Goal: Task Accomplishment & Management: Complete application form

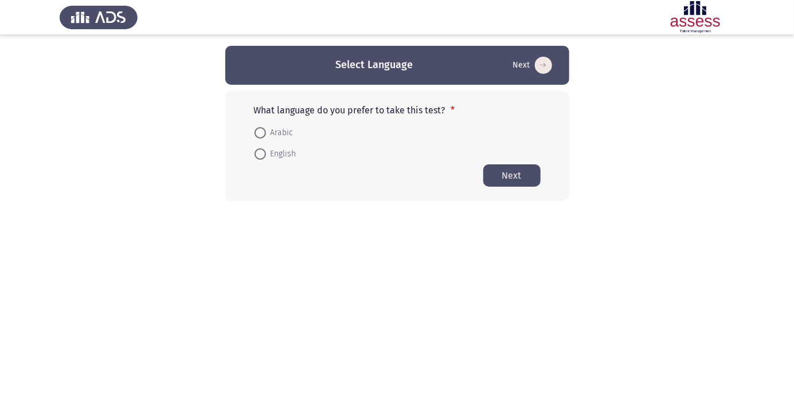
click at [260, 133] on span at bounding box center [260, 133] width 0 height 0
click at [260, 132] on input "Arabic" at bounding box center [259, 132] width 11 height 11
radio input "true"
click at [502, 178] on button "Next" at bounding box center [511, 175] width 57 height 22
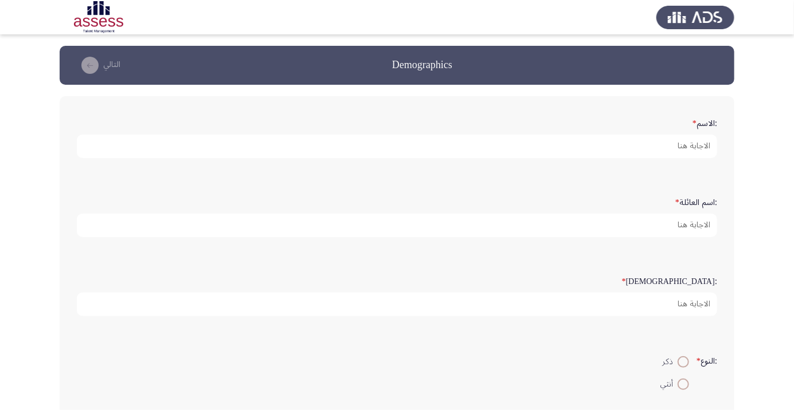
click at [0, 375] on app-assessment-container "Demographics التالي :الاسم * :اسم العائلة * :السن * :النوع * ذكر أنثي :البريد ا…" at bounding box center [397, 342] width 794 height 593
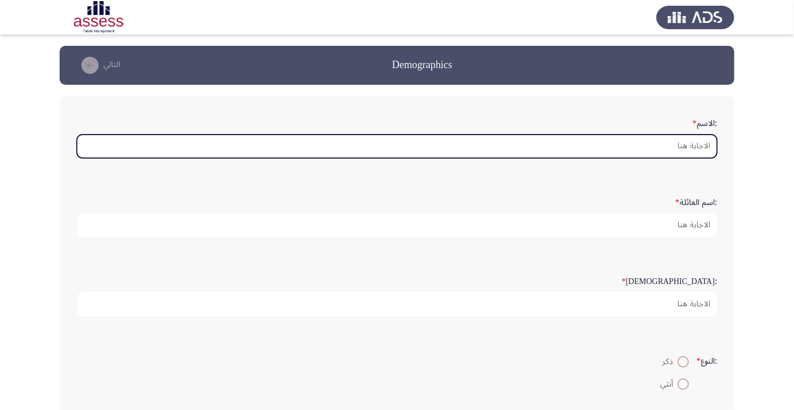
click at [674, 148] on input ":الاسم *" at bounding box center [397, 146] width 640 height 23
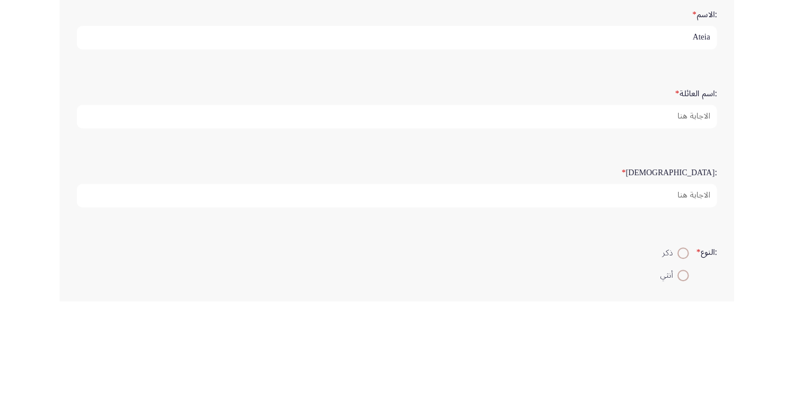
type input "Ateia"
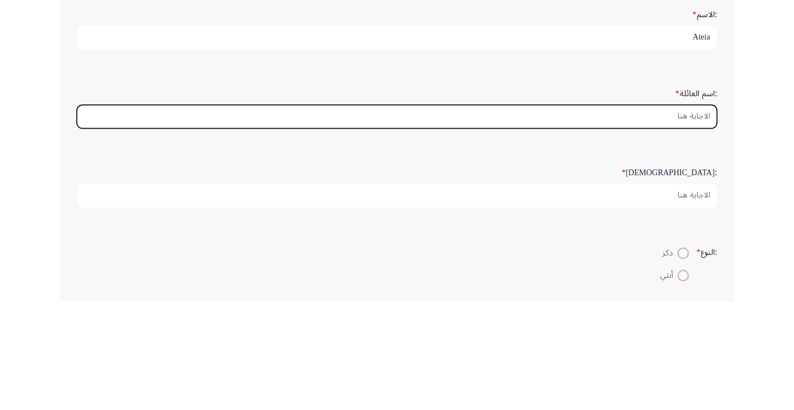
click at [688, 221] on input ":اسم العائلة *" at bounding box center [397, 225] width 640 height 23
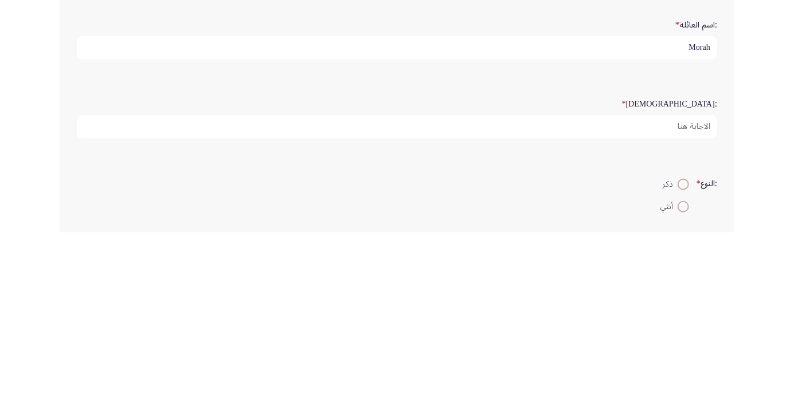
type input "Morah"
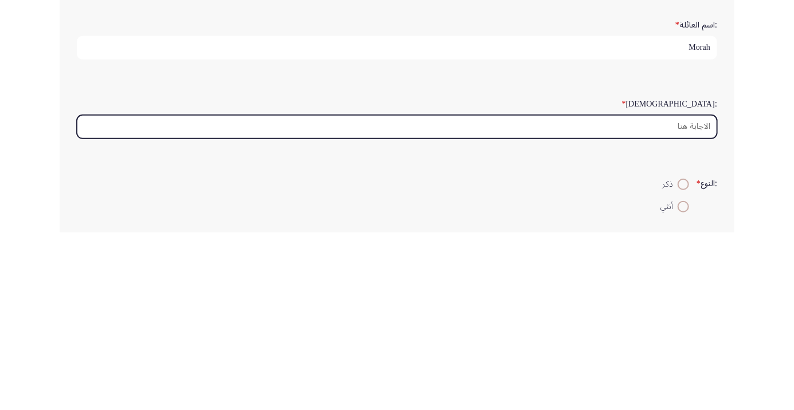
click at [687, 305] on input ":السن *" at bounding box center [397, 304] width 640 height 23
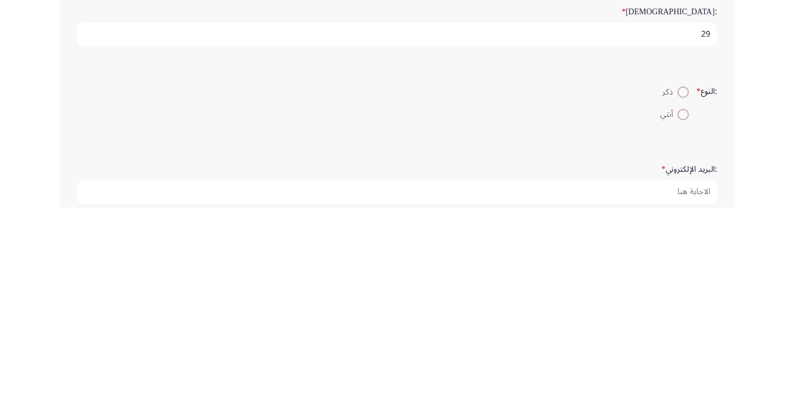
type input "29"
click at [683, 295] on span at bounding box center [683, 295] width 0 height 0
click at [681, 292] on input "ذكر" at bounding box center [682, 294] width 11 height 11
radio input "true"
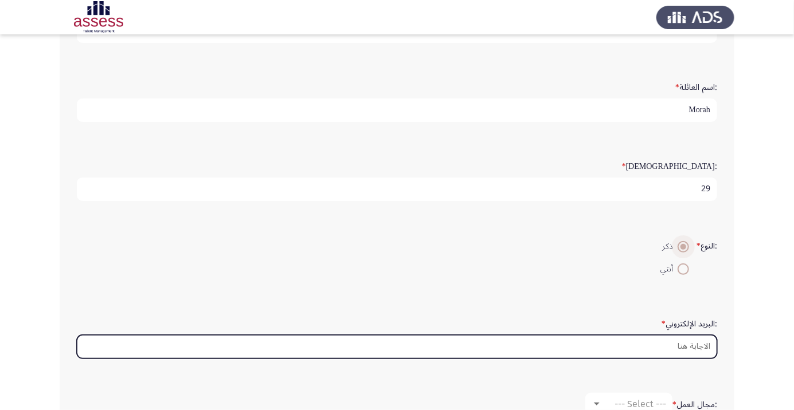
click at [687, 344] on input ":البريد الإلكتروني *" at bounding box center [397, 346] width 640 height 23
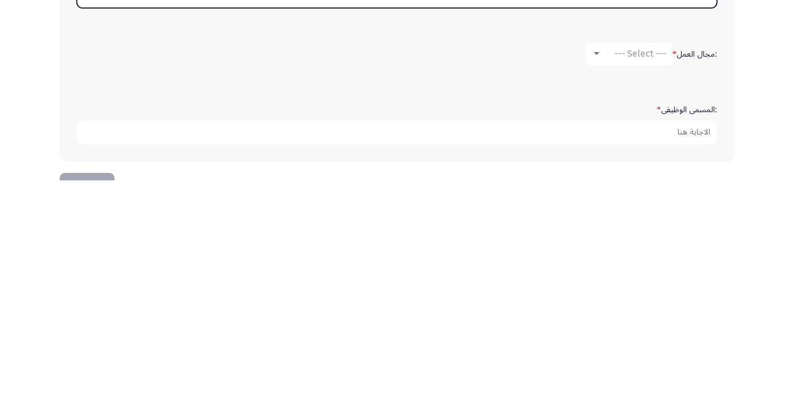
scroll to position [240, 0]
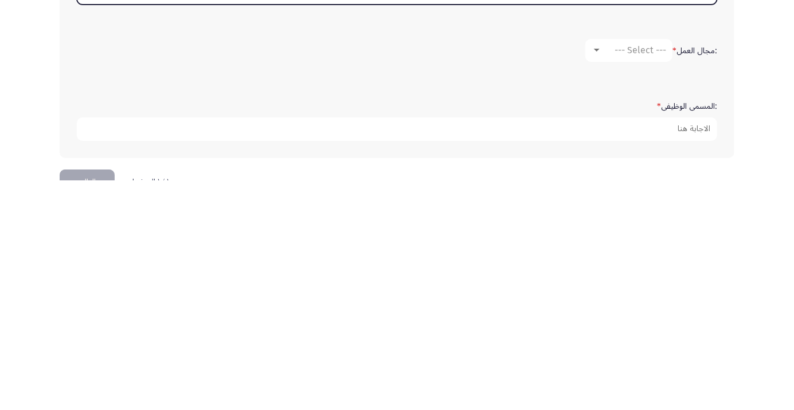
type input "Ateiaabdelaziz @[DOMAIN_NAME]"
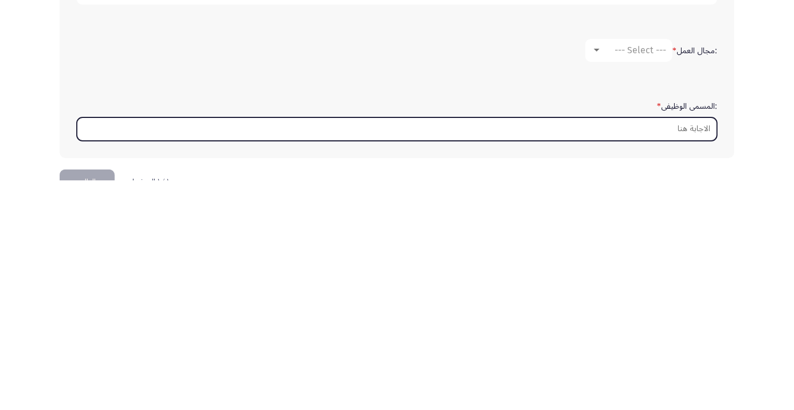
click at [689, 354] on input ":المسمى الوظيفى *" at bounding box center [397, 358] width 640 height 23
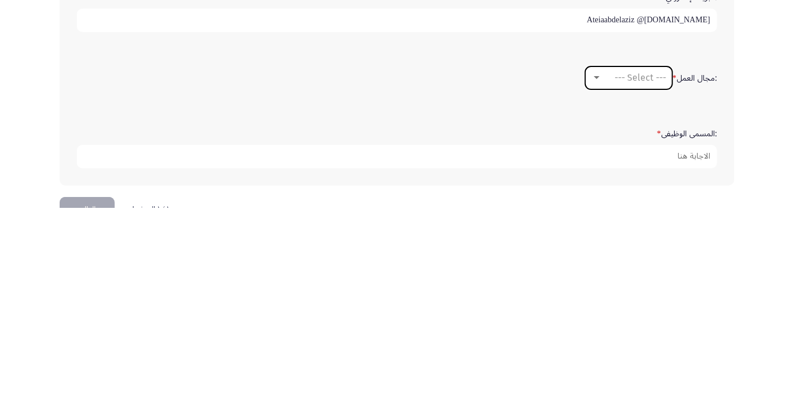
click at [623, 275] on span "--- Select ---" at bounding box center [640, 279] width 52 height 11
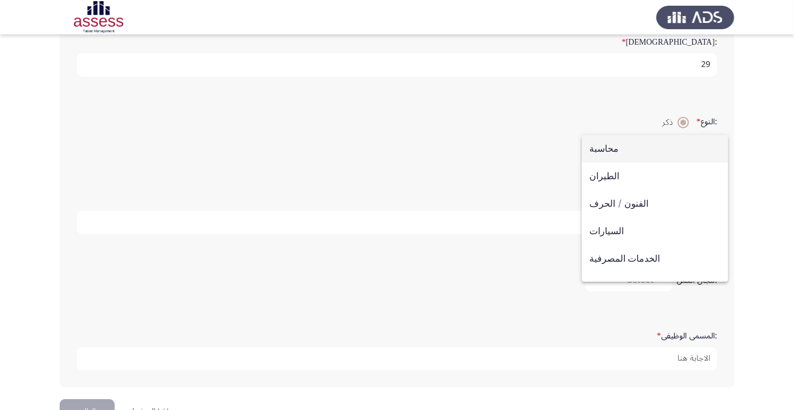
click at [752, 143] on div at bounding box center [397, 205] width 794 height 410
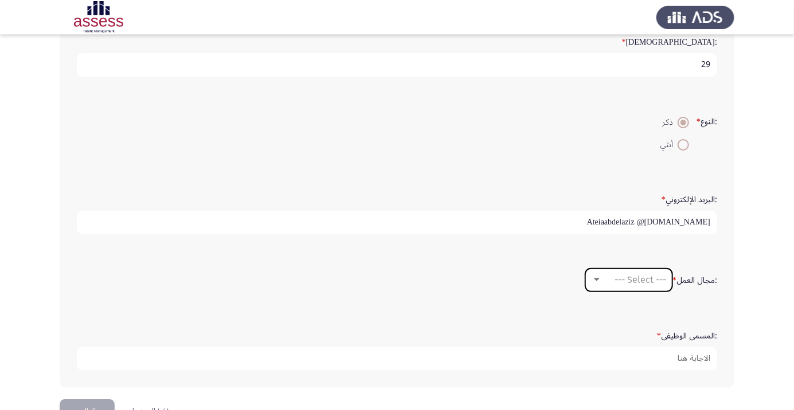
click at [595, 279] on div at bounding box center [597, 280] width 6 height 3
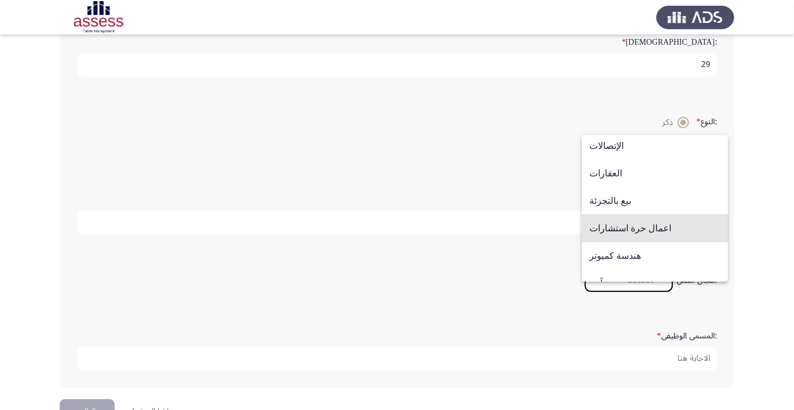
scroll to position [376, 0]
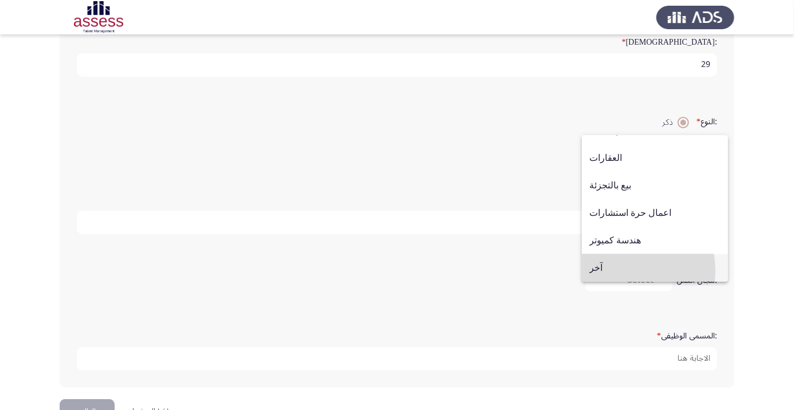
click at [609, 271] on span "آخر" at bounding box center [654, 268] width 131 height 28
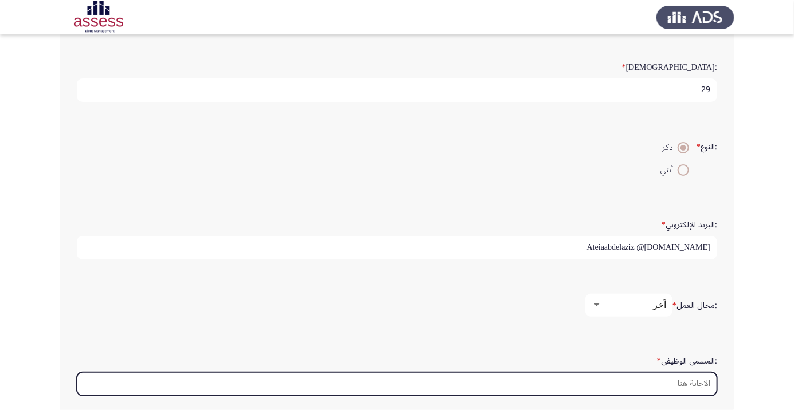
click at [676, 382] on input ":المسمى الوظيفى *" at bounding box center [397, 383] width 640 height 23
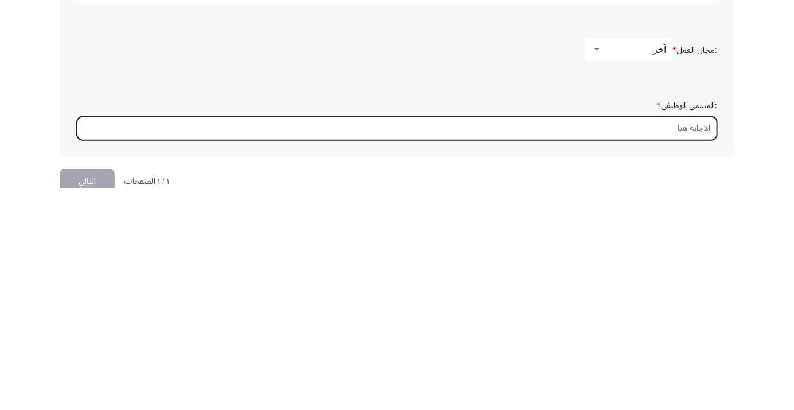
scroll to position [271, 0]
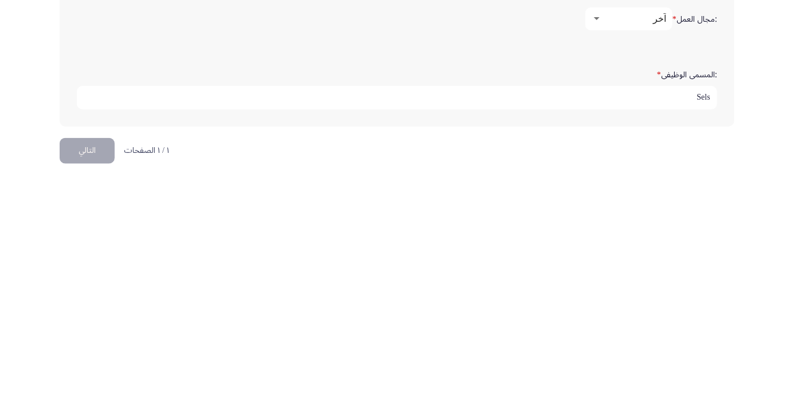
type input "Sels"
click at [96, 372] on button "التالي" at bounding box center [87, 381] width 55 height 26
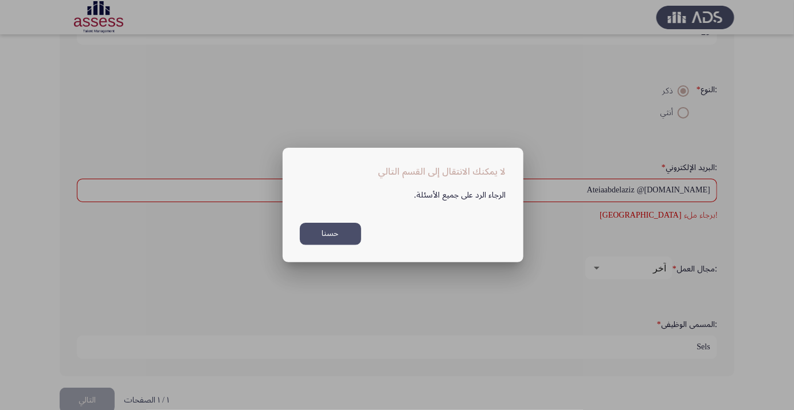
click at [334, 228] on button "حسنا" at bounding box center [330, 234] width 61 height 22
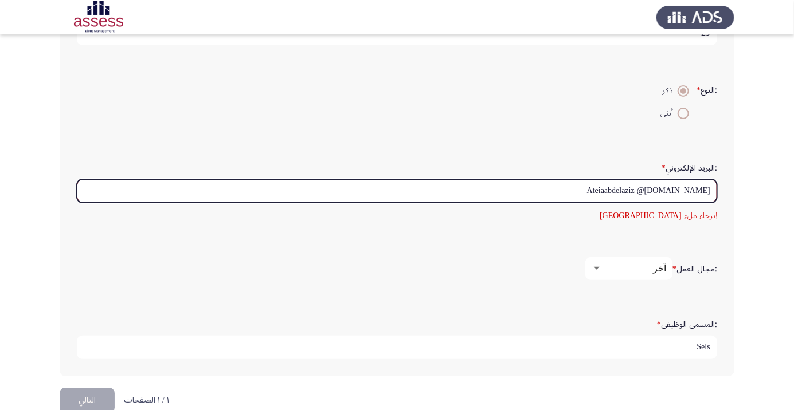
click at [617, 184] on input "Ateiaabdelaziz @[DOMAIN_NAME]" at bounding box center [397, 190] width 640 height 23
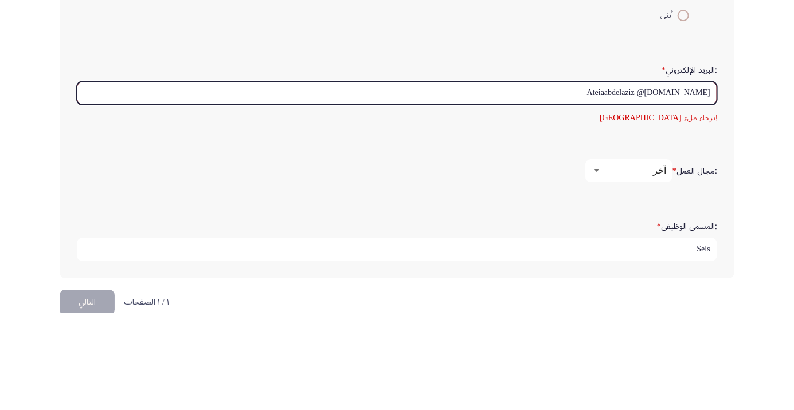
click at [615, 187] on input "Ateiaabdelaziz @[DOMAIN_NAME]" at bounding box center [397, 190] width 640 height 23
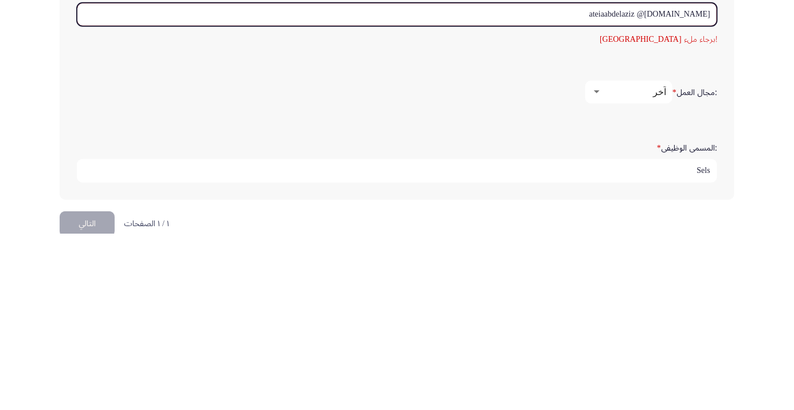
scroll to position [291, 0]
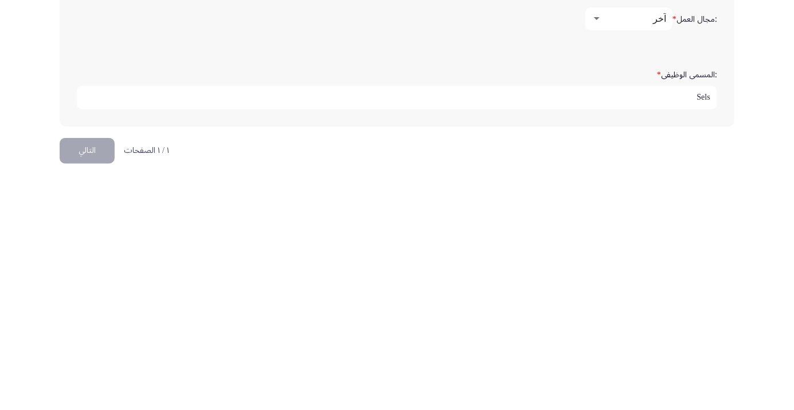
click at [92, 378] on button "التالي" at bounding box center [87, 381] width 55 height 26
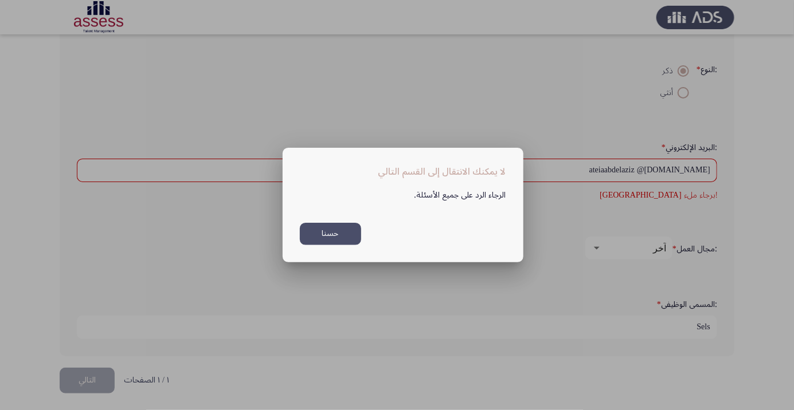
click at [329, 233] on button "حسنا" at bounding box center [330, 234] width 61 height 22
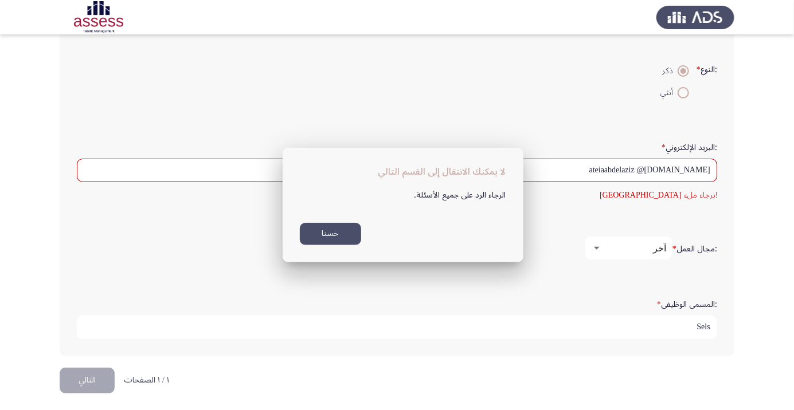
scroll to position [291, 0]
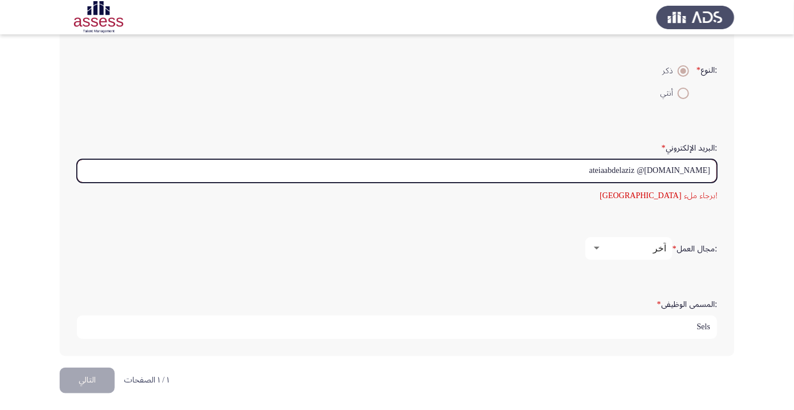
click at [654, 169] on input "ateiaabdelaziz @[DOMAIN_NAME]" at bounding box center [397, 170] width 640 height 23
click at [654, 170] on input "ateiaabdelaziz @[DOMAIN_NAME]" at bounding box center [397, 170] width 640 height 23
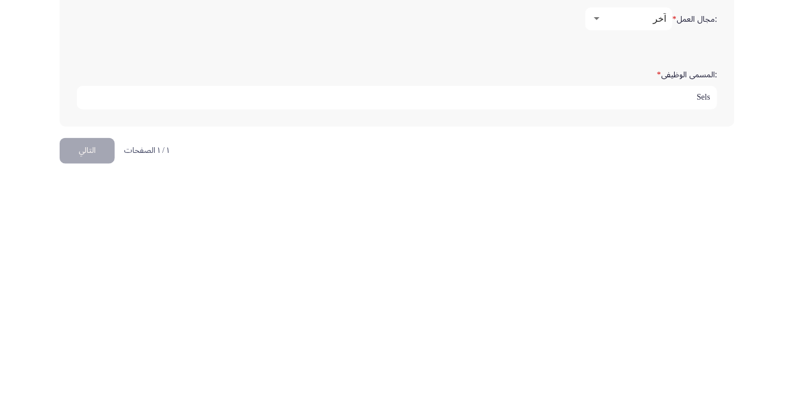
click at [93, 377] on button "التالي" at bounding box center [87, 381] width 55 height 26
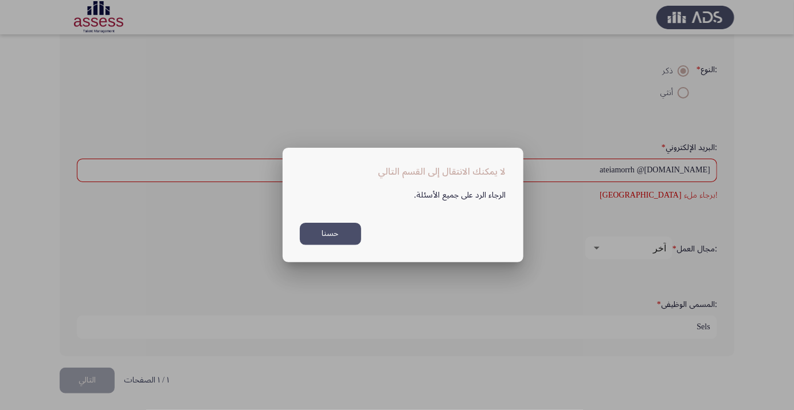
click at [324, 241] on button "حسنا" at bounding box center [330, 234] width 61 height 22
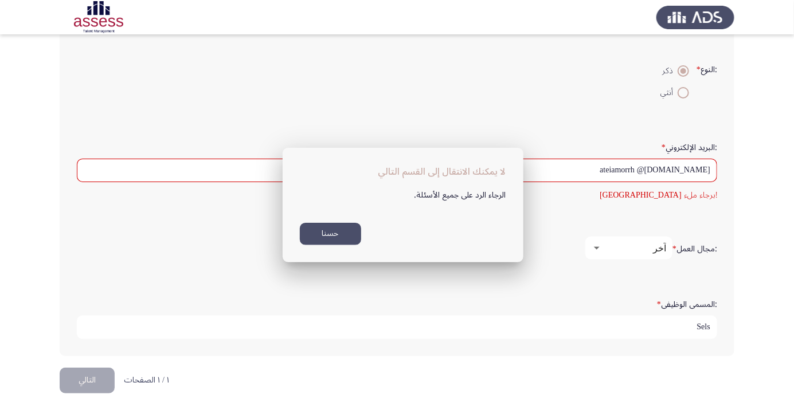
scroll to position [291, 0]
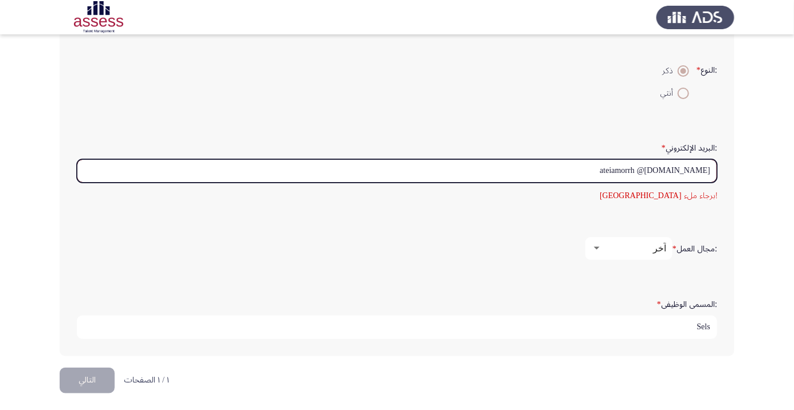
click at [666, 166] on input "ateiamorrh @[DOMAIN_NAME]" at bounding box center [397, 170] width 640 height 23
click at [662, 167] on input "ateiamorrh @[DOMAIN_NAME]" at bounding box center [397, 170] width 640 height 23
click at [664, 166] on input "ateiamorrh @[DOMAIN_NAME]" at bounding box center [397, 170] width 640 height 23
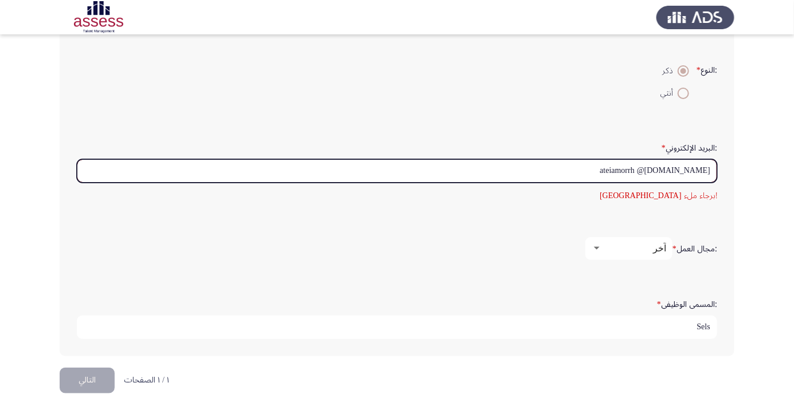
click at [664, 166] on input "ateiamorrh @[DOMAIN_NAME]" at bounding box center [397, 170] width 640 height 23
click at [669, 166] on input "ateiamorrh @[DOMAIN_NAME]" at bounding box center [397, 170] width 640 height 23
click at [664, 168] on input "ateiamorrh @[DOMAIN_NAME]" at bounding box center [397, 170] width 640 height 23
click at [668, 170] on input "ateiamorrh @[DOMAIN_NAME]" at bounding box center [397, 170] width 640 height 23
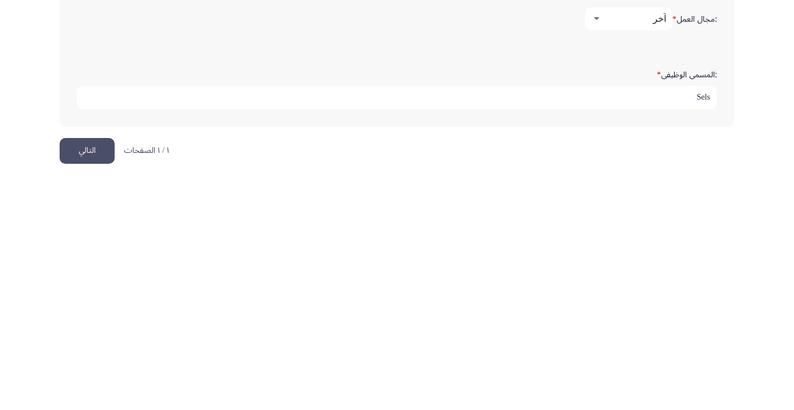
type input "[EMAIL_ADDRESS][DOMAIN_NAME]"
click at [97, 381] on button "التالي" at bounding box center [87, 381] width 55 height 26
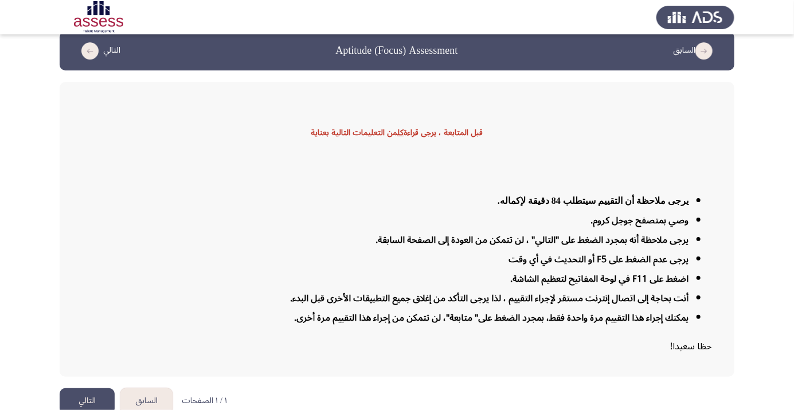
scroll to position [28, 0]
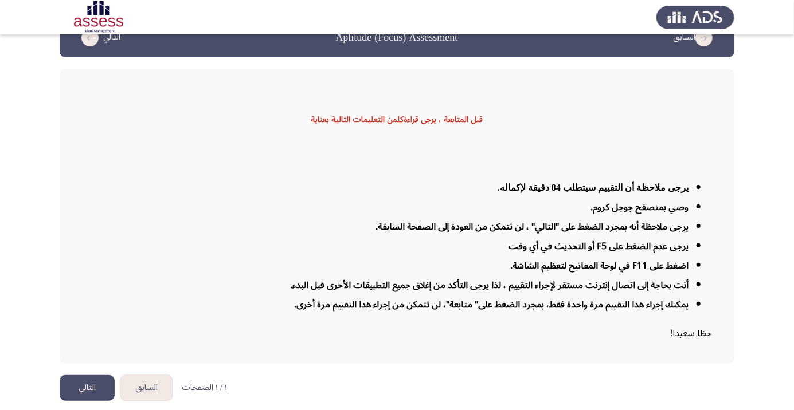
click at [98, 401] on button "التالي" at bounding box center [87, 388] width 55 height 26
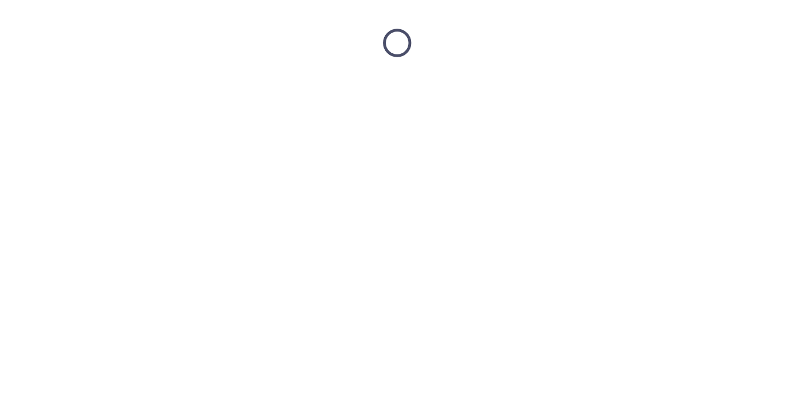
scroll to position [0, 0]
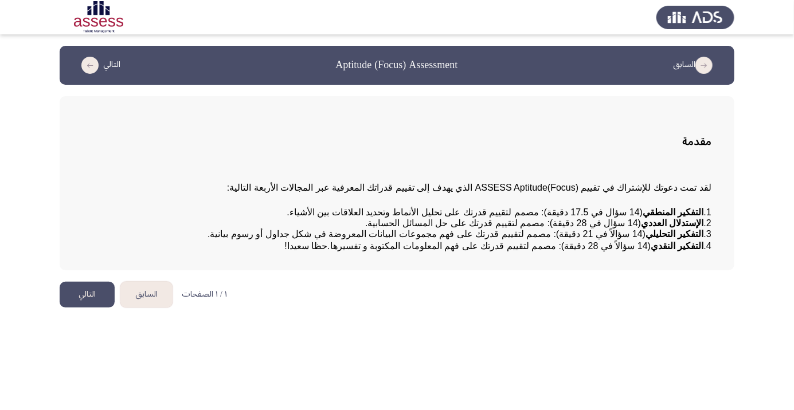
click at [94, 308] on button "التالي" at bounding box center [87, 295] width 55 height 26
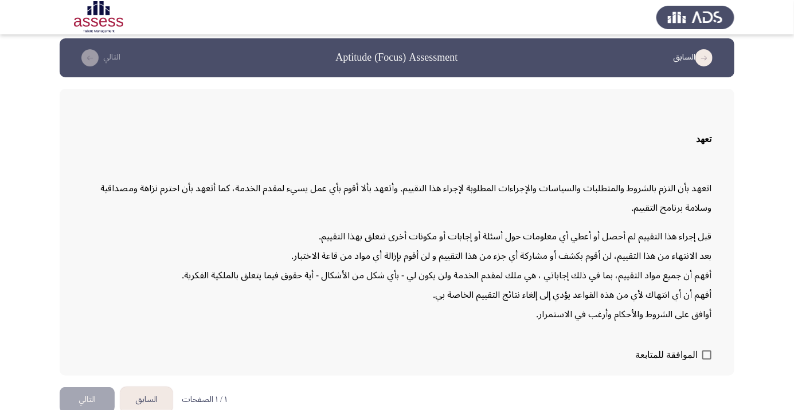
scroll to position [33, 0]
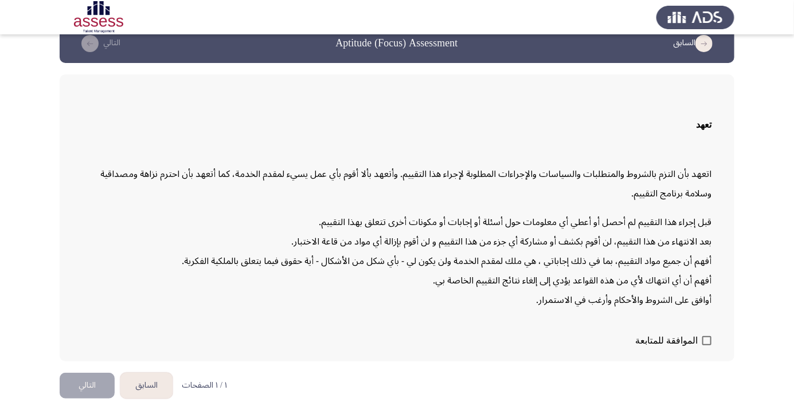
click at [689, 348] on span "الموافقة للمتابعة" at bounding box center [666, 341] width 62 height 14
click at [706, 346] on input "الموافقة للمتابعة" at bounding box center [706, 346] width 1 height 1
checkbox input "true"
click at [90, 399] on button "التالي" at bounding box center [87, 386] width 55 height 26
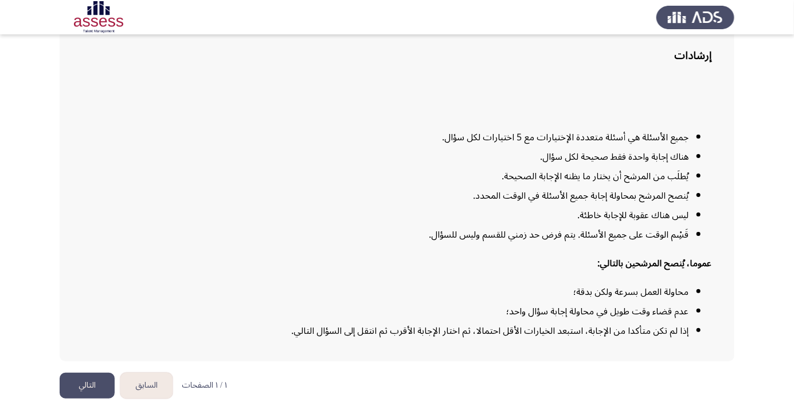
scroll to position [93, 0]
click at [92, 399] on button "التالي" at bounding box center [87, 386] width 55 height 26
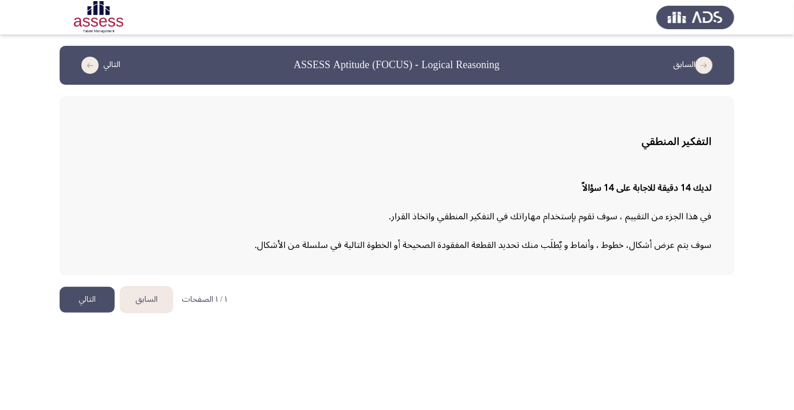
click at [92, 305] on button "التالي" at bounding box center [87, 300] width 55 height 26
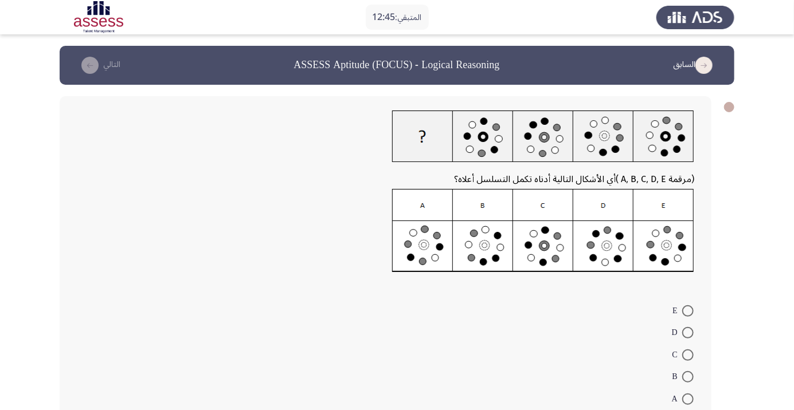
click at [688, 399] on span at bounding box center [687, 399] width 11 height 11
click at [688, 399] on input "A" at bounding box center [687, 399] width 11 height 11
radio input "true"
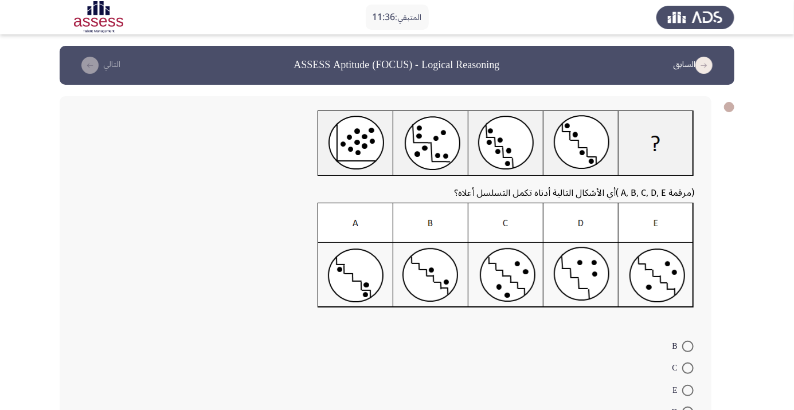
click at [430, 287] on img at bounding box center [505, 255] width 376 height 105
click at [688, 346] on span at bounding box center [687, 346] width 11 height 11
click at [688, 346] on input "B" at bounding box center [687, 346] width 11 height 11
radio input "true"
click at [99, 65] on button "التالي" at bounding box center [98, 65] width 50 height 18
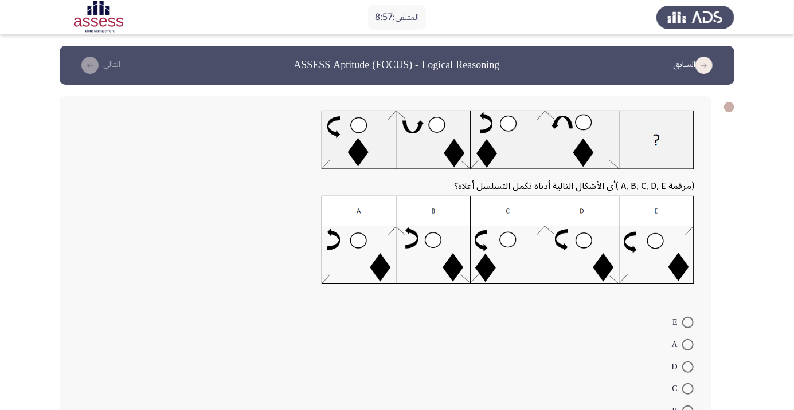
click at [688, 323] on span at bounding box center [687, 322] width 11 height 11
click at [688, 323] on input "E" at bounding box center [687, 322] width 11 height 11
radio input "true"
click at [111, 69] on button "التالي" at bounding box center [98, 65] width 50 height 18
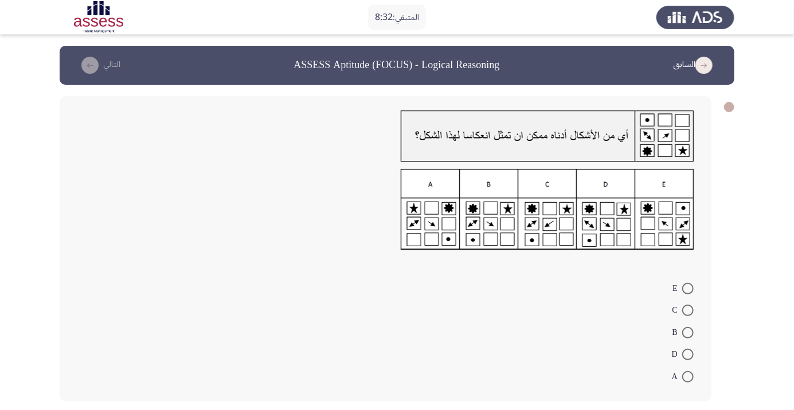
click at [688, 332] on span at bounding box center [687, 332] width 11 height 11
click at [688, 332] on input "B" at bounding box center [687, 332] width 11 height 11
radio input "true"
click at [101, 62] on button "التالي" at bounding box center [98, 65] width 50 height 18
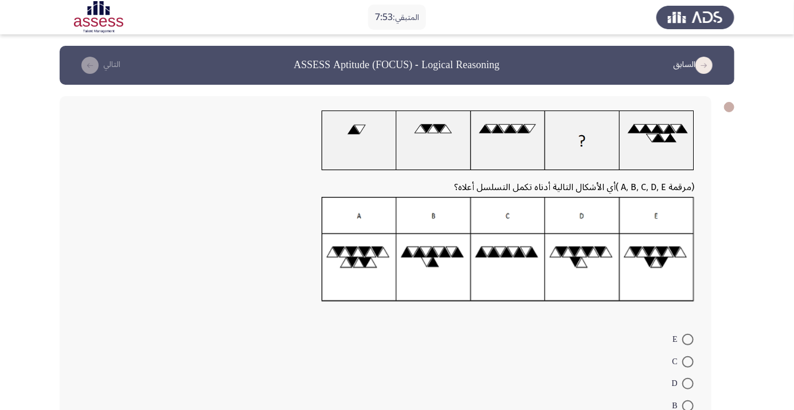
click at [524, 284] on img at bounding box center [507, 249] width 372 height 105
click at [688, 362] on span at bounding box center [687, 361] width 11 height 11
click at [688, 362] on input "C" at bounding box center [687, 361] width 11 height 11
radio input "true"
click at [100, 57] on button "التالي" at bounding box center [98, 65] width 50 height 18
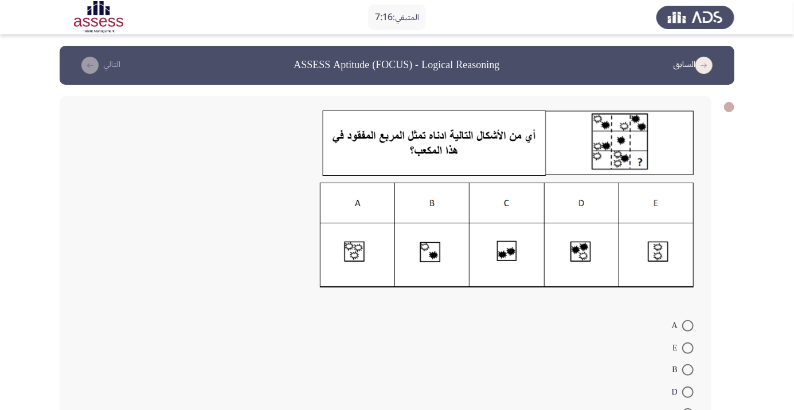
click at [688, 410] on span at bounding box center [687, 414] width 11 height 11
click at [688, 410] on input "C" at bounding box center [687, 414] width 11 height 11
radio input "true"
click at [104, 62] on button "التالي" at bounding box center [98, 65] width 50 height 18
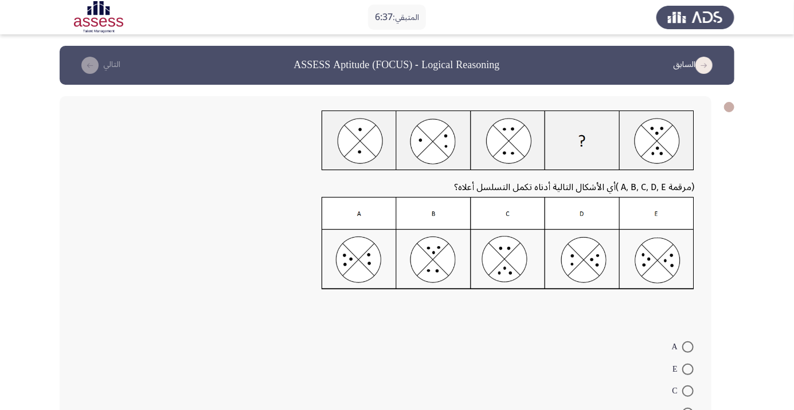
click at [584, 258] on img at bounding box center [507, 243] width 372 height 93
click at [688, 410] on span at bounding box center [687, 413] width 11 height 11
click at [688, 410] on input "D" at bounding box center [687, 413] width 11 height 11
radio input "true"
click at [82, 64] on icon "load next page" at bounding box center [89, 65] width 17 height 17
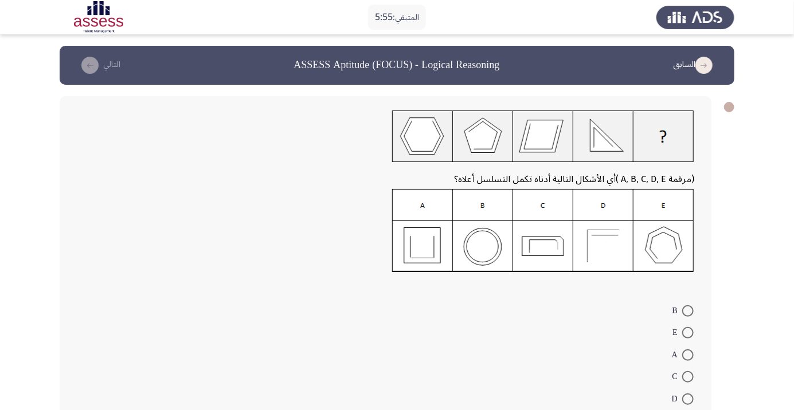
click at [688, 333] on span at bounding box center [687, 332] width 11 height 11
click at [688, 333] on input "E" at bounding box center [687, 332] width 11 height 11
radio input "true"
click at [96, 69] on icon "load next page" at bounding box center [89, 65] width 17 height 17
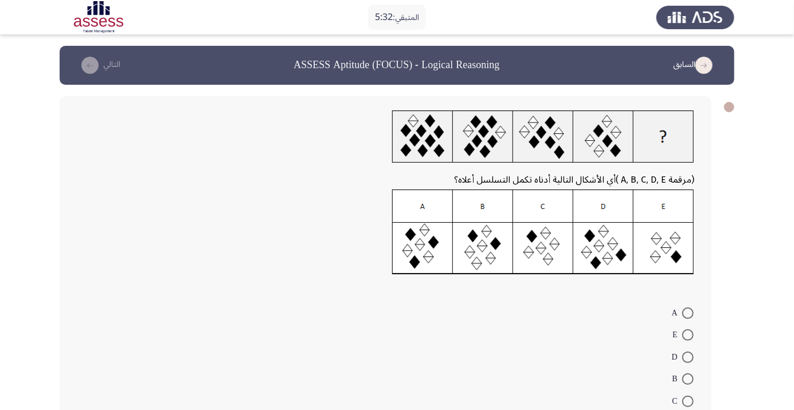
click at [688, 335] on span at bounding box center [687, 335] width 11 height 11
click at [688, 335] on input "E" at bounding box center [687, 335] width 11 height 11
radio input "true"
click at [101, 62] on button "التالي" at bounding box center [98, 65] width 50 height 18
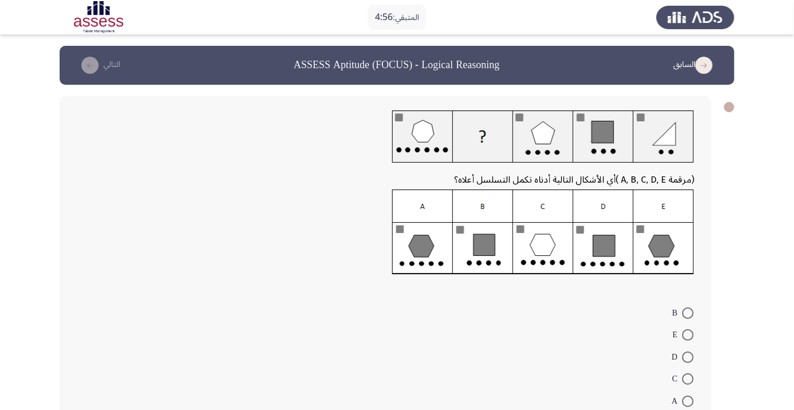
click at [688, 401] on span at bounding box center [687, 401] width 11 height 11
click at [688, 401] on input "A" at bounding box center [687, 401] width 11 height 11
radio input "true"
click at [95, 67] on icon "load next page" at bounding box center [89, 65] width 17 height 17
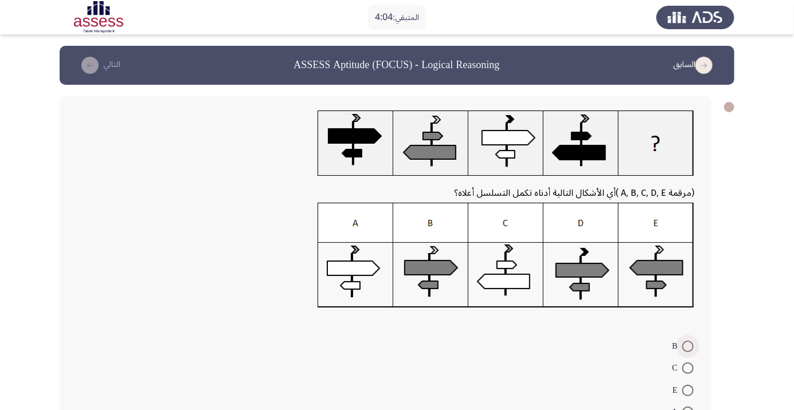
click at [688, 346] on span at bounding box center [687, 346] width 11 height 11
click at [688, 346] on input "B" at bounding box center [687, 346] width 11 height 11
radio input "true"
click at [96, 71] on button "التالي" at bounding box center [98, 65] width 50 height 18
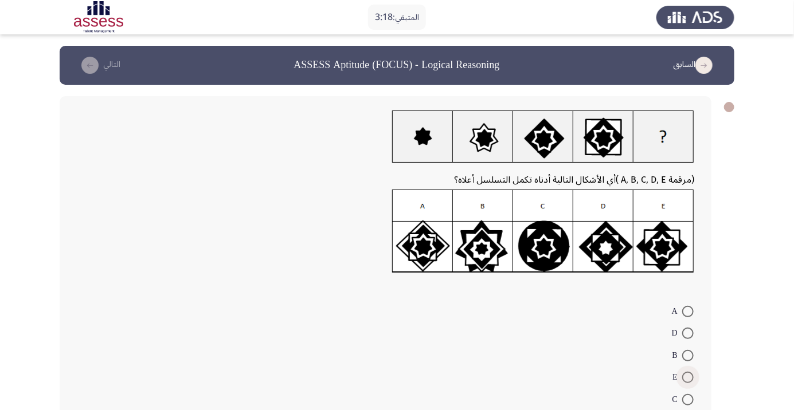
click at [688, 377] on span at bounding box center [687, 377] width 11 height 11
click at [688, 377] on input "E" at bounding box center [687, 377] width 11 height 11
radio input "true"
click at [101, 63] on button "التالي" at bounding box center [98, 65] width 50 height 18
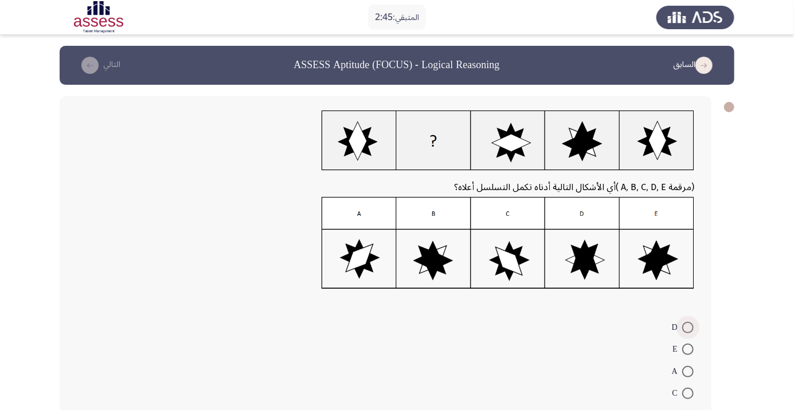
click at [688, 327] on span at bounding box center [687, 327] width 11 height 11
click at [688, 327] on input "D" at bounding box center [687, 327] width 11 height 11
radio input "true"
click at [100, 68] on button "التالي" at bounding box center [98, 65] width 50 height 18
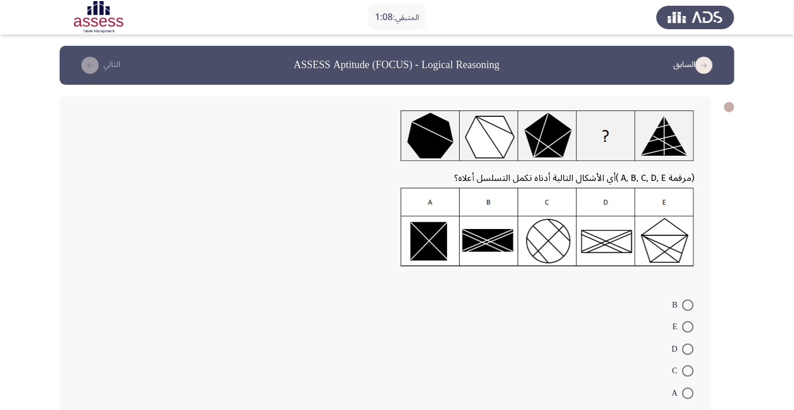
click at [669, 143] on img at bounding box center [547, 136] width 293 height 51
click at [682, 354] on span at bounding box center [687, 349] width 11 height 11
click at [682, 354] on input "D" at bounding box center [687, 349] width 11 height 11
radio input "true"
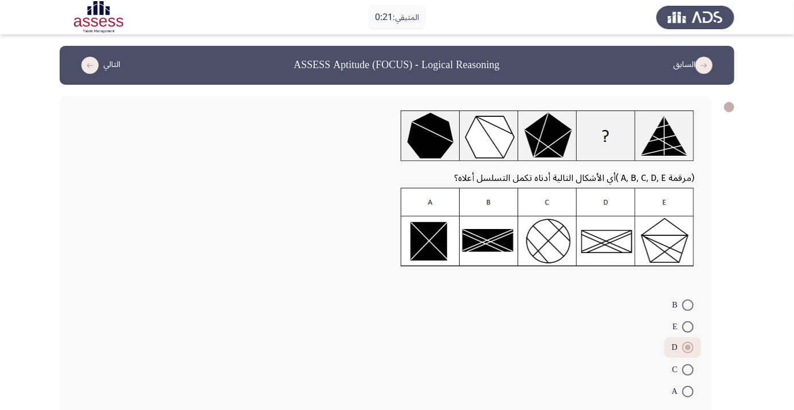
click at [108, 61] on button "التالي" at bounding box center [98, 65] width 50 height 18
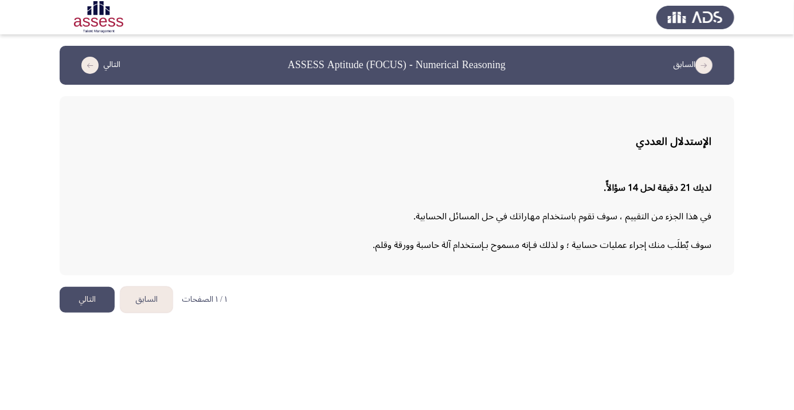
click at [89, 296] on button "التالي" at bounding box center [87, 300] width 55 height 26
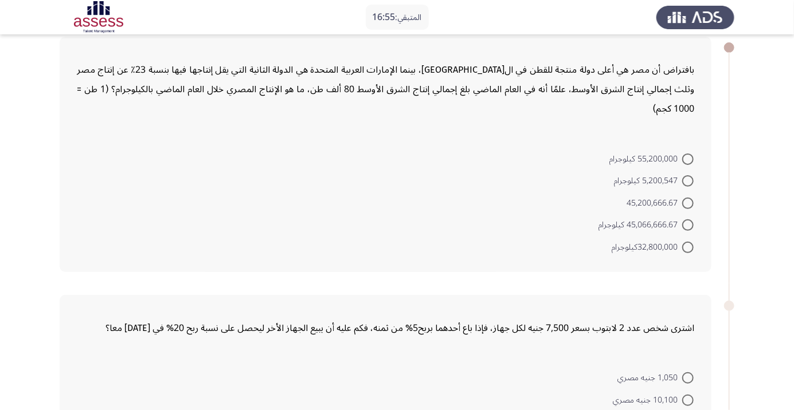
scroll to position [70, 0]
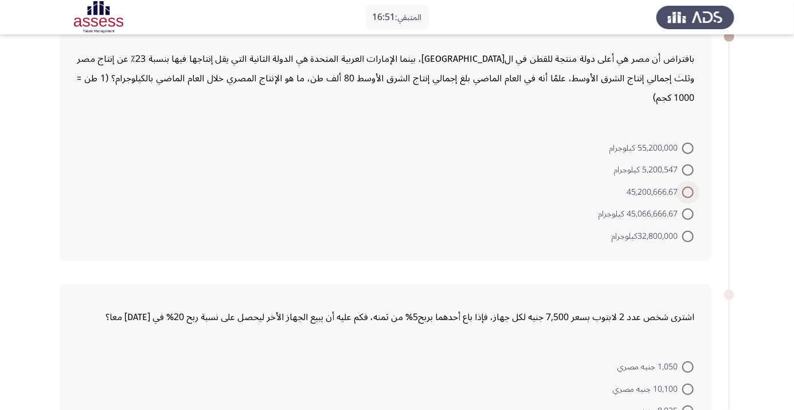
click at [684, 193] on span at bounding box center [687, 192] width 11 height 11
click at [684, 193] on input "45,200,666.67" at bounding box center [687, 192] width 11 height 11
radio input "true"
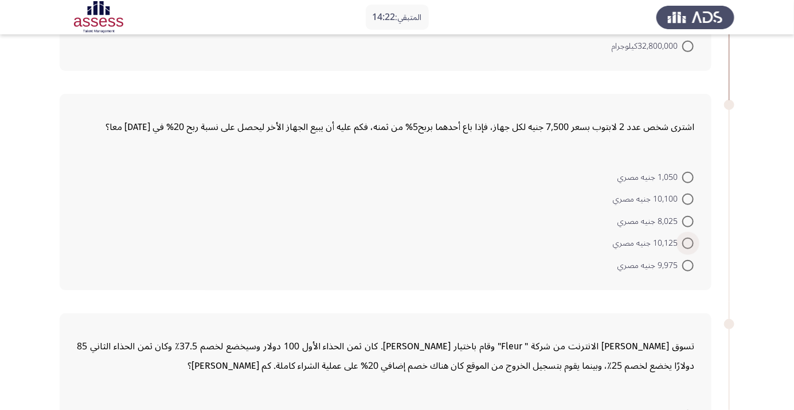
scroll to position [260, 0]
click at [688, 242] on span at bounding box center [687, 242] width 11 height 11
click at [688, 242] on input "10,125 جنيه مصري" at bounding box center [687, 242] width 11 height 11
radio input "true"
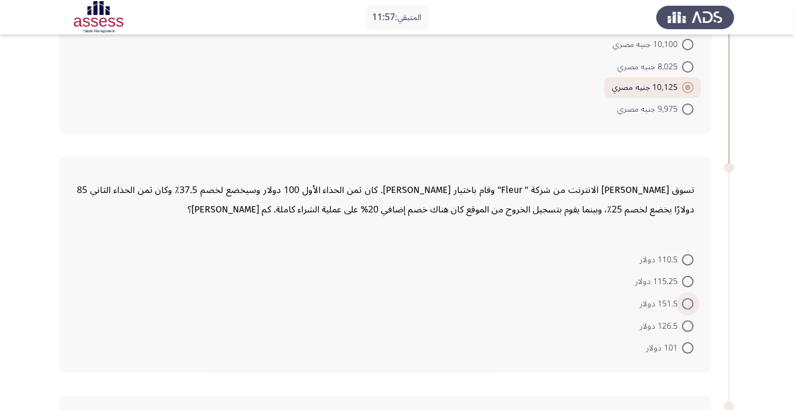
scroll to position [414, 0]
click at [684, 347] on span at bounding box center [687, 347] width 11 height 11
click at [684, 347] on input "101 دولار" at bounding box center [687, 347] width 11 height 11
radio input "true"
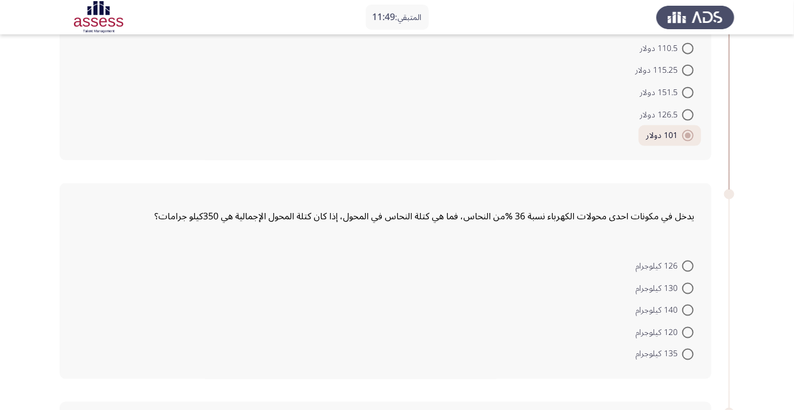
scroll to position [635, 0]
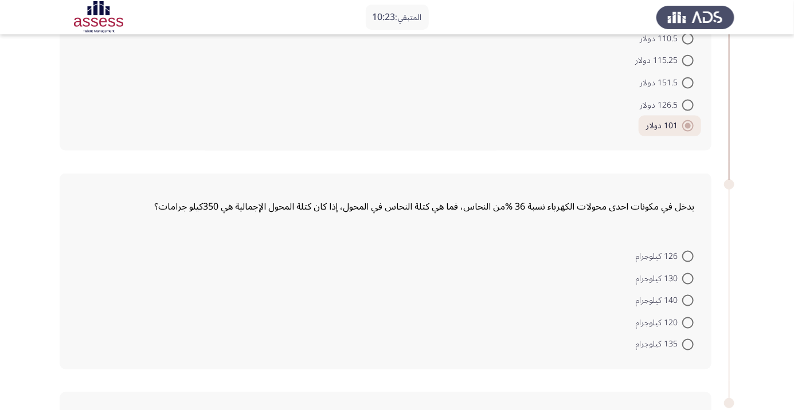
click at [688, 255] on span at bounding box center [687, 256] width 11 height 11
click at [688, 255] on input "126 كيلوجرام" at bounding box center [687, 256] width 11 height 11
radio input "true"
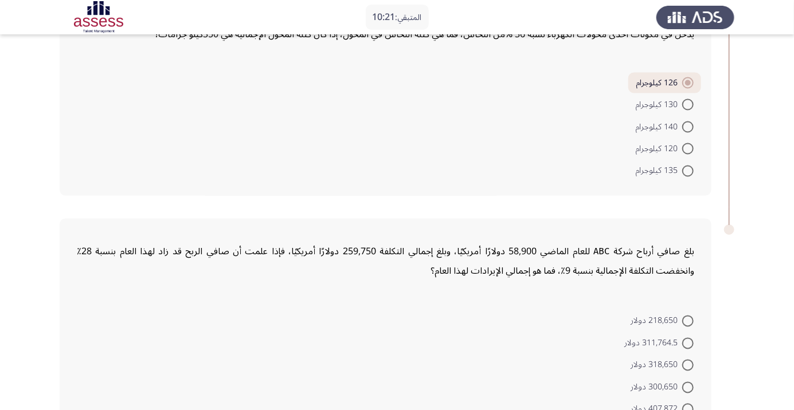
scroll to position [809, 0]
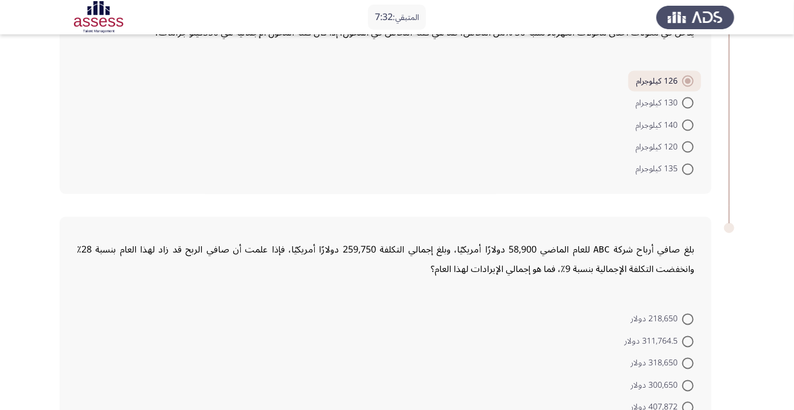
click at [688, 340] on span at bounding box center [687, 341] width 11 height 11
click at [688, 340] on input "311,764.5 دولار" at bounding box center [687, 341] width 11 height 11
radio input "true"
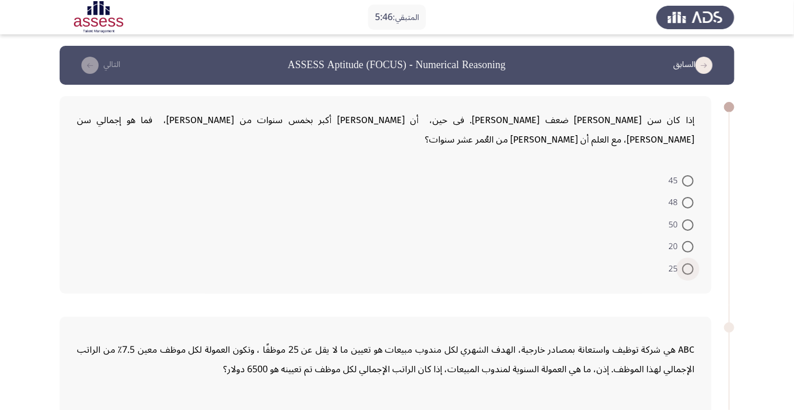
click at [688, 264] on span at bounding box center [687, 269] width 11 height 11
click at [688, 264] on input "25" at bounding box center [687, 269] width 11 height 11
radio input "true"
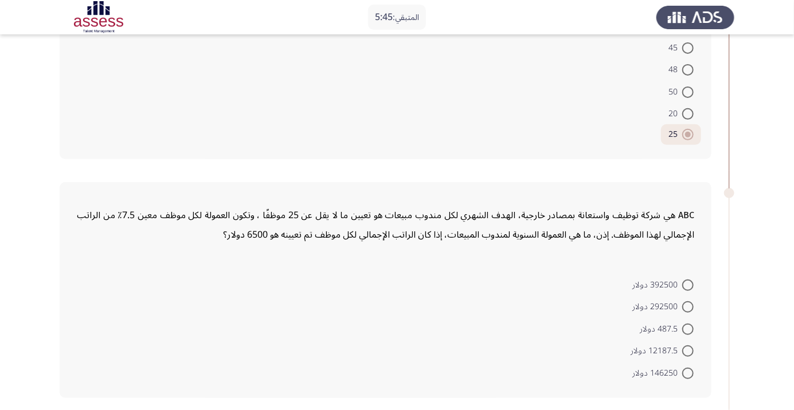
scroll to position [135, 0]
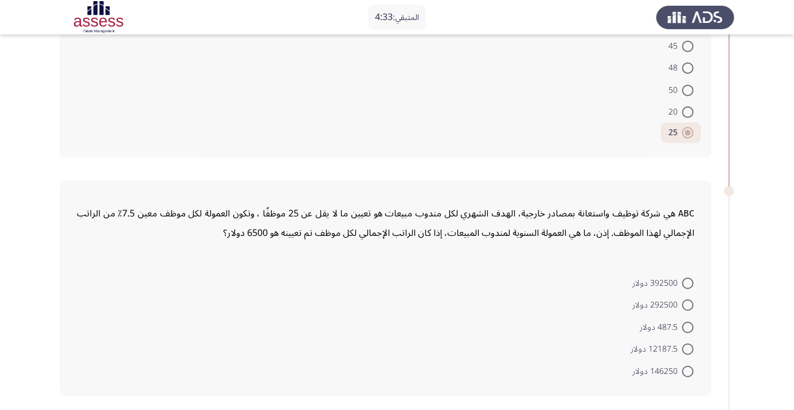
click at [675, 321] on span "487.5 دولار" at bounding box center [661, 328] width 42 height 14
click at [682, 322] on input "487.5 دولار" at bounding box center [687, 327] width 11 height 11
radio input "true"
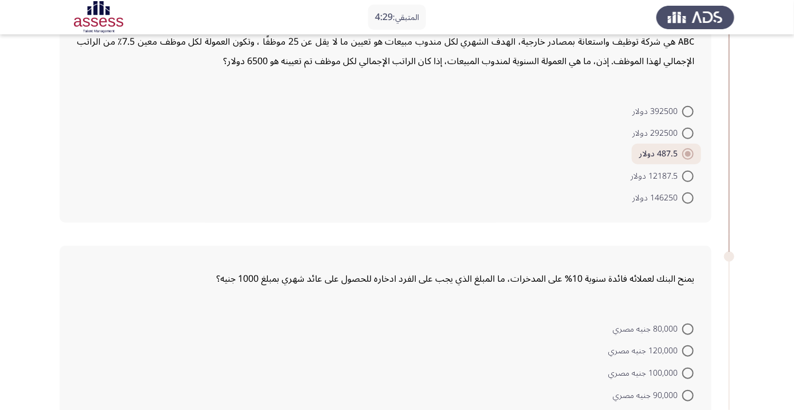
scroll to position [338, 0]
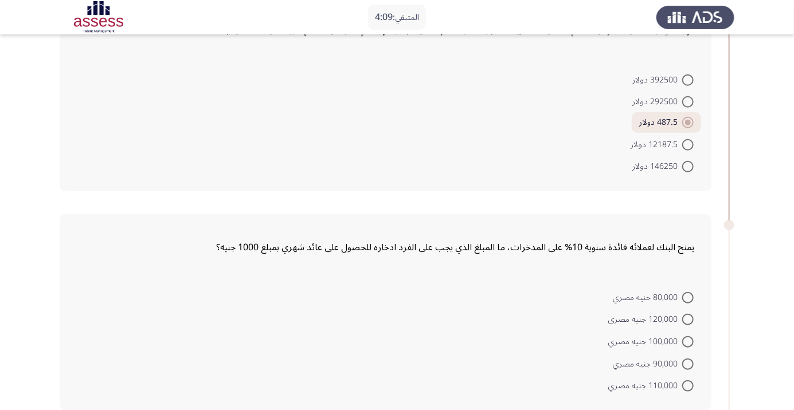
click at [676, 335] on span "100,000 جنيه مصري" at bounding box center [645, 342] width 74 height 14
click at [682, 336] on input "100,000 جنيه مصري" at bounding box center [687, 341] width 11 height 11
radio input "true"
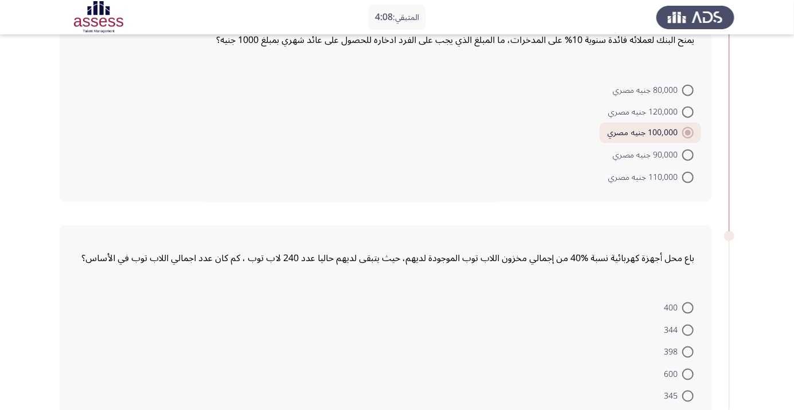
scroll to position [551, 0]
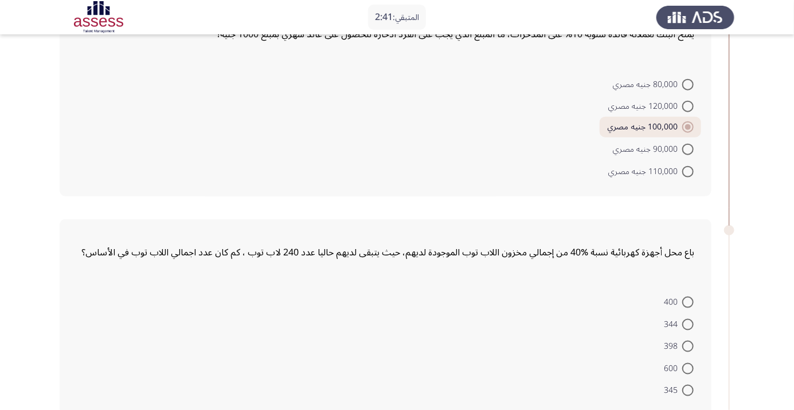
click at [688, 363] on span at bounding box center [687, 368] width 11 height 11
click at [688, 363] on input "600" at bounding box center [687, 368] width 11 height 11
radio input "true"
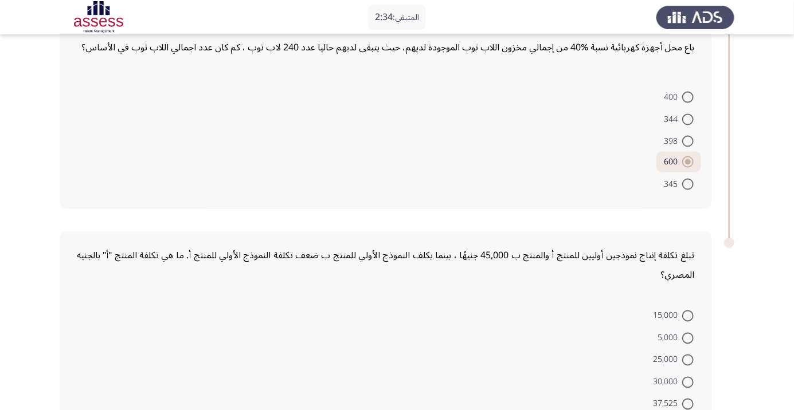
scroll to position [756, 0]
click at [684, 355] on span at bounding box center [687, 360] width 11 height 11
click at [684, 355] on input "25,000" at bounding box center [687, 360] width 11 height 11
radio input "true"
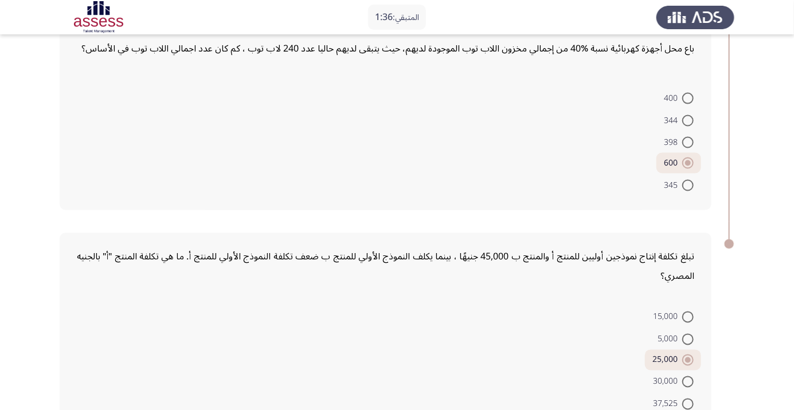
click at [682, 355] on span at bounding box center [687, 360] width 11 height 11
click at [682, 355] on input "25,000" at bounding box center [687, 360] width 11 height 11
click at [684, 312] on span at bounding box center [687, 317] width 11 height 11
click at [684, 312] on input "15,000" at bounding box center [687, 317] width 11 height 11
radio input "true"
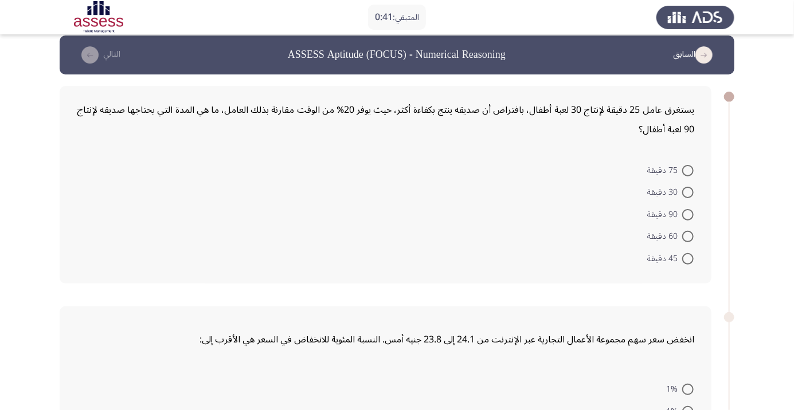
scroll to position [15, 0]
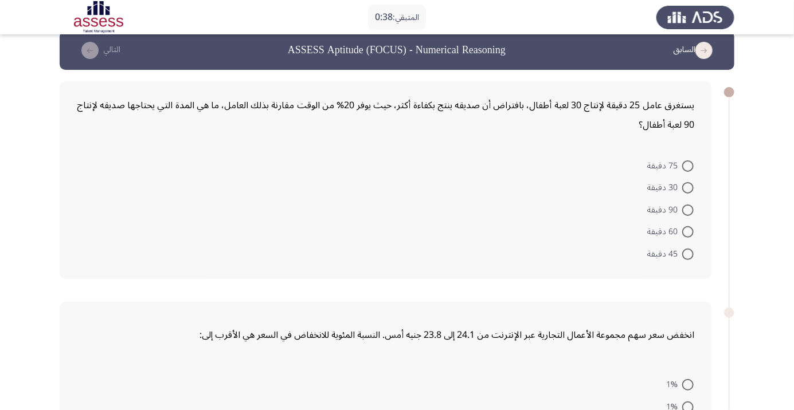
click at [688, 165] on span at bounding box center [687, 165] width 11 height 11
click at [688, 165] on input "75 دقيقة" at bounding box center [687, 165] width 11 height 11
radio input "true"
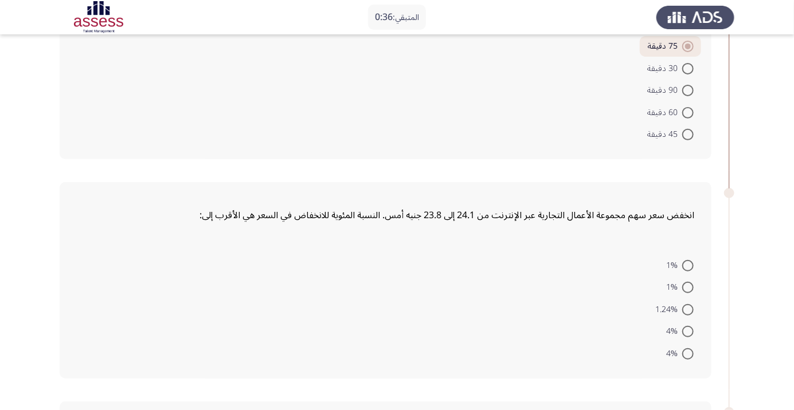
scroll to position [161, 0]
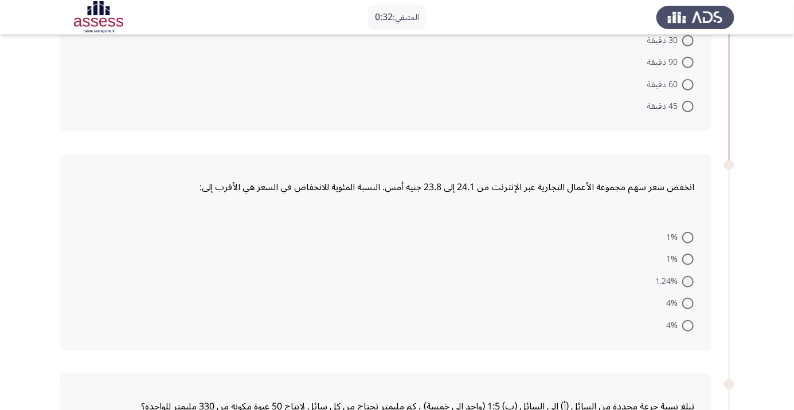
click at [688, 303] on span at bounding box center [687, 303] width 11 height 11
click at [688, 303] on input "4%" at bounding box center [687, 303] width 11 height 11
radio input "true"
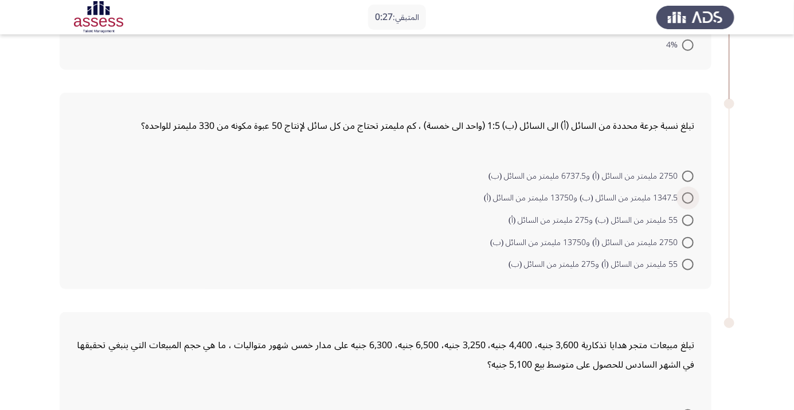
scroll to position [440, 0]
click at [688, 241] on span at bounding box center [687, 242] width 11 height 11
click at [688, 241] on input "2750 مليمتر من السائل (أ) و13750 مليمتر من السائل (ب)" at bounding box center [687, 242] width 11 height 11
radio input "true"
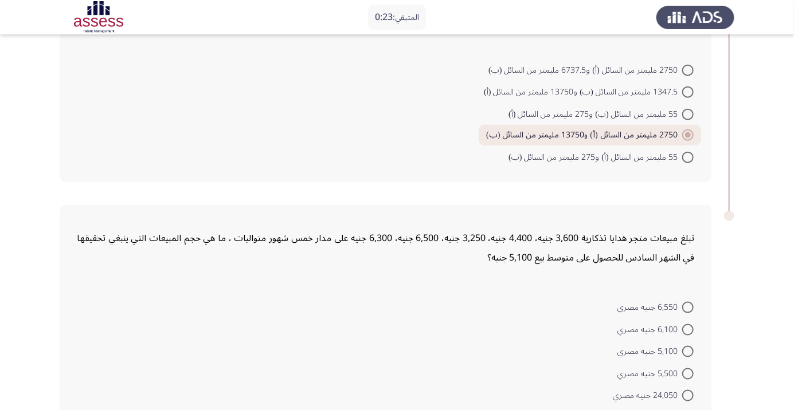
scroll to position [558, 0]
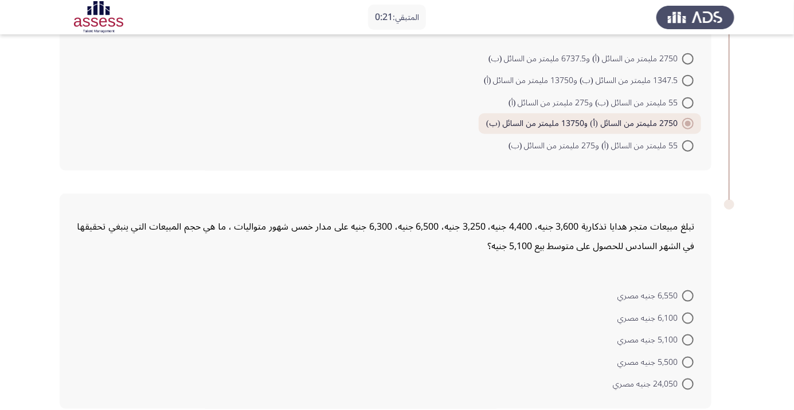
click at [688, 316] on span at bounding box center [687, 318] width 11 height 11
click at [688, 316] on input "6,100 جنيه مصري" at bounding box center [687, 318] width 11 height 11
radio input "true"
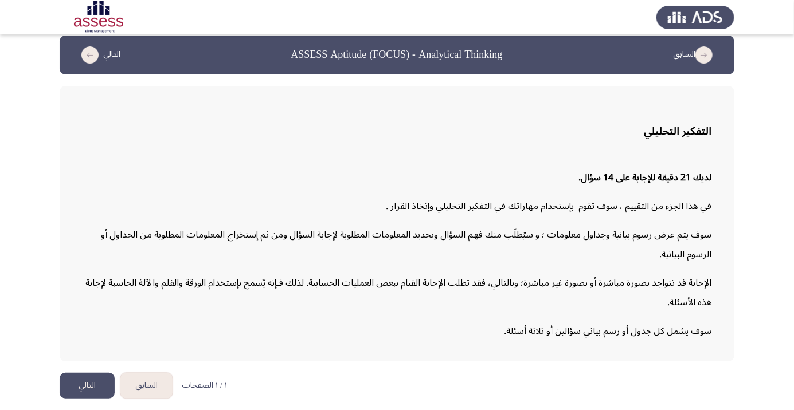
scroll to position [51, 0]
click at [96, 384] on button "التالي" at bounding box center [87, 386] width 55 height 26
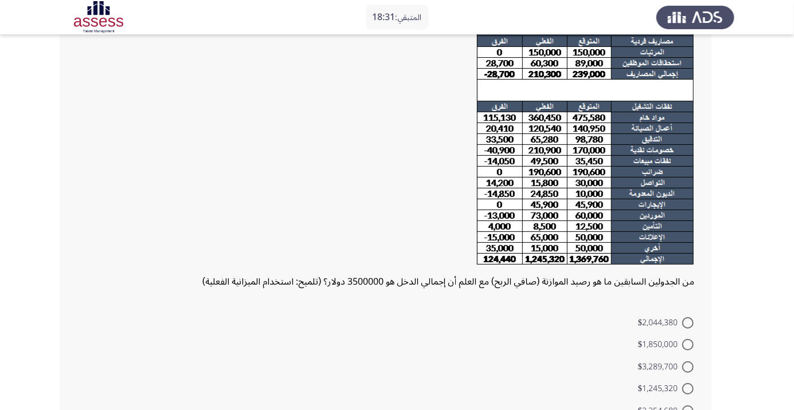
scroll to position [97, 0]
click at [666, 374] on span "$3,289,700" at bounding box center [660, 367] width 44 height 14
click at [682, 373] on input "$3,289,700" at bounding box center [687, 367] width 11 height 11
radio input "true"
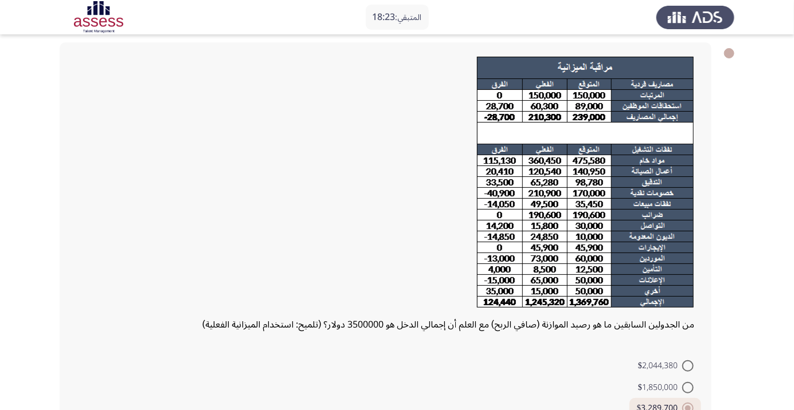
scroll to position [123, 0]
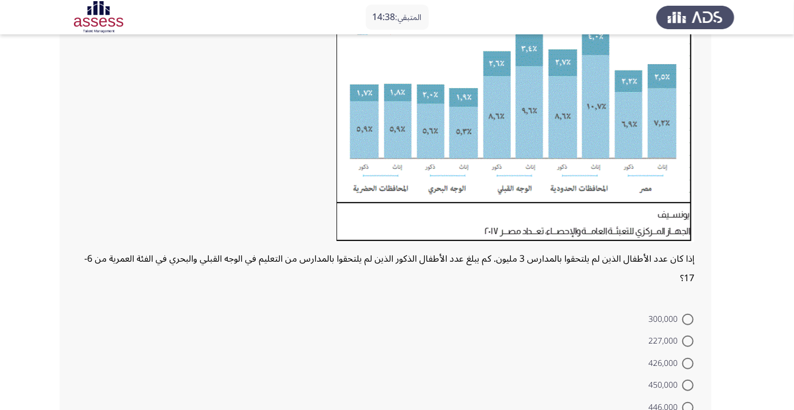
scroll to position [168, 0]
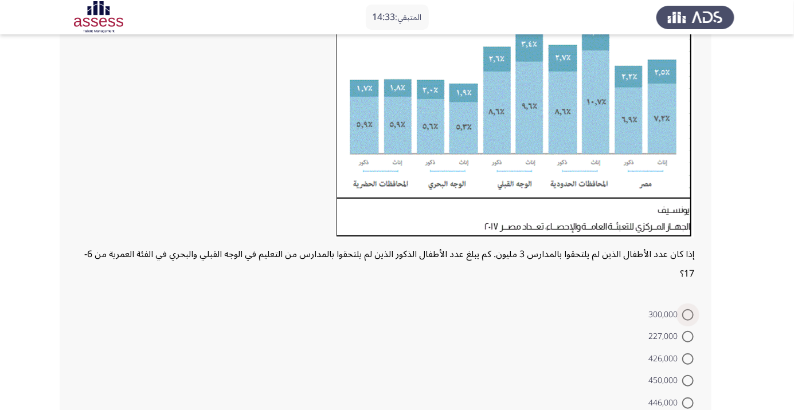
click at [683, 313] on span at bounding box center [687, 314] width 11 height 11
click at [683, 313] on input "300,000" at bounding box center [687, 314] width 11 height 11
radio input "true"
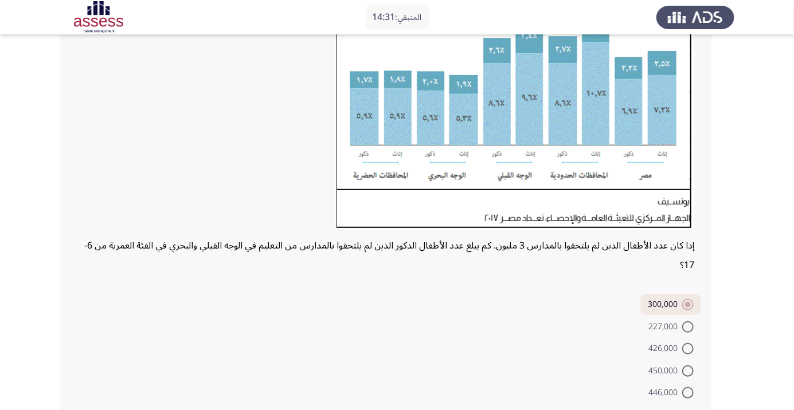
scroll to position [187, 0]
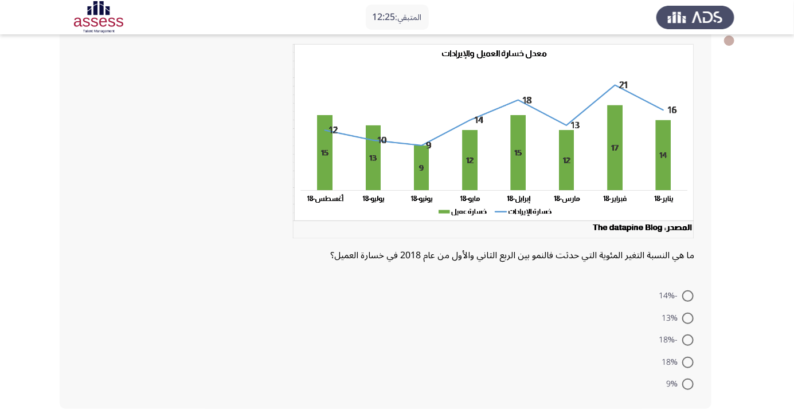
scroll to position [82, 0]
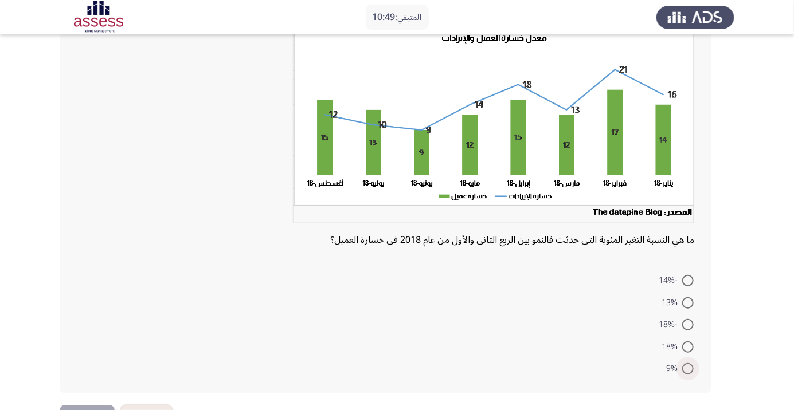
click at [682, 368] on span at bounding box center [687, 368] width 11 height 11
click at [682, 368] on input "9%" at bounding box center [687, 368] width 11 height 11
radio input "true"
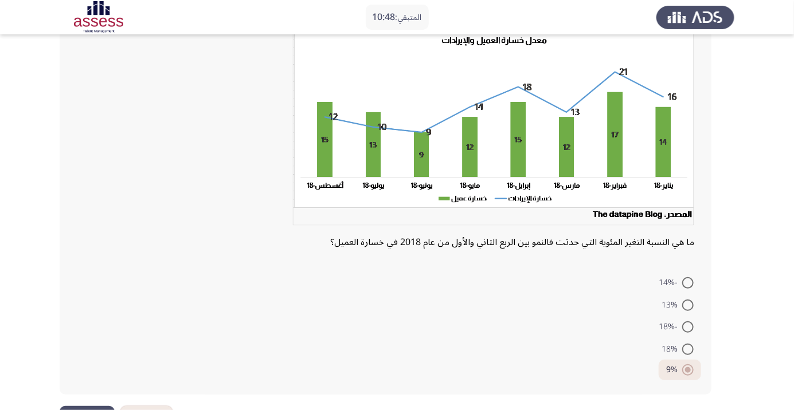
scroll to position [66, 0]
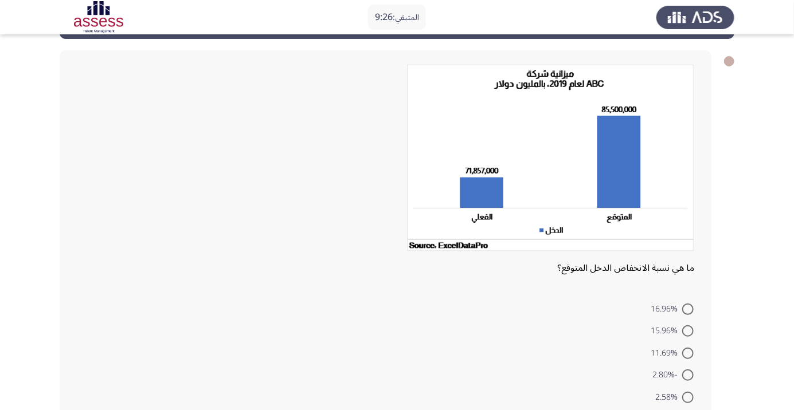
scroll to position [46, 0]
click at [682, 374] on span at bounding box center [687, 375] width 11 height 11
click at [682, 374] on input "-2.80%" at bounding box center [687, 375] width 11 height 11
radio input "true"
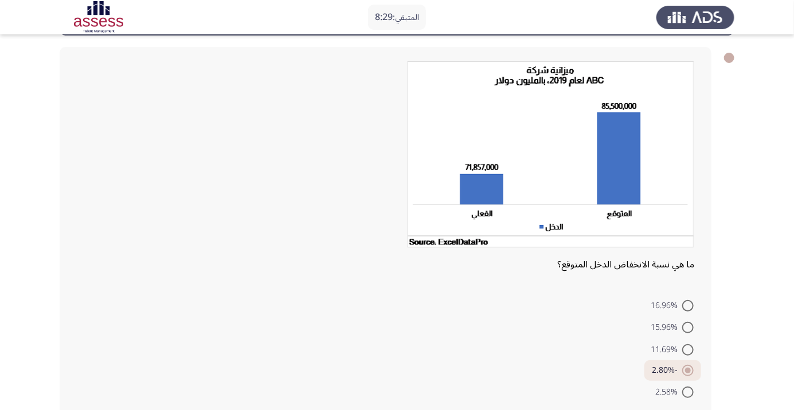
scroll to position [58, 0]
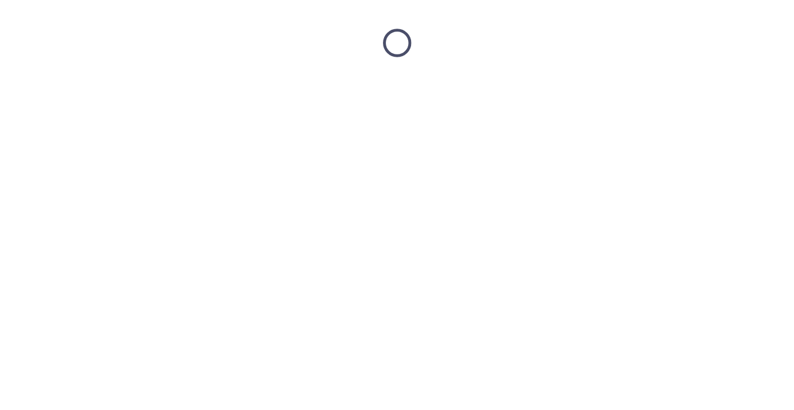
scroll to position [0, 0]
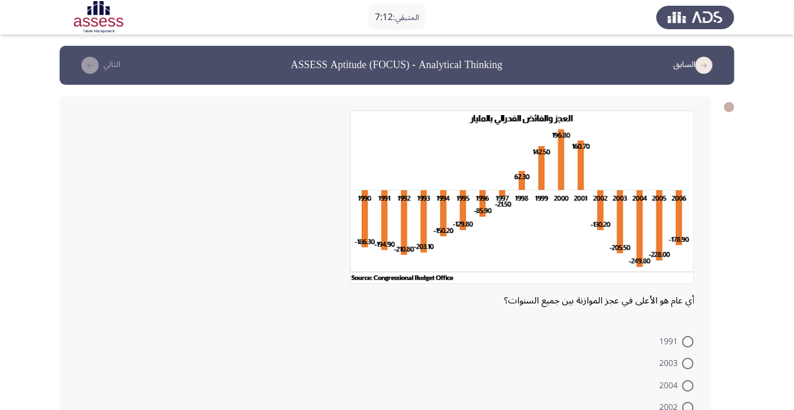
click at [688, 386] on span at bounding box center [687, 386] width 11 height 11
click at [688, 386] on input "2004" at bounding box center [687, 386] width 11 height 11
radio input "true"
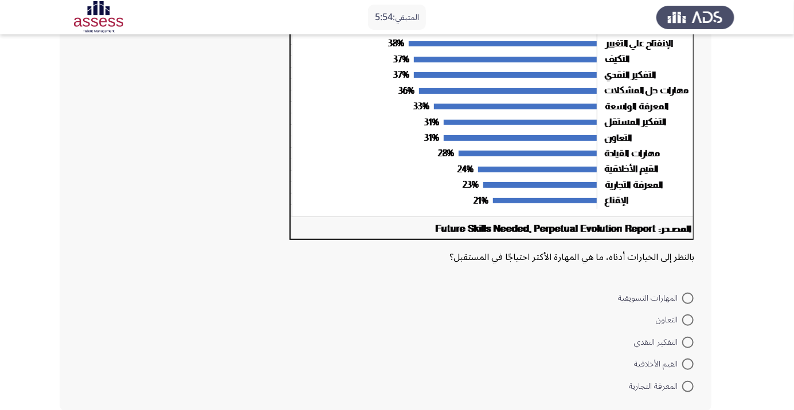
scroll to position [185, 0]
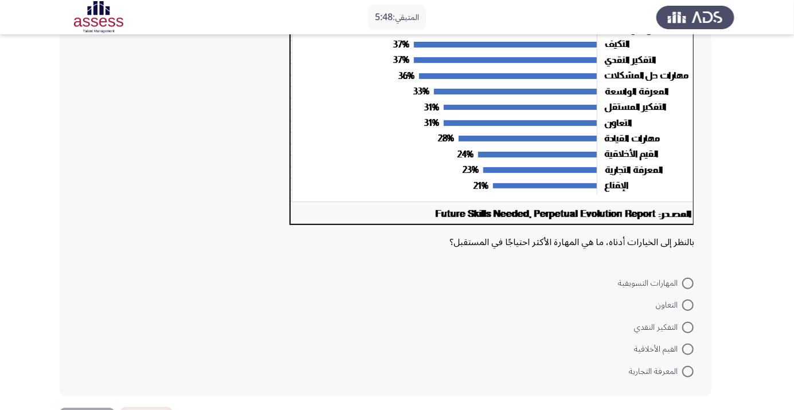
click at [661, 374] on span "المعرفة التجارية" at bounding box center [655, 372] width 53 height 14
click at [682, 374] on input "المعرفة التجارية" at bounding box center [687, 371] width 11 height 11
radio input "true"
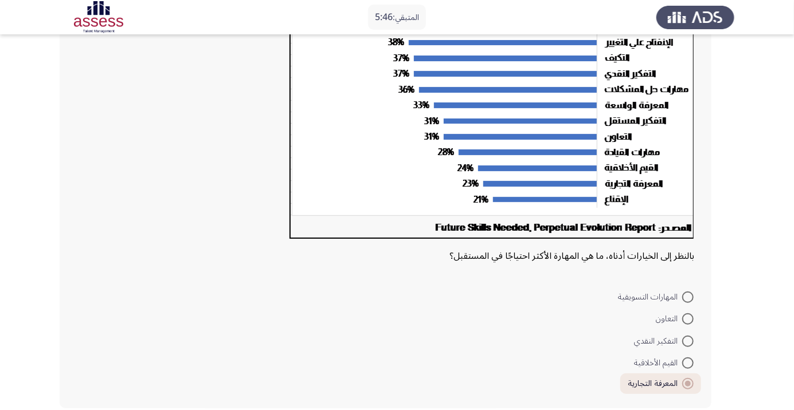
scroll to position [171, 0]
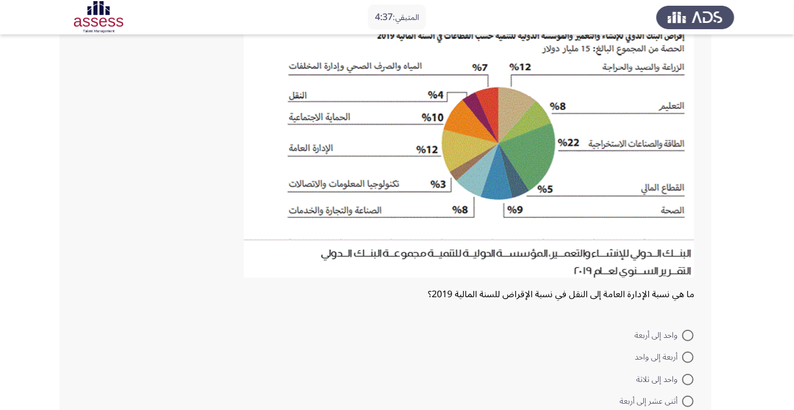
scroll to position [104, 0]
click at [674, 332] on span "واحد إلى أربعة" at bounding box center [658, 336] width 48 height 14
click at [682, 332] on input "واحد إلى أربعة" at bounding box center [687, 335] width 11 height 11
radio input "true"
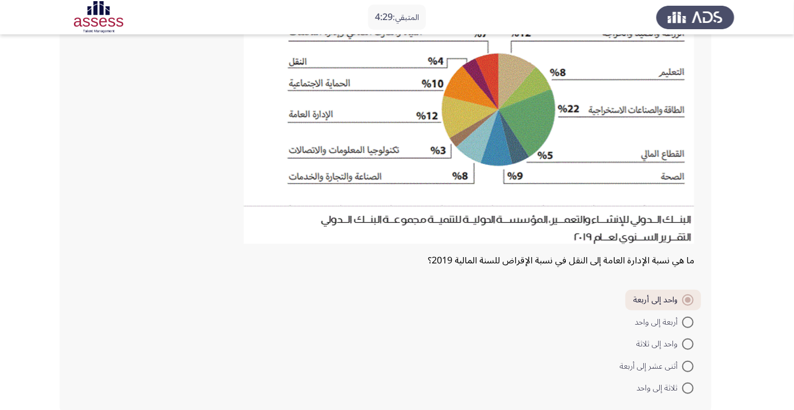
scroll to position [143, 0]
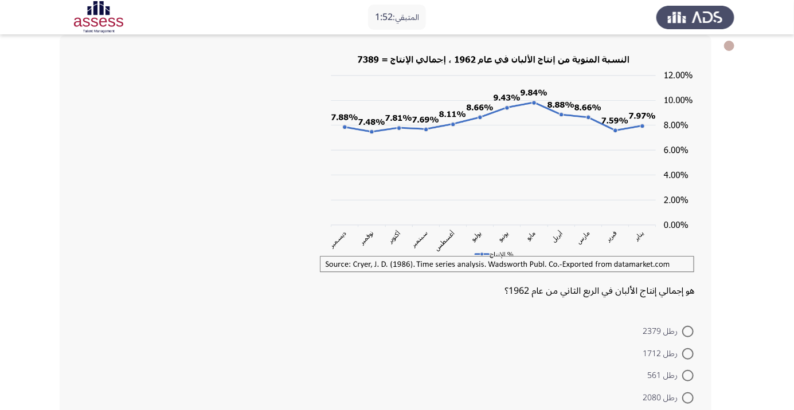
scroll to position [57, 0]
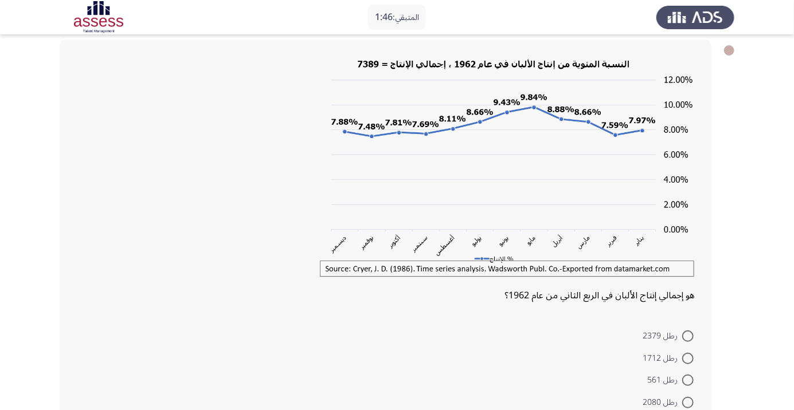
radio input "true"
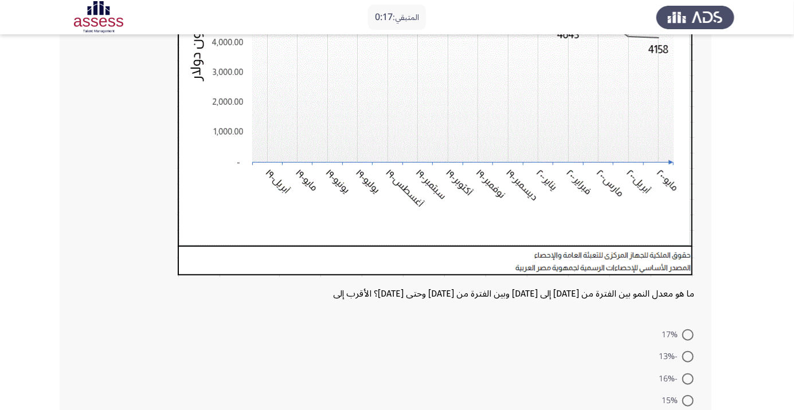
scroll to position [241, 0]
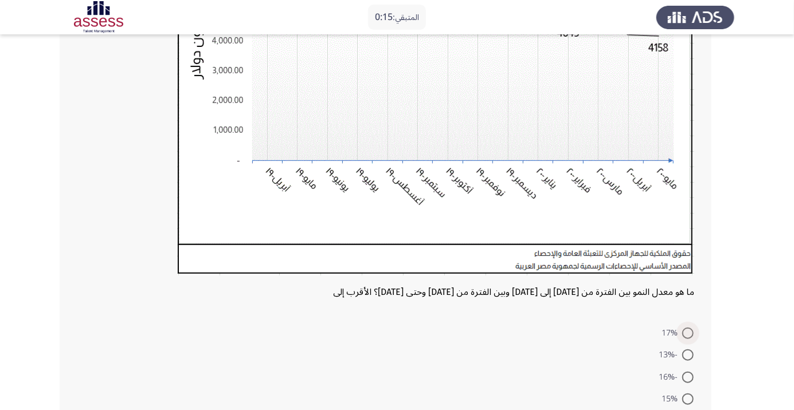
click at [688, 332] on span at bounding box center [687, 333] width 11 height 11
click at [688, 332] on input "17%" at bounding box center [687, 333] width 11 height 11
radio input "true"
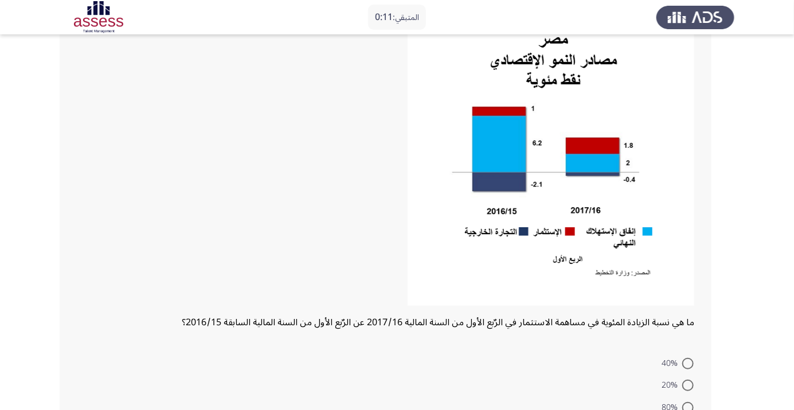
scroll to position [134, 0]
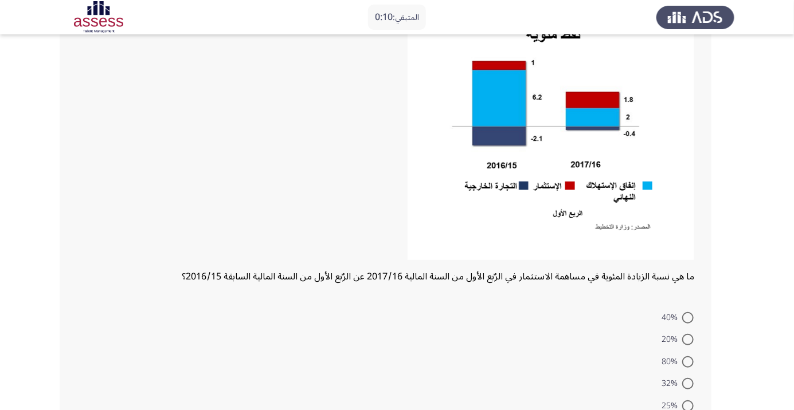
click at [688, 317] on span at bounding box center [687, 317] width 11 height 11
click at [688, 317] on input "40%" at bounding box center [687, 317] width 11 height 11
radio input "true"
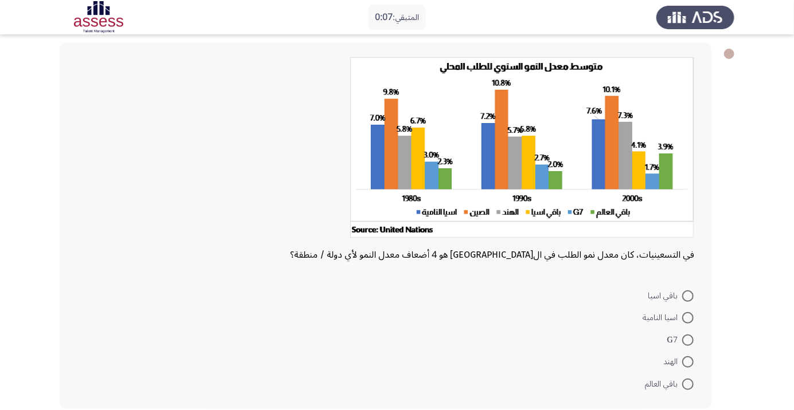
click at [688, 339] on span at bounding box center [687, 340] width 11 height 11
click at [688, 339] on input "G7" at bounding box center [687, 340] width 11 height 11
radio input "true"
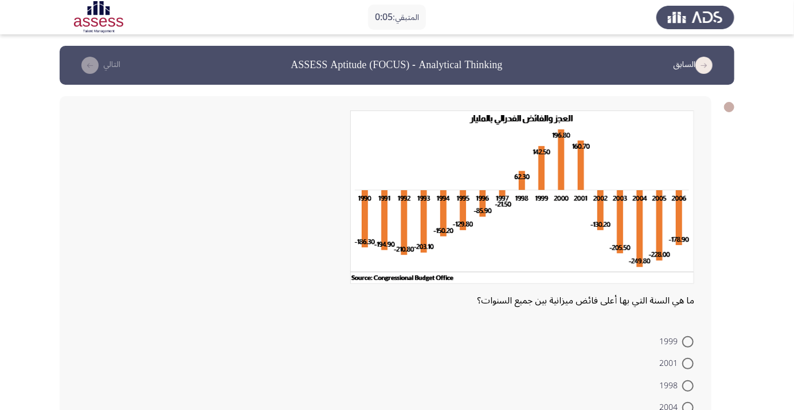
scroll to position [46, 0]
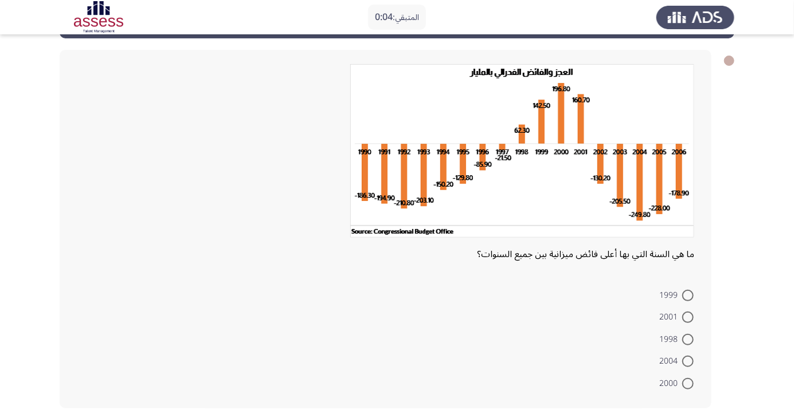
click at [683, 337] on span at bounding box center [687, 339] width 11 height 11
click at [683, 337] on input "1998" at bounding box center [687, 339] width 11 height 11
radio input "true"
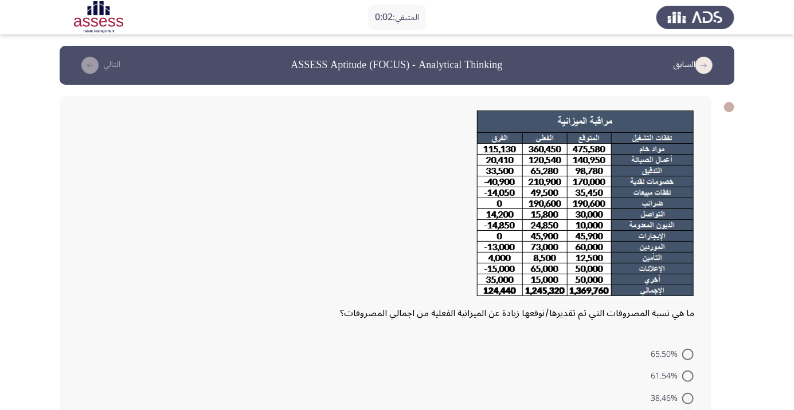
radio input "true"
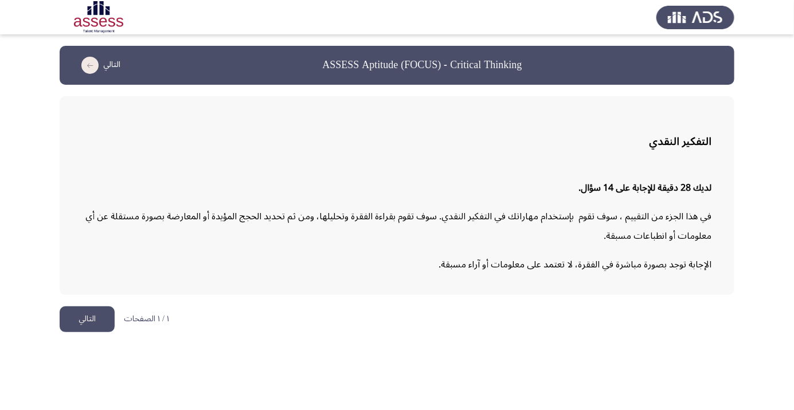
click at [84, 316] on button "التالي" at bounding box center [87, 320] width 55 height 26
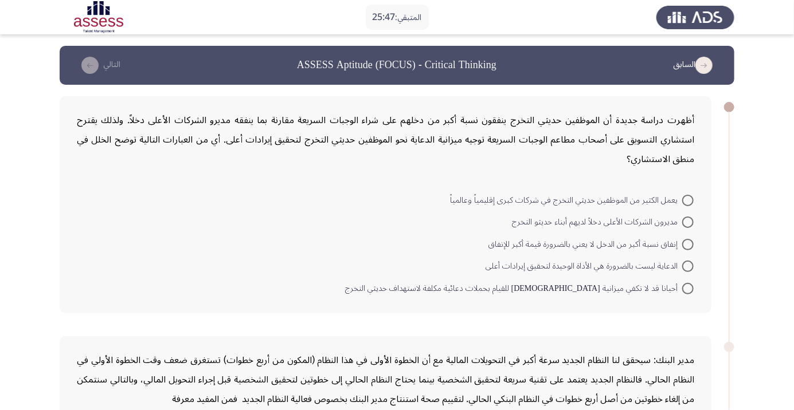
click at [644, 267] on span "الدعاية ليست بالضرورة هي الأداة الوحيدة لتحقيق إيرادات أعلى" at bounding box center [583, 267] width 197 height 14
click at [682, 267] on input "الدعاية ليست بالضرورة هي الأداة الوحيدة لتحقيق إيرادات أعلى" at bounding box center [687, 266] width 11 height 11
radio input "true"
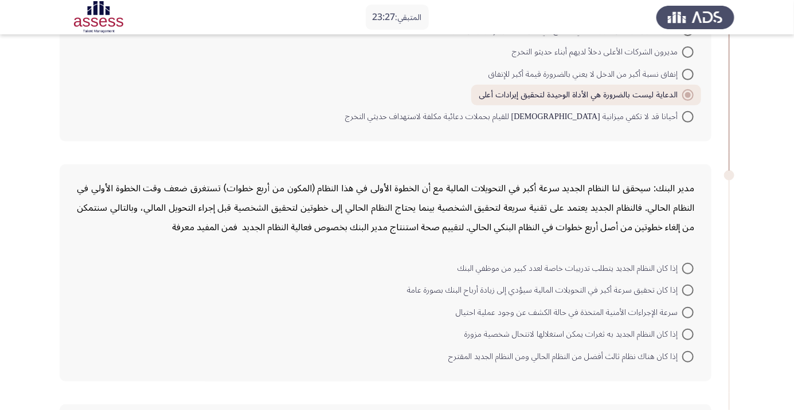
scroll to position [171, 0]
click at [688, 289] on span at bounding box center [687, 289] width 11 height 11
click at [688, 289] on input "إذا كان تحقيق سرعة أكبر في التحويلات المالية سيؤدي إلى زيادة أرباح البنك بصورة …" at bounding box center [687, 289] width 11 height 11
radio input "true"
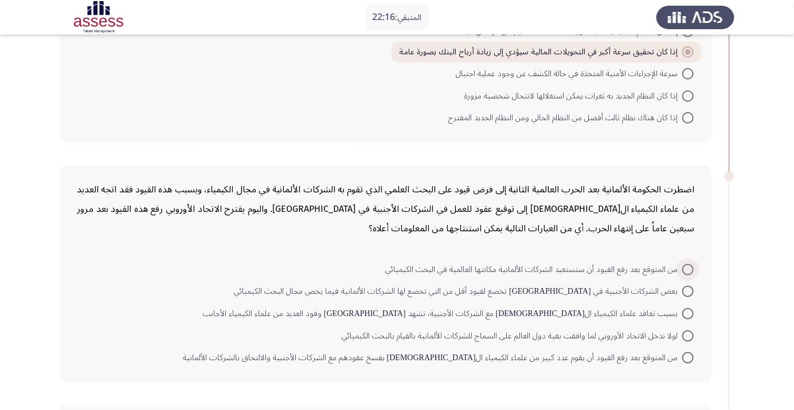
scroll to position [408, 0]
click at [684, 358] on span at bounding box center [687, 357] width 11 height 11
click at [684, 358] on input "من المتوقع بعد رفع القيود أن يقوم عدد كبير من علماء الكيمياء ال[DEMOGRAPHIC_DAT…" at bounding box center [687, 357] width 11 height 11
radio input "true"
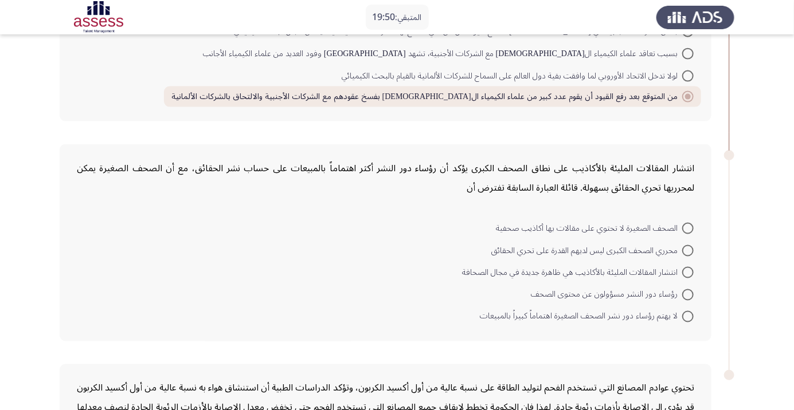
scroll to position [692, 0]
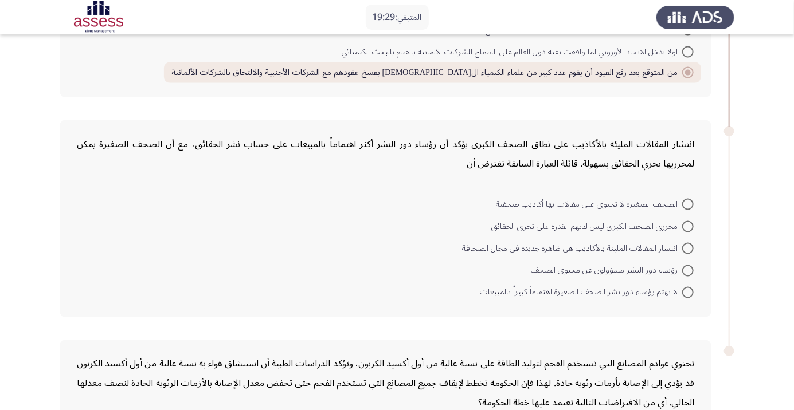
click at [670, 270] on span "رؤساء دور النشر مسؤولون عن محتوى الصحف" at bounding box center [606, 271] width 151 height 14
click at [682, 270] on input "رؤساء دور النشر مسؤولون عن محتوى الصحف" at bounding box center [687, 270] width 11 height 11
radio input "true"
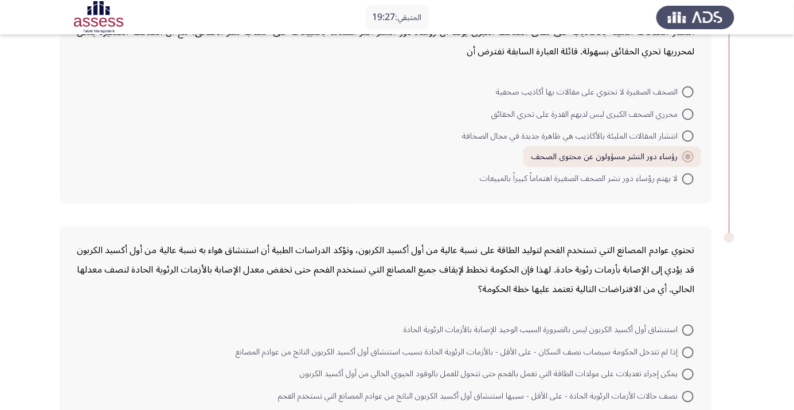
scroll to position [838, 0]
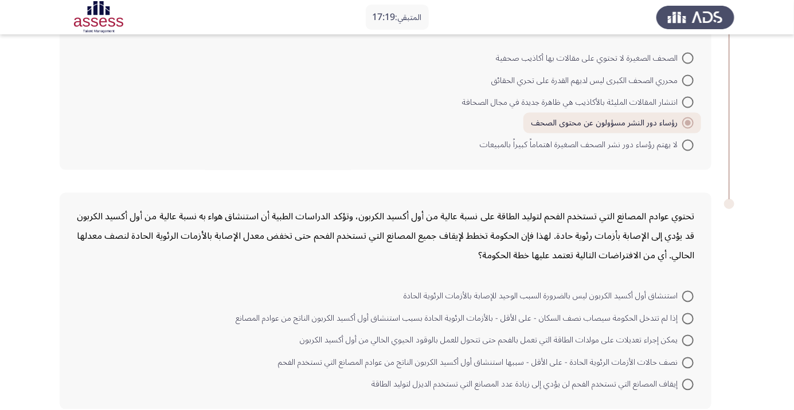
click at [684, 340] on span at bounding box center [687, 340] width 11 height 11
click at [684, 340] on input "يمكن إجراء تعديلات على مولدات الطاقة التي تعمل بالفحم حتى تتحول للعمل بالوقود ا…" at bounding box center [687, 340] width 11 height 11
radio input "true"
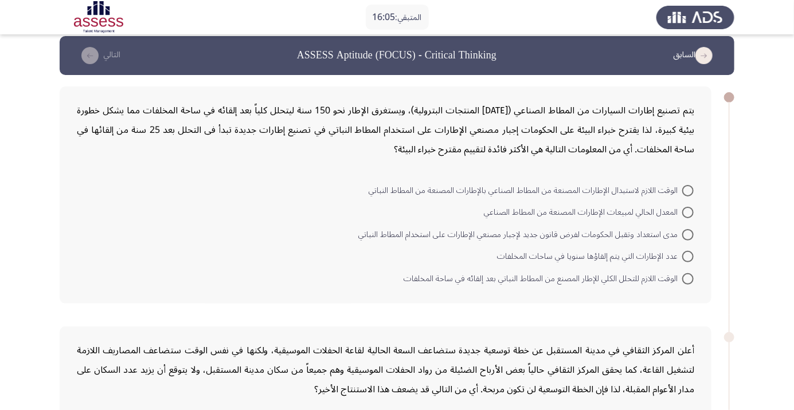
scroll to position [0, 0]
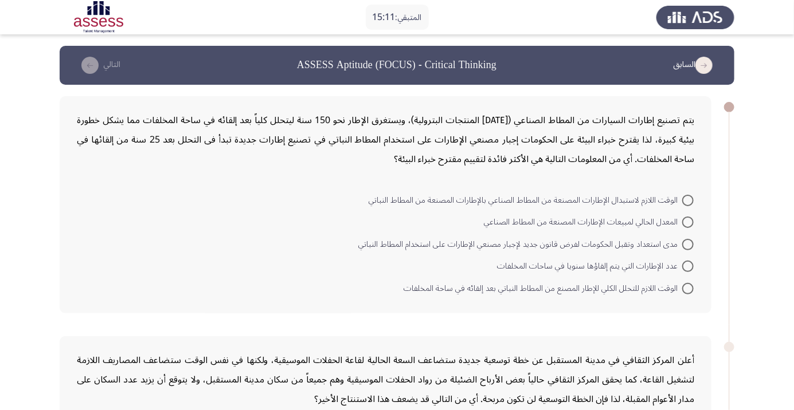
click at [686, 195] on span at bounding box center [687, 200] width 11 height 11
click at [686, 195] on input "الوقت اللازم لاستبدال الإطارات المصنعة من المطاط الصناعي بالإطارات المصنعة من ا…" at bounding box center [687, 200] width 11 height 11
radio input "true"
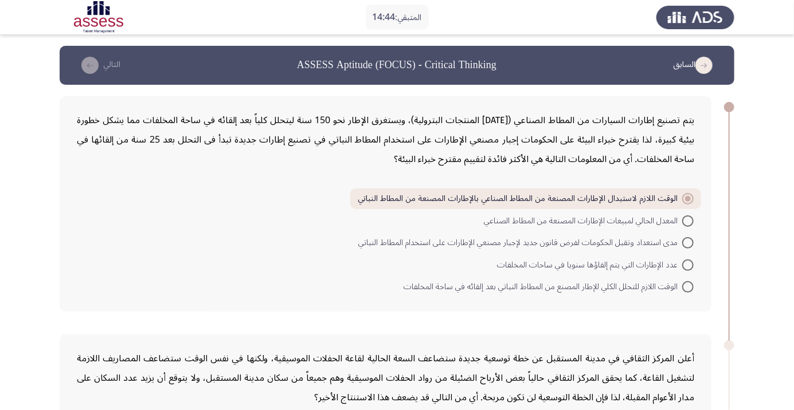
click at [673, 243] on span "مدى استعداد وتقبل الحكومات لفرض قانون جديد لإجبار مصنعي الإطارات على استخدام ال…" at bounding box center [520, 243] width 324 height 14
click at [682, 243] on input "مدى استعداد وتقبل الحكومات لفرض قانون جديد لإجبار مصنعي الإطارات على استخدام ال…" at bounding box center [687, 242] width 11 height 11
radio input "true"
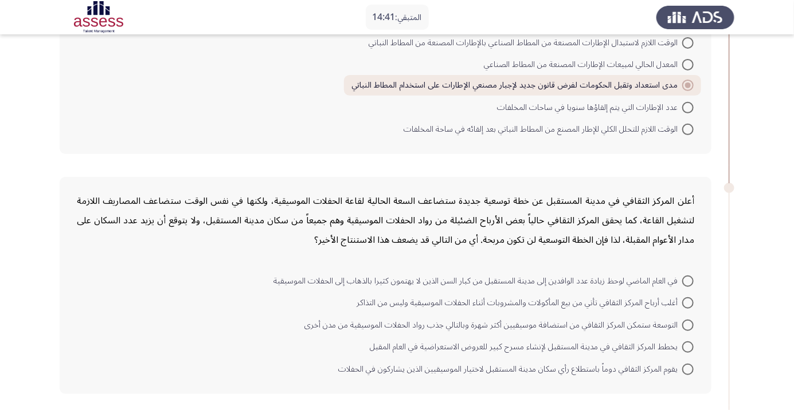
scroll to position [158, 0]
click at [682, 324] on span at bounding box center [687, 324] width 11 height 11
click at [682, 324] on input "التوسعة ستمكن المركز الثقافي من استضافة موسيقيين أكثر شهرة وبالتالي جذب رواد ال…" at bounding box center [687, 324] width 11 height 11
radio input "true"
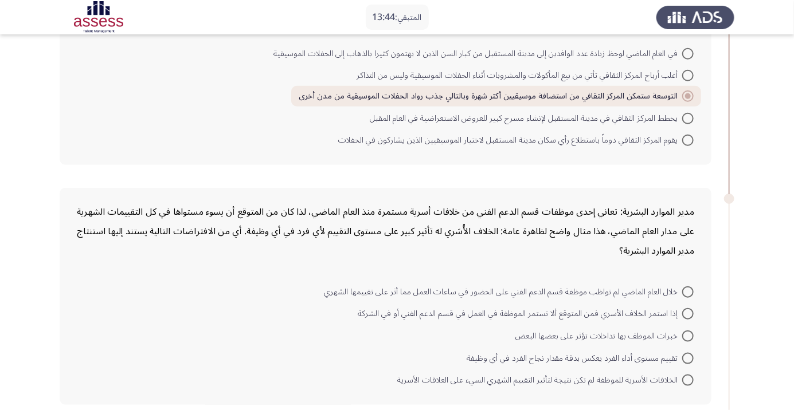
scroll to position [391, 0]
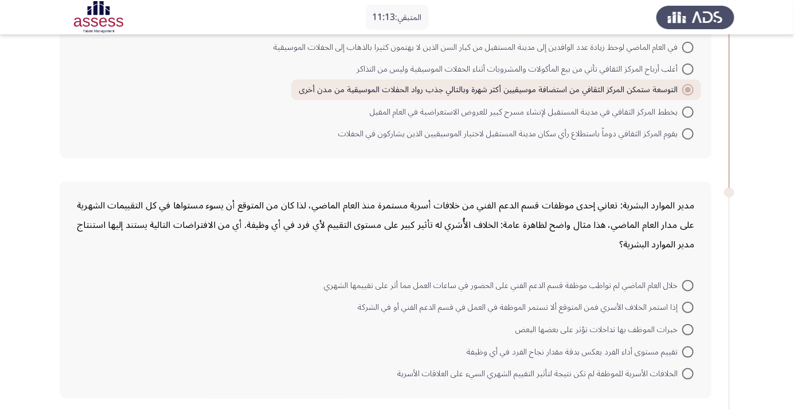
click at [649, 311] on span "إذا استمر الخلاف الأسري فمن المتوقع ألا تستمر الموظفة في العمل في قسم الدعم الف…" at bounding box center [520, 308] width 324 height 14
click at [682, 311] on input "إذا استمر الخلاف الأسري فمن المتوقع ألا تستمر الموظفة في العمل في قسم الدعم الف…" at bounding box center [687, 307] width 11 height 11
radio input "true"
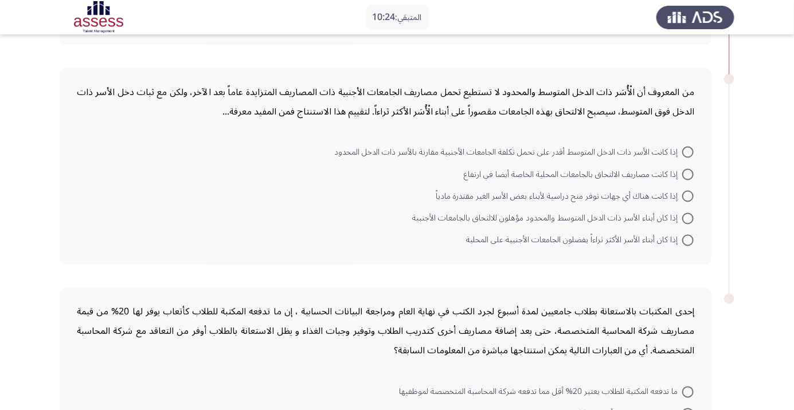
scroll to position [737, 0]
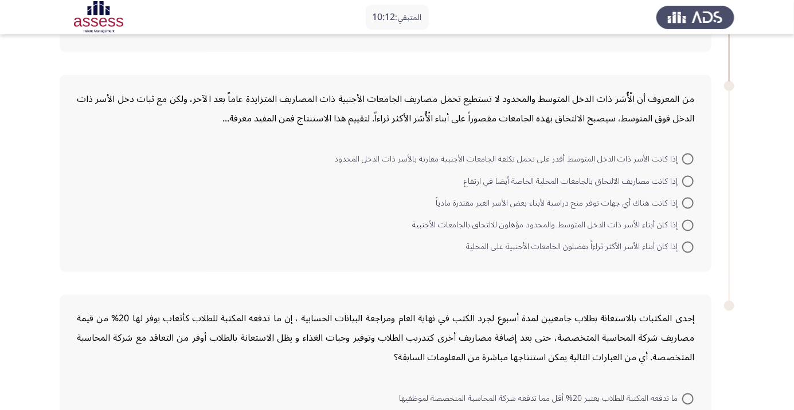
click at [688, 245] on span at bounding box center [687, 247] width 11 height 11
click at [688, 245] on input "إذا كان أبناء الأسر الأكثر ثراءاً يفضلون الجامعات الأجنبية على المحلية" at bounding box center [687, 247] width 11 height 11
radio input "true"
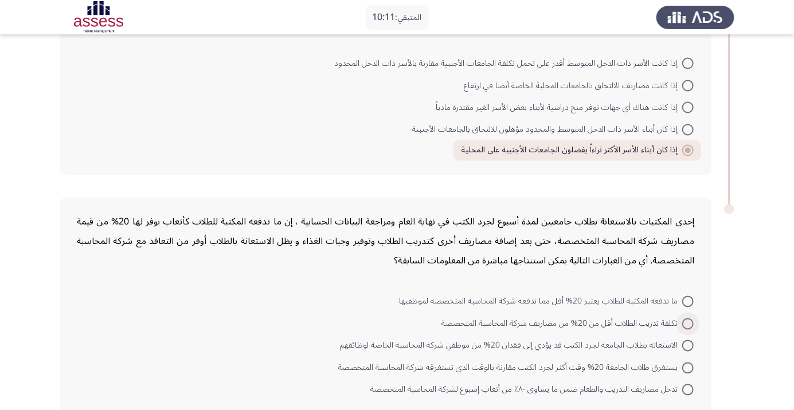
scroll to position [838, 0]
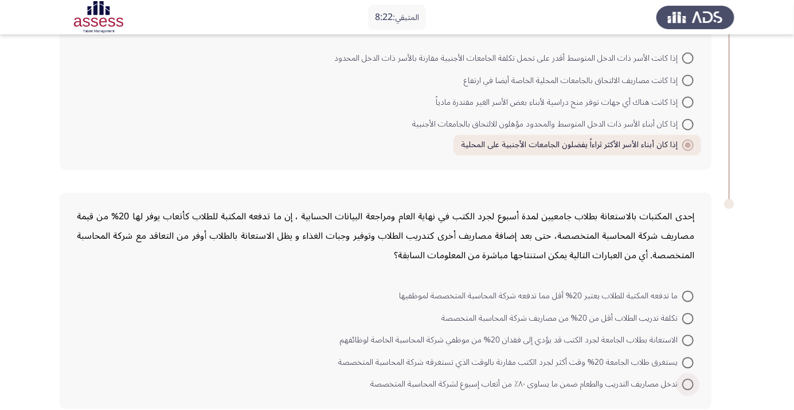
click at [672, 385] on span "تدخل مصاريف التدريب والطعام ضمن ما يساوى ٨٠٪ من أتعاب إسبوع لشركة المحاسبة المت…" at bounding box center [526, 385] width 312 height 14
click at [682, 385] on input "تدخل مصاريف التدريب والطعام ضمن ما يساوى ٨٠٪ من أتعاب إسبوع لشركة المحاسبة المت…" at bounding box center [687, 384] width 11 height 11
radio input "true"
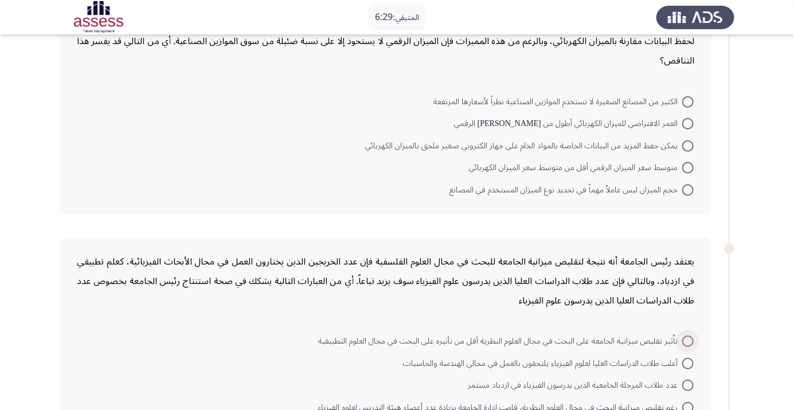
scroll to position [91, 0]
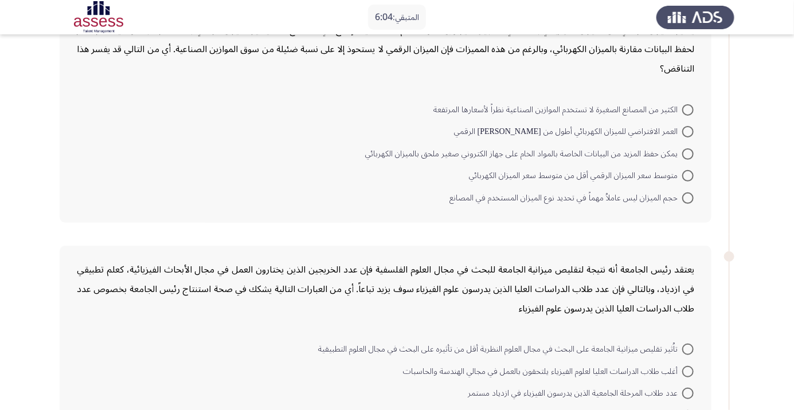
click at [688, 131] on span at bounding box center [687, 131] width 11 height 11
click at [688, 131] on input "العمر الافتراضي للميزان الكهربائي أطول من [PERSON_NAME] الرقمي" at bounding box center [687, 131] width 11 height 11
radio input "true"
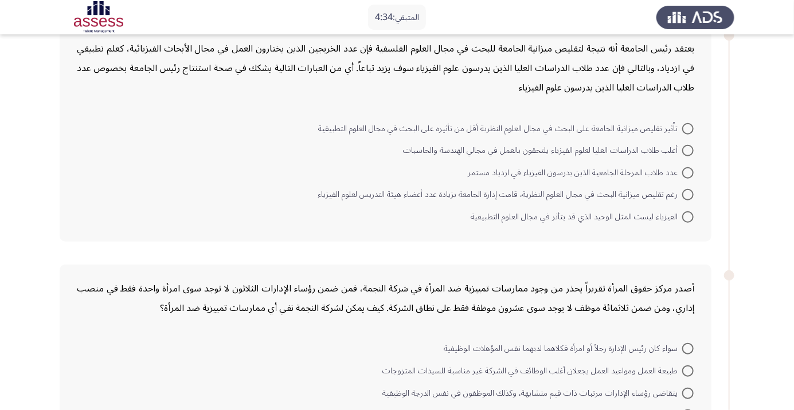
scroll to position [308, 0]
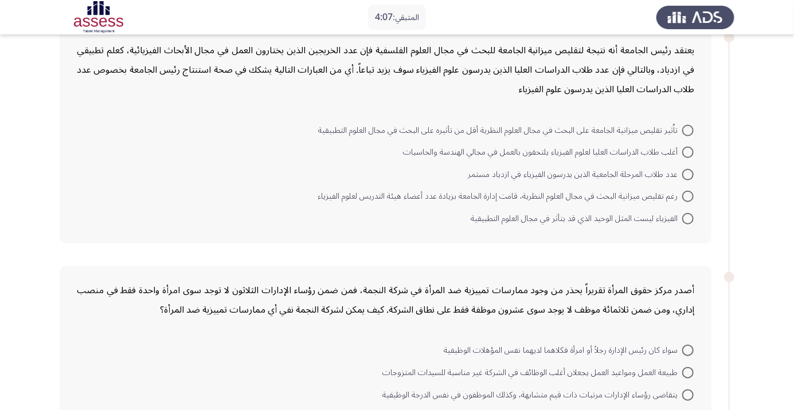
click at [666, 147] on span "أغلب طلاب الدراسات العليا لعلوم الفيزياء يلتحقون بالعمل في مجالي الهندسة والحاس…" at bounding box center [542, 153] width 279 height 14
click at [682, 147] on input "أغلب طلاب الدراسات العليا لعلوم الفيزياء يلتحقون بالعمل في مجالي الهندسة والحاس…" at bounding box center [687, 152] width 11 height 11
radio input "true"
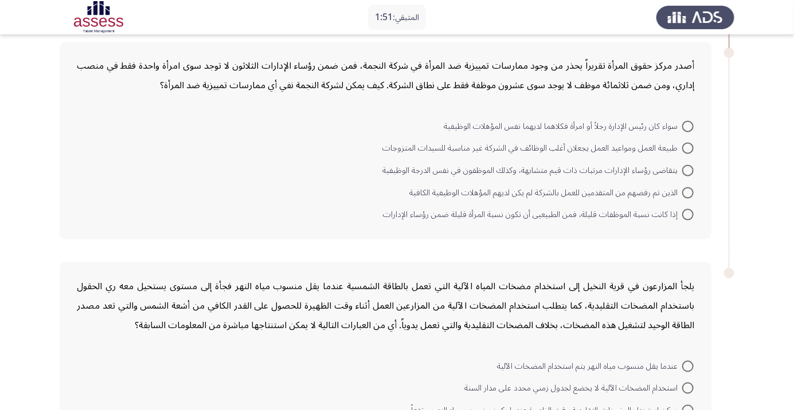
scroll to position [531, 0]
radio input "true"
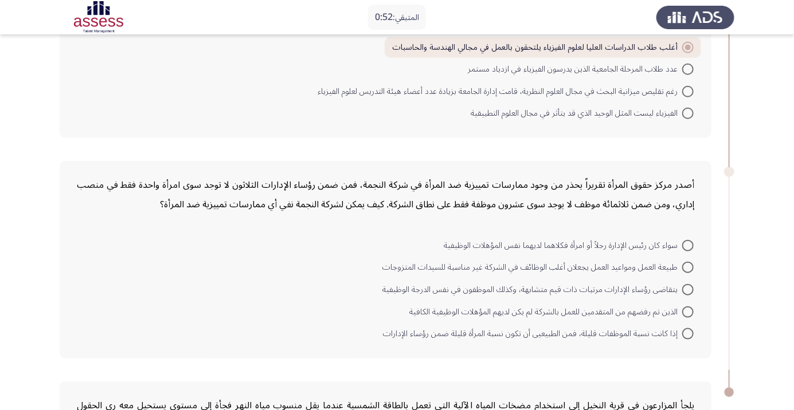
scroll to position [413, 0]
click at [688, 265] on span at bounding box center [687, 266] width 11 height 11
click at [688, 265] on input "طبيعة العمل ومواعيد العمل يجعلان أغلب الوظائف في الشركة غير مناسبة للسيدات المت…" at bounding box center [687, 266] width 11 height 11
radio input "true"
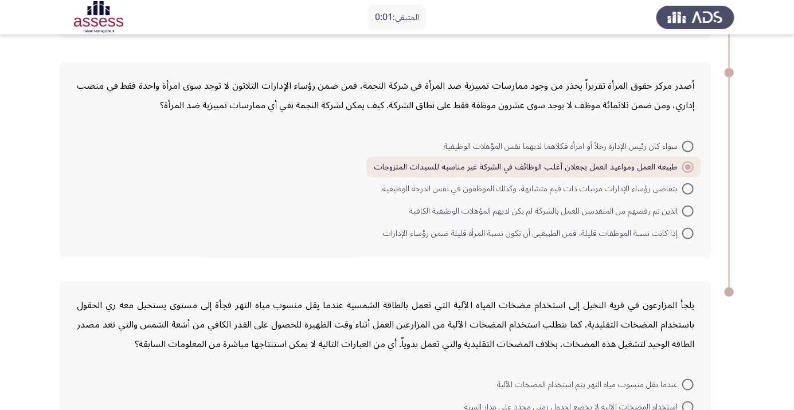
scroll to position [598, 0]
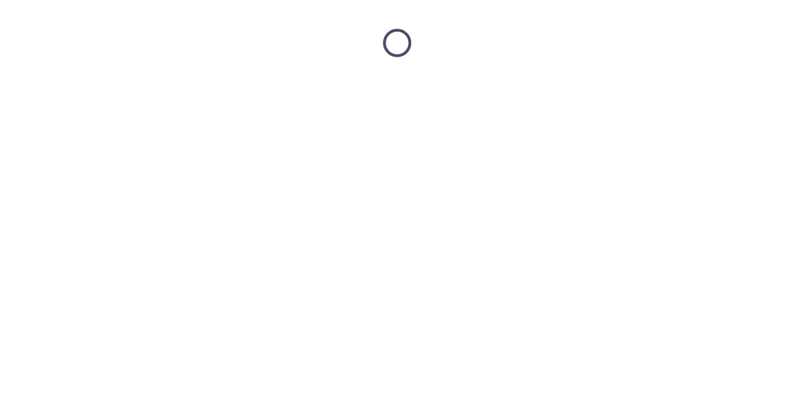
scroll to position [0, 0]
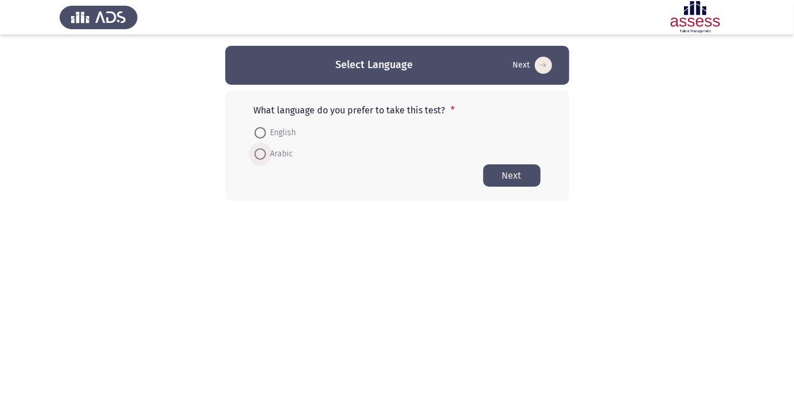
click at [289, 152] on span "Arabic" at bounding box center [280, 154] width 28 height 14
click at [266, 152] on input "Arabic" at bounding box center [259, 153] width 11 height 11
radio input "true"
click at [517, 178] on button "Next" at bounding box center [511, 175] width 57 height 22
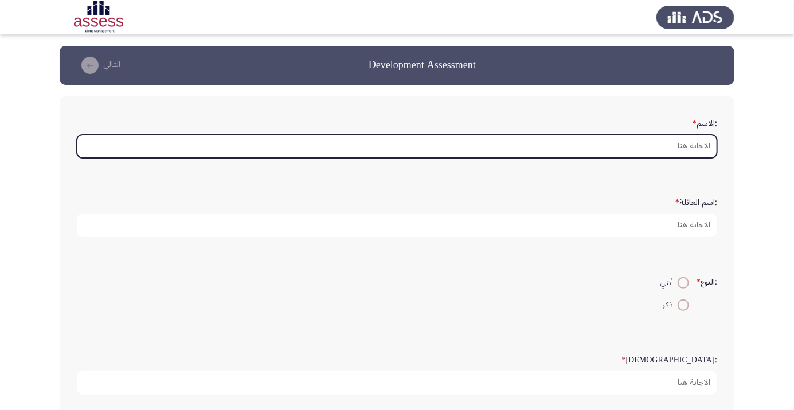
click at [683, 142] on input ":الاسم *" at bounding box center [397, 146] width 640 height 23
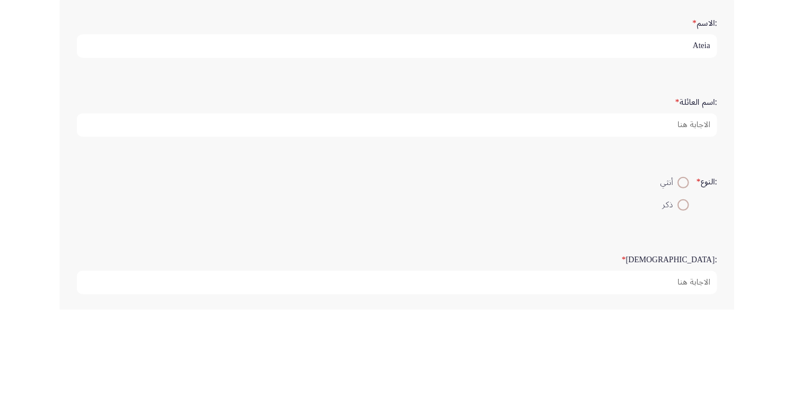
type input "Ateia"
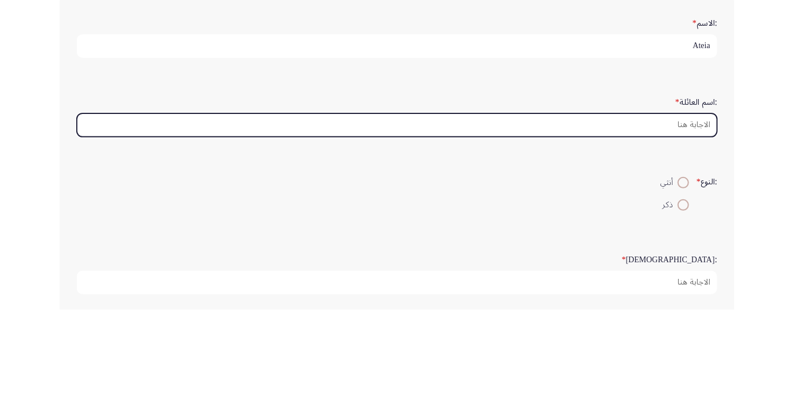
click at [684, 225] on input ":اسم العائلة *" at bounding box center [397, 225] width 640 height 23
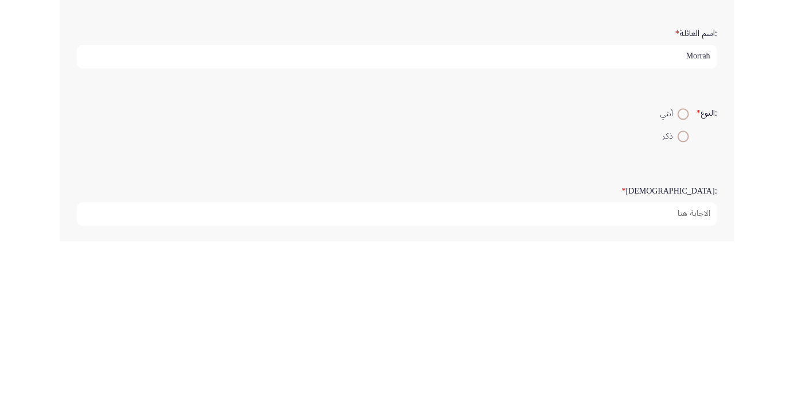
type input "Morrah"
click at [677, 304] on span at bounding box center [682, 305] width 11 height 11
click at [677, 304] on input "ذكر" at bounding box center [682, 305] width 11 height 11
radio input "true"
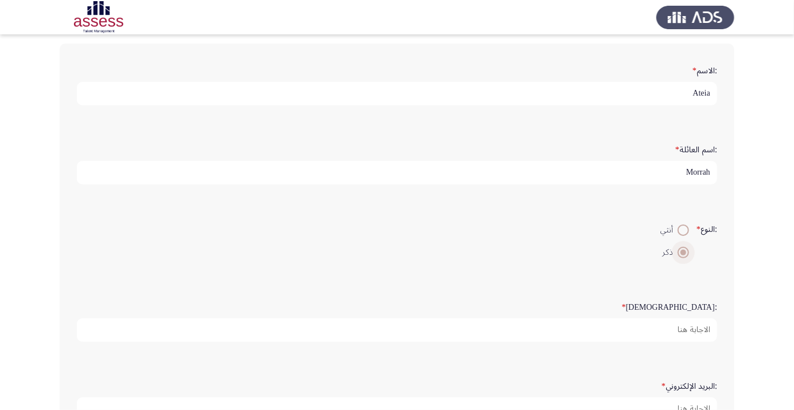
scroll to position [54, 0]
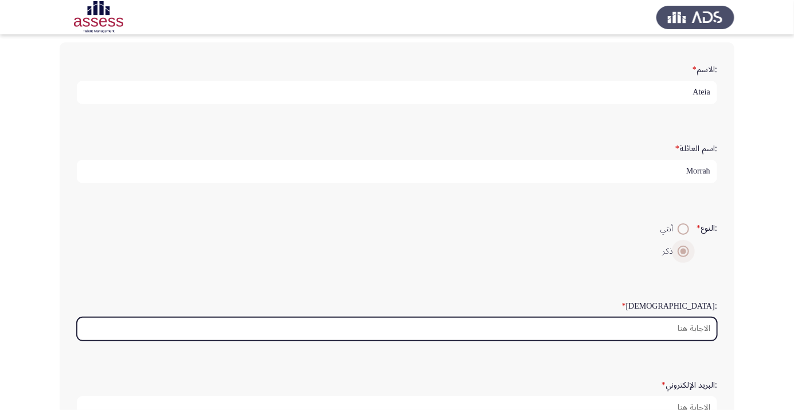
click at [683, 325] on input ":السن *" at bounding box center [397, 328] width 640 height 23
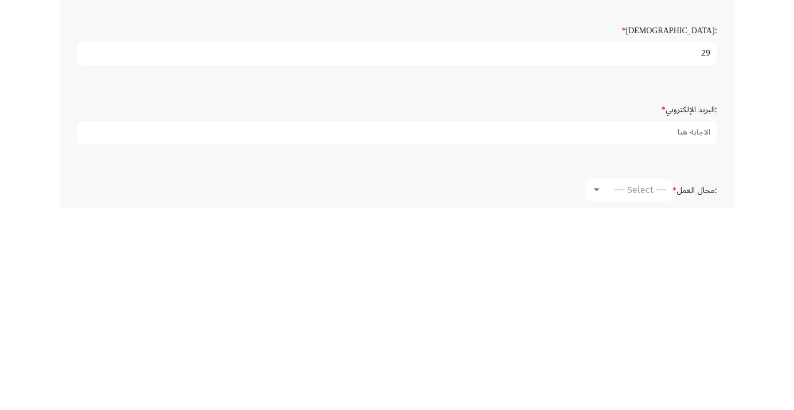
scroll to position [128, 0]
type input "29"
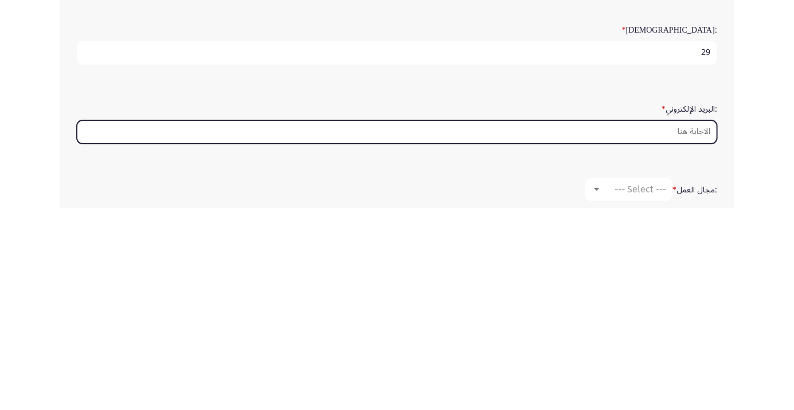
click at [675, 334] on input ":البريد الإلكتروني *" at bounding box center [397, 334] width 640 height 23
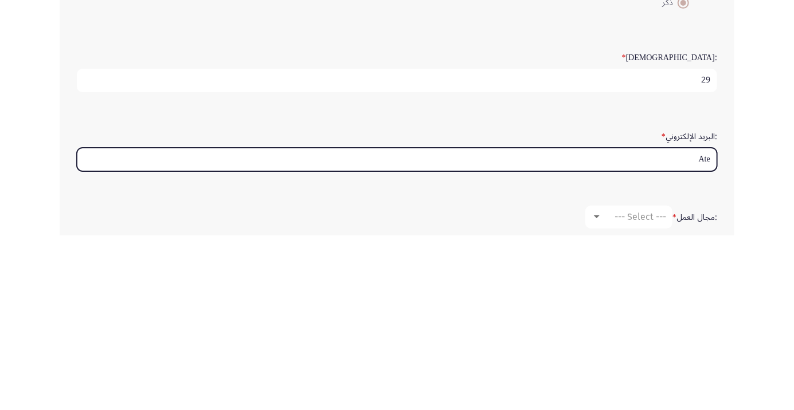
type input "Atei"
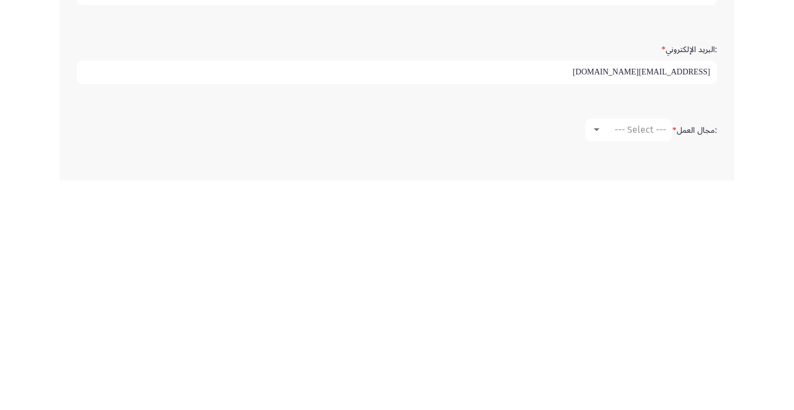
scroll to position [162, 0]
type input "[EMAIL_ADDRESS][DOMAIN_NAME]"
click at [649, 354] on span "--- Select ---" at bounding box center [640, 357] width 52 height 11
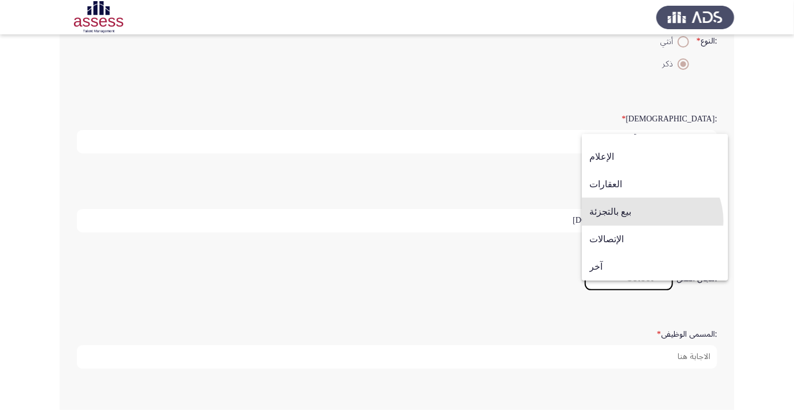
scroll to position [294, 0]
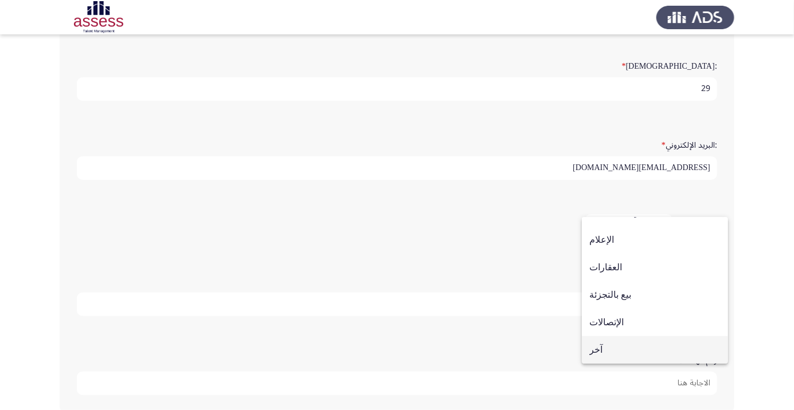
click at [617, 348] on span "آخر" at bounding box center [654, 350] width 131 height 28
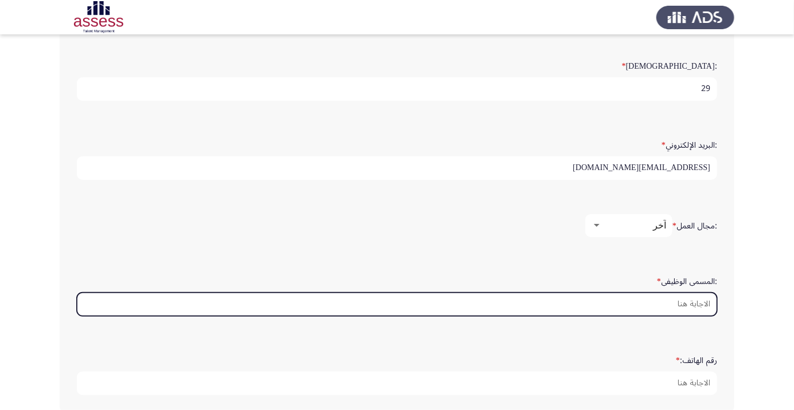
click at [690, 302] on input ":المسمى الوظيفى *" at bounding box center [397, 304] width 640 height 23
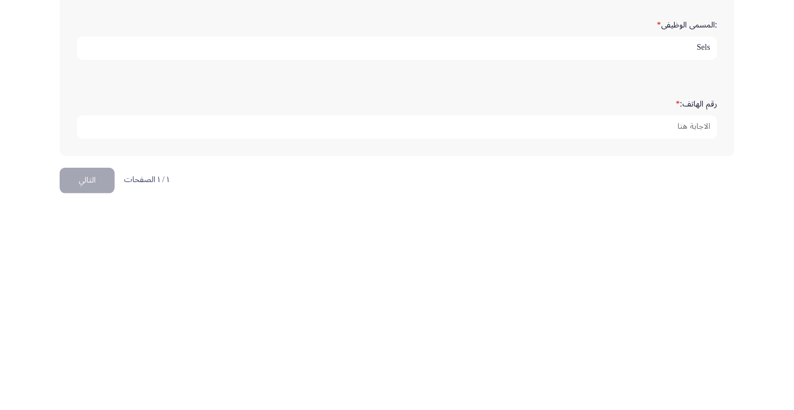
scroll to position [335, 0]
type input "Sels"
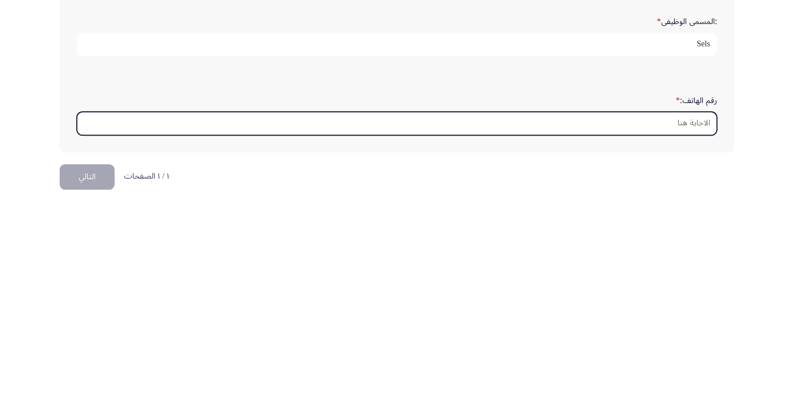
click at [699, 335] on input "رقم الهاتف: *" at bounding box center [397, 342] width 640 height 23
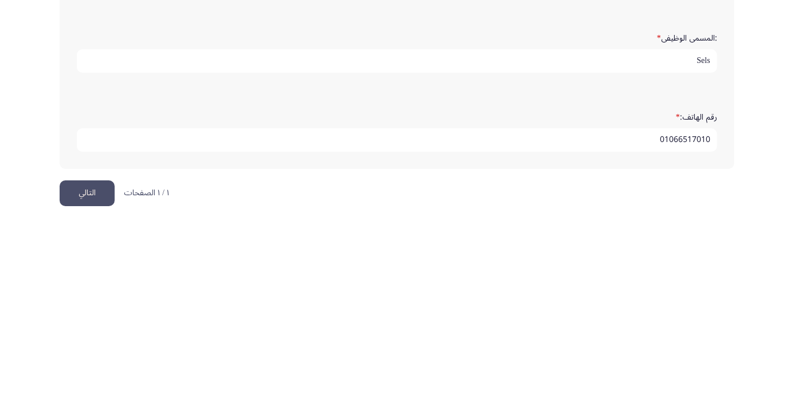
scroll to position [349, 0]
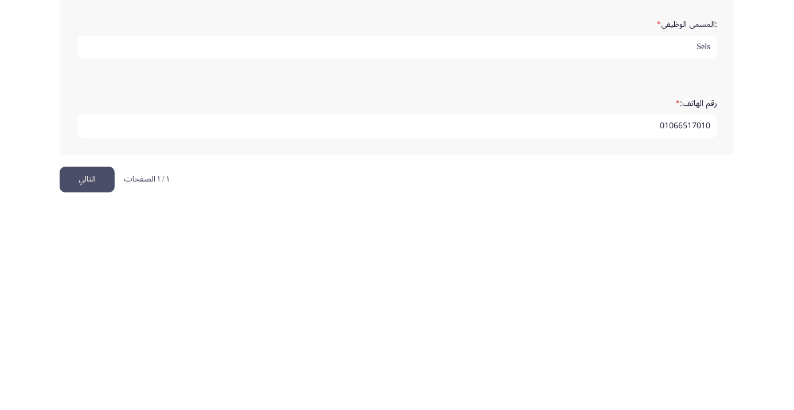
type input "01066517010"
click at [85, 378] on button "التالي" at bounding box center [87, 382] width 55 height 26
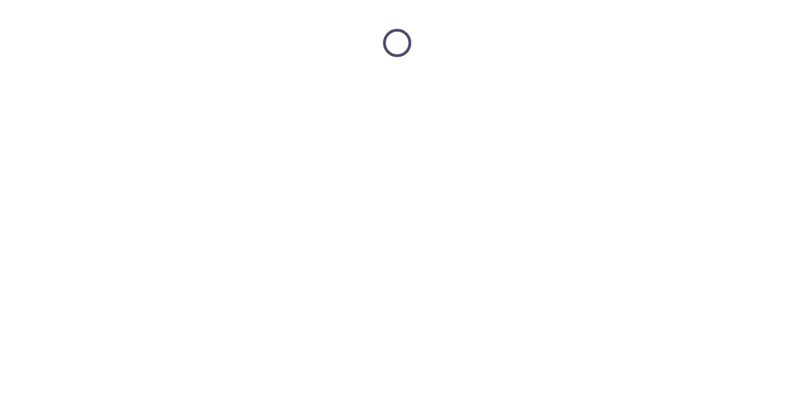
scroll to position [0, 0]
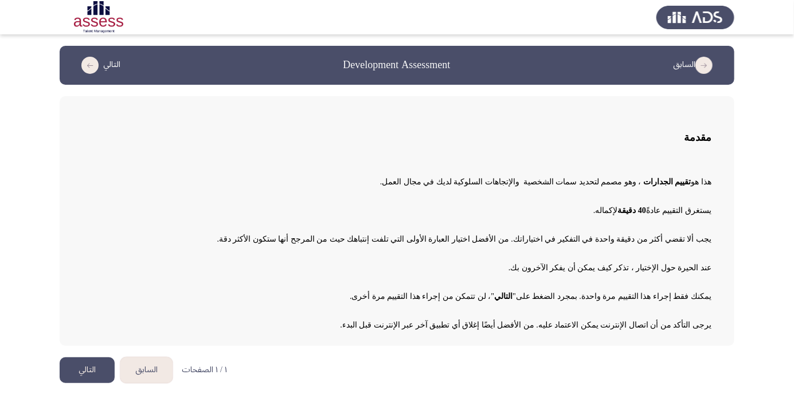
click at [92, 381] on button "التالي" at bounding box center [87, 371] width 55 height 26
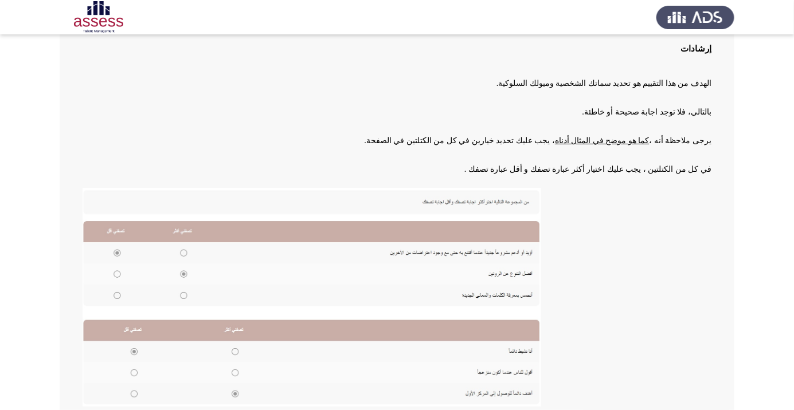
scroll to position [81, 0]
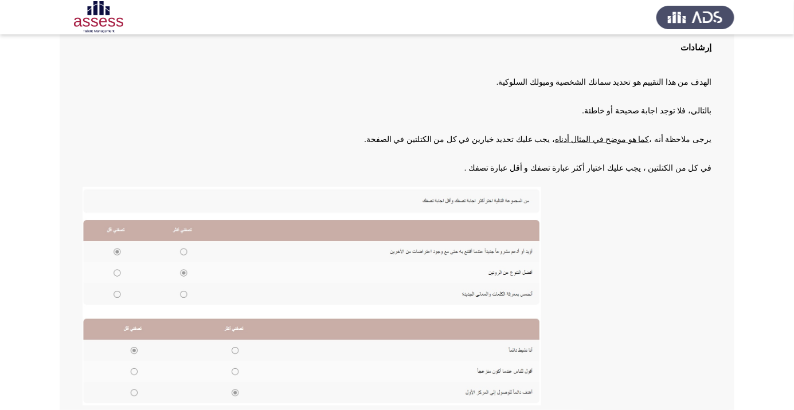
click at [183, 252] on img at bounding box center [312, 296] width 458 height 219
click at [186, 251] on img at bounding box center [312, 296] width 458 height 219
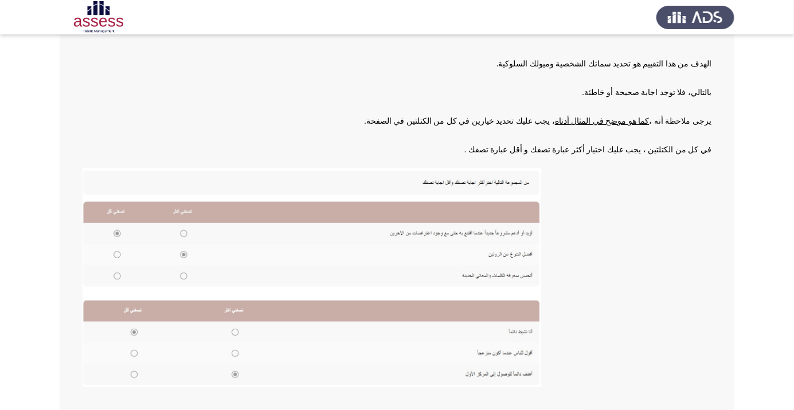
scroll to position [126, 0]
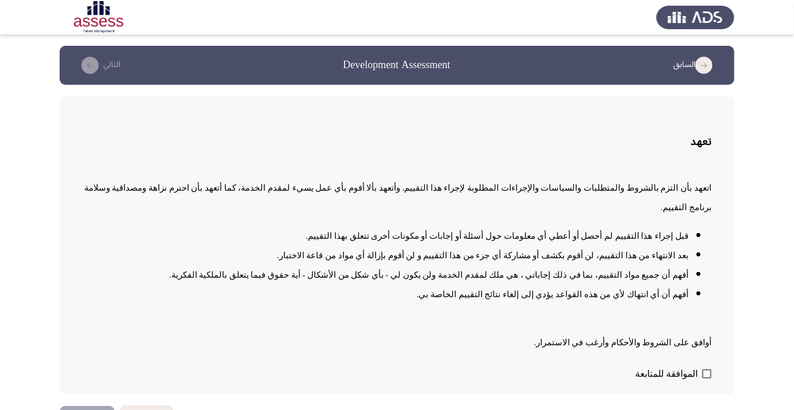
scroll to position [1, 0]
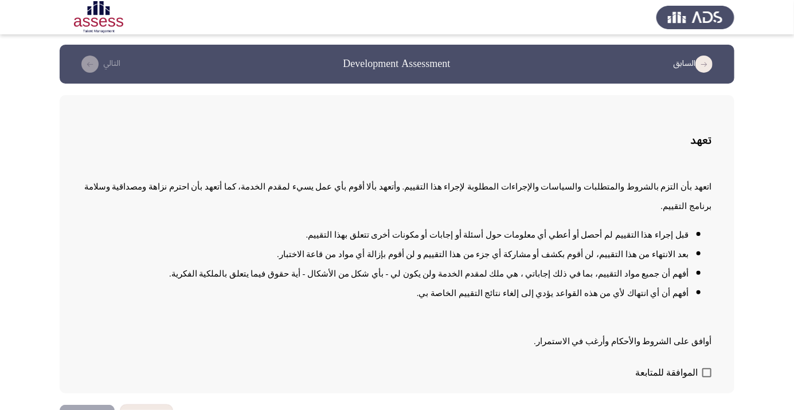
click at [686, 380] on span "الموافقة للمتابعة" at bounding box center [666, 373] width 62 height 14
click at [706, 378] on input "الموافقة للمتابعة" at bounding box center [706, 378] width 1 height 1
checkbox input "true"
click at [93, 410] on button "التالي" at bounding box center [87, 418] width 55 height 26
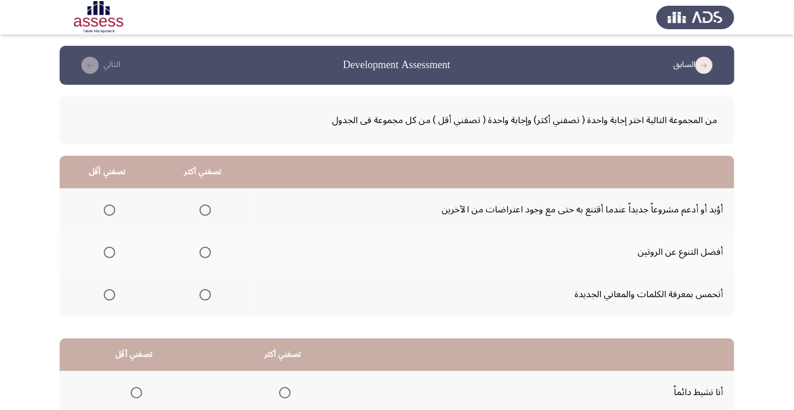
click at [109, 210] on span "Select an option" at bounding box center [109, 210] width 11 height 11
click at [109, 210] on input "Select an option" at bounding box center [109, 210] width 11 height 11
click at [205, 253] on span "Select an option" at bounding box center [205, 253] width 0 height 0
click at [206, 252] on input "Select an option" at bounding box center [204, 252] width 11 height 11
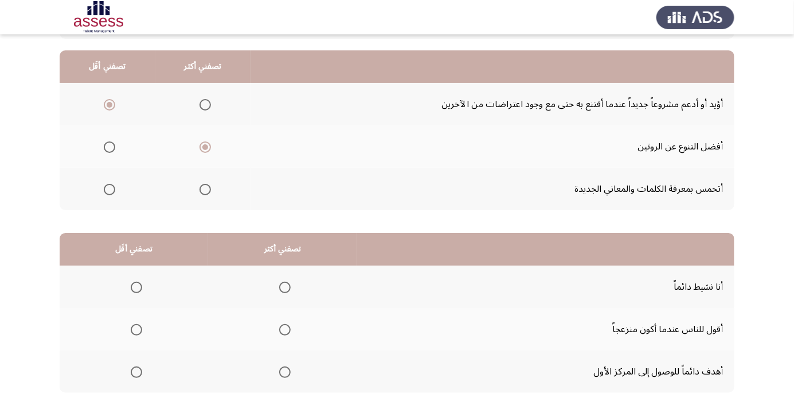
scroll to position [112, 0]
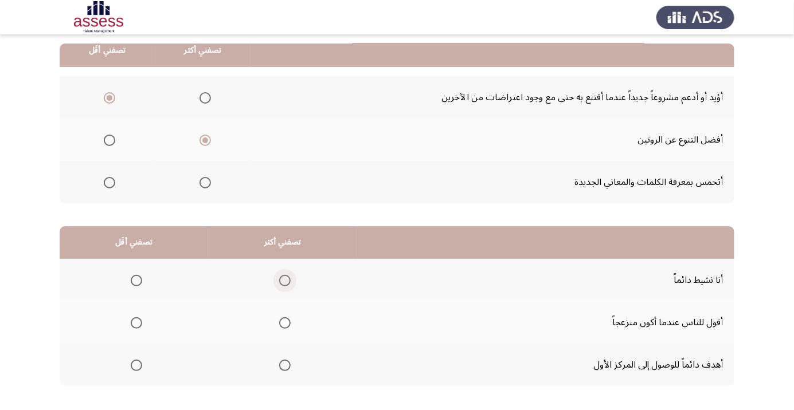
click at [285, 281] on span "Select an option" at bounding box center [285, 281] width 0 height 0
click at [285, 280] on input "Select an option" at bounding box center [284, 280] width 11 height 11
click at [283, 375] on th at bounding box center [282, 364] width 149 height 42
click at [289, 365] on span "Select an option" at bounding box center [284, 364] width 11 height 11
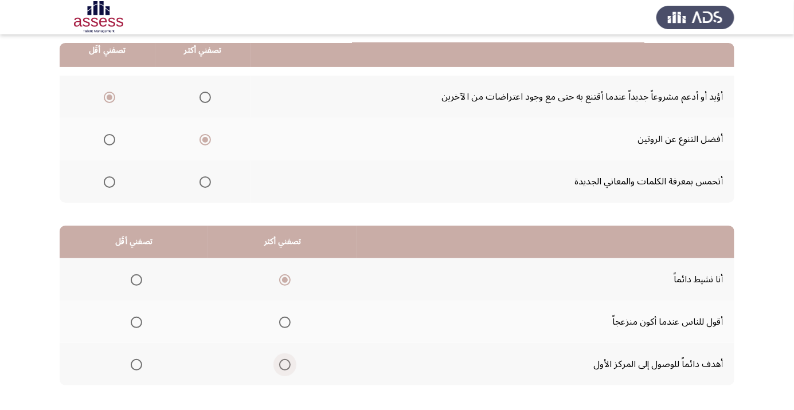
click at [289, 365] on input "Select an option" at bounding box center [284, 364] width 11 height 11
click at [136, 323] on span "Select an option" at bounding box center [136, 323] width 0 height 0
click at [136, 321] on input "Select an option" at bounding box center [136, 322] width 11 height 11
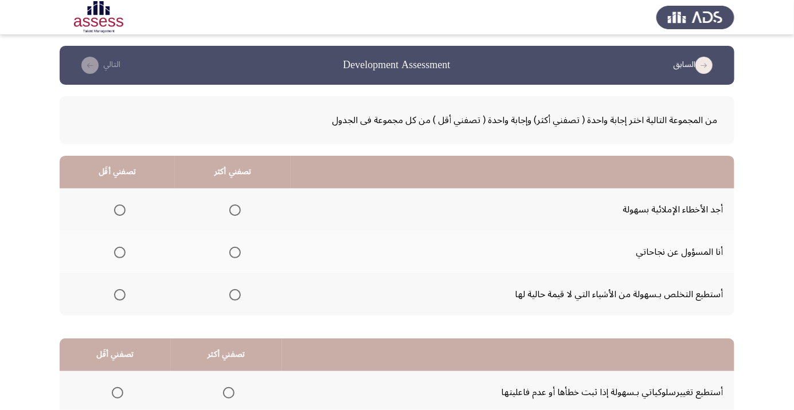
click at [235, 295] on span "Select an option" at bounding box center [235, 295] width 0 height 0
click at [234, 294] on input "Select an option" at bounding box center [234, 294] width 11 height 11
click at [235, 253] on span "Select an option" at bounding box center [235, 253] width 0 height 0
click at [234, 252] on input "Select an option" at bounding box center [234, 252] width 11 height 11
click at [120, 210] on span "Select an option" at bounding box center [120, 210] width 0 height 0
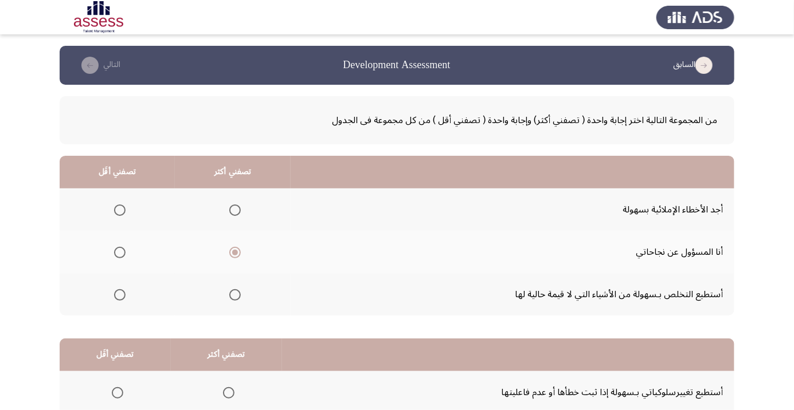
click at [119, 210] on input "Select an option" at bounding box center [119, 210] width 11 height 11
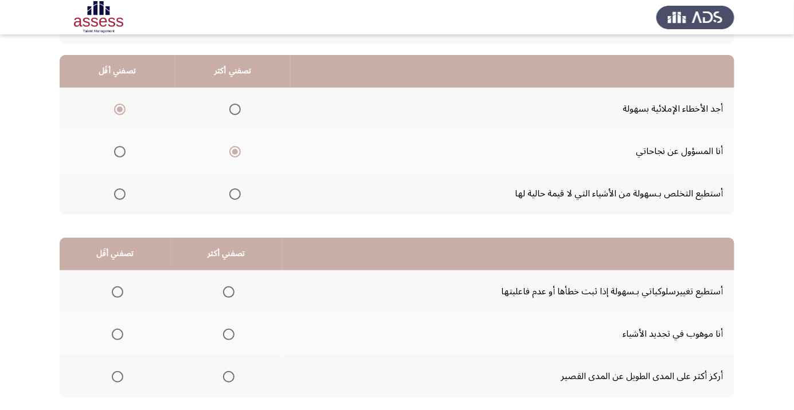
scroll to position [113, 0]
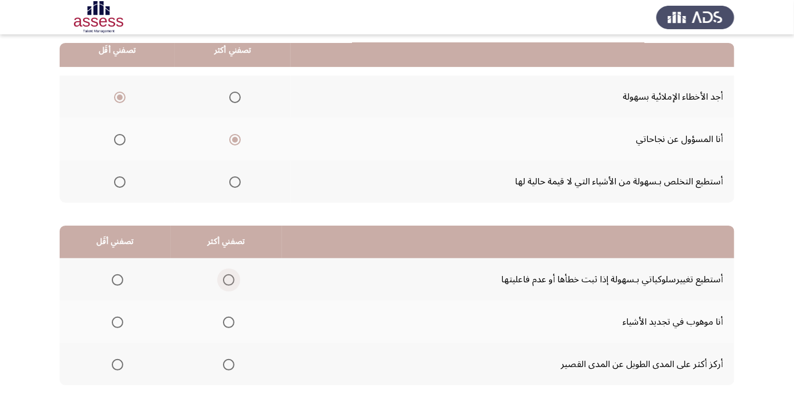
click at [229, 280] on span "Select an option" at bounding box center [229, 280] width 0 height 0
click at [228, 279] on input "Select an option" at bounding box center [228, 279] width 11 height 11
click at [117, 364] on span "Select an option" at bounding box center [117, 364] width 11 height 11
click at [117, 364] on input "Select an option" at bounding box center [117, 364] width 11 height 11
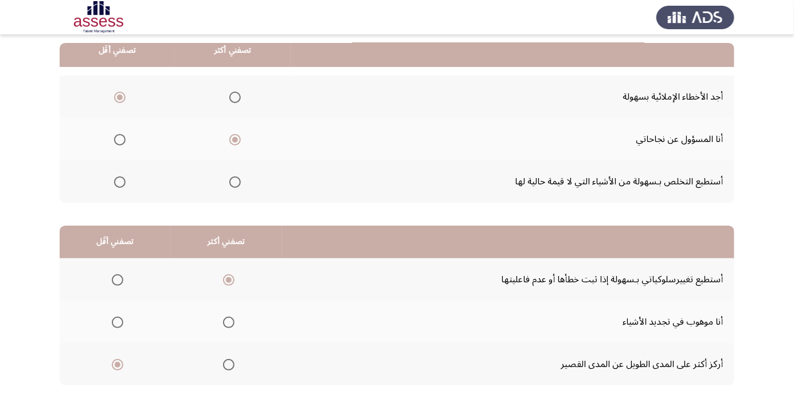
scroll to position [0, 0]
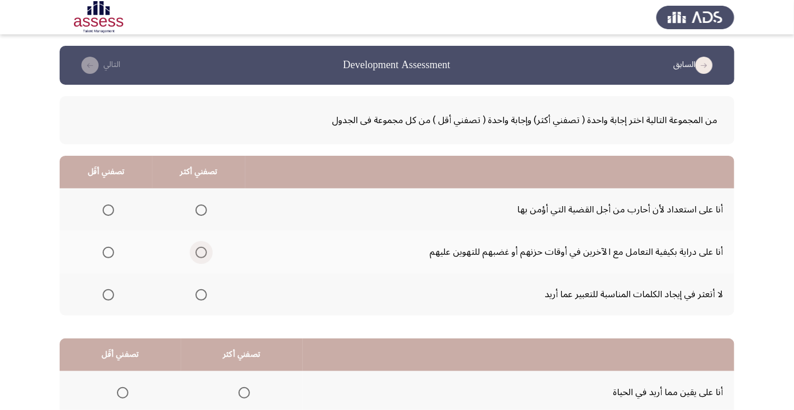
click at [201, 253] on span "Select an option" at bounding box center [201, 253] width 0 height 0
click at [202, 252] on input "Select an option" at bounding box center [200, 252] width 11 height 11
click at [108, 295] on span "Select an option" at bounding box center [108, 295] width 0 height 0
click at [108, 294] on input "Select an option" at bounding box center [108, 294] width 11 height 11
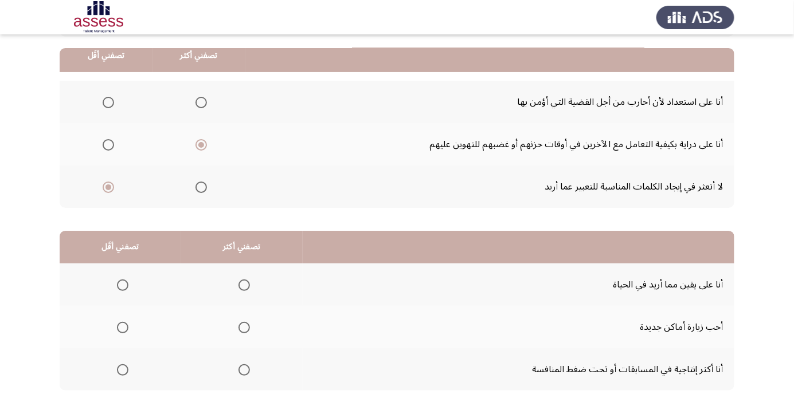
scroll to position [113, 0]
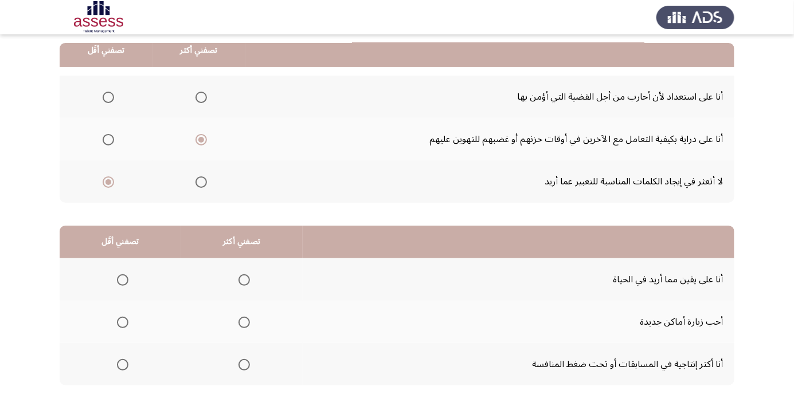
click at [244, 365] on span "Select an option" at bounding box center [244, 365] width 0 height 0
click at [244, 364] on input "Select an option" at bounding box center [243, 364] width 11 height 11
click at [123, 323] on span "Select an option" at bounding box center [123, 323] width 0 height 0
click at [122, 321] on input "Select an option" at bounding box center [122, 322] width 11 height 11
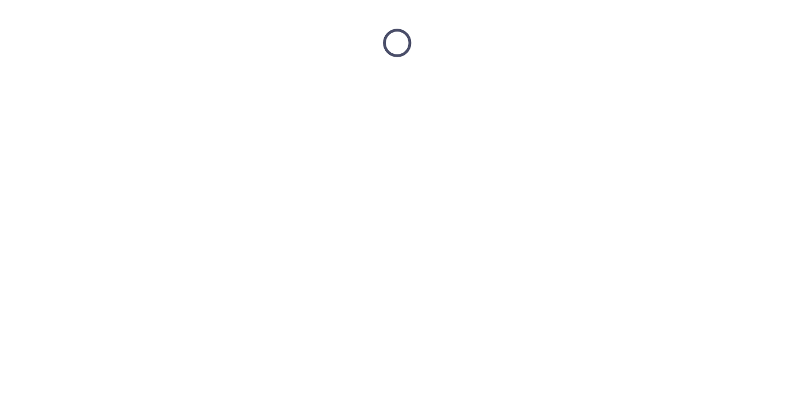
scroll to position [0, 0]
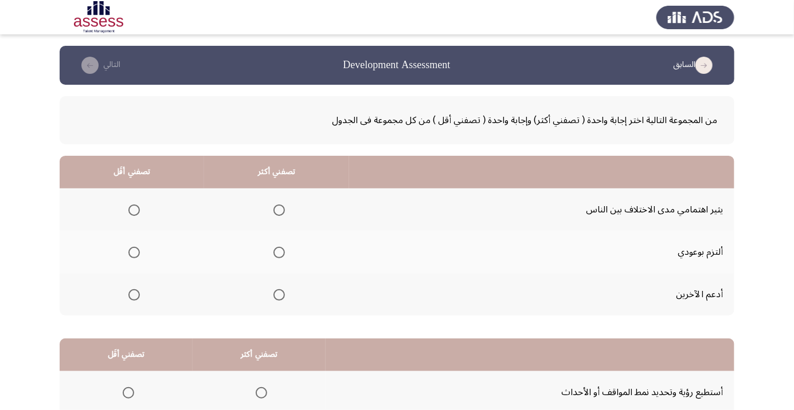
click at [134, 210] on span "Select an option" at bounding box center [134, 210] width 0 height 0
click at [134, 210] on input "Select an option" at bounding box center [133, 210] width 11 height 11
click at [279, 253] on span "Select an option" at bounding box center [279, 253] width 0 height 0
click at [279, 252] on input "Select an option" at bounding box center [278, 252] width 11 height 11
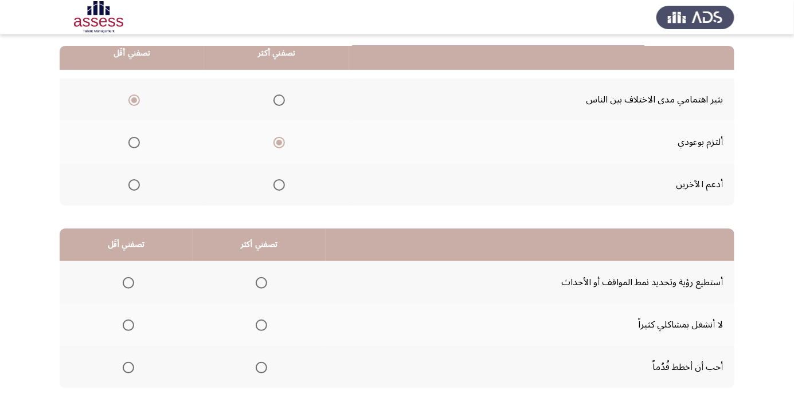
scroll to position [113, 0]
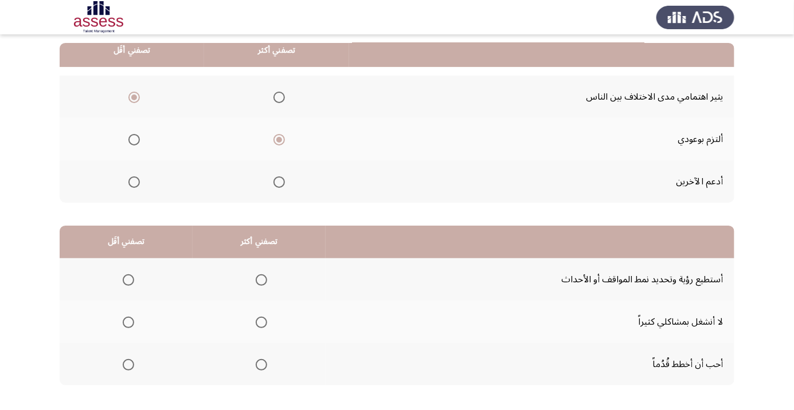
click at [260, 364] on span "Select an option" at bounding box center [261, 364] width 11 height 11
click at [260, 364] on input "Select an option" at bounding box center [261, 364] width 11 height 11
click at [128, 279] on span "Select an option" at bounding box center [128, 279] width 11 height 11
click at [128, 279] on input "Select an option" at bounding box center [128, 279] width 11 height 11
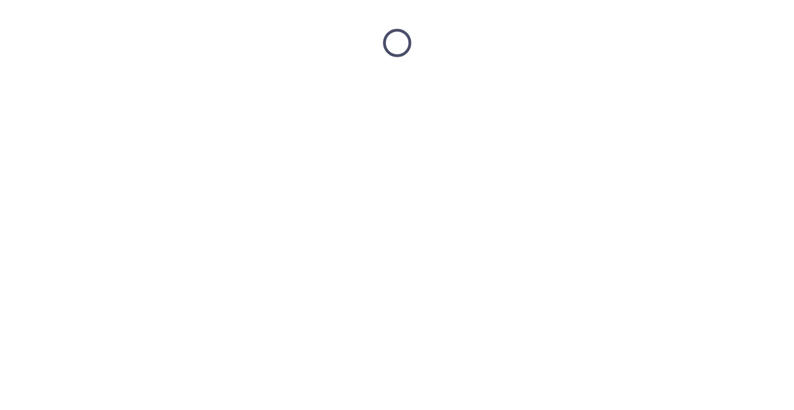
scroll to position [0, 0]
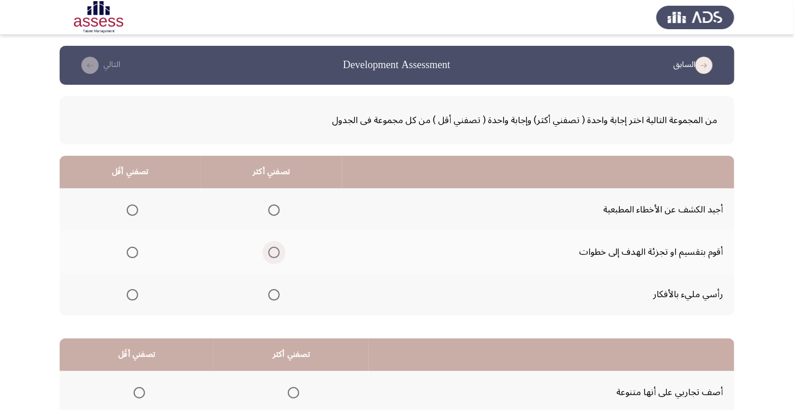
click at [274, 253] on span "Select an option" at bounding box center [274, 253] width 0 height 0
click at [274, 252] on input "Select an option" at bounding box center [273, 252] width 11 height 11
click at [132, 210] on span "Select an option" at bounding box center [132, 210] width 0 height 0
click at [132, 210] on input "Select an option" at bounding box center [132, 210] width 11 height 11
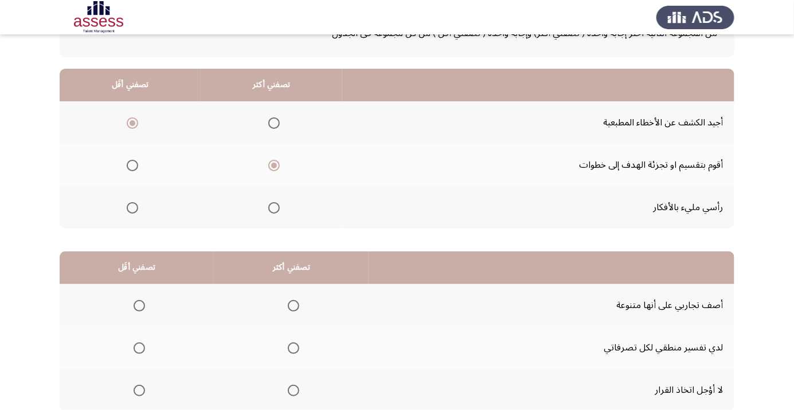
scroll to position [113, 0]
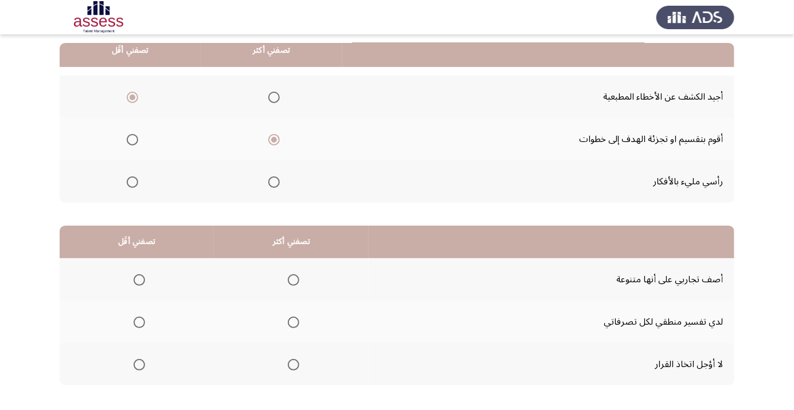
click at [293, 323] on span "Select an option" at bounding box center [293, 323] width 0 height 0
click at [296, 321] on input "Select an option" at bounding box center [293, 322] width 11 height 11
click at [145, 378] on th at bounding box center [137, 364] width 154 height 42
click at [139, 365] on span "Select an option" at bounding box center [139, 365] width 0 height 0
click at [139, 364] on input "Select an option" at bounding box center [139, 364] width 11 height 11
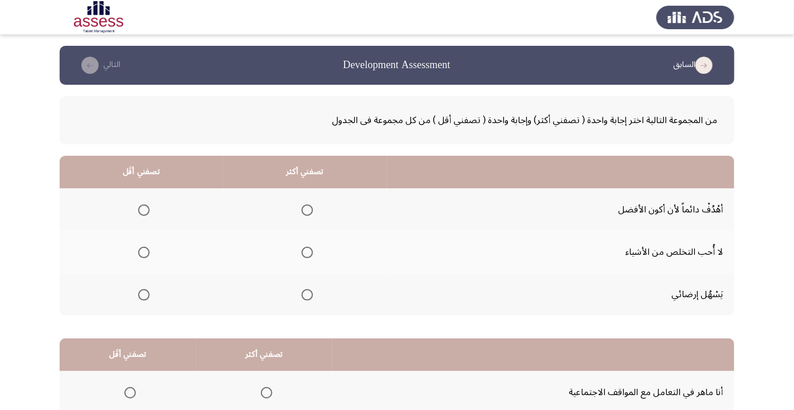
click at [307, 210] on span "Select an option" at bounding box center [307, 210] width 0 height 0
click at [308, 210] on input "Select an option" at bounding box center [306, 210] width 11 height 11
click at [147, 251] on span "Select an option" at bounding box center [143, 252] width 11 height 11
click at [147, 251] on input "Select an option" at bounding box center [143, 252] width 11 height 11
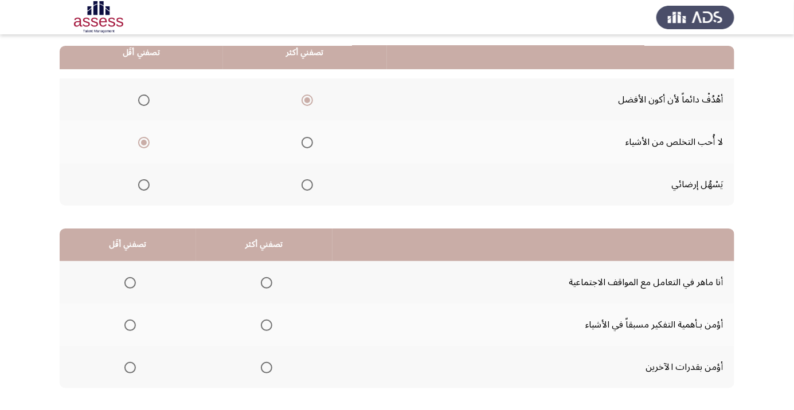
scroll to position [113, 0]
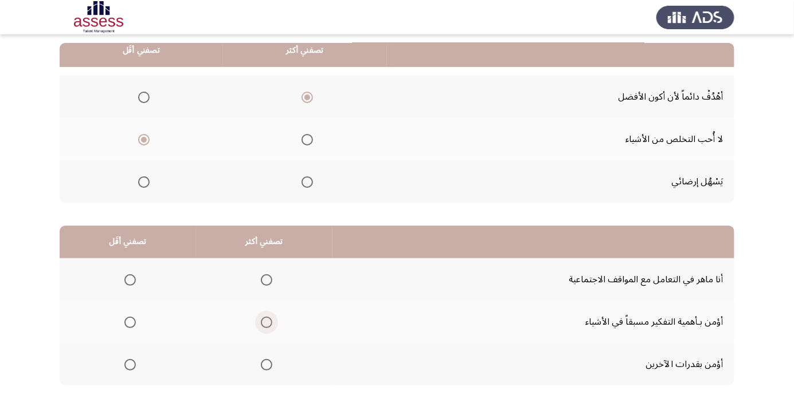
click at [264, 322] on span "Select an option" at bounding box center [266, 322] width 11 height 11
click at [264, 322] on input "Select an option" at bounding box center [266, 322] width 11 height 11
click at [130, 365] on span "Select an option" at bounding box center [130, 365] width 0 height 0
click at [130, 364] on input "Select an option" at bounding box center [129, 364] width 11 height 11
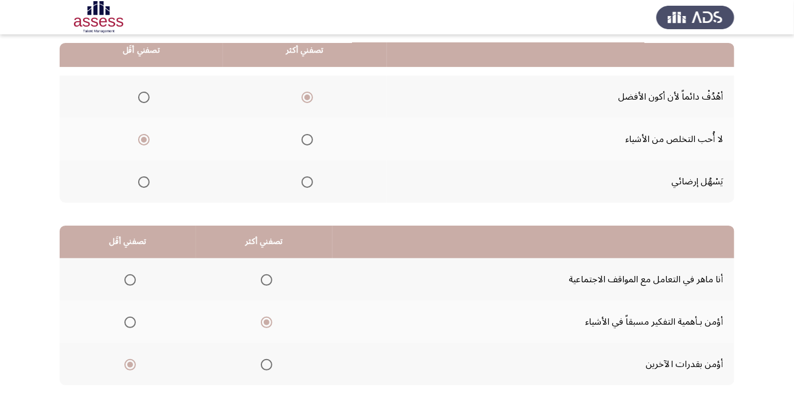
scroll to position [0, 0]
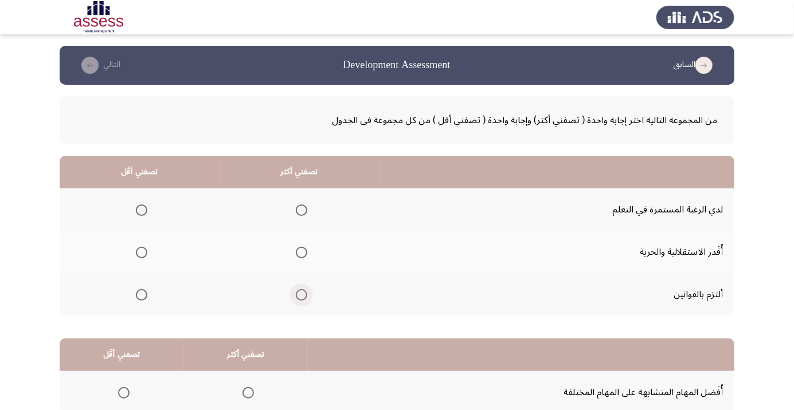
click at [301, 295] on span "Select an option" at bounding box center [301, 295] width 0 height 0
click at [303, 294] on input "Select an option" at bounding box center [301, 294] width 11 height 11
click at [142, 252] on span "Select an option" at bounding box center [141, 252] width 11 height 11
click at [142, 252] on input "Select an option" at bounding box center [141, 252] width 11 height 11
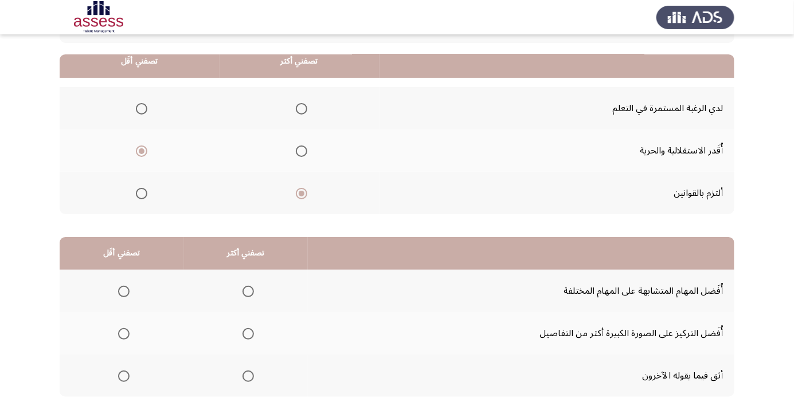
scroll to position [113, 0]
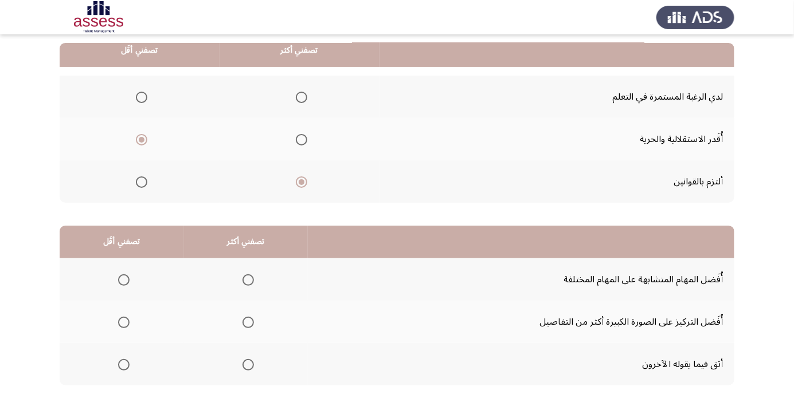
click at [124, 365] on span "Select an option" at bounding box center [124, 365] width 0 height 0
click at [124, 364] on input "Select an option" at bounding box center [123, 364] width 11 height 11
click at [248, 323] on span "Select an option" at bounding box center [248, 323] width 0 height 0
click at [249, 321] on input "Select an option" at bounding box center [247, 322] width 11 height 11
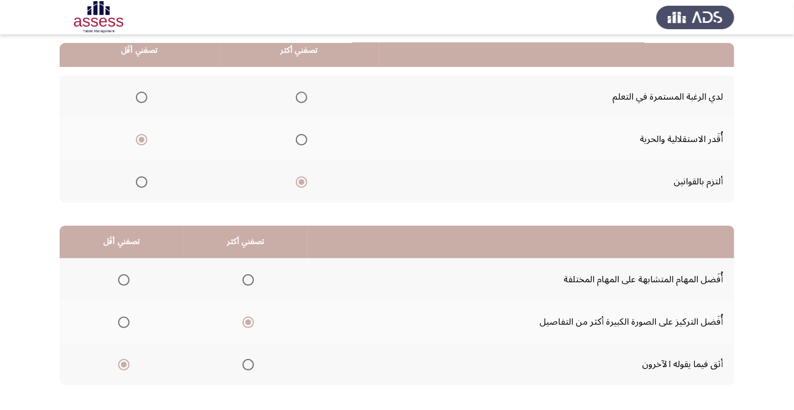
scroll to position [0, 0]
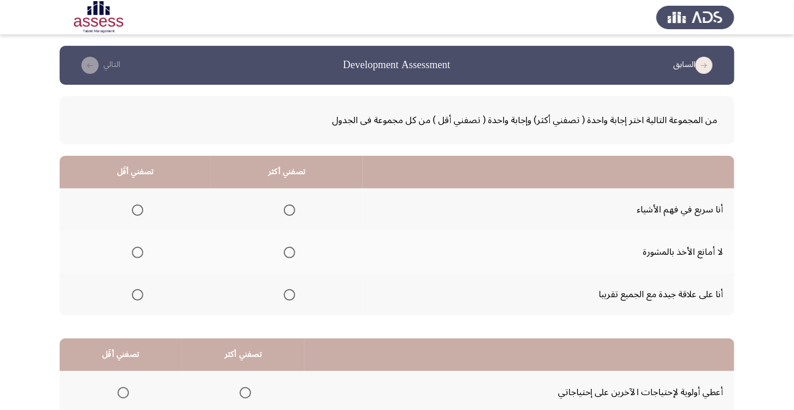
click at [289, 210] on span "Select an option" at bounding box center [289, 210] width 0 height 0
click at [288, 210] on input "Select an option" at bounding box center [289, 210] width 11 height 11
click at [138, 295] on span "Select an option" at bounding box center [138, 295] width 0 height 0
click at [137, 294] on input "Select an option" at bounding box center [137, 294] width 11 height 11
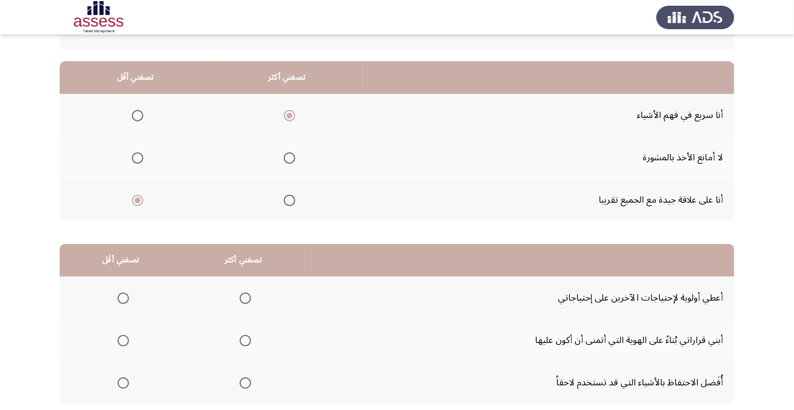
scroll to position [113, 0]
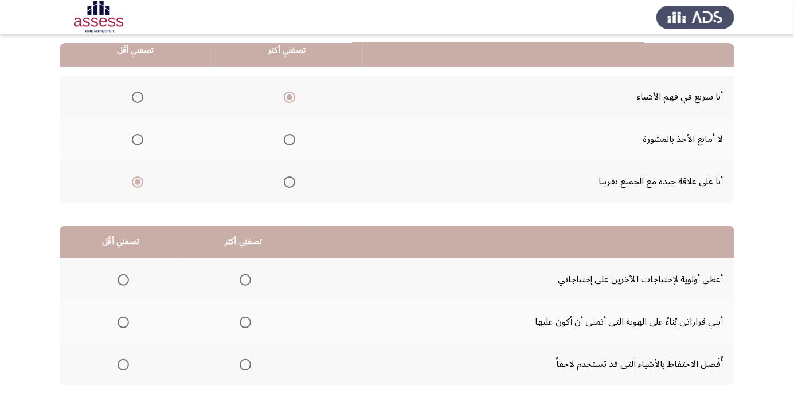
click at [245, 280] on span "Select an option" at bounding box center [245, 280] width 0 height 0
click at [246, 279] on input "Select an option" at bounding box center [245, 279] width 11 height 11
click at [248, 278] on span "Select an option" at bounding box center [245, 280] width 6 height 6
click at [248, 278] on input "Select an option" at bounding box center [245, 279] width 11 height 11
click at [248, 278] on span "Select an option" at bounding box center [245, 280] width 6 height 6
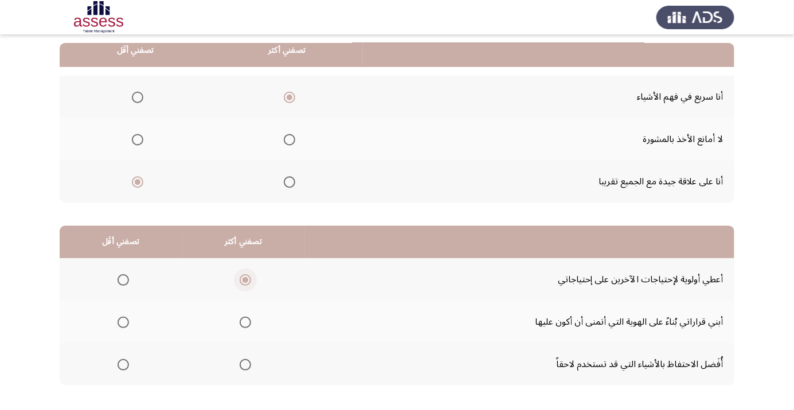
click at [248, 278] on input "Select an option" at bounding box center [245, 279] width 11 height 11
click at [245, 323] on span "Select an option" at bounding box center [245, 323] width 0 height 0
click at [246, 321] on input "Select an option" at bounding box center [245, 322] width 11 height 11
click at [123, 279] on span "Select an option" at bounding box center [122, 279] width 11 height 11
click at [123, 279] on input "Select an option" at bounding box center [122, 279] width 11 height 11
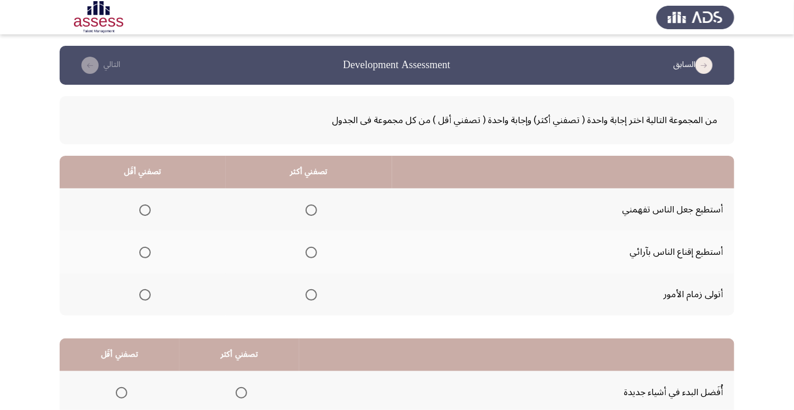
scroll to position [0, 0]
click at [311, 295] on span "Select an option" at bounding box center [311, 295] width 0 height 0
click at [312, 293] on input "Select an option" at bounding box center [310, 294] width 11 height 11
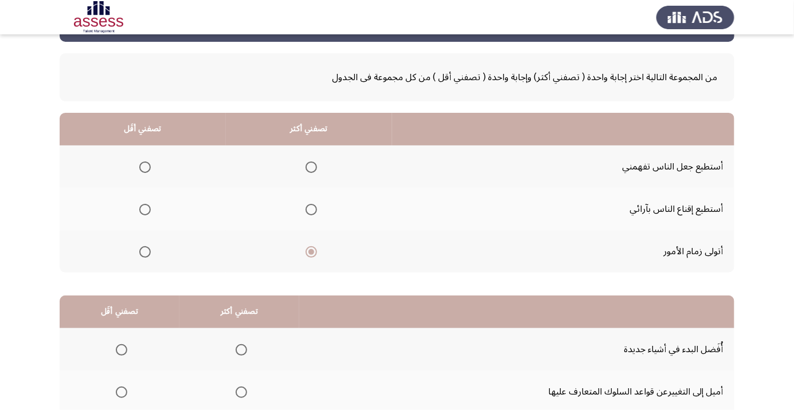
scroll to position [53, 0]
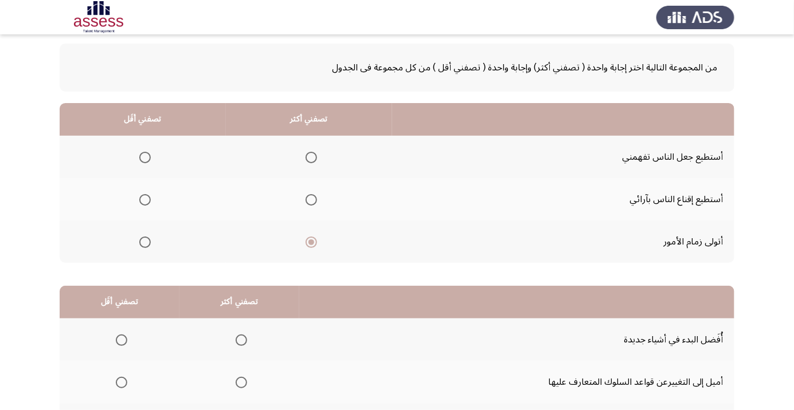
click at [313, 238] on span "Select an option" at bounding box center [310, 242] width 11 height 11
click at [313, 238] on input "Select an option" at bounding box center [310, 242] width 11 height 11
click at [313, 240] on span "Select an option" at bounding box center [311, 243] width 6 height 6
click at [313, 238] on input "Select an option" at bounding box center [310, 242] width 11 height 11
click at [311, 158] on span "Select an option" at bounding box center [311, 158] width 0 height 0
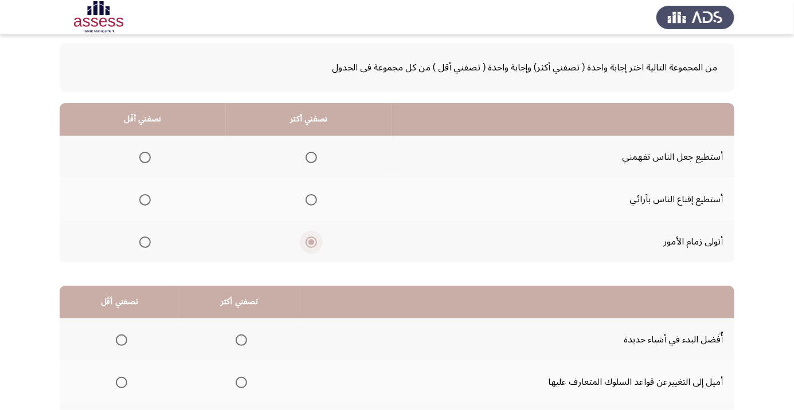
click at [312, 156] on input "Select an option" at bounding box center [310, 157] width 11 height 11
click at [311, 242] on span "Select an option" at bounding box center [311, 242] width 0 height 0
click at [312, 241] on input "Select an option" at bounding box center [310, 242] width 11 height 11
click at [145, 200] on span "Select an option" at bounding box center [145, 200] width 0 height 0
click at [145, 199] on input "Select an option" at bounding box center [144, 199] width 11 height 11
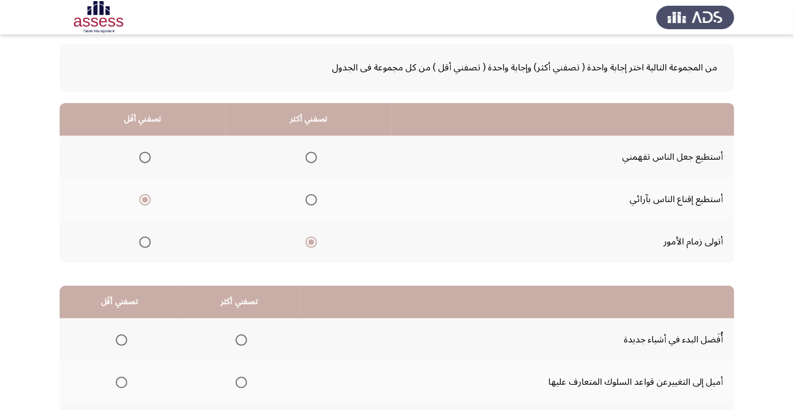
click at [142, 156] on span "Select an option" at bounding box center [144, 157] width 11 height 11
click at [142, 156] on input "Select an option" at bounding box center [144, 157] width 11 height 11
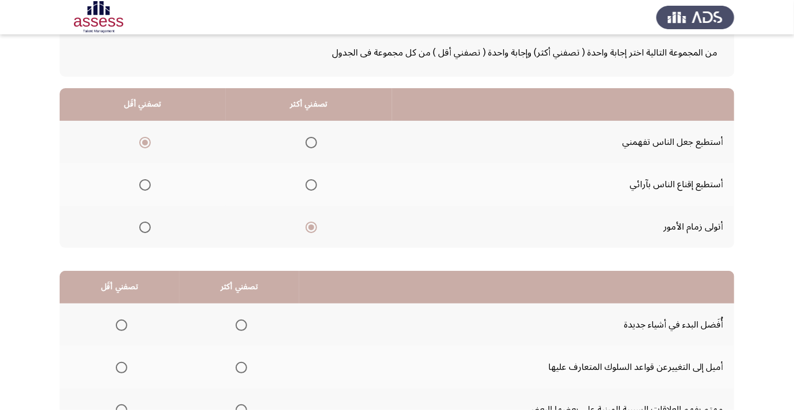
scroll to position [113, 0]
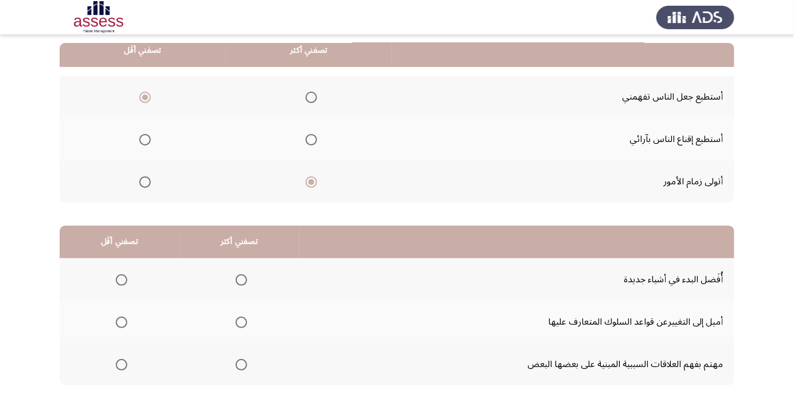
click at [121, 323] on span "Select an option" at bounding box center [121, 323] width 0 height 0
click at [121, 321] on input "Select an option" at bounding box center [121, 322] width 11 height 11
click at [241, 365] on span "Select an option" at bounding box center [241, 365] width 0 height 0
click at [241, 364] on input "Select an option" at bounding box center [241, 364] width 11 height 11
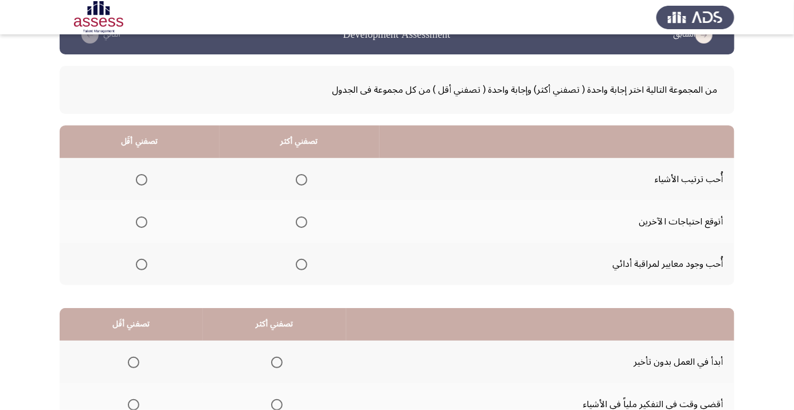
scroll to position [21, 0]
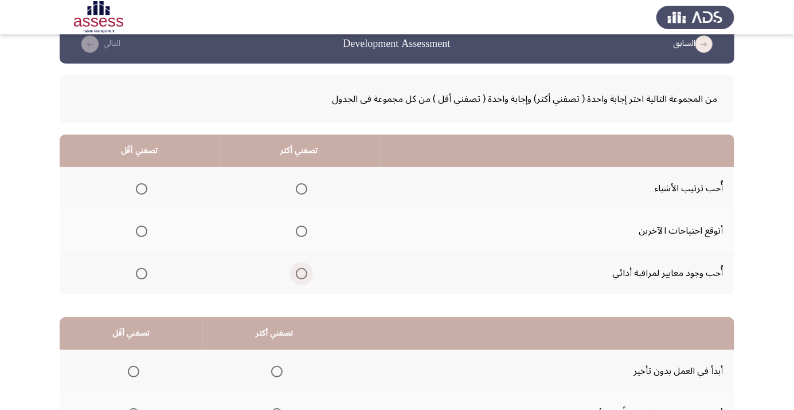
click at [303, 276] on span "Select an option" at bounding box center [301, 273] width 11 height 11
click at [303, 276] on input "Select an option" at bounding box center [301, 273] width 11 height 11
click at [142, 232] on span "Select an option" at bounding box center [142, 232] width 0 height 0
click at [142, 230] on input "Select an option" at bounding box center [141, 231] width 11 height 11
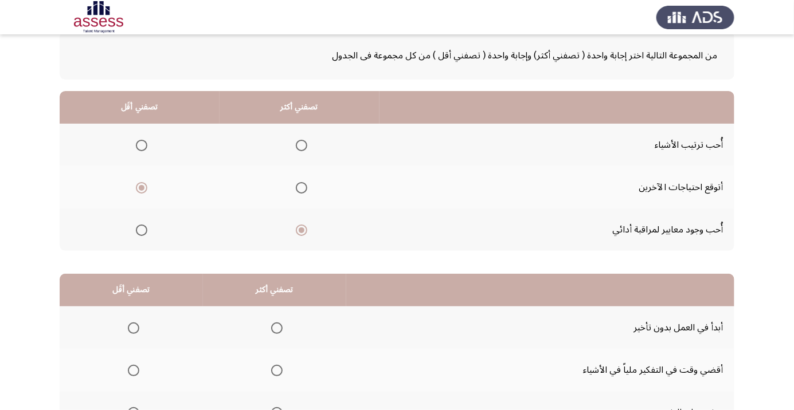
scroll to position [113, 0]
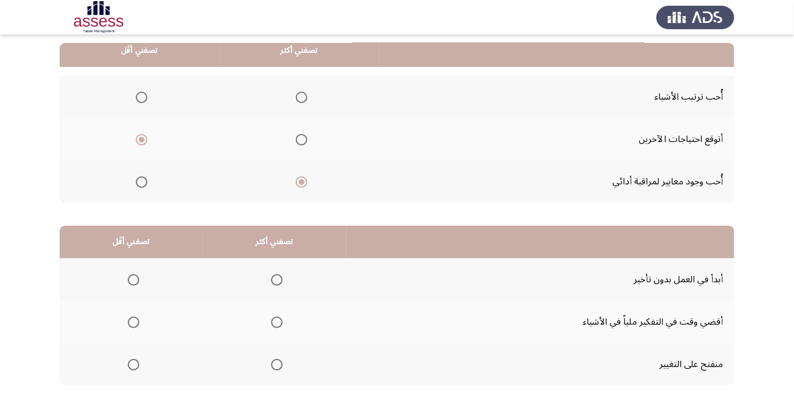
click at [277, 280] on span "Select an option" at bounding box center [277, 280] width 0 height 0
click at [277, 279] on input "Select an option" at bounding box center [276, 279] width 11 height 11
click at [134, 365] on span "Select an option" at bounding box center [134, 365] width 0 height 0
click at [134, 364] on input "Select an option" at bounding box center [133, 364] width 11 height 11
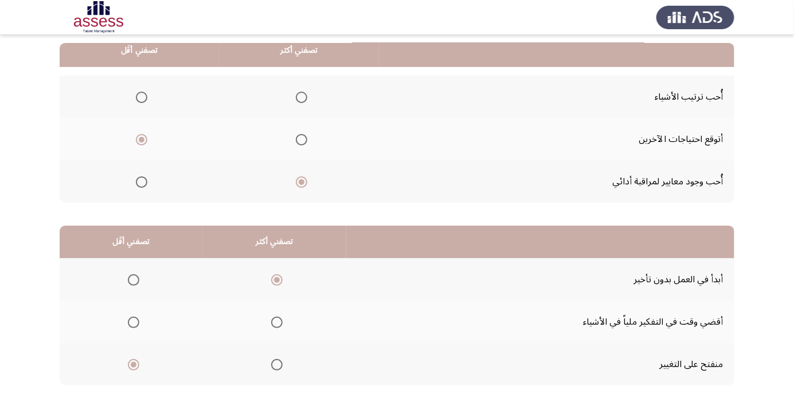
scroll to position [0, 0]
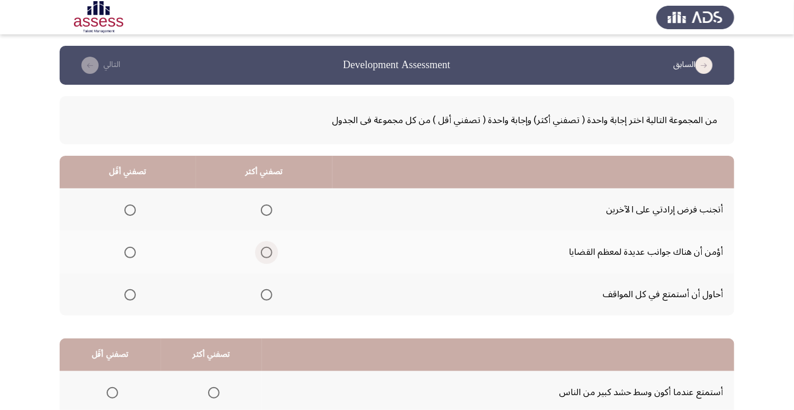
click at [265, 249] on span "Select an option" at bounding box center [266, 252] width 11 height 11
click at [265, 249] on input "Select an option" at bounding box center [266, 252] width 11 height 11
click at [130, 210] on span "Select an option" at bounding box center [130, 210] width 0 height 0
click at [130, 210] on input "Select an option" at bounding box center [129, 210] width 11 height 11
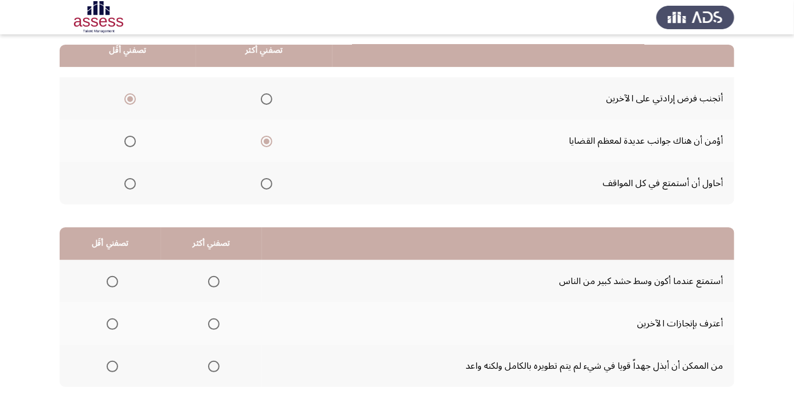
scroll to position [113, 0]
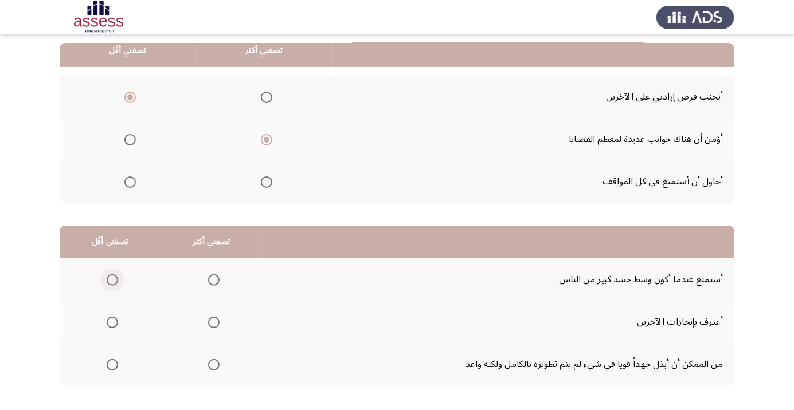
click at [112, 280] on span "Select an option" at bounding box center [112, 280] width 0 height 0
click at [112, 279] on input "Select an option" at bounding box center [112, 279] width 11 height 11
click at [213, 360] on span "Select an option" at bounding box center [213, 364] width 11 height 11
click at [213, 360] on input "Select an option" at bounding box center [213, 364] width 11 height 11
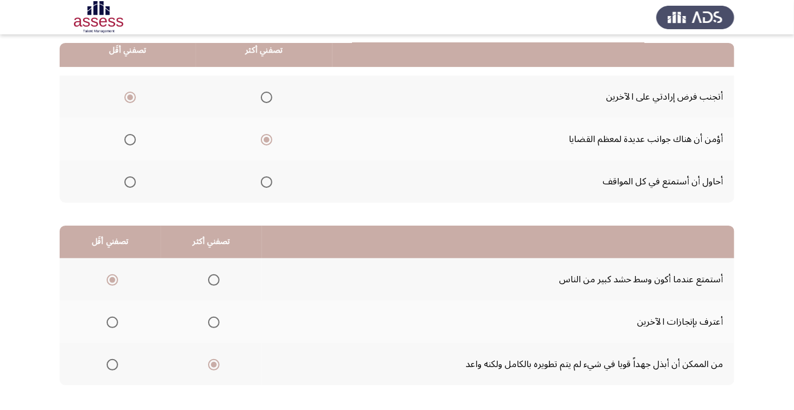
scroll to position [0, 0]
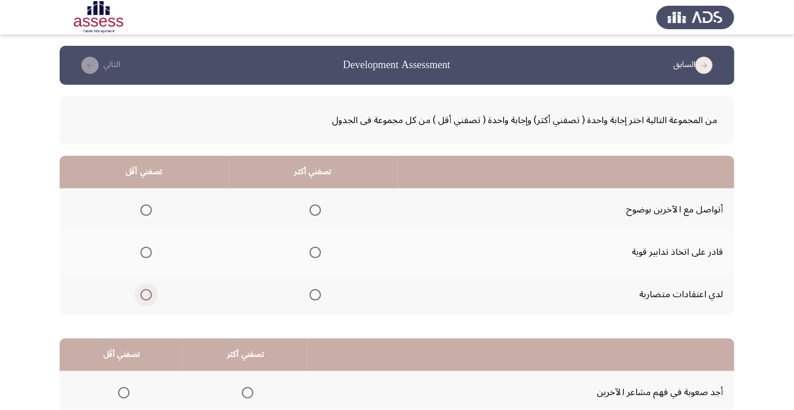
click at [146, 291] on span "Select an option" at bounding box center [145, 294] width 11 height 11
click at [146, 291] on input "Select an option" at bounding box center [145, 294] width 11 height 11
click at [316, 210] on span "Select an option" at bounding box center [314, 210] width 11 height 11
click at [316, 210] on input "Select an option" at bounding box center [314, 210] width 11 height 11
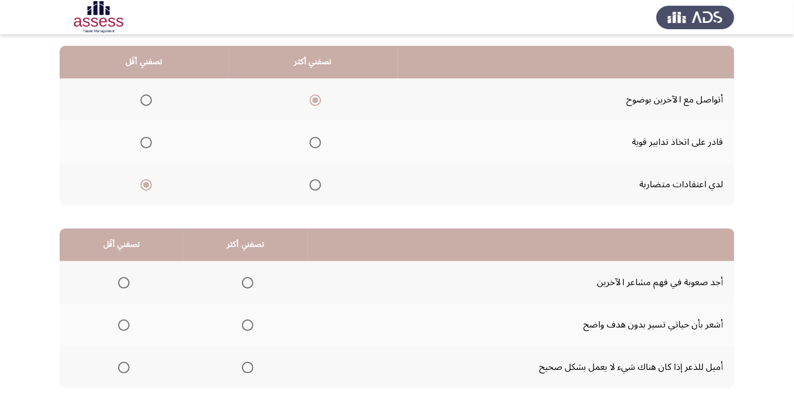
scroll to position [113, 0]
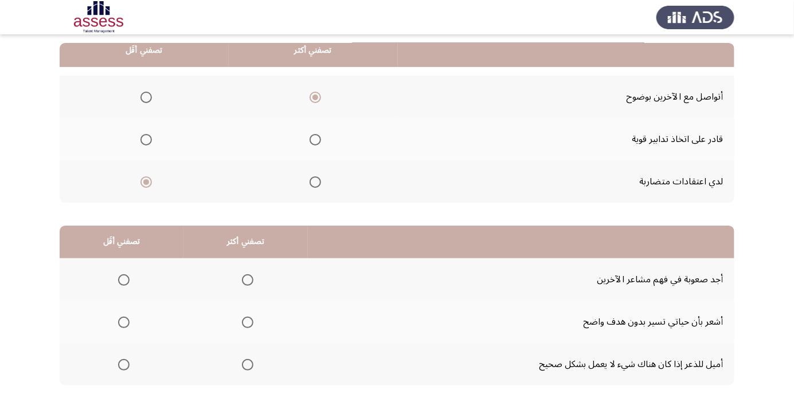
click at [316, 139] on span "Select an option" at bounding box center [314, 139] width 11 height 11
click at [316, 139] on input "Select an option" at bounding box center [314, 139] width 11 height 11
click at [124, 323] on span "Select an option" at bounding box center [124, 323] width 0 height 0
click at [123, 321] on input "Select an option" at bounding box center [123, 322] width 11 height 11
click at [248, 365] on span "Select an option" at bounding box center [248, 365] width 0 height 0
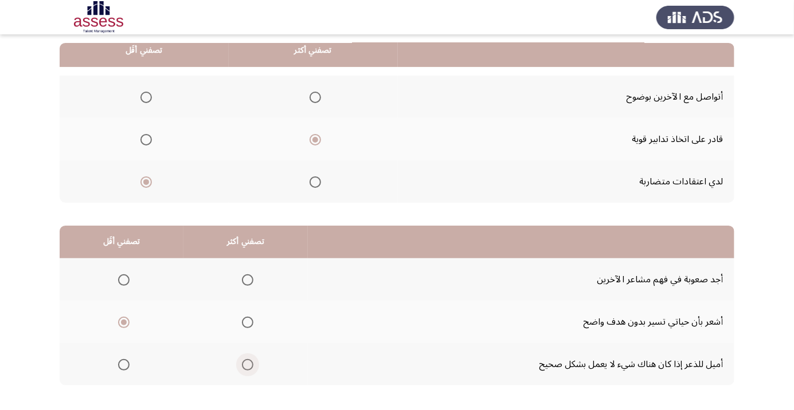
click at [247, 364] on input "Select an option" at bounding box center [247, 364] width 11 height 11
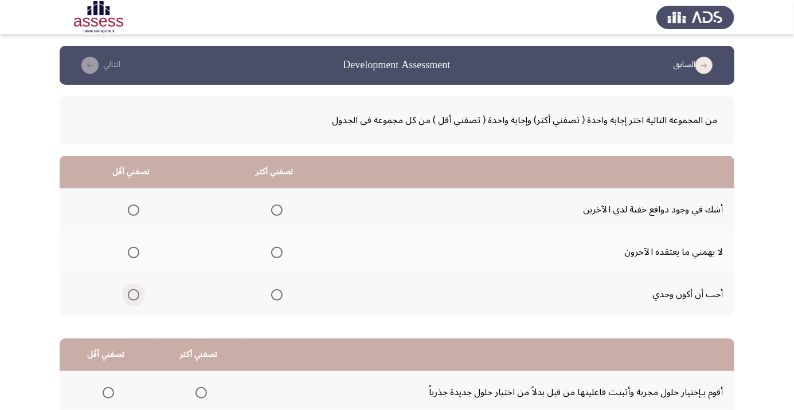
click at [134, 295] on span "Select an option" at bounding box center [134, 295] width 0 height 0
click at [133, 294] on input "Select an option" at bounding box center [133, 294] width 11 height 11
click at [277, 253] on span "Select an option" at bounding box center [277, 253] width 0 height 0
click at [276, 252] on input "Select an option" at bounding box center [276, 252] width 11 height 11
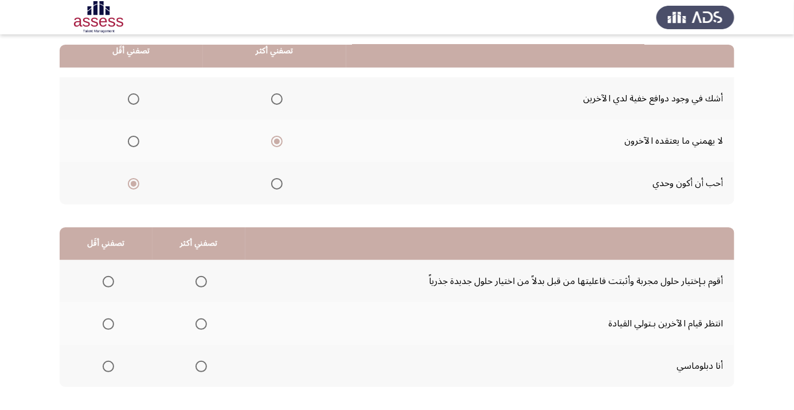
scroll to position [112, 0]
click at [108, 324] on span "Select an option" at bounding box center [108, 324] width 0 height 0
click at [108, 323] on input "Select an option" at bounding box center [108, 323] width 11 height 11
click at [201, 281] on span "Select an option" at bounding box center [201, 281] width 0 height 0
click at [200, 280] on input "Select an option" at bounding box center [200, 281] width 11 height 11
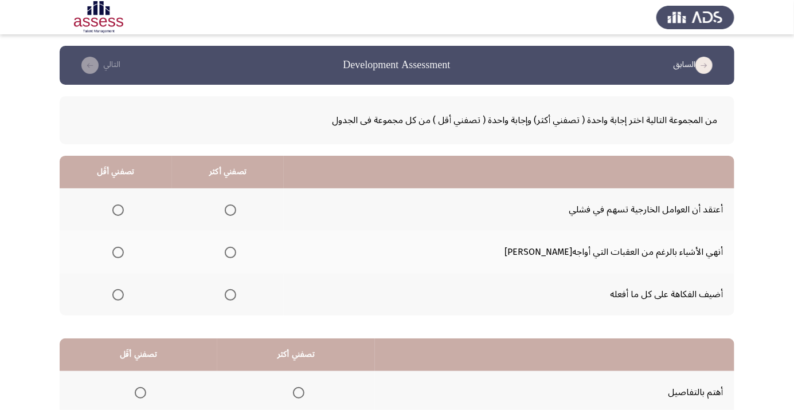
click at [124, 210] on span "Select an option" at bounding box center [117, 210] width 11 height 11
click at [124, 210] on input "Select an option" at bounding box center [117, 210] width 11 height 11
click at [236, 248] on span "Select an option" at bounding box center [230, 252] width 11 height 11
click at [236, 248] on input "Select an option" at bounding box center [230, 252] width 11 height 11
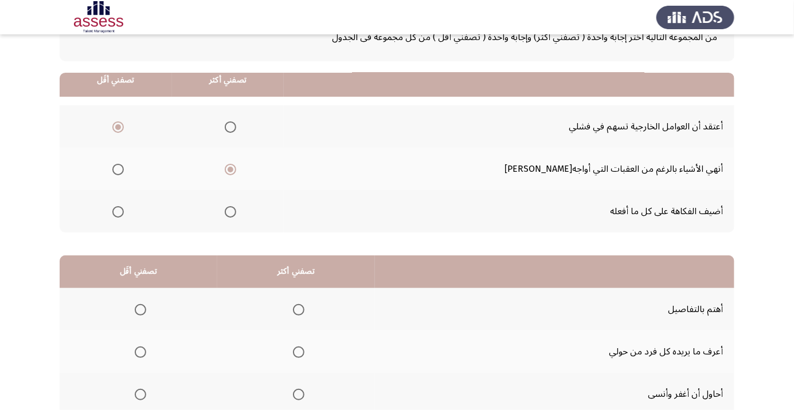
scroll to position [113, 0]
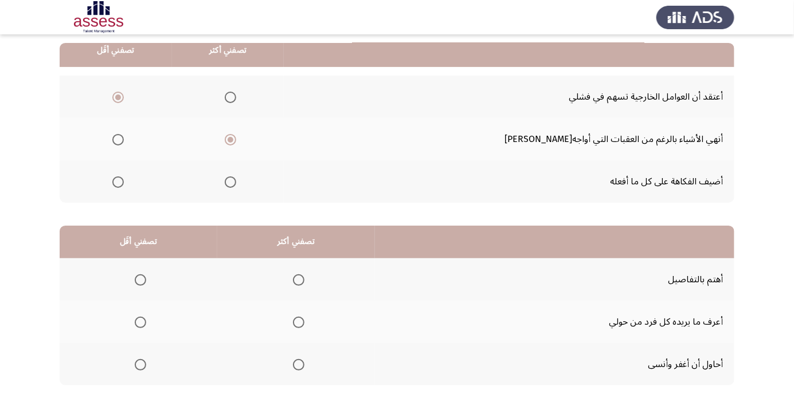
click at [299, 323] on span "Select an option" at bounding box center [299, 323] width 0 height 0
click at [300, 321] on input "Select an option" at bounding box center [298, 322] width 11 height 11
click at [140, 365] on span "Select an option" at bounding box center [140, 365] width 0 height 0
click at [141, 364] on input "Select an option" at bounding box center [140, 364] width 11 height 11
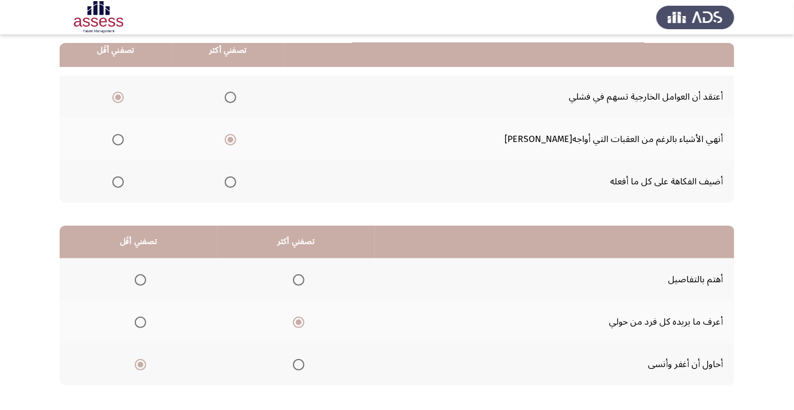
scroll to position [0, 0]
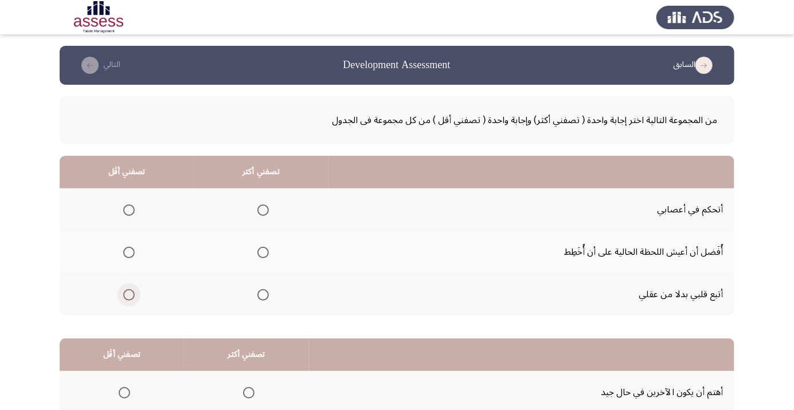
click at [128, 294] on span "Select an option" at bounding box center [128, 294] width 11 height 11
click at [128, 294] on input "Select an option" at bounding box center [128, 294] width 11 height 11
click at [263, 210] on span "Select an option" at bounding box center [263, 210] width 0 height 0
click at [262, 210] on input "Select an option" at bounding box center [262, 210] width 11 height 11
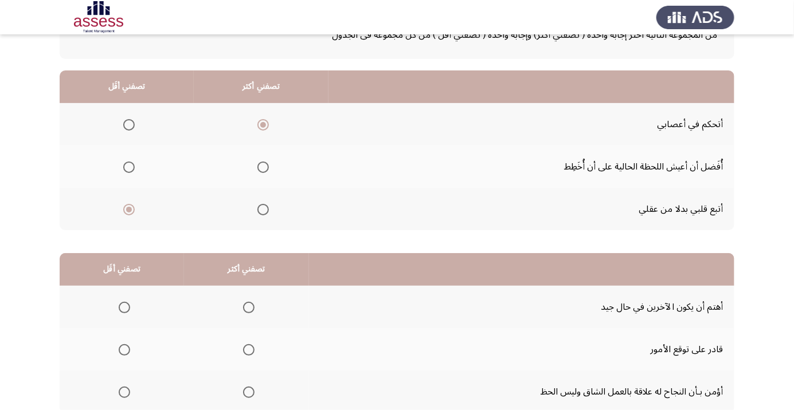
scroll to position [113, 0]
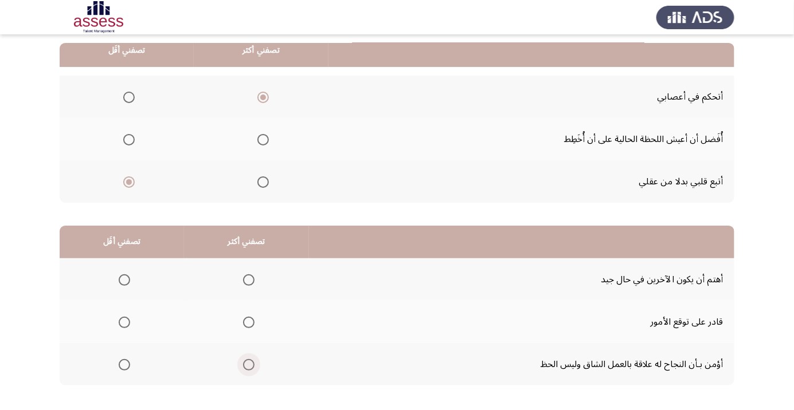
click at [249, 365] on span "Select an option" at bounding box center [249, 365] width 0 height 0
click at [248, 364] on input "Select an option" at bounding box center [248, 364] width 11 height 11
click at [123, 279] on span "Select an option" at bounding box center [124, 279] width 11 height 11
click at [123, 279] on input "Select an option" at bounding box center [124, 279] width 11 height 11
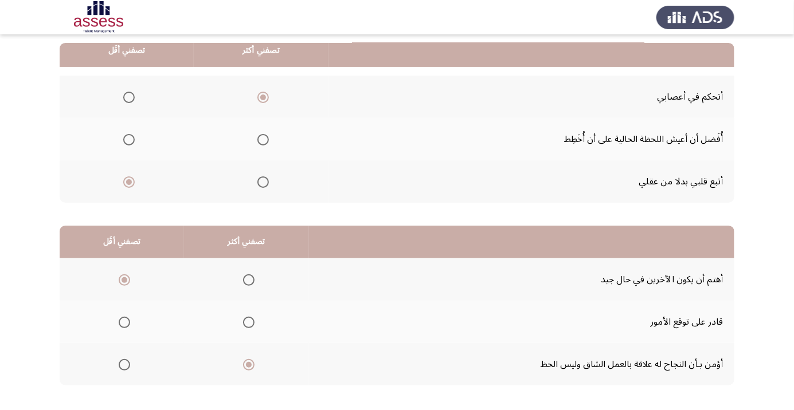
scroll to position [0, 0]
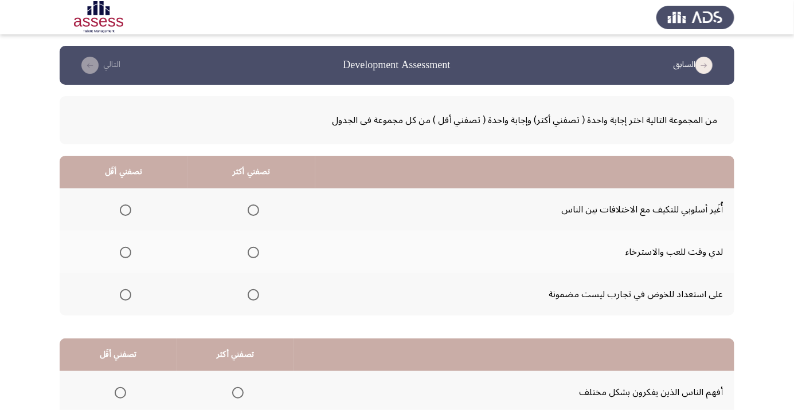
click at [125, 295] on span "Select an option" at bounding box center [125, 295] width 0 height 0
click at [125, 294] on input "Select an option" at bounding box center [125, 294] width 11 height 11
click at [253, 210] on span "Select an option" at bounding box center [253, 210] width 0 height 0
click at [254, 210] on input "Select an option" at bounding box center [253, 210] width 11 height 11
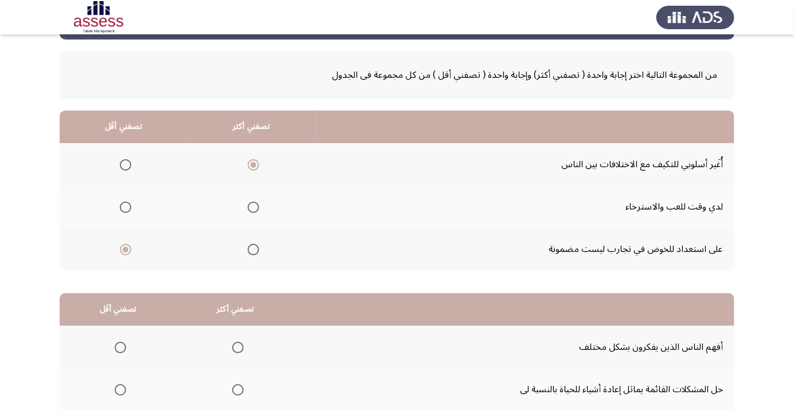
scroll to position [113, 0]
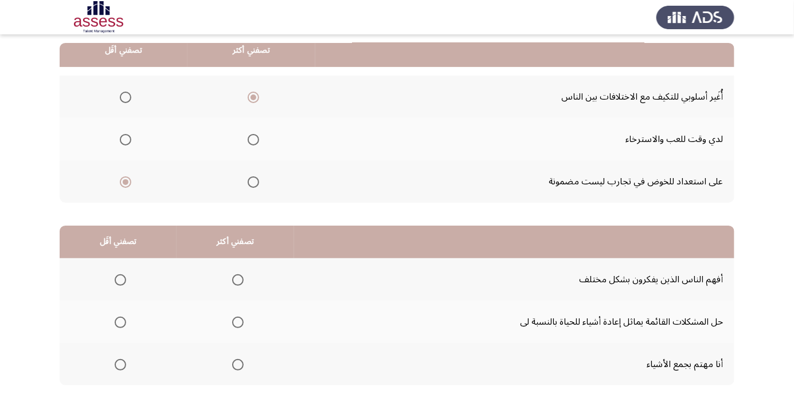
click at [120, 323] on span "Select an option" at bounding box center [120, 323] width 0 height 0
click at [120, 321] on input "Select an option" at bounding box center [120, 322] width 11 height 11
click at [238, 365] on span "Select an option" at bounding box center [238, 365] width 0 height 0
click at [236, 364] on input "Select an option" at bounding box center [237, 364] width 11 height 11
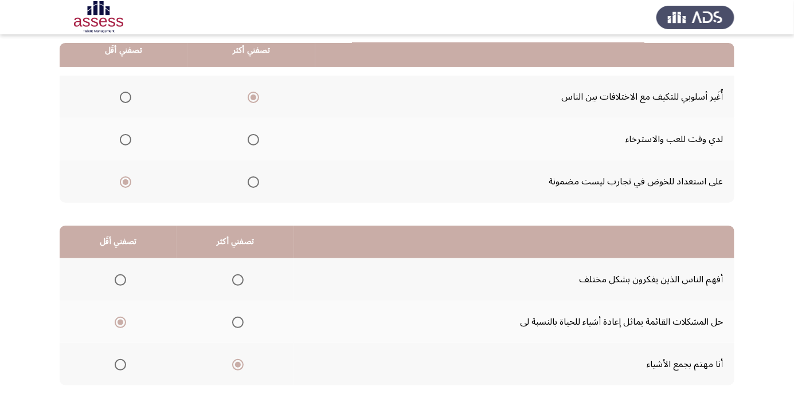
scroll to position [0, 0]
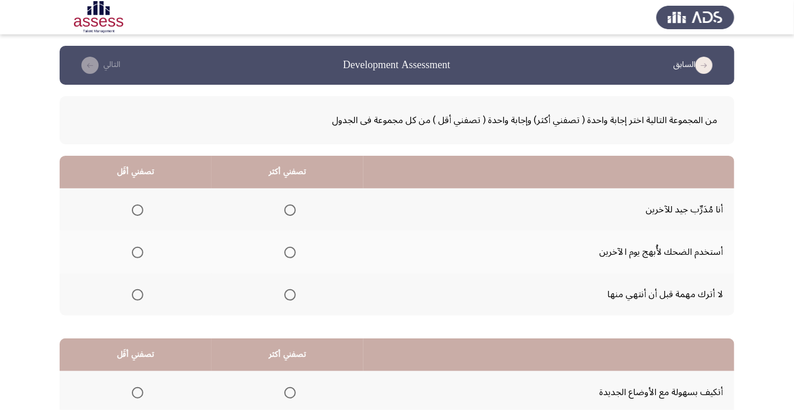
click at [289, 295] on span "Select an option" at bounding box center [289, 295] width 0 height 0
click at [291, 294] on input "Select an option" at bounding box center [289, 294] width 11 height 11
click at [142, 248] on span "Select an option" at bounding box center [137, 252] width 11 height 11
click at [142, 248] on input "Select an option" at bounding box center [137, 252] width 11 height 11
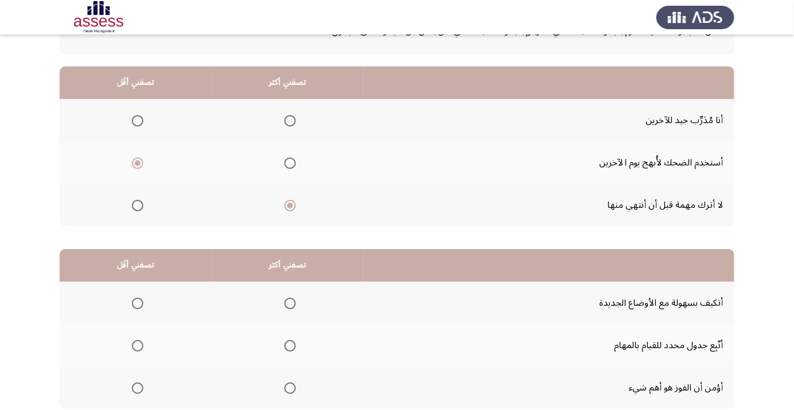
scroll to position [111, 0]
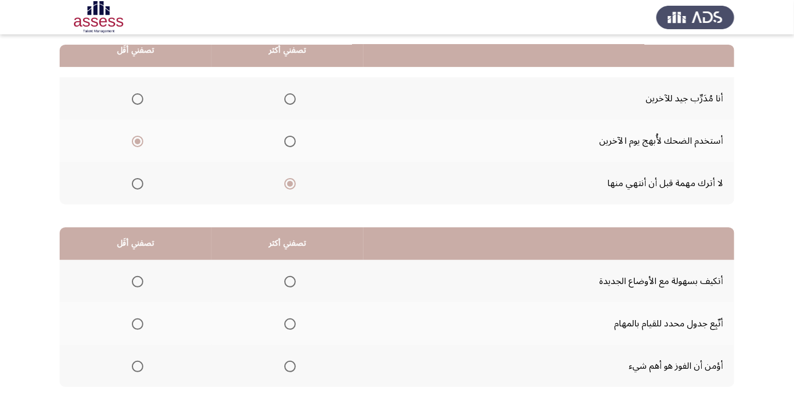
click at [292, 361] on span "Select an option" at bounding box center [289, 366] width 11 height 11
click at [292, 361] on input "Select an option" at bounding box center [289, 366] width 11 height 11
click at [292, 319] on span "Select an option" at bounding box center [289, 324] width 11 height 11
click at [292, 319] on input "Select an option" at bounding box center [289, 324] width 11 height 11
click at [135, 276] on span "Select an option" at bounding box center [137, 281] width 11 height 11
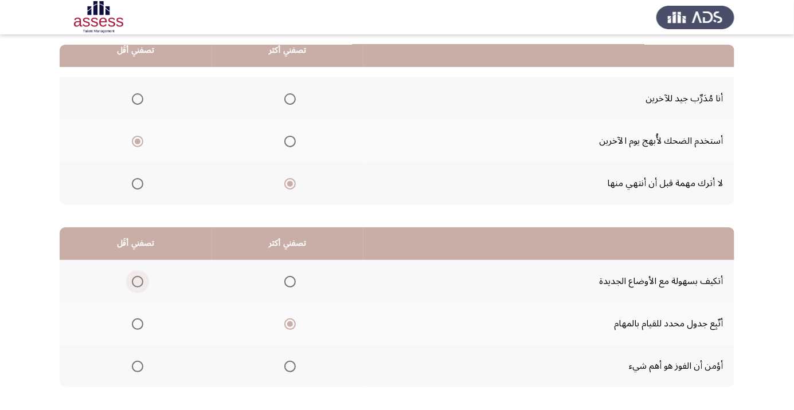
click at [135, 276] on input "Select an option" at bounding box center [137, 281] width 11 height 11
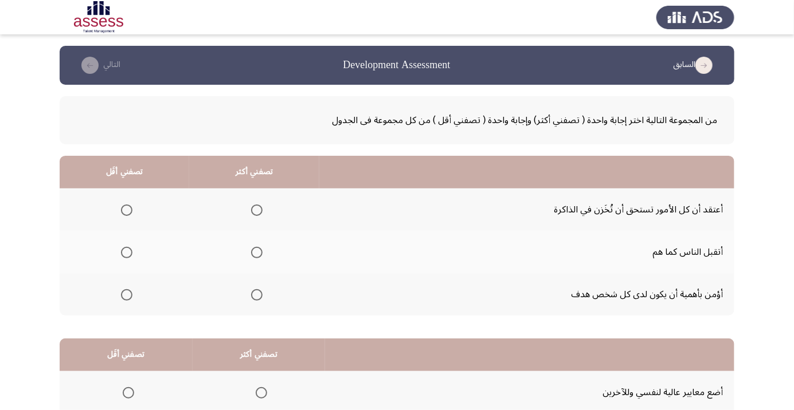
click at [761, 9] on div at bounding box center [397, 17] width 794 height 34
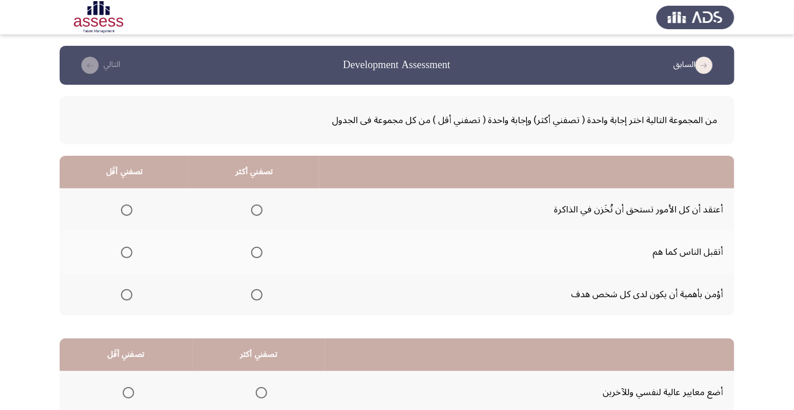
click at [127, 252] on span "Select an option" at bounding box center [126, 252] width 11 height 11
click at [127, 252] on input "Select an option" at bounding box center [126, 252] width 11 height 11
click at [261, 291] on span "Select an option" at bounding box center [256, 294] width 11 height 11
click at [261, 291] on input "Select an option" at bounding box center [256, 294] width 11 height 11
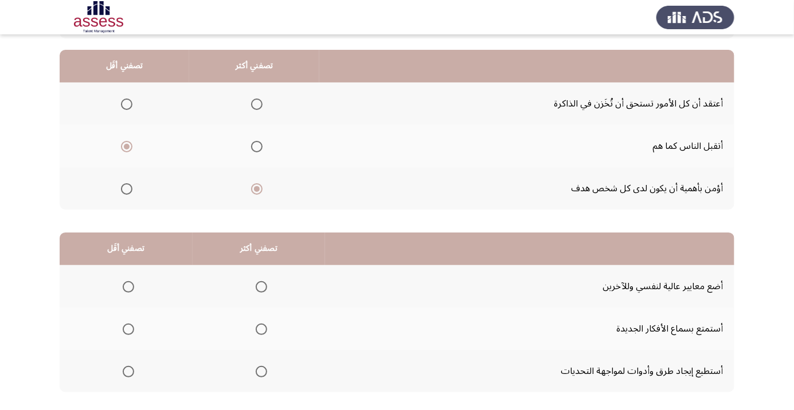
scroll to position [113, 0]
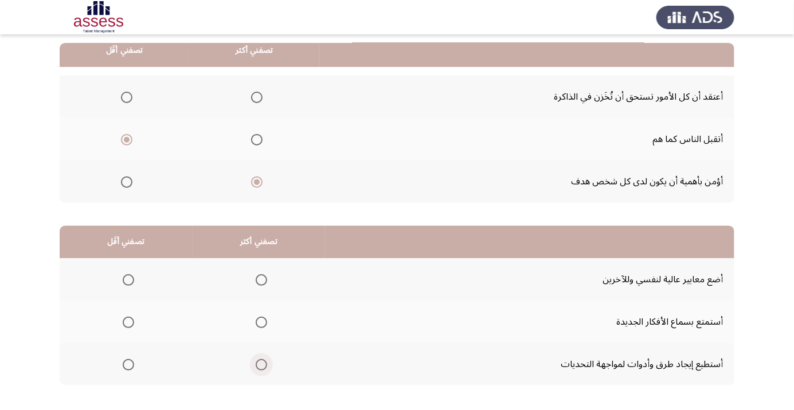
click at [261, 360] on span "Select an option" at bounding box center [261, 364] width 11 height 11
click at [261, 360] on input "Select an option" at bounding box center [261, 364] width 11 height 11
click at [128, 323] on span "Select an option" at bounding box center [128, 323] width 0 height 0
click at [128, 321] on input "Select an option" at bounding box center [128, 322] width 11 height 11
click at [261, 321] on span "Select an option" at bounding box center [261, 322] width 11 height 11
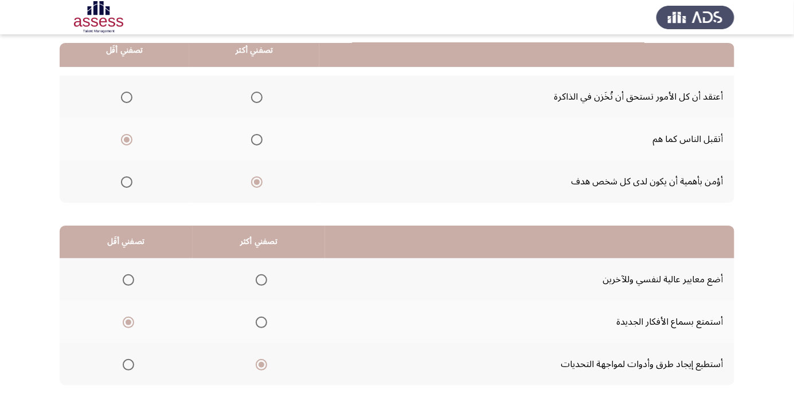
click at [261, 321] on input "Select an option" at bounding box center [261, 322] width 11 height 11
click at [128, 280] on span "Select an option" at bounding box center [128, 280] width 0 height 0
click at [128, 279] on input "Select an option" at bounding box center [128, 279] width 11 height 11
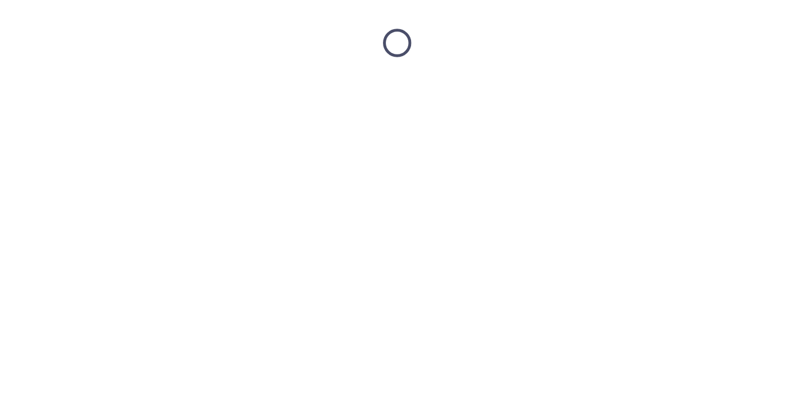
scroll to position [0, 0]
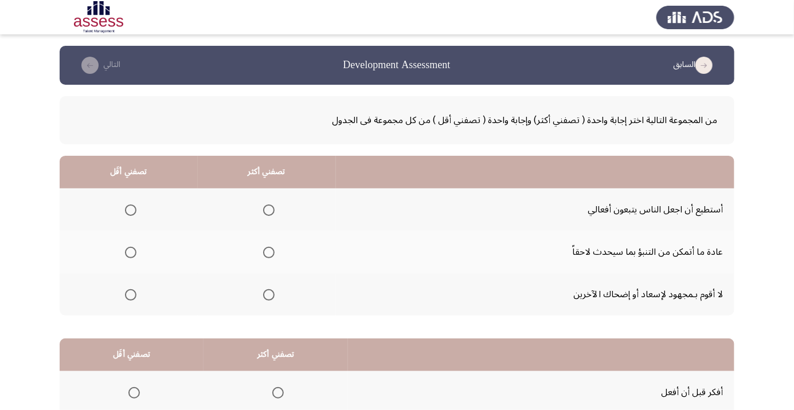
click at [131, 295] on span "Select an option" at bounding box center [131, 295] width 0 height 0
click at [131, 294] on input "Select an option" at bounding box center [130, 294] width 11 height 11
click at [130, 293] on span "Select an option" at bounding box center [131, 295] width 6 height 6
click at [130, 293] on input "Select an option" at bounding box center [130, 294] width 11 height 11
click at [269, 210] on span "Select an option" at bounding box center [269, 210] width 0 height 0
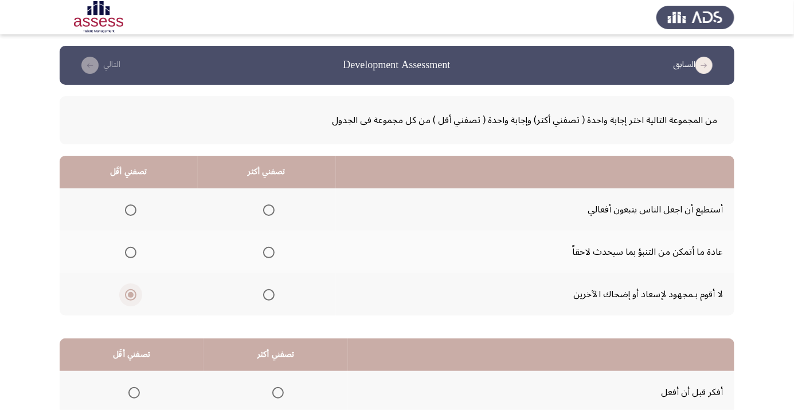
click at [269, 210] on input "Select an option" at bounding box center [268, 210] width 11 height 11
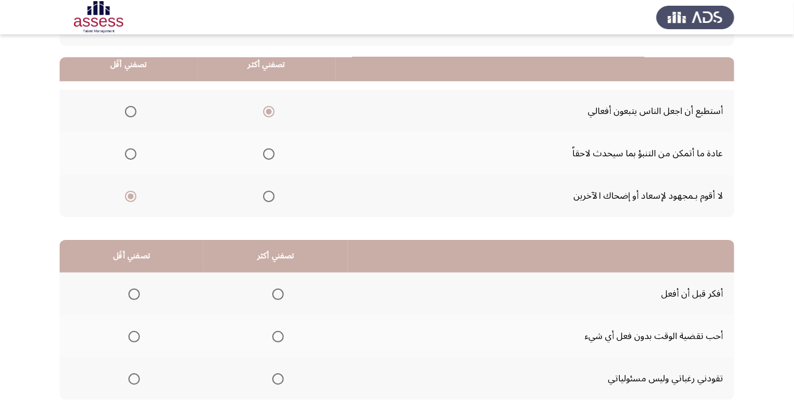
scroll to position [113, 0]
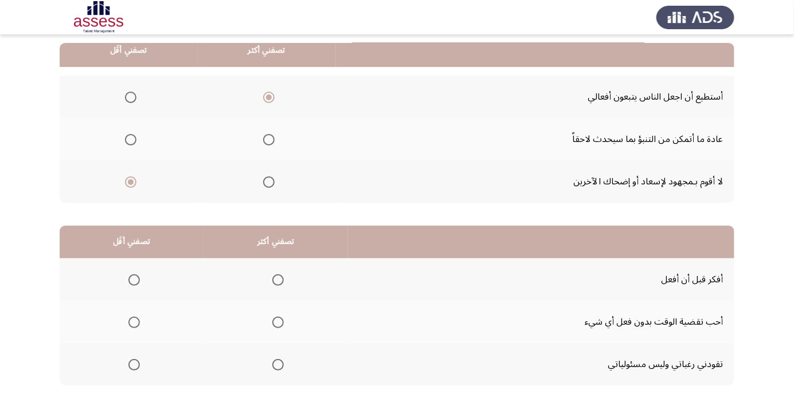
click at [280, 264] on th at bounding box center [275, 279] width 144 height 42
click at [133, 321] on span "Select an option" at bounding box center [133, 322] width 11 height 11
click at [133, 321] on input "Select an option" at bounding box center [133, 322] width 11 height 11
click at [135, 318] on span "Select an option" at bounding box center [133, 322] width 11 height 11
click at [135, 318] on input "Select an option" at bounding box center [133, 322] width 11 height 11
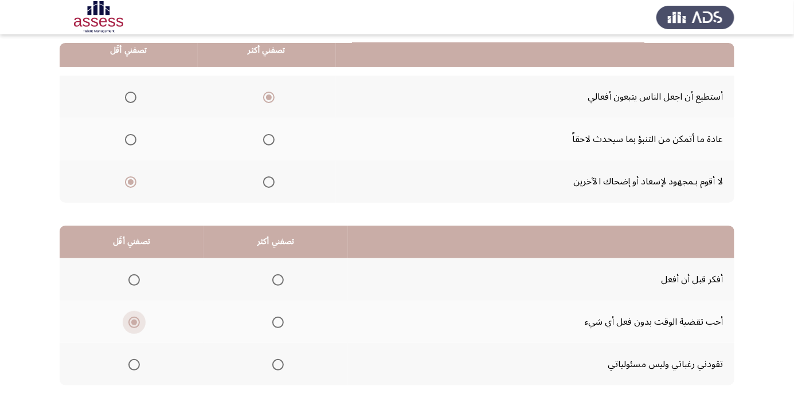
click at [135, 349] on th at bounding box center [132, 364] width 144 height 42
click at [134, 323] on span "Select an option" at bounding box center [134, 323] width 6 height 6
click at [134, 323] on input "Select an option" at bounding box center [133, 322] width 11 height 11
click at [136, 359] on span "Select an option" at bounding box center [133, 364] width 11 height 11
click at [136, 359] on input "Select an option" at bounding box center [133, 364] width 11 height 11
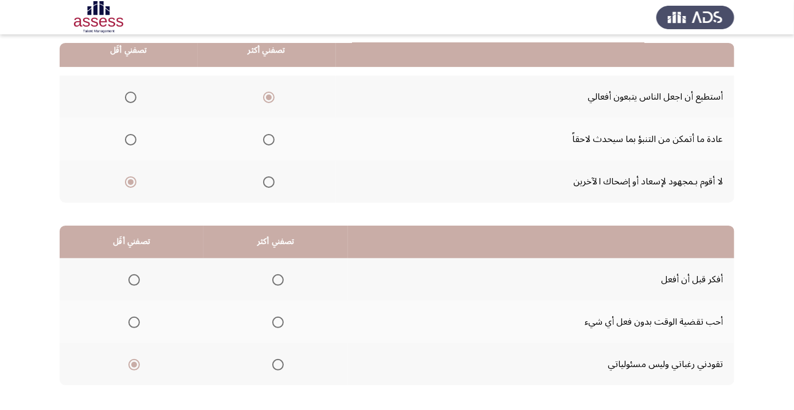
click at [277, 279] on span "Select an option" at bounding box center [277, 279] width 11 height 11
click at [277, 279] on input "Select an option" at bounding box center [277, 279] width 11 height 11
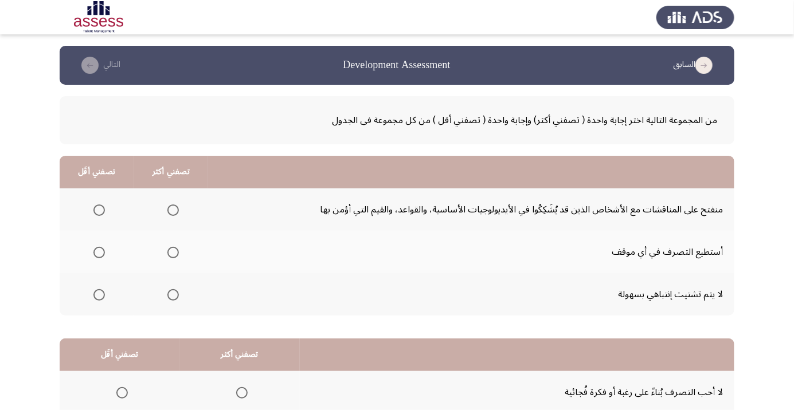
click at [90, 207] on label "Select an option" at bounding box center [97, 210] width 16 height 11
click at [93, 207] on input "Select an option" at bounding box center [98, 210] width 11 height 11
click at [177, 250] on span "Select an option" at bounding box center [172, 252] width 11 height 11
click at [177, 250] on input "Select an option" at bounding box center [172, 252] width 11 height 11
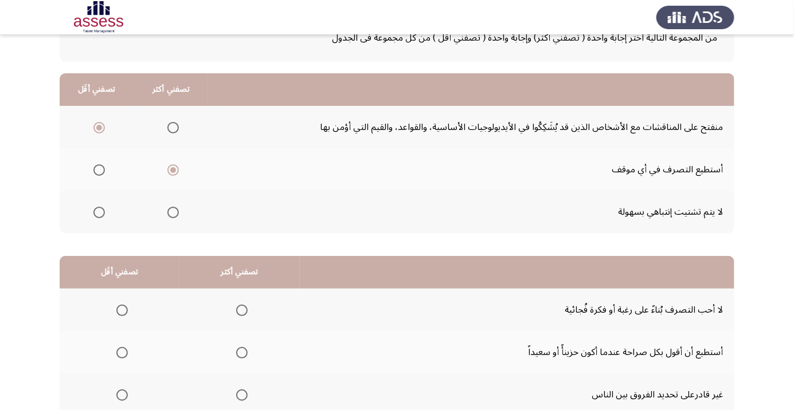
scroll to position [113, 0]
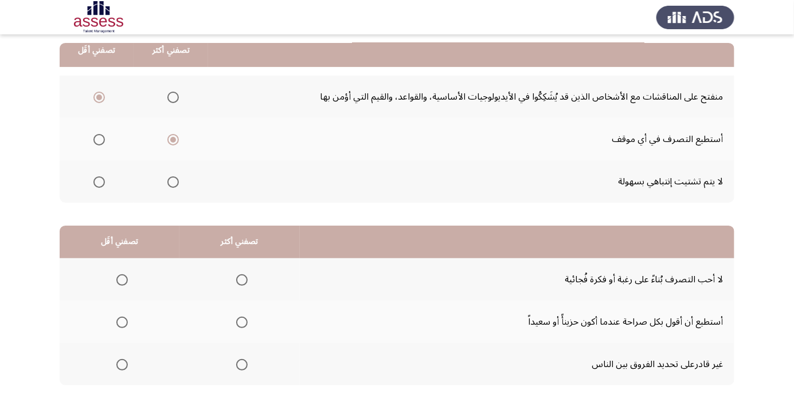
click at [136, 312] on th at bounding box center [120, 322] width 120 height 42
click at [127, 307] on th at bounding box center [120, 322] width 120 height 42
click at [122, 323] on span "Select an option" at bounding box center [122, 323] width 0 height 0
click at [121, 321] on input "Select an option" at bounding box center [121, 322] width 11 height 11
click at [242, 280] on span "Select an option" at bounding box center [242, 280] width 0 height 0
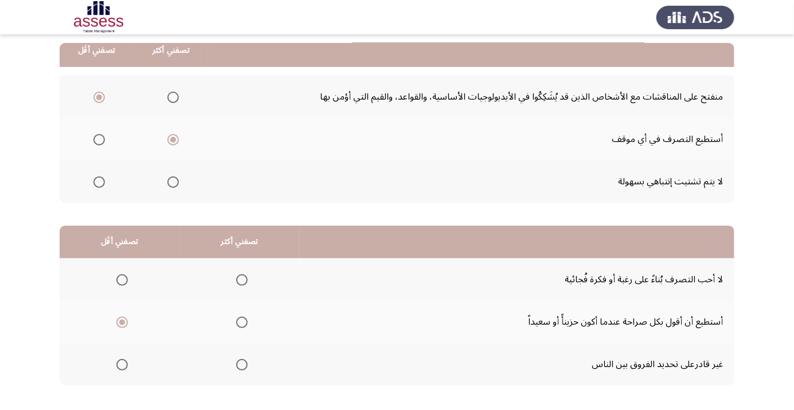
click at [241, 279] on input "Select an option" at bounding box center [241, 279] width 11 height 11
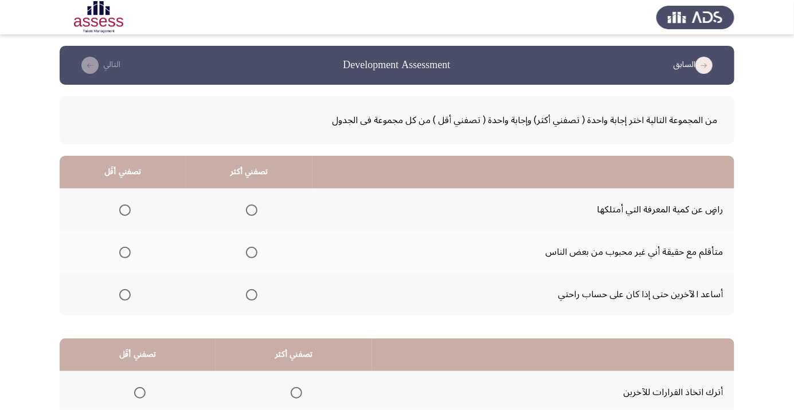
click at [251, 291] on span "Select an option" at bounding box center [251, 294] width 11 height 11
click at [251, 291] on input "Select an option" at bounding box center [251, 294] width 11 height 11
click at [125, 253] on span "Select an option" at bounding box center [125, 253] width 0 height 0
click at [125, 252] on input "Select an option" at bounding box center [124, 252] width 11 height 11
click at [127, 253] on span "Select an option" at bounding box center [125, 253] width 6 height 6
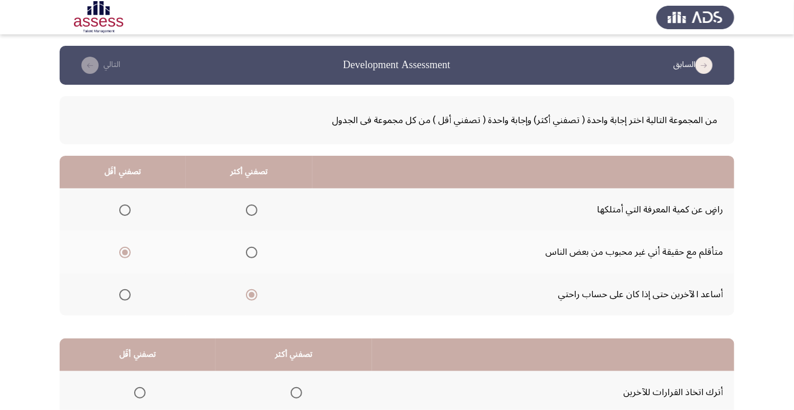
click at [127, 253] on input "Select an option" at bounding box center [124, 252] width 11 height 11
click at [125, 210] on span "Select an option" at bounding box center [125, 210] width 0 height 0
click at [125, 210] on input "Select an option" at bounding box center [124, 210] width 11 height 11
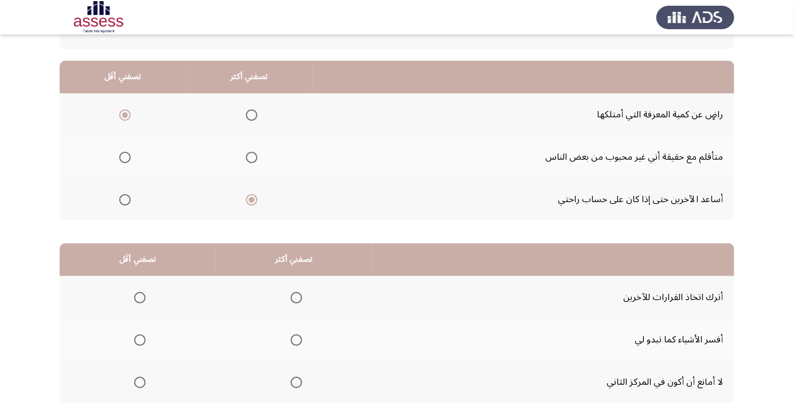
scroll to position [113, 0]
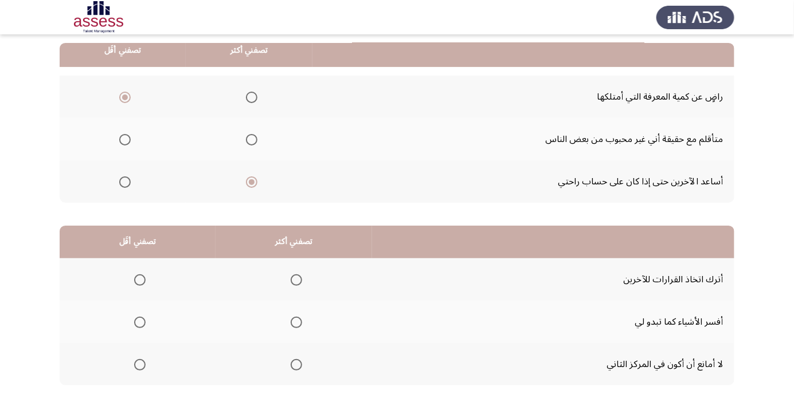
click at [141, 276] on span "Select an option" at bounding box center [139, 279] width 11 height 11
click at [141, 276] on input "Select an option" at bounding box center [139, 279] width 11 height 11
click at [299, 321] on span "Select an option" at bounding box center [296, 322] width 11 height 11
click at [299, 321] on input "Select an option" at bounding box center [296, 322] width 11 height 11
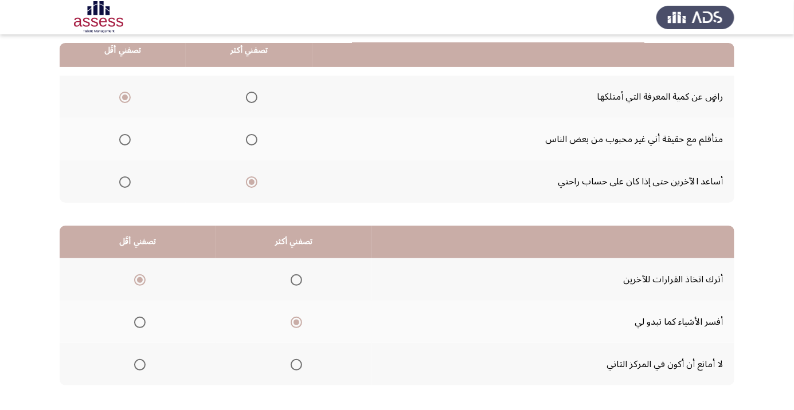
scroll to position [0, 0]
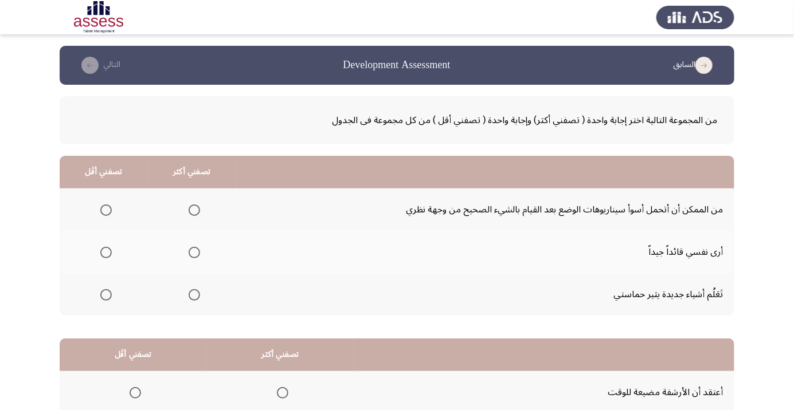
click at [197, 250] on span "Select an option" at bounding box center [194, 252] width 11 height 11
click at [197, 250] on input "Select an option" at bounding box center [194, 252] width 11 height 11
click at [109, 205] on span "Select an option" at bounding box center [105, 210] width 11 height 11
click at [109, 205] on input "Select an option" at bounding box center [105, 210] width 11 height 11
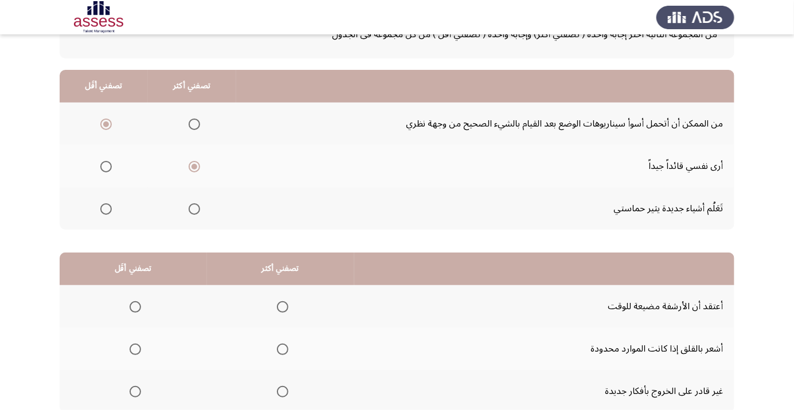
scroll to position [113, 0]
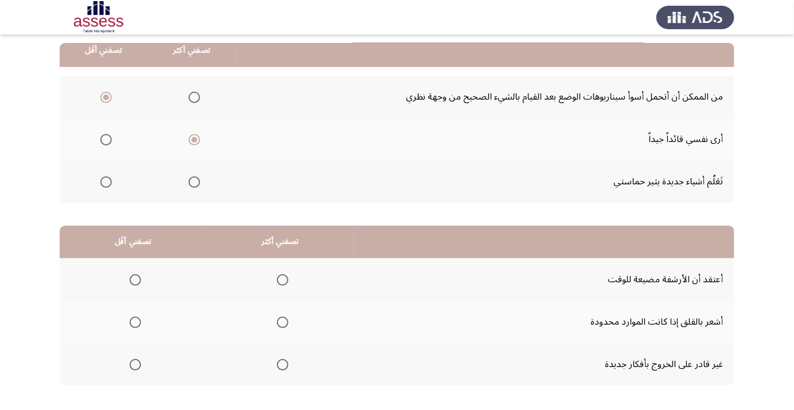
click at [135, 365] on span "Select an option" at bounding box center [135, 365] width 0 height 0
click at [135, 364] on input "Select an option" at bounding box center [135, 364] width 11 height 11
click at [288, 319] on span "Select an option" at bounding box center [282, 322] width 11 height 11
click at [288, 319] on input "Select an option" at bounding box center [282, 322] width 11 height 11
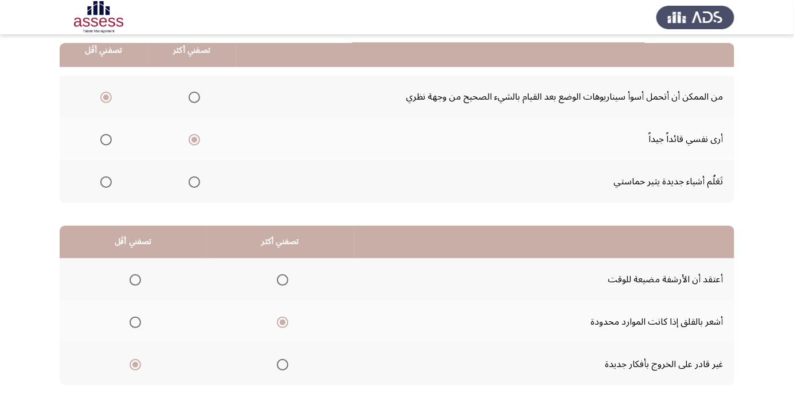
scroll to position [0, 0]
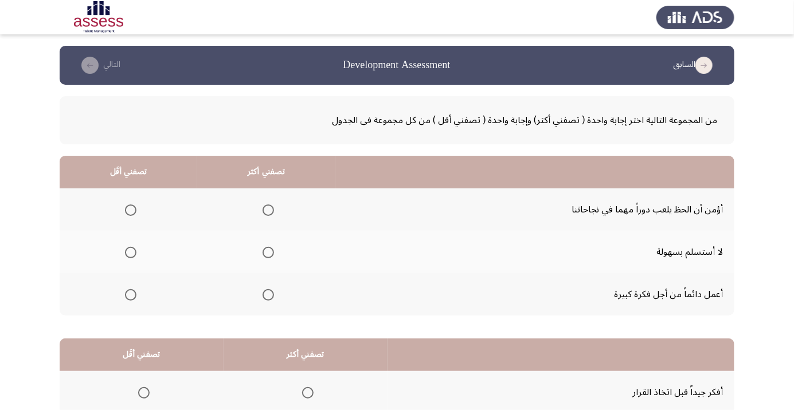
click at [131, 210] on span "Select an option" at bounding box center [131, 210] width 0 height 0
click at [130, 210] on input "Select an option" at bounding box center [130, 210] width 11 height 11
click at [268, 253] on span "Select an option" at bounding box center [268, 253] width 0 height 0
click at [268, 252] on input "Select an option" at bounding box center [267, 252] width 11 height 11
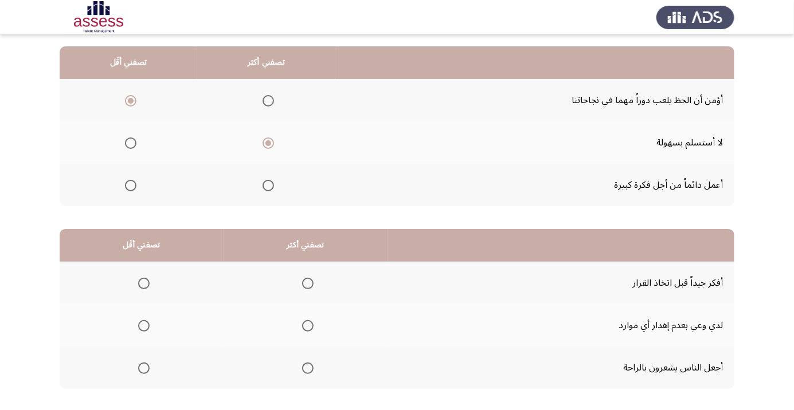
scroll to position [113, 0]
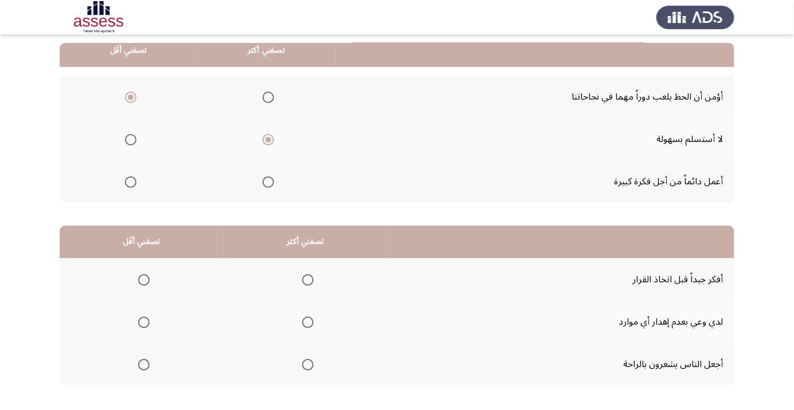
click at [309, 283] on span "Select an option" at bounding box center [307, 279] width 11 height 11
click at [309, 283] on input "Select an option" at bounding box center [307, 279] width 11 height 11
click at [144, 365] on span "Select an option" at bounding box center [144, 365] width 0 height 0
click at [143, 364] on input "Select an option" at bounding box center [143, 364] width 11 height 11
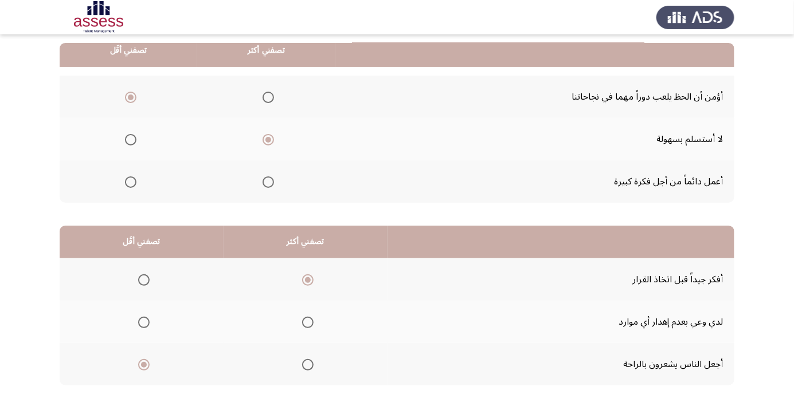
scroll to position [0, 0]
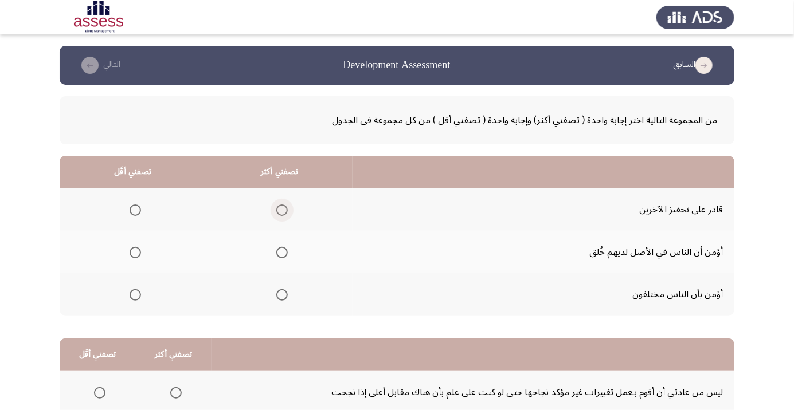
click at [284, 210] on span "Select an option" at bounding box center [281, 210] width 11 height 11
click at [284, 210] on input "Select an option" at bounding box center [281, 210] width 11 height 11
click at [139, 251] on span "Select an option" at bounding box center [135, 252] width 11 height 11
click at [139, 251] on input "Select an option" at bounding box center [135, 252] width 11 height 11
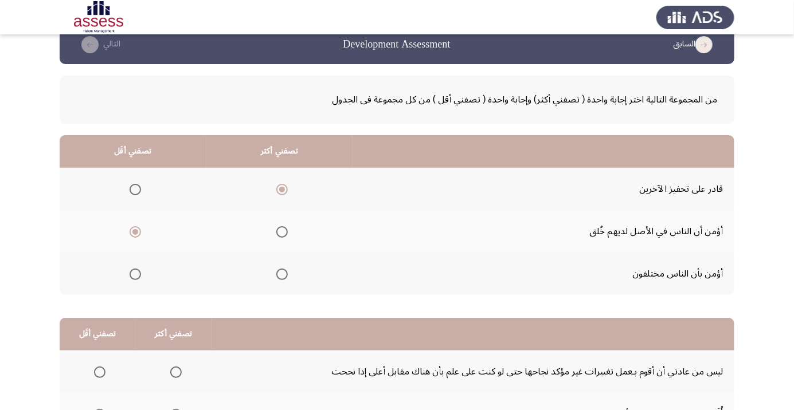
scroll to position [113, 0]
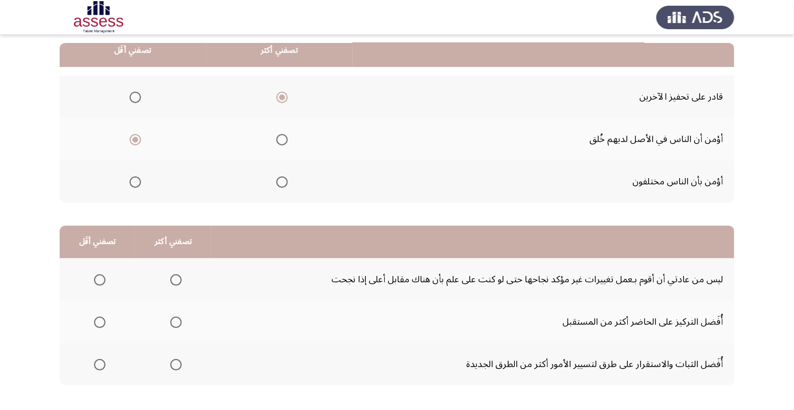
click at [99, 364] on span "Select an option" at bounding box center [99, 364] width 11 height 11
click at [99, 364] on input "Select an option" at bounding box center [99, 364] width 11 height 11
click at [153, 219] on div "من المجموعة التالية اختر إجابة واحدة ( تصفني أكثر) وإجابة واحدة ( تصفني أقل ) م…" at bounding box center [397, 190] width 674 height 437
click at [175, 280] on span "Select an option" at bounding box center [175, 280] width 0 height 0
click at [175, 279] on input "Select an option" at bounding box center [175, 279] width 11 height 11
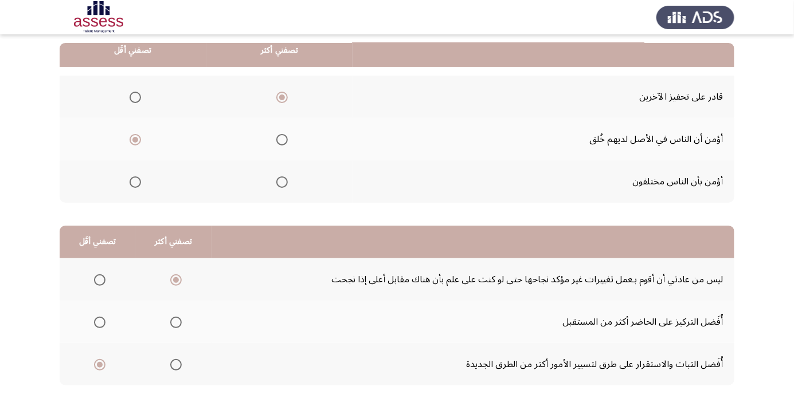
click at [177, 277] on span "Select an option" at bounding box center [176, 280] width 6 height 6
click at [177, 277] on input "Select an option" at bounding box center [175, 279] width 11 height 11
click at [177, 359] on span "Select an option" at bounding box center [175, 364] width 11 height 11
click at [177, 359] on input "Select an option" at bounding box center [175, 364] width 11 height 11
click at [99, 321] on span "Select an option" at bounding box center [99, 322] width 11 height 11
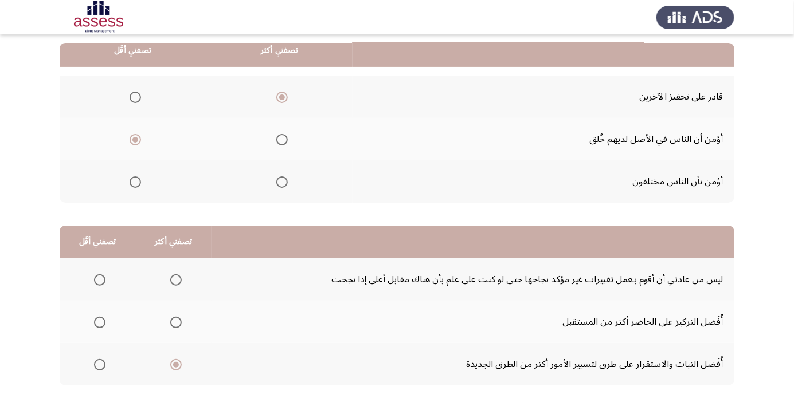
click at [99, 321] on input "Select an option" at bounding box center [99, 322] width 11 height 11
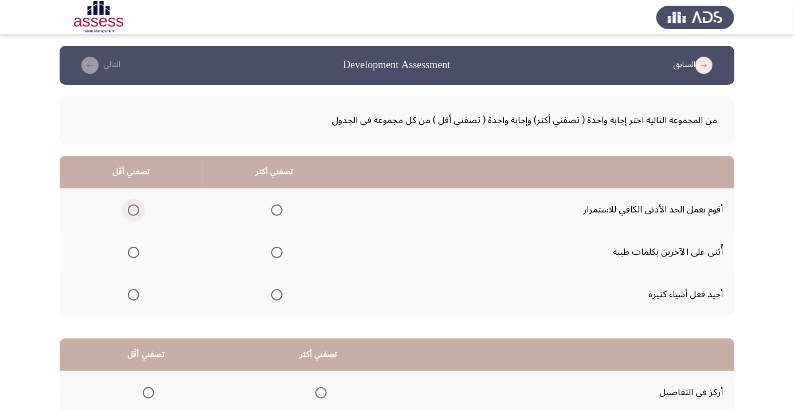
click at [138, 210] on span "Select an option" at bounding box center [133, 210] width 11 height 11
click at [138, 210] on input "Select an option" at bounding box center [133, 210] width 11 height 11
click at [281, 299] on span "Select an option" at bounding box center [276, 294] width 11 height 11
click at [281, 299] on input "Select an option" at bounding box center [276, 294] width 11 height 11
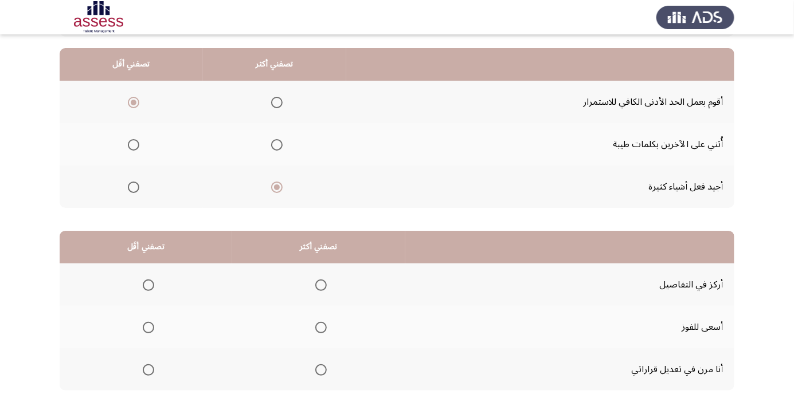
scroll to position [113, 0]
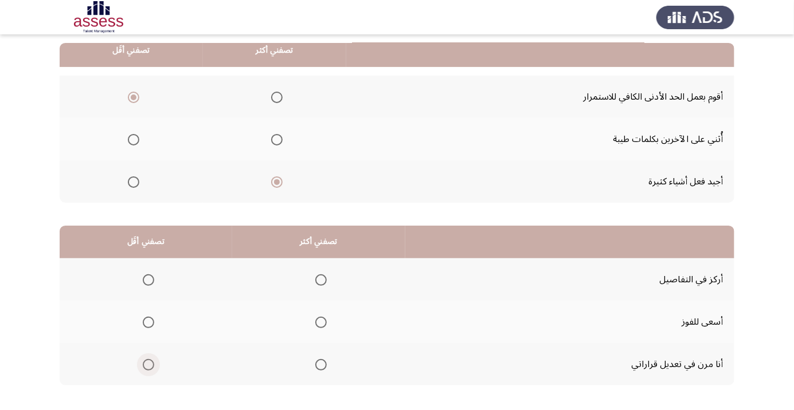
click at [148, 365] on span "Select an option" at bounding box center [148, 365] width 0 height 0
click at [148, 364] on input "Select an option" at bounding box center [148, 364] width 11 height 11
click at [321, 280] on span "Select an option" at bounding box center [321, 280] width 0 height 0
click at [320, 279] on input "Select an option" at bounding box center [320, 279] width 11 height 11
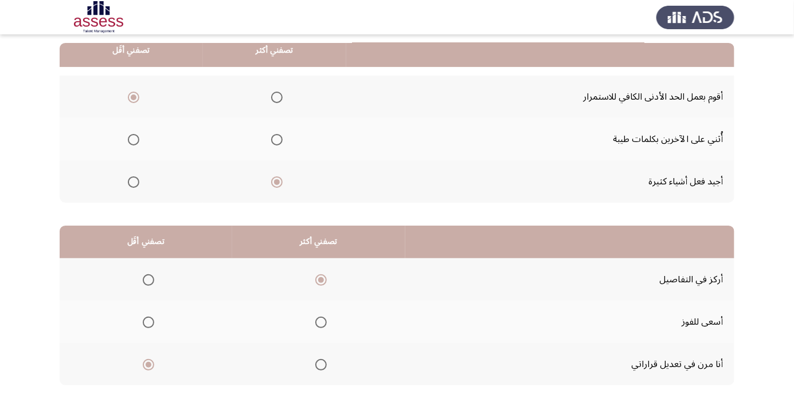
scroll to position [0, 0]
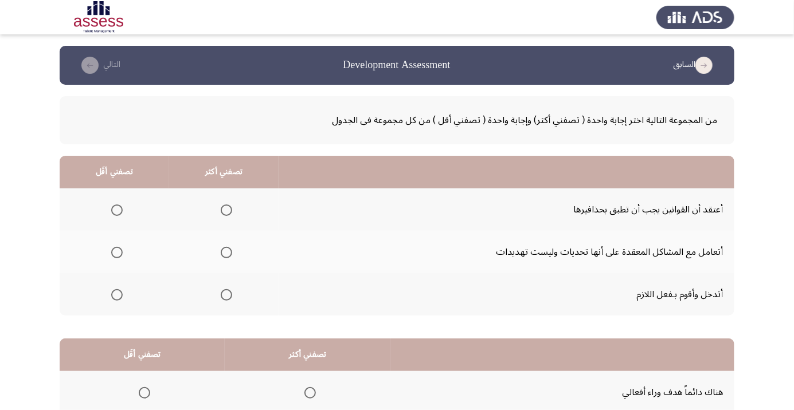
click at [108, 207] on label "Select an option" at bounding box center [115, 210] width 16 height 11
click at [111, 207] on input "Select an option" at bounding box center [116, 210] width 11 height 11
click at [108, 300] on label "Select an option" at bounding box center [115, 294] width 16 height 11
click at [111, 300] on input "Select an option" at bounding box center [116, 294] width 11 height 11
click at [226, 210] on span "Select an option" at bounding box center [226, 210] width 0 height 0
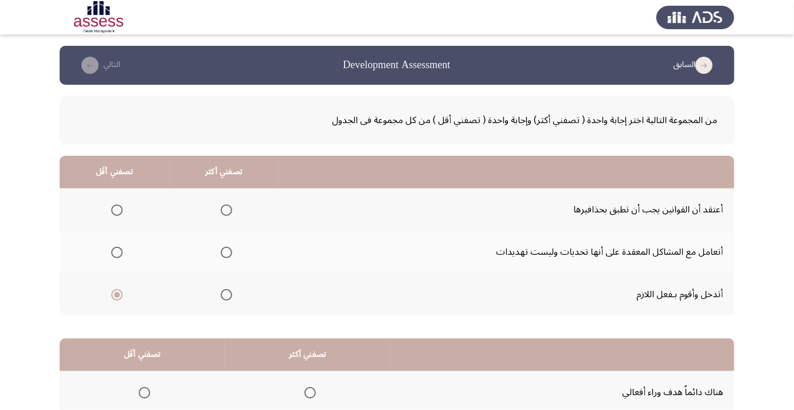
click at [227, 210] on input "Select an option" at bounding box center [226, 210] width 11 height 11
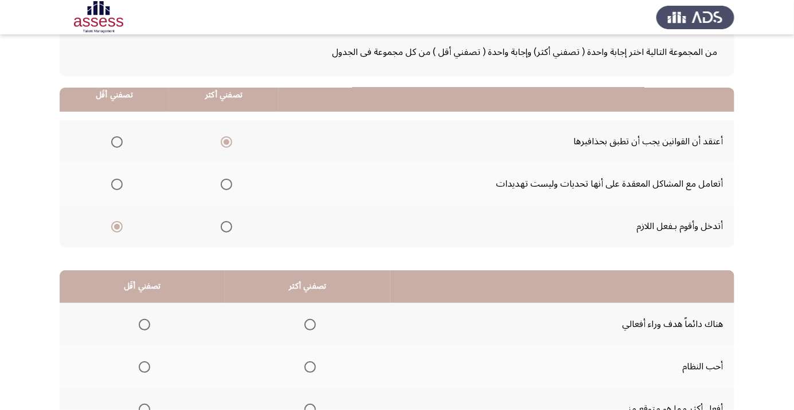
scroll to position [113, 0]
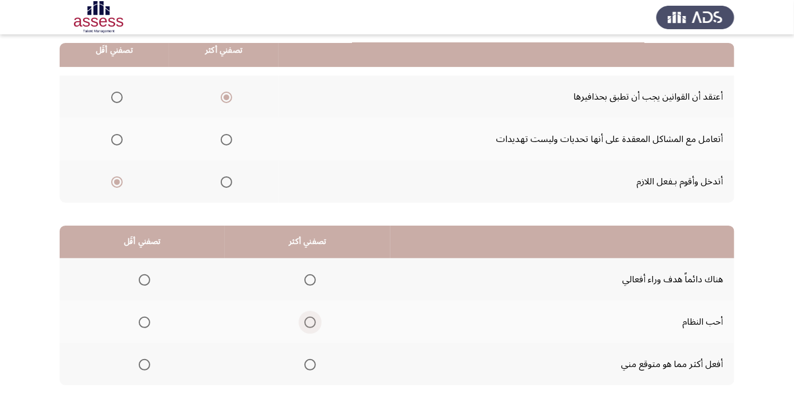
click at [313, 318] on span "Select an option" at bounding box center [309, 322] width 11 height 11
click at [313, 318] on input "Select an option" at bounding box center [309, 322] width 11 height 11
click at [146, 360] on span "Select an option" at bounding box center [144, 364] width 11 height 11
click at [146, 360] on input "Select an option" at bounding box center [144, 364] width 11 height 11
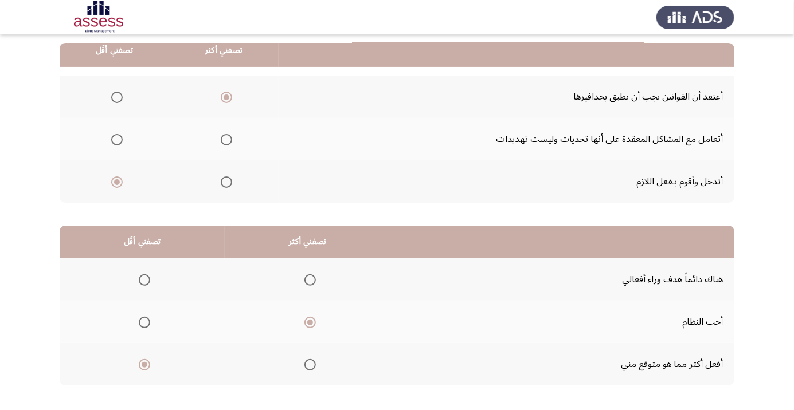
scroll to position [0, 0]
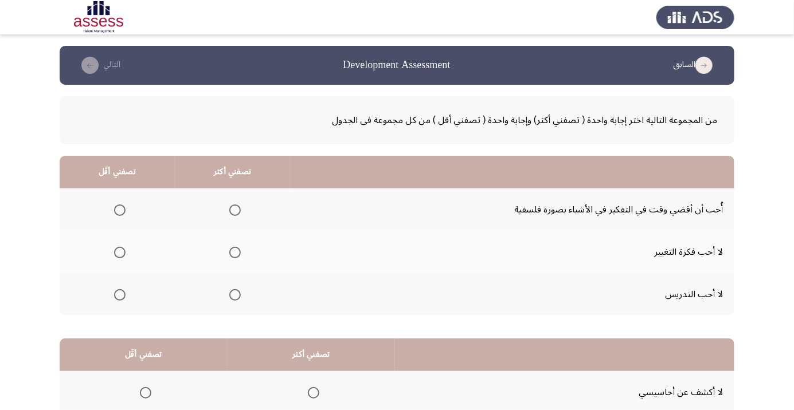
click at [124, 211] on span "Select an option" at bounding box center [119, 210] width 11 height 11
click at [124, 211] on input "Select an option" at bounding box center [119, 210] width 11 height 11
click at [235, 295] on span "Select an option" at bounding box center [235, 295] width 0 height 0
click at [235, 294] on input "Select an option" at bounding box center [234, 294] width 11 height 11
click at [124, 281] on th at bounding box center [117, 294] width 115 height 42
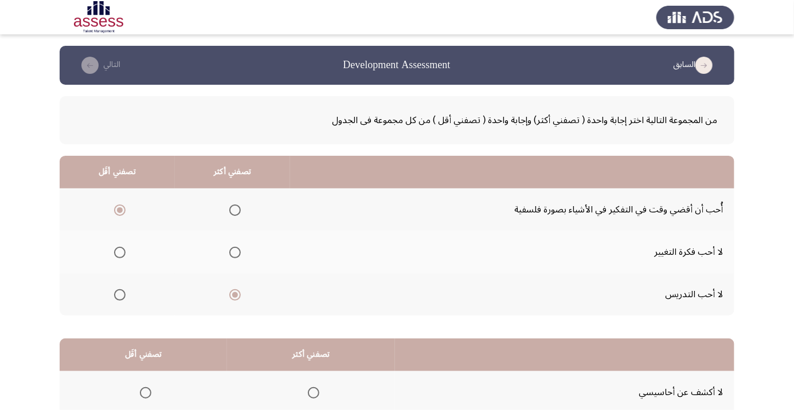
click at [123, 293] on span "Select an option" at bounding box center [119, 294] width 11 height 11
click at [123, 293] on input "Select an option" at bounding box center [119, 294] width 11 height 11
click at [235, 253] on span "Select an option" at bounding box center [235, 253] width 0 height 0
click at [235, 252] on input "Select an option" at bounding box center [234, 252] width 11 height 11
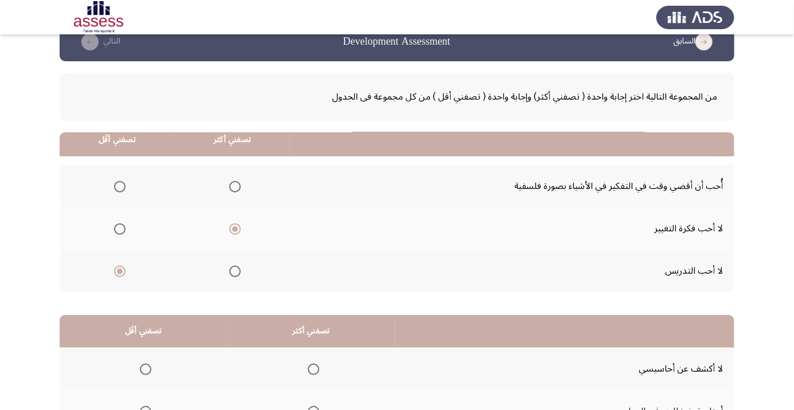
scroll to position [113, 0]
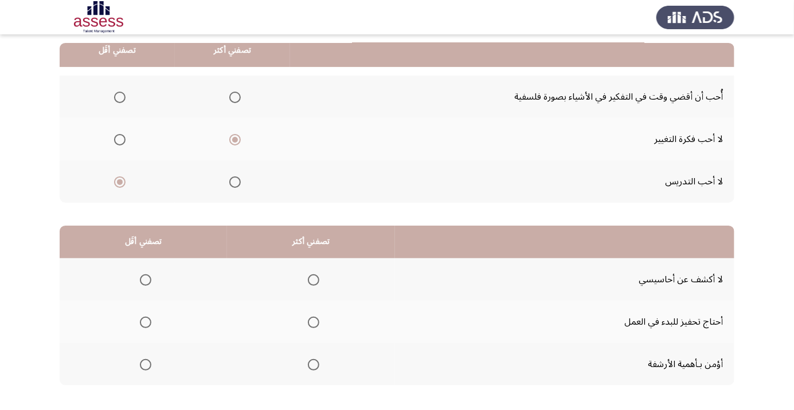
click at [315, 275] on span "Select an option" at bounding box center [313, 279] width 11 height 11
click at [315, 275] on input "Select an option" at bounding box center [313, 279] width 11 height 11
click at [146, 323] on span "Select an option" at bounding box center [146, 323] width 0 height 0
click at [146, 321] on input "Select an option" at bounding box center [145, 322] width 11 height 11
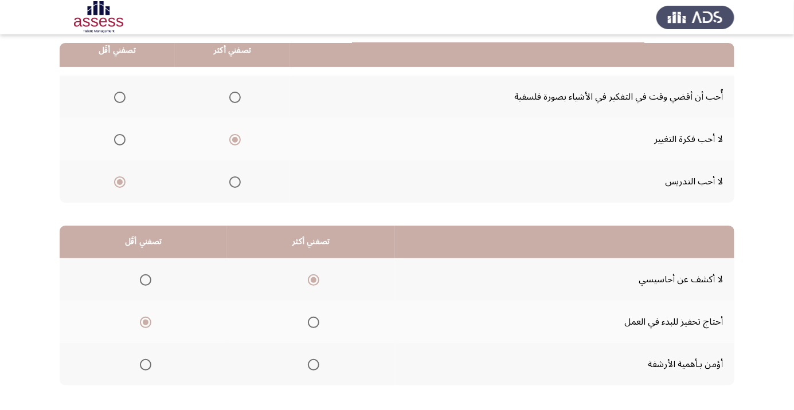
scroll to position [0, 0]
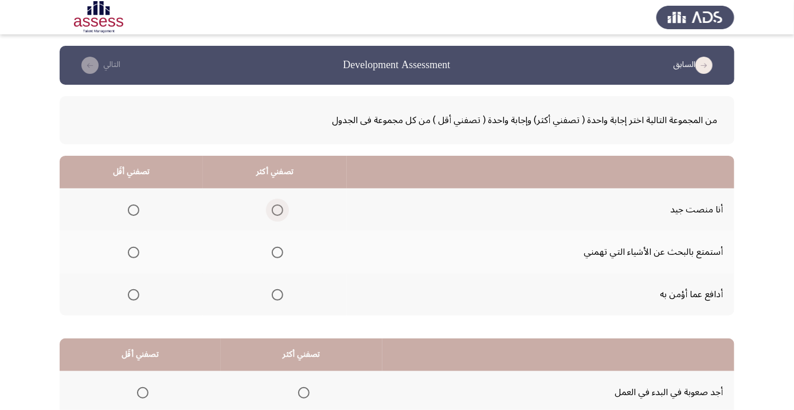
click at [281, 210] on span "Select an option" at bounding box center [277, 210] width 11 height 11
click at [281, 210] on input "Select an option" at bounding box center [277, 210] width 11 height 11
click at [138, 299] on span "Select an option" at bounding box center [133, 294] width 11 height 11
click at [138, 299] on input "Select an option" at bounding box center [133, 294] width 11 height 11
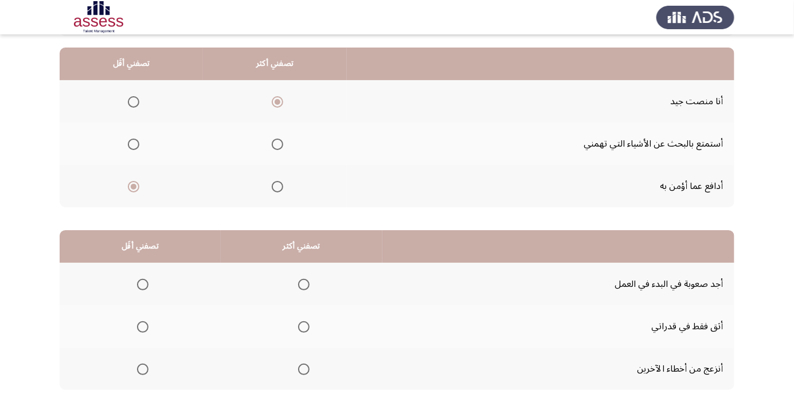
scroll to position [113, 0]
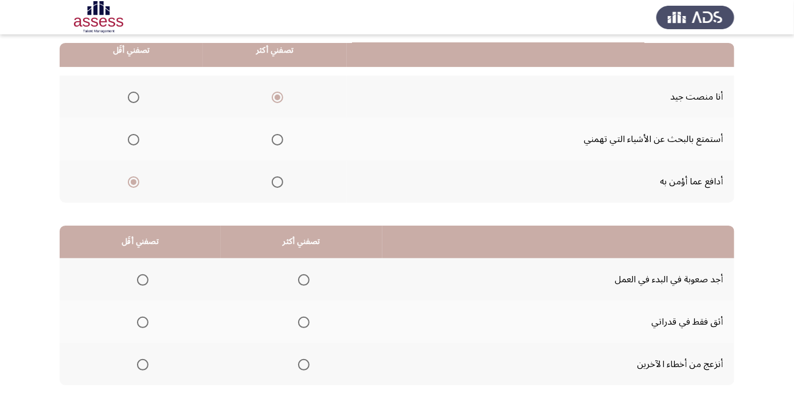
click at [143, 280] on span "Select an option" at bounding box center [143, 280] width 0 height 0
click at [142, 279] on input "Select an option" at bounding box center [142, 279] width 11 height 11
click at [304, 323] on span "Select an option" at bounding box center [304, 323] width 0 height 0
click at [304, 321] on input "Select an option" at bounding box center [303, 322] width 11 height 11
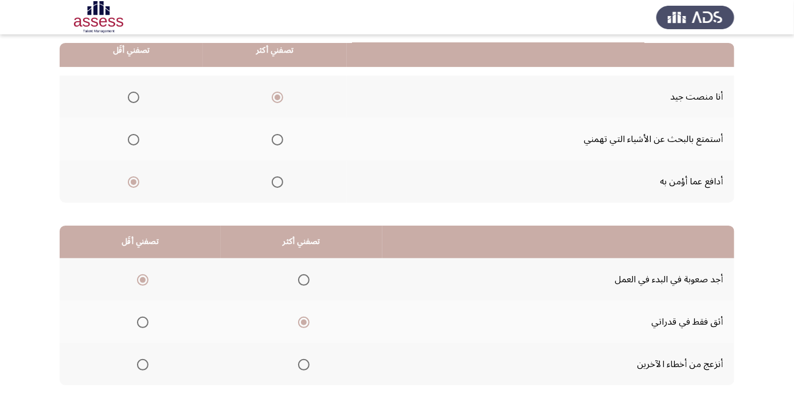
scroll to position [0, 0]
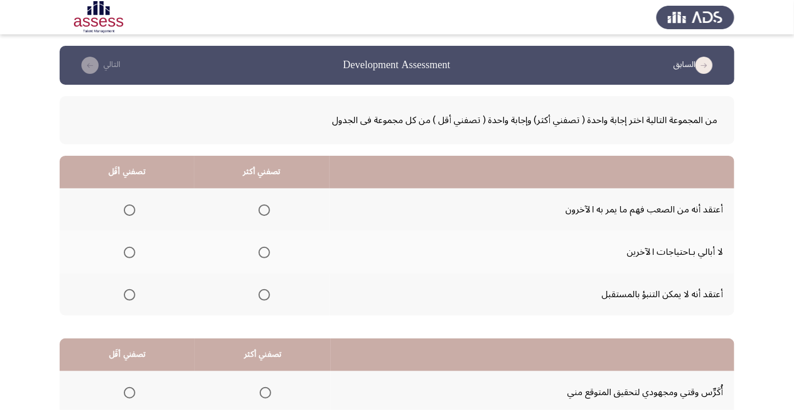
click at [130, 257] on span "Select an option" at bounding box center [129, 252] width 11 height 11
click at [130, 257] on input "Select an option" at bounding box center [129, 252] width 11 height 11
click at [264, 295] on span "Select an option" at bounding box center [264, 295] width 0 height 0
click at [265, 294] on input "Select an option" at bounding box center [263, 294] width 11 height 11
click at [267, 294] on span "Select an option" at bounding box center [264, 295] width 6 height 6
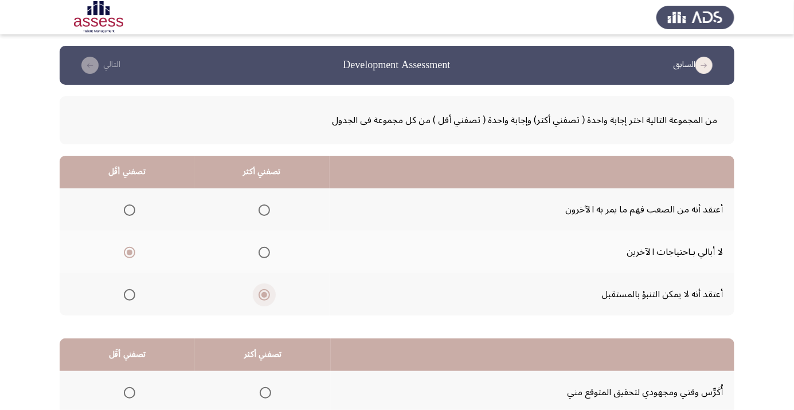
click at [267, 294] on input "Select an option" at bounding box center [263, 294] width 11 height 11
click at [264, 210] on span "Select an option" at bounding box center [264, 210] width 0 height 0
click at [265, 210] on input "Select an option" at bounding box center [263, 210] width 11 height 11
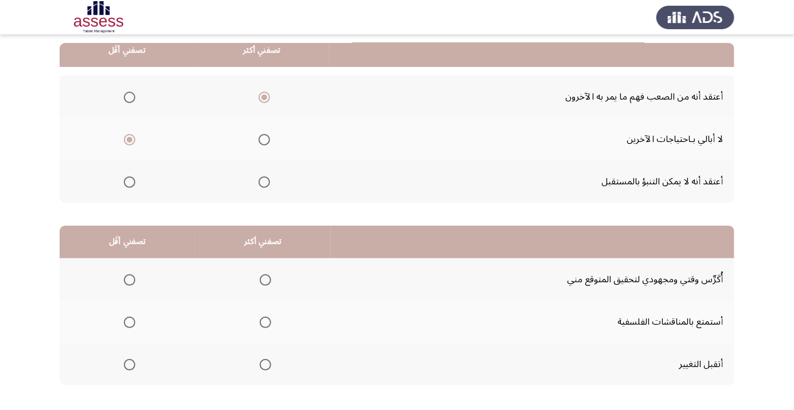
click at [265, 365] on span "Select an option" at bounding box center [265, 365] width 0 height 0
click at [266, 364] on input "Select an option" at bounding box center [265, 364] width 11 height 11
click at [133, 317] on span "Select an option" at bounding box center [129, 322] width 11 height 11
click at [133, 317] on input "Select an option" at bounding box center [129, 322] width 11 height 11
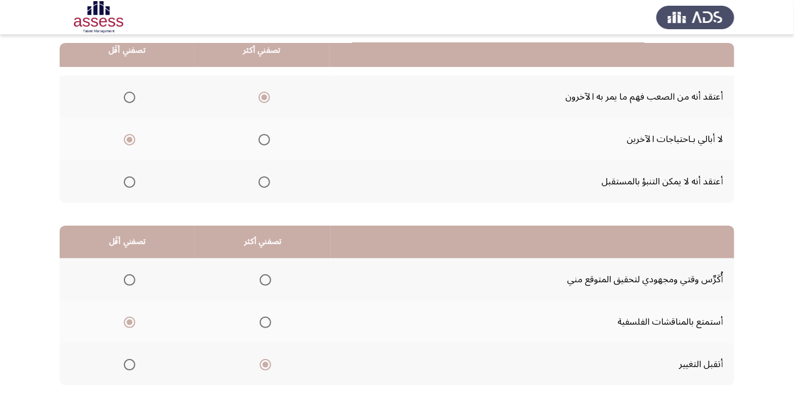
scroll to position [0, 0]
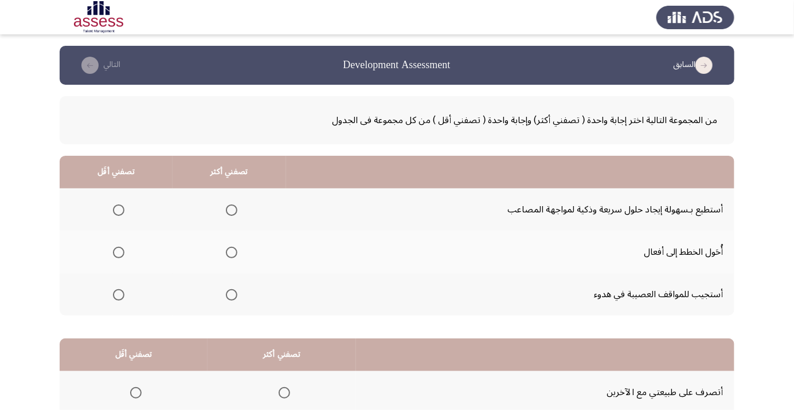
click at [119, 295] on span "Select an option" at bounding box center [119, 295] width 0 height 0
click at [118, 294] on input "Select an option" at bounding box center [118, 294] width 11 height 11
click at [231, 206] on span "Select an option" at bounding box center [231, 210] width 11 height 11
click at [231, 206] on input "Select an option" at bounding box center [231, 210] width 11 height 11
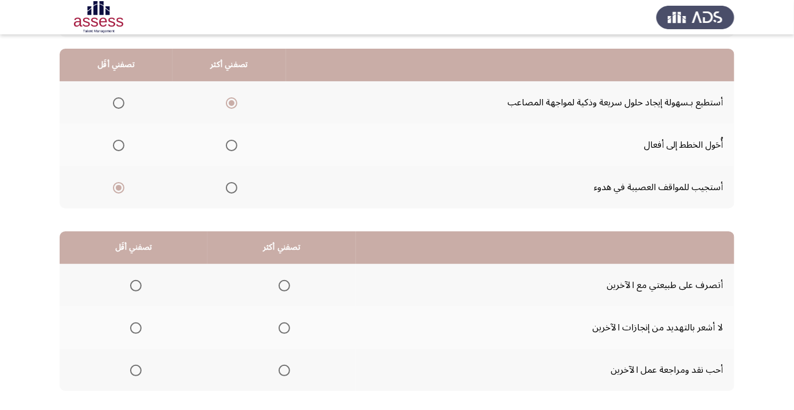
scroll to position [113, 0]
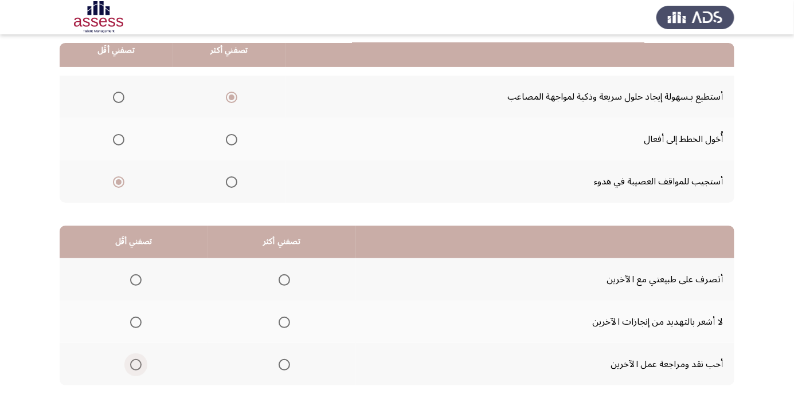
click at [136, 365] on span "Select an option" at bounding box center [136, 365] width 0 height 0
click at [136, 364] on input "Select an option" at bounding box center [135, 364] width 11 height 11
click at [137, 364] on span "Select an option" at bounding box center [136, 365] width 6 height 6
click at [137, 364] on input "Select an option" at bounding box center [135, 364] width 11 height 11
click at [136, 280] on span "Select an option" at bounding box center [136, 280] width 0 height 0
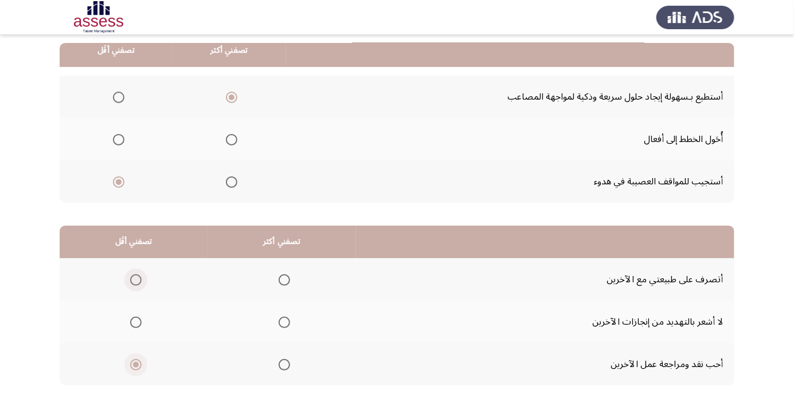
click at [136, 279] on input "Select an option" at bounding box center [135, 279] width 11 height 11
click at [284, 365] on span "Select an option" at bounding box center [284, 365] width 0 height 0
click at [285, 364] on input "Select an option" at bounding box center [284, 364] width 11 height 11
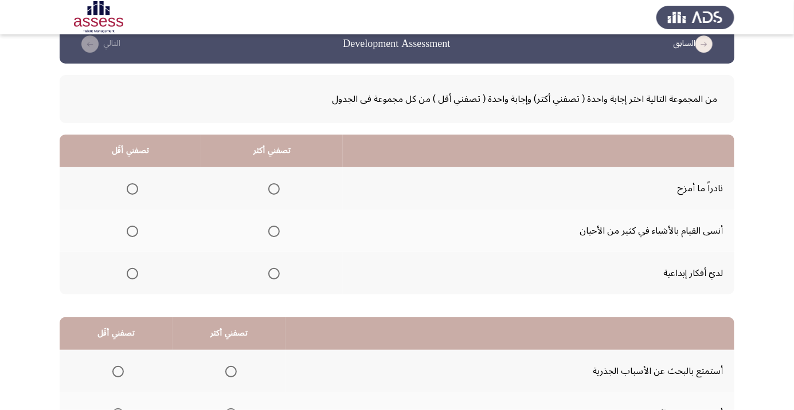
scroll to position [0, 0]
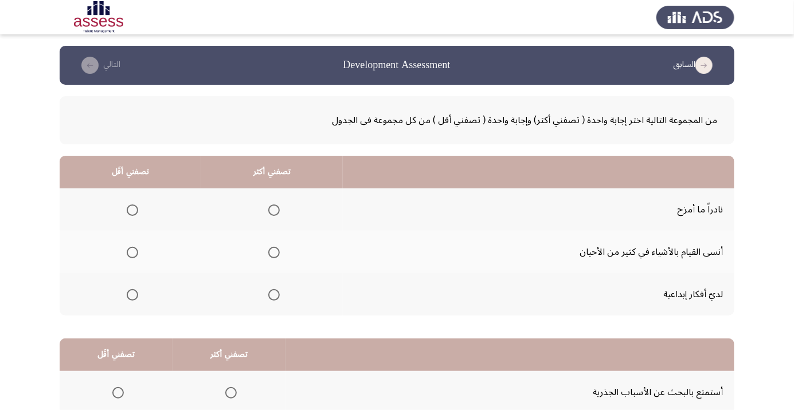
click at [277, 282] on th at bounding box center [272, 294] width 142 height 42
click at [274, 294] on span "Select an option" at bounding box center [273, 294] width 11 height 11
click at [274, 294] on input "Select an option" at bounding box center [273, 294] width 11 height 11
click at [134, 248] on span "Select an option" at bounding box center [132, 252] width 11 height 11
click at [134, 248] on input "Select an option" at bounding box center [132, 252] width 11 height 11
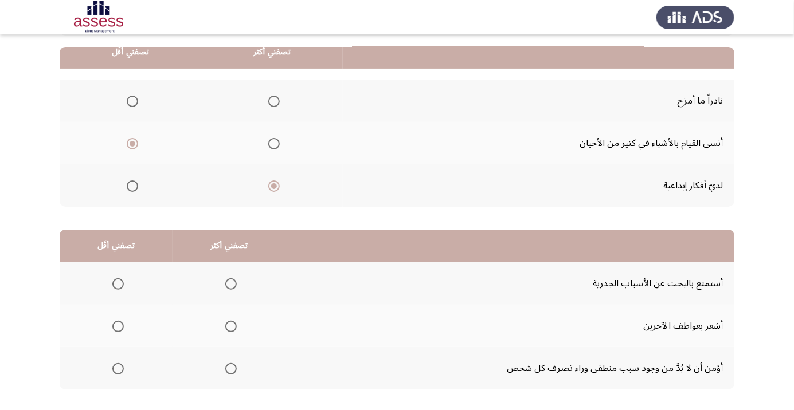
scroll to position [113, 0]
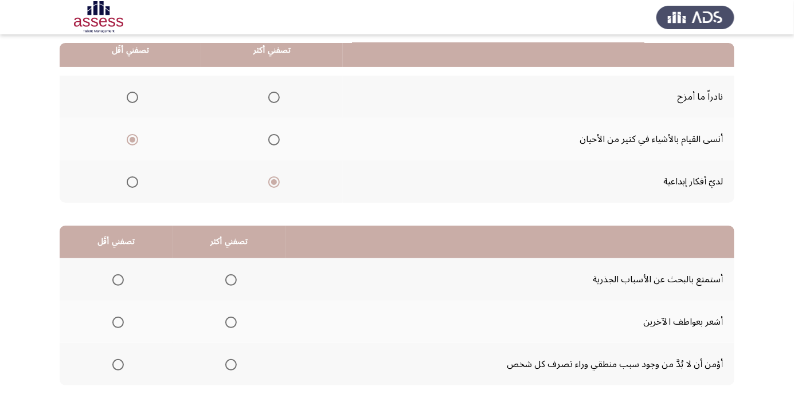
click at [115, 351] on th at bounding box center [116, 364] width 113 height 42
click at [118, 365] on span "Select an option" at bounding box center [118, 365] width 0 height 0
click at [118, 364] on input "Select an option" at bounding box center [117, 364] width 11 height 11
click at [235, 276] on span "Select an option" at bounding box center [230, 279] width 11 height 11
click at [235, 276] on input "Select an option" at bounding box center [230, 279] width 11 height 11
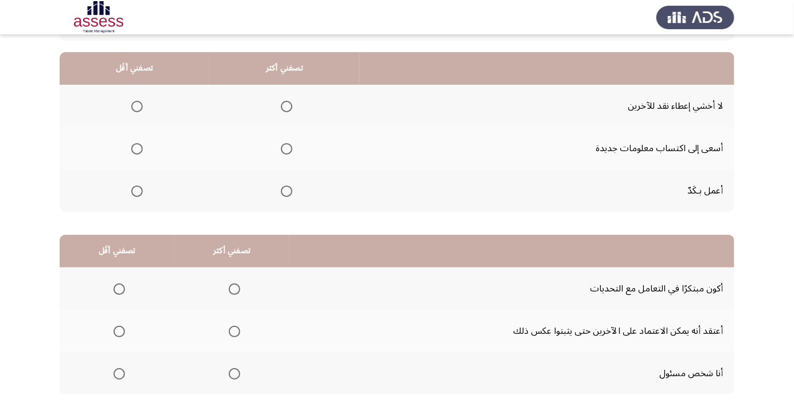
scroll to position [104, 0]
click at [137, 106] on span "Select an option" at bounding box center [137, 106] width 0 height 0
click at [137, 105] on input "Select an option" at bounding box center [136, 105] width 11 height 11
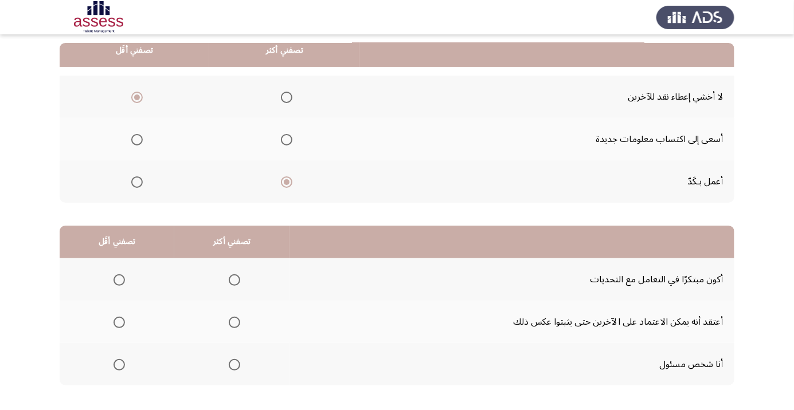
click at [234, 365] on span "Select an option" at bounding box center [234, 365] width 0 height 0
click at [234, 364] on input "Select an option" at bounding box center [234, 364] width 11 height 11
click at [119, 323] on span "Select an option" at bounding box center [119, 323] width 0 height 0
click at [119, 321] on input "Select an option" at bounding box center [118, 322] width 11 height 11
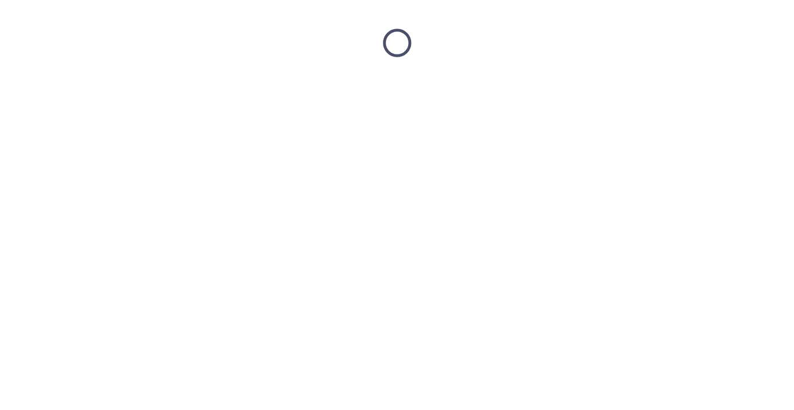
scroll to position [0, 0]
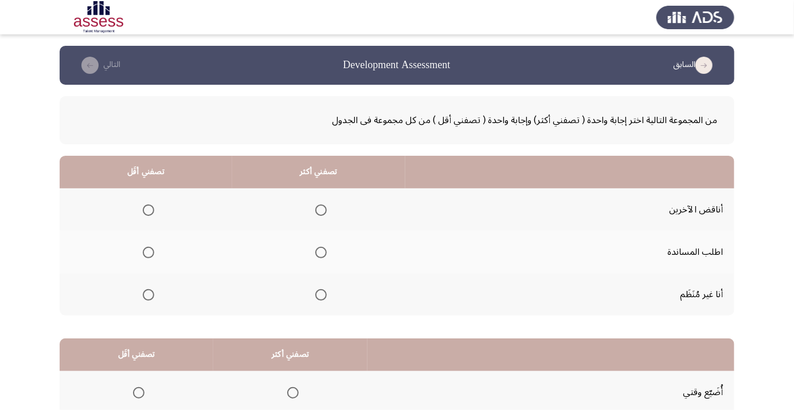
click at [148, 291] on span "Select an option" at bounding box center [148, 294] width 11 height 11
click at [148, 291] on input "Select an option" at bounding box center [148, 294] width 11 height 11
click at [321, 210] on span "Select an option" at bounding box center [321, 210] width 0 height 0
click at [320, 210] on input "Select an option" at bounding box center [320, 210] width 11 height 11
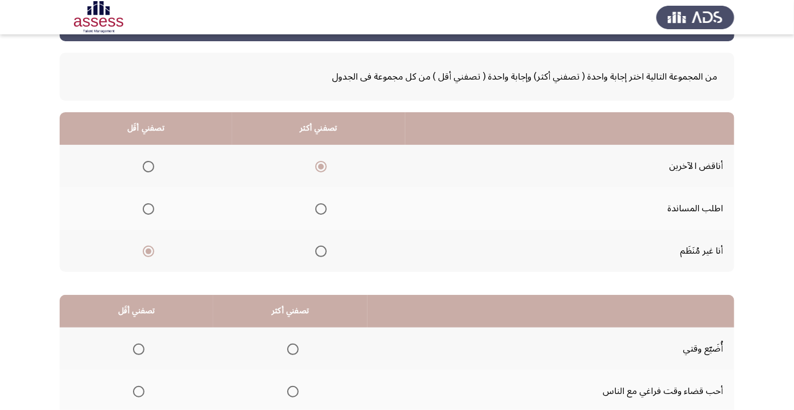
scroll to position [113, 0]
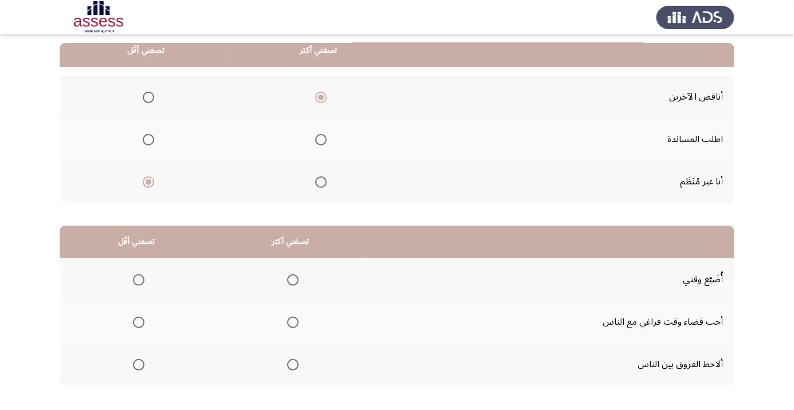
click at [293, 365] on span "Select an option" at bounding box center [293, 365] width 0 height 0
click at [293, 364] on input "Select an option" at bounding box center [292, 364] width 11 height 11
click at [140, 275] on span "Select an option" at bounding box center [138, 279] width 11 height 11
click at [140, 275] on input "Select an option" at bounding box center [138, 279] width 11 height 11
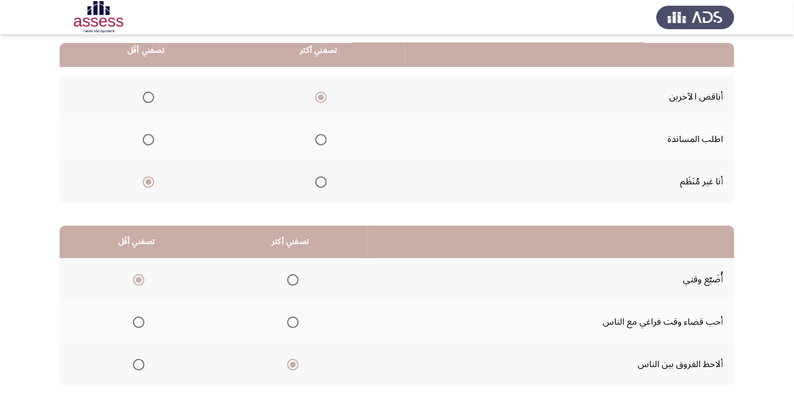
scroll to position [0, 0]
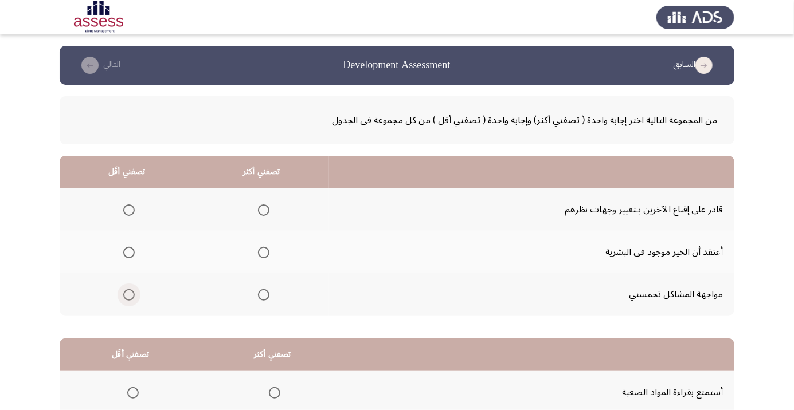
click at [129, 291] on span "Select an option" at bounding box center [128, 294] width 11 height 11
click at [129, 291] on input "Select an option" at bounding box center [128, 294] width 11 height 11
click at [266, 205] on span "Select an option" at bounding box center [263, 210] width 11 height 11
click at [266, 205] on input "Select an option" at bounding box center [263, 210] width 11 height 11
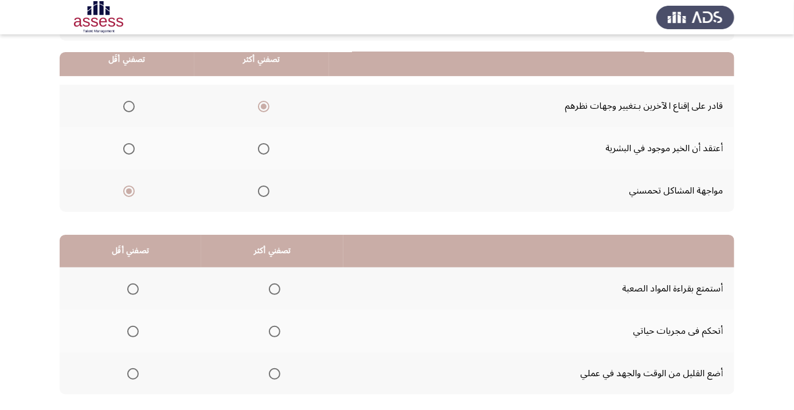
scroll to position [113, 0]
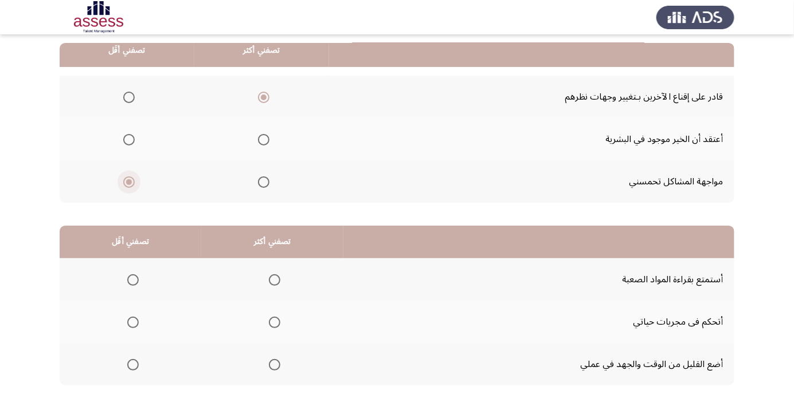
click at [130, 182] on span "Select an option" at bounding box center [129, 182] width 6 height 6
click at [130, 182] on input "Select an option" at bounding box center [128, 182] width 11 height 11
click at [130, 136] on span "Select an option" at bounding box center [128, 139] width 11 height 11
click at [130, 136] on input "Select an option" at bounding box center [128, 139] width 11 height 11
click at [133, 280] on span "Select an option" at bounding box center [133, 280] width 0 height 0
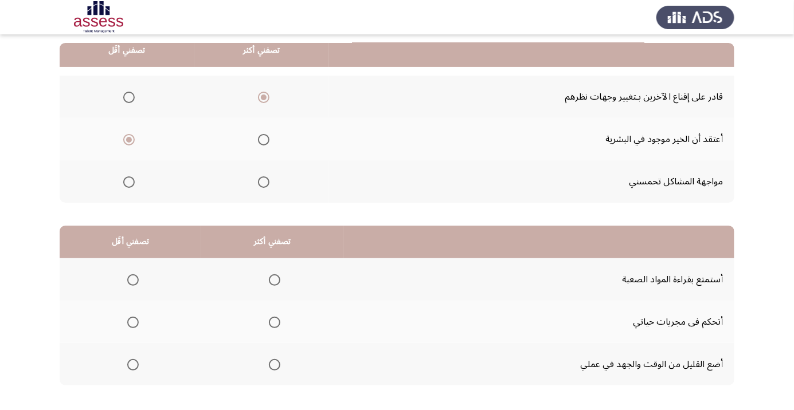
click at [133, 279] on input "Select an option" at bounding box center [132, 279] width 11 height 11
click at [274, 323] on span "Select an option" at bounding box center [274, 323] width 0 height 0
click at [276, 321] on input "Select an option" at bounding box center [274, 322] width 11 height 11
click at [130, 267] on th at bounding box center [131, 279] width 142 height 42
click at [133, 280] on span "Select an option" at bounding box center [133, 280] width 6 height 6
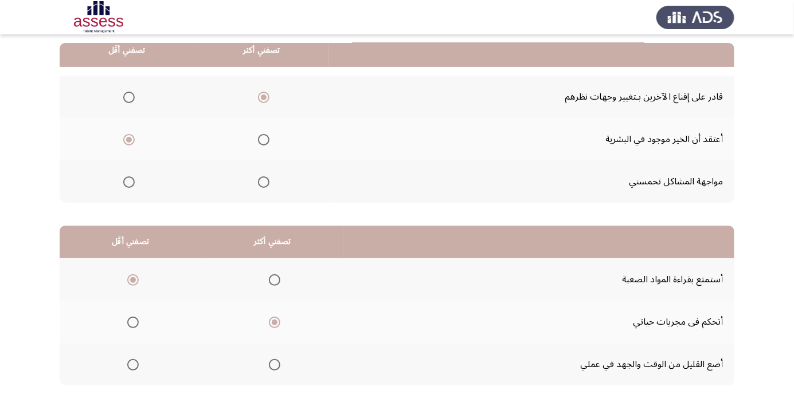
click at [133, 280] on input "Select an option" at bounding box center [132, 279] width 11 height 11
click at [133, 365] on span "Select an option" at bounding box center [133, 365] width 0 height 0
click at [133, 364] on input "Select an option" at bounding box center [132, 364] width 11 height 11
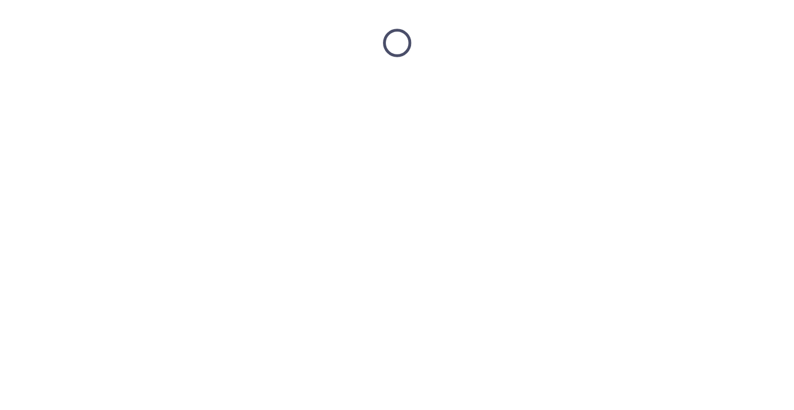
scroll to position [0, 0]
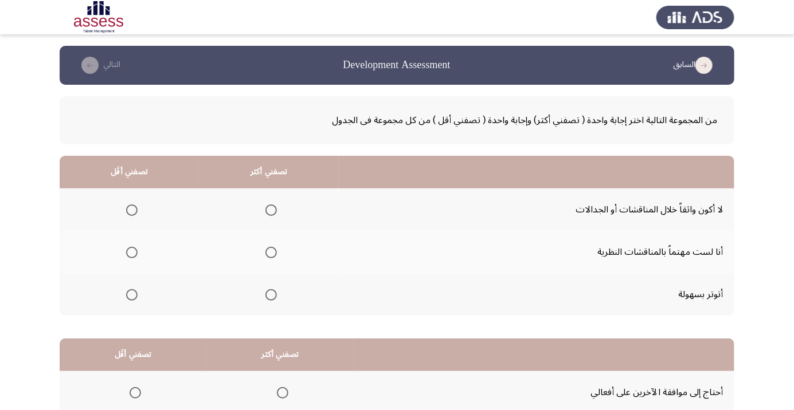
click at [132, 295] on span "Select an option" at bounding box center [132, 295] width 0 height 0
click at [131, 294] on input "Select an option" at bounding box center [131, 294] width 11 height 11
click at [271, 253] on span "Select an option" at bounding box center [271, 253] width 0 height 0
click at [271, 252] on input "Select an option" at bounding box center [270, 252] width 11 height 11
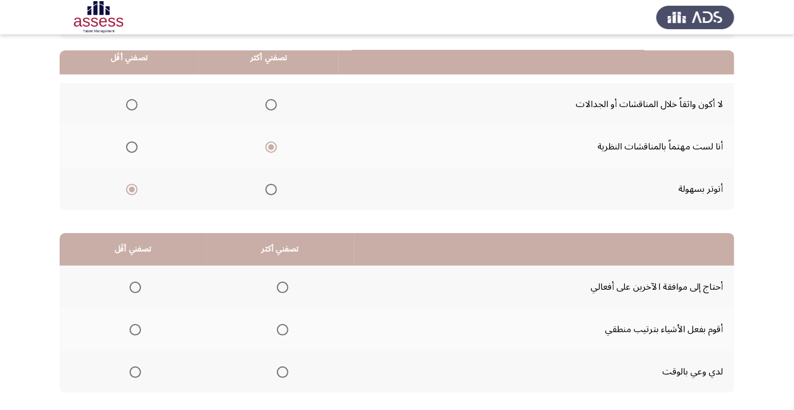
scroll to position [113, 0]
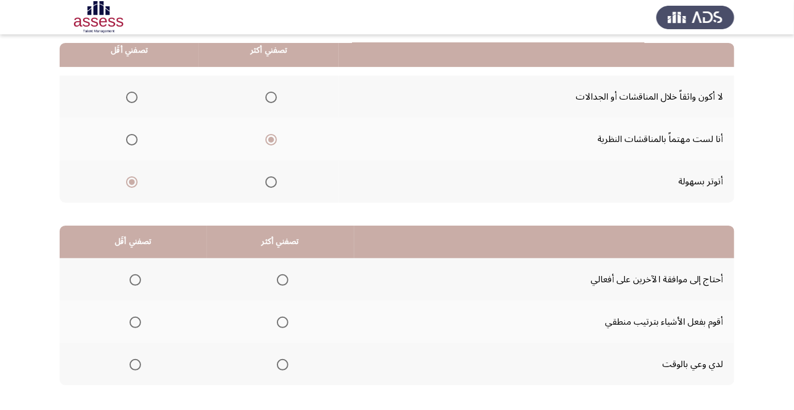
click at [287, 321] on span "Select an option" at bounding box center [282, 322] width 11 height 11
click at [287, 321] on input "Select an option" at bounding box center [282, 322] width 11 height 11
click at [135, 280] on span "Select an option" at bounding box center [135, 280] width 0 height 0
click at [135, 279] on input "Select an option" at bounding box center [135, 279] width 11 height 11
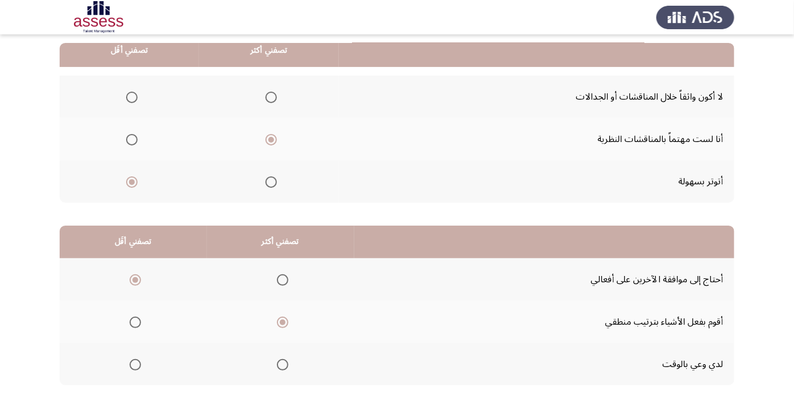
scroll to position [0, 0]
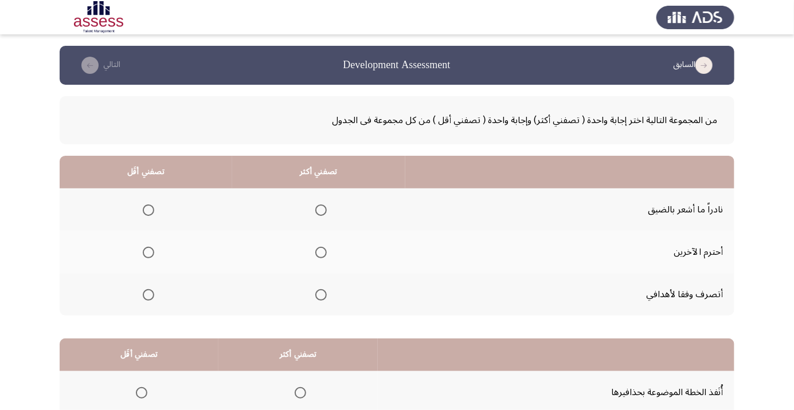
click at [322, 289] on span "Select an option" at bounding box center [320, 294] width 11 height 11
click at [322, 289] on input "Select an option" at bounding box center [320, 294] width 11 height 11
click at [148, 210] on span "Select an option" at bounding box center [148, 210] width 0 height 0
click at [148, 210] on input "Select an option" at bounding box center [148, 210] width 11 height 11
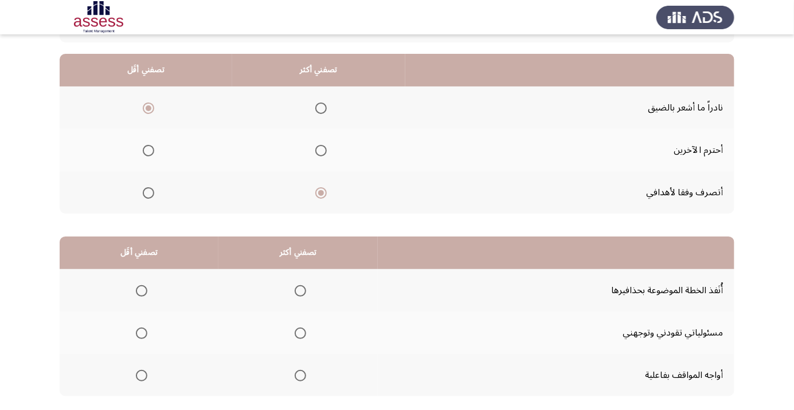
scroll to position [104, 0]
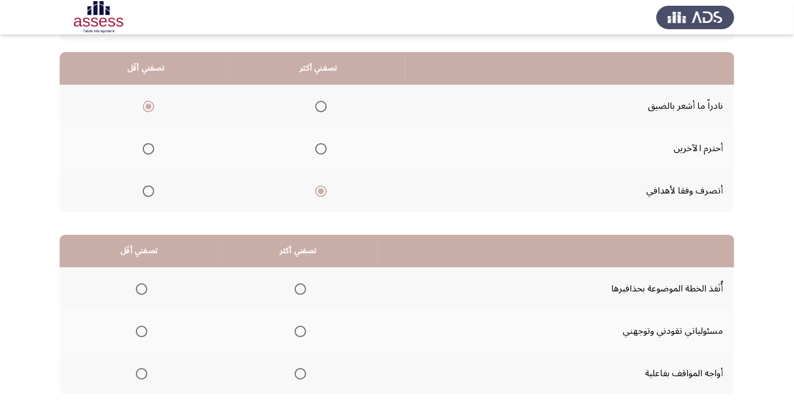
click at [298, 326] on span "Select an option" at bounding box center [300, 331] width 11 height 11
click at [298, 326] on input "Select an option" at bounding box center [300, 331] width 11 height 11
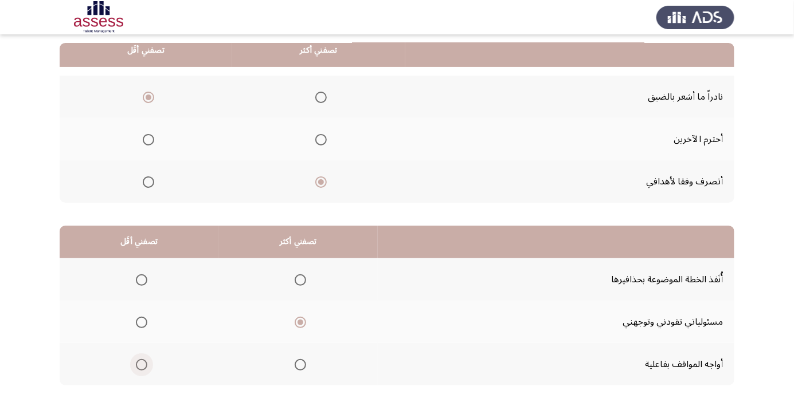
click at [142, 359] on span "Select an option" at bounding box center [141, 364] width 11 height 11
click at [142, 359] on input "Select an option" at bounding box center [141, 364] width 11 height 11
click at [142, 361] on span "Select an option" at bounding box center [141, 364] width 11 height 11
click at [142, 361] on input "Select an option" at bounding box center [141, 364] width 11 height 11
click at [140, 274] on span "Select an option" at bounding box center [141, 279] width 11 height 11
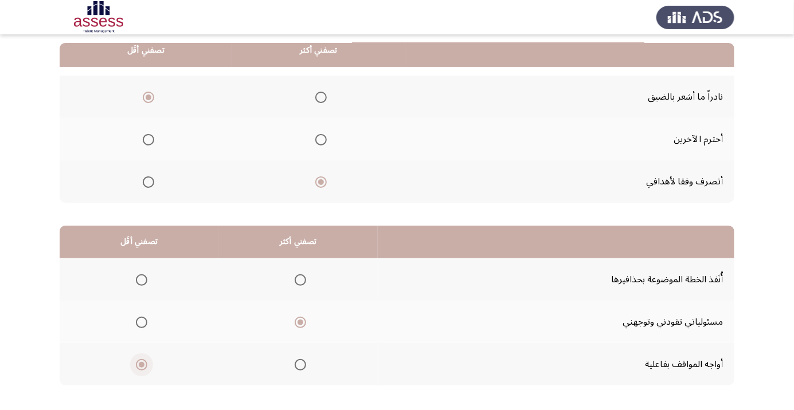
click at [140, 274] on input "Select an option" at bounding box center [141, 279] width 11 height 11
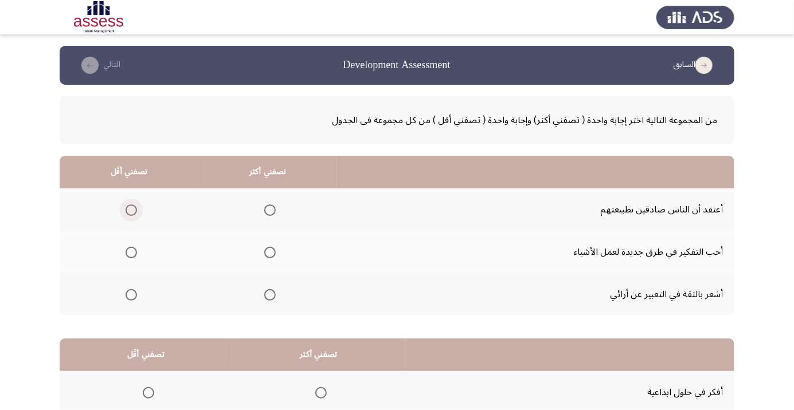
click at [131, 210] on span "Select an option" at bounding box center [131, 210] width 0 height 0
click at [131, 210] on input "Select an option" at bounding box center [130, 210] width 11 height 11
click at [270, 295] on span "Select an option" at bounding box center [270, 295] width 0 height 0
click at [269, 294] on input "Select an option" at bounding box center [269, 294] width 11 height 11
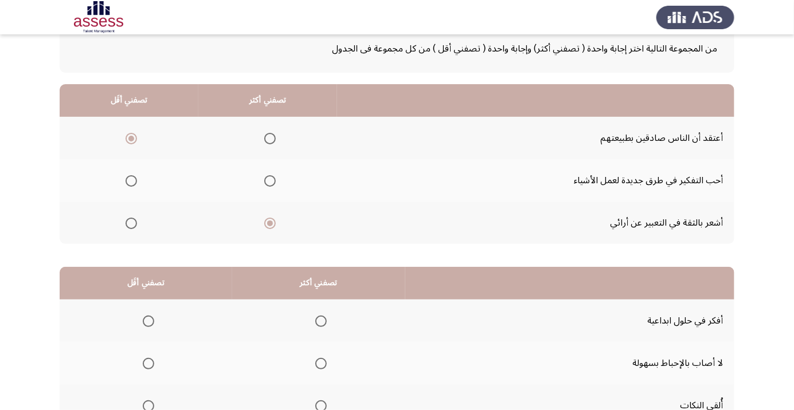
scroll to position [79, 0]
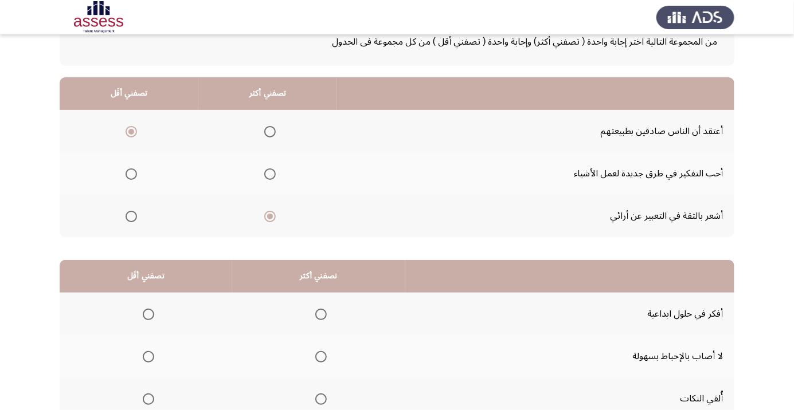
click at [149, 394] on span "Select an option" at bounding box center [148, 399] width 11 height 11
click at [149, 394] on input "Select an option" at bounding box center [148, 399] width 11 height 11
click at [318, 309] on span "Select an option" at bounding box center [320, 314] width 11 height 11
click at [318, 309] on input "Select an option" at bounding box center [320, 314] width 11 height 11
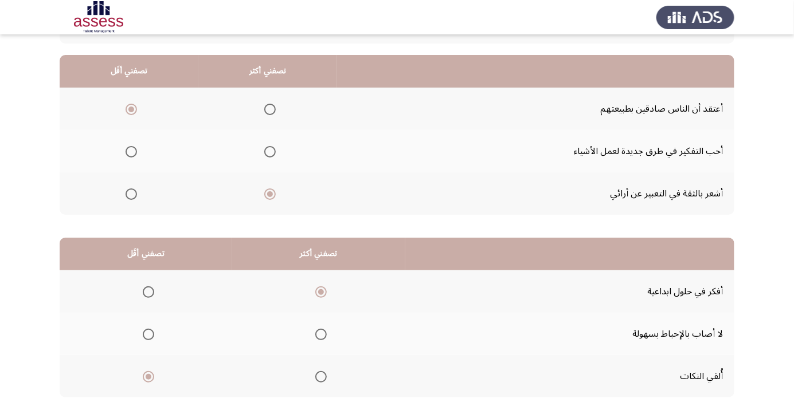
scroll to position [113, 0]
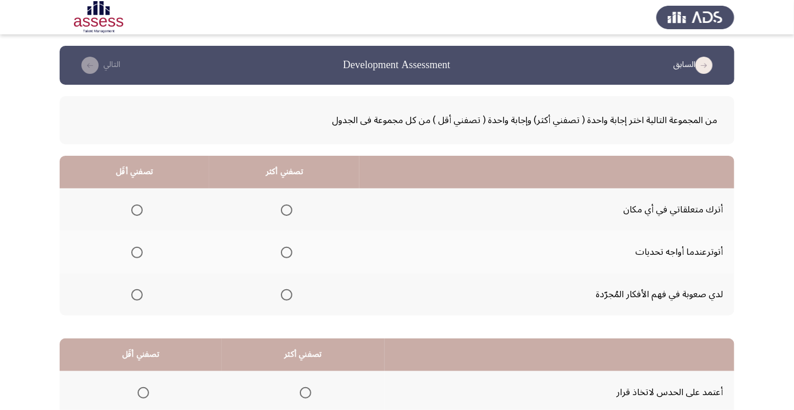
click at [292, 293] on span "Select an option" at bounding box center [286, 294] width 11 height 11
click at [292, 293] on input "Select an option" at bounding box center [286, 294] width 11 height 11
click at [140, 250] on span "Select an option" at bounding box center [136, 252] width 11 height 11
click at [140, 250] on input "Select an option" at bounding box center [136, 252] width 11 height 11
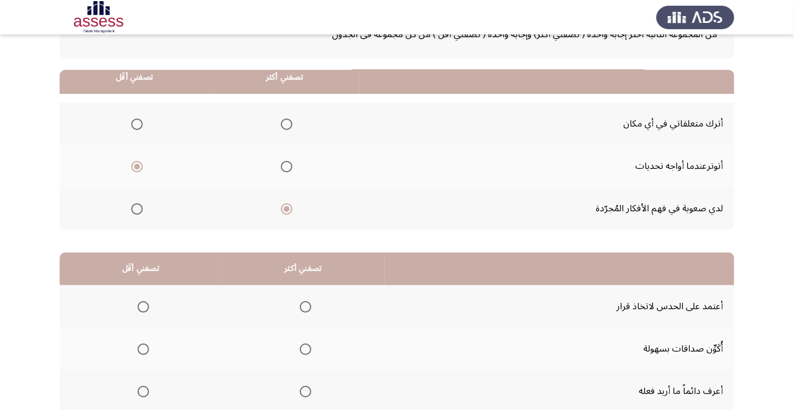
scroll to position [113, 0]
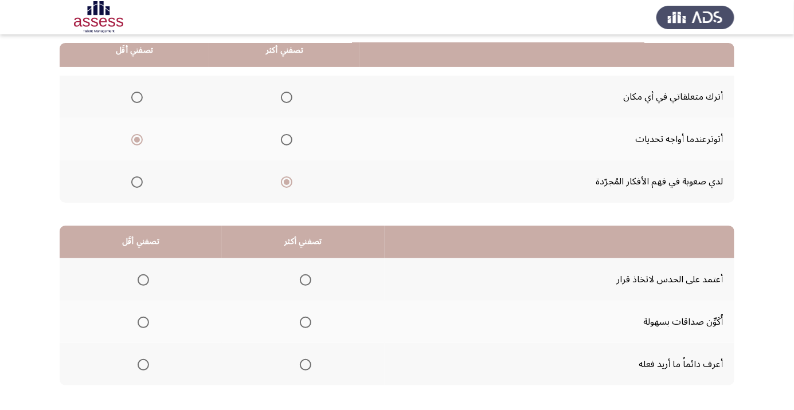
click at [324, 366] on th at bounding box center [303, 364] width 163 height 42
click at [305, 365] on span "Select an option" at bounding box center [305, 365] width 0 height 0
click at [307, 364] on input "Select an option" at bounding box center [305, 364] width 11 height 11
click at [158, 317] on th at bounding box center [141, 322] width 162 height 42
click at [144, 326] on span "Select an option" at bounding box center [143, 322] width 11 height 11
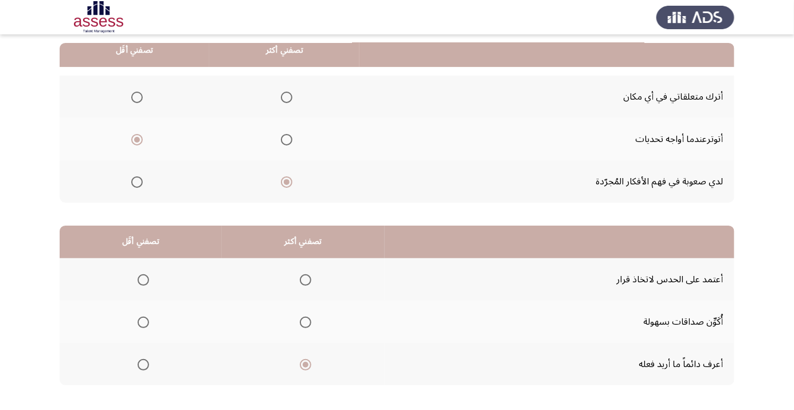
click at [144, 326] on input "Select an option" at bounding box center [143, 322] width 11 height 11
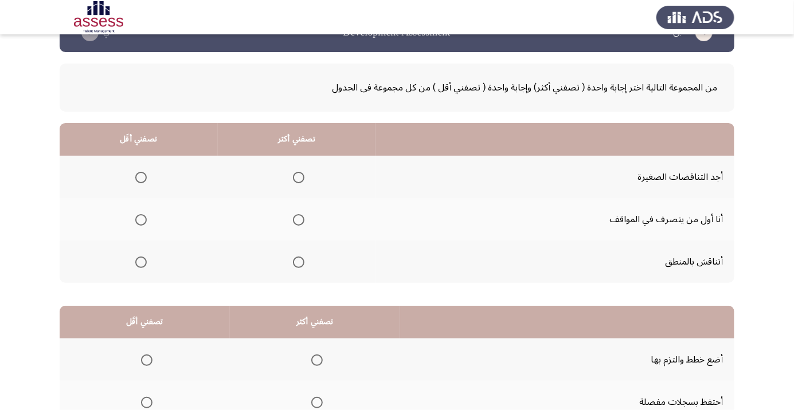
scroll to position [32, 0]
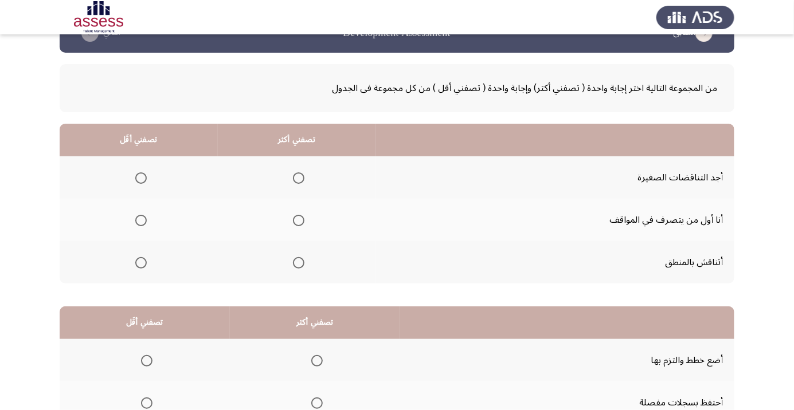
click at [313, 253] on th at bounding box center [297, 262] width 158 height 42
click at [299, 263] on span "Select an option" at bounding box center [299, 263] width 0 height 0
click at [300, 262] on input "Select an option" at bounding box center [298, 262] width 11 height 11
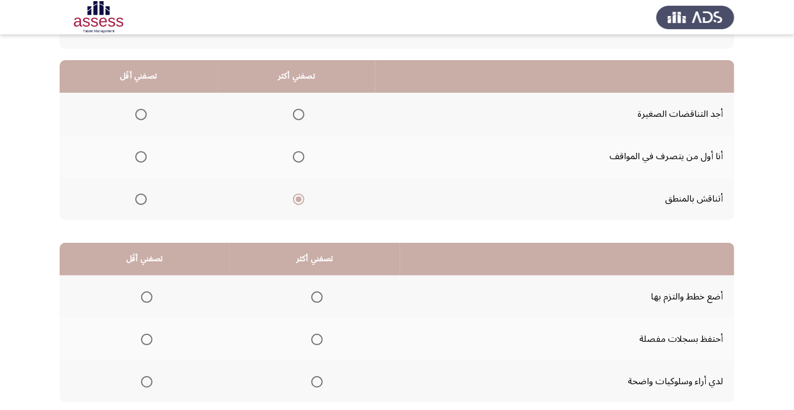
scroll to position [97, 0]
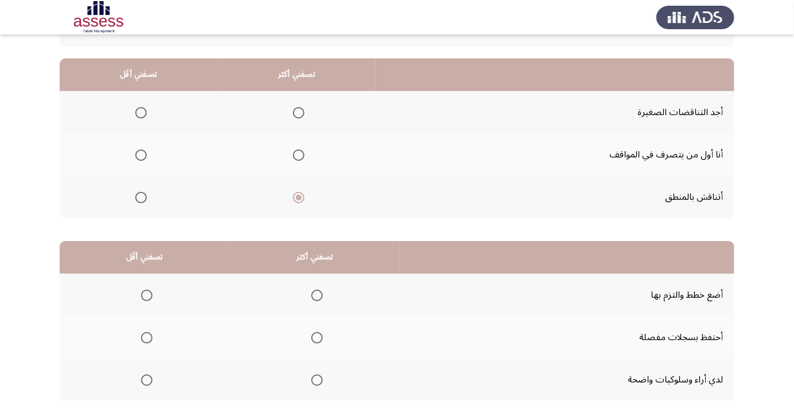
click at [303, 154] on span "Select an option" at bounding box center [298, 155] width 11 height 11
click at [303, 154] on input "Select an option" at bounding box center [298, 155] width 11 height 11
click at [136, 112] on span "Select an option" at bounding box center [140, 112] width 11 height 11
click at [136, 112] on input "Select an option" at bounding box center [140, 112] width 11 height 11
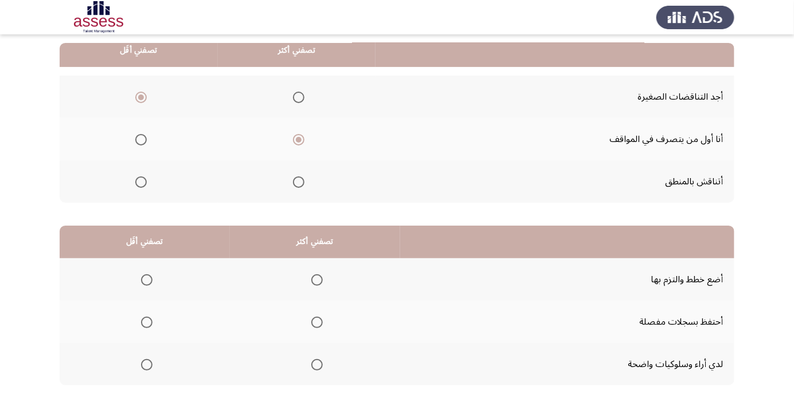
click at [151, 320] on span "Select an option" at bounding box center [146, 322] width 11 height 11
click at [151, 320] on input "Select an option" at bounding box center [146, 322] width 11 height 11
click at [310, 261] on th at bounding box center [315, 279] width 170 height 42
click at [317, 280] on span "Select an option" at bounding box center [317, 280] width 0 height 0
click at [317, 279] on input "Select an option" at bounding box center [316, 279] width 11 height 11
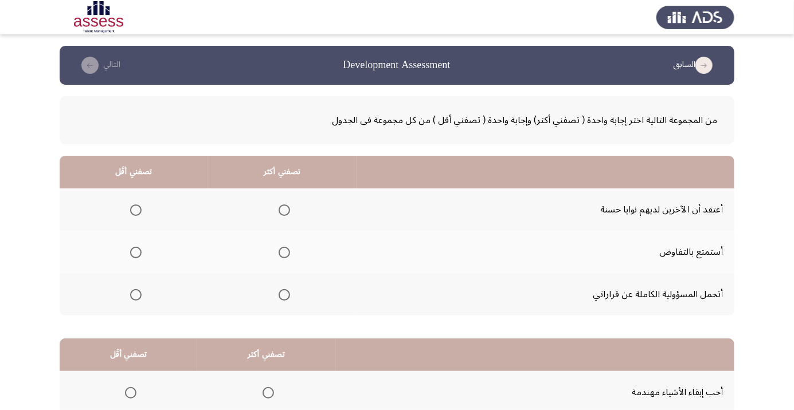
click at [284, 290] on span "Select an option" at bounding box center [284, 294] width 11 height 11
click at [284, 290] on input "Select an option" at bounding box center [284, 294] width 11 height 11
click at [133, 206] on span "Select an option" at bounding box center [135, 210] width 11 height 11
click at [133, 206] on input "Select an option" at bounding box center [135, 210] width 11 height 11
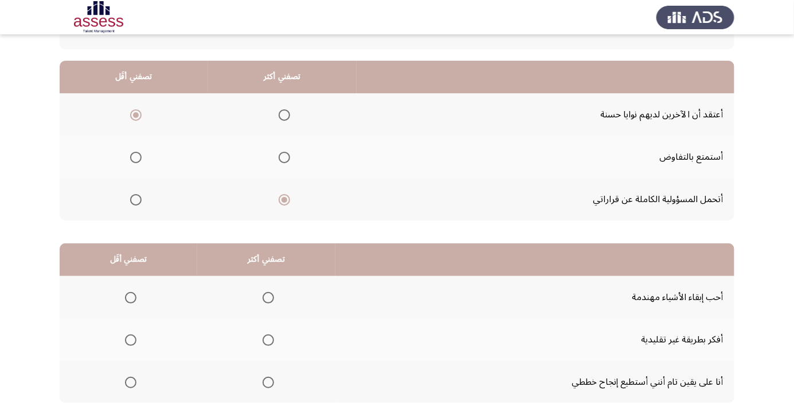
scroll to position [113, 0]
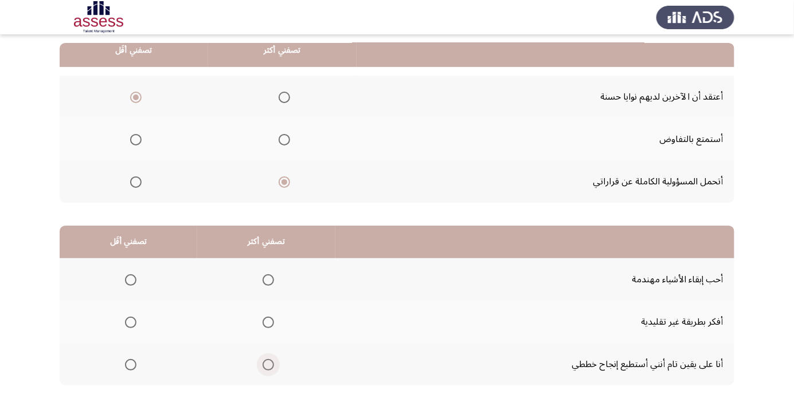
click at [268, 365] on span "Select an option" at bounding box center [268, 365] width 0 height 0
click at [268, 364] on input "Select an option" at bounding box center [267, 364] width 11 height 11
click at [131, 323] on span "Select an option" at bounding box center [131, 323] width 0 height 0
click at [130, 321] on input "Select an option" at bounding box center [130, 322] width 11 height 11
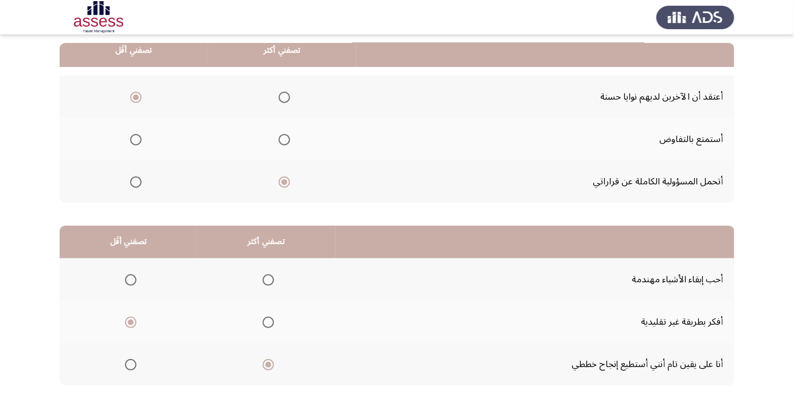
scroll to position [0, 0]
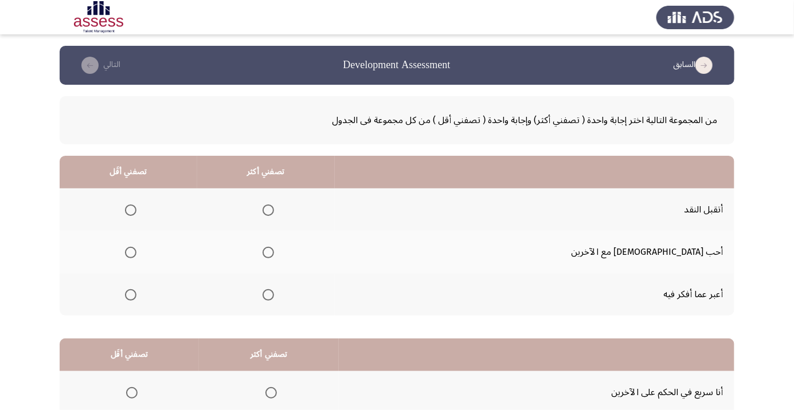
click at [131, 295] on span "Select an option" at bounding box center [131, 295] width 0 height 0
click at [136, 294] on input "Select an option" at bounding box center [130, 294] width 11 height 11
click at [327, 231] on th at bounding box center [266, 252] width 138 height 42
click at [274, 255] on span "Select an option" at bounding box center [267, 252] width 11 height 11
click at [274, 255] on input "Select an option" at bounding box center [267, 252] width 11 height 11
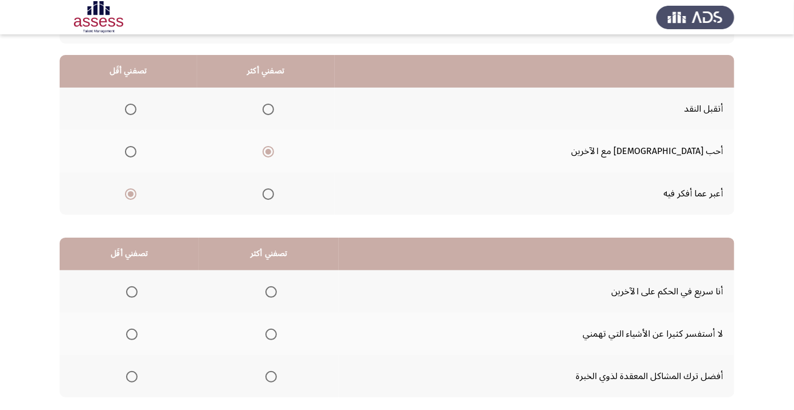
scroll to position [113, 0]
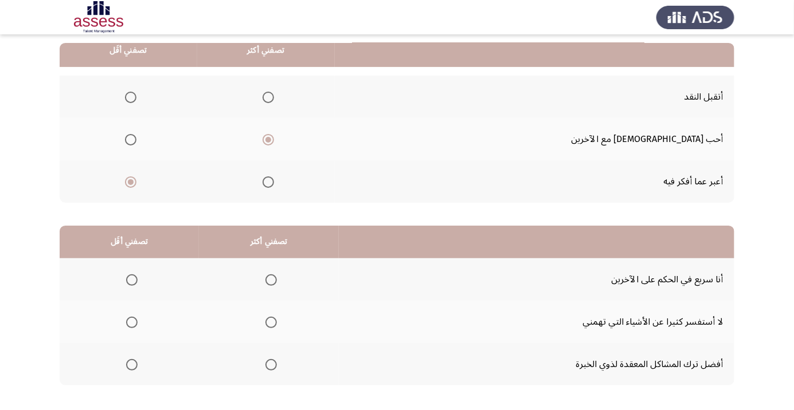
click at [132, 323] on span "Select an option" at bounding box center [132, 323] width 0 height 0
click at [132, 321] on input "Select an option" at bounding box center [131, 322] width 11 height 11
click at [271, 365] on span "Select an option" at bounding box center [271, 365] width 0 height 0
click at [272, 364] on input "Select an option" at bounding box center [270, 364] width 11 height 11
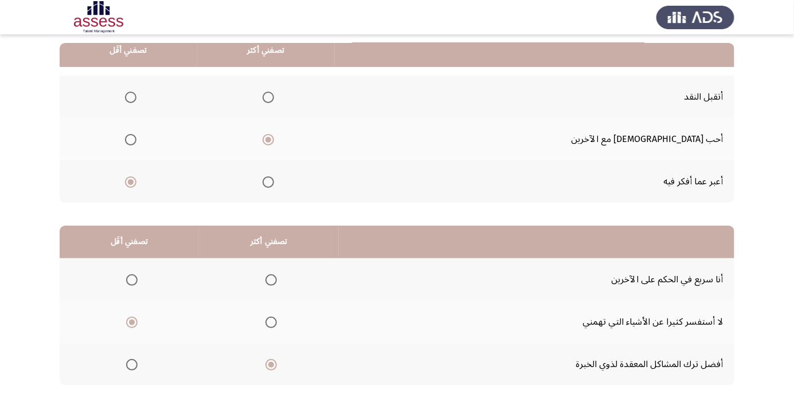
scroll to position [0, 0]
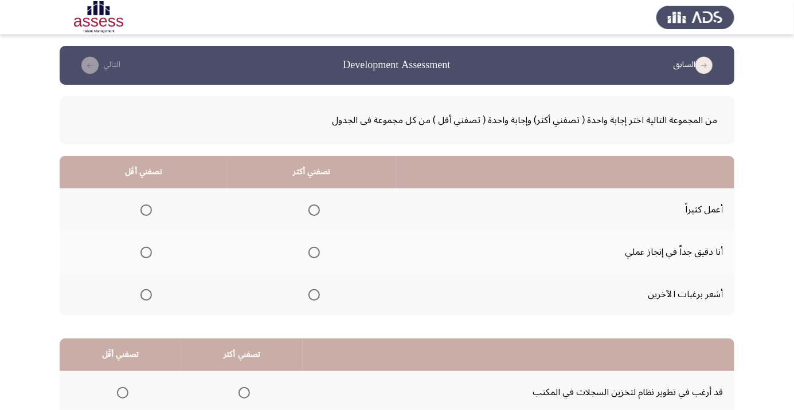
click at [146, 295] on span "Select an option" at bounding box center [146, 295] width 0 height 0
click at [146, 294] on input "Select an option" at bounding box center [145, 294] width 11 height 11
click at [310, 209] on span "Select an option" at bounding box center [313, 210] width 11 height 11
click at [310, 209] on input "Select an option" at bounding box center [313, 210] width 11 height 11
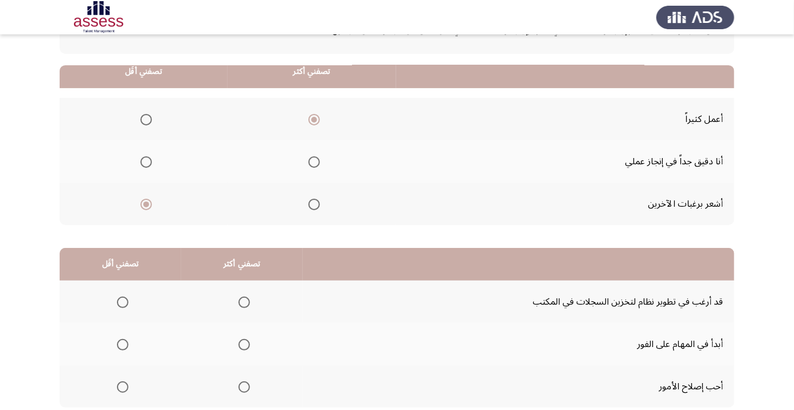
scroll to position [113, 0]
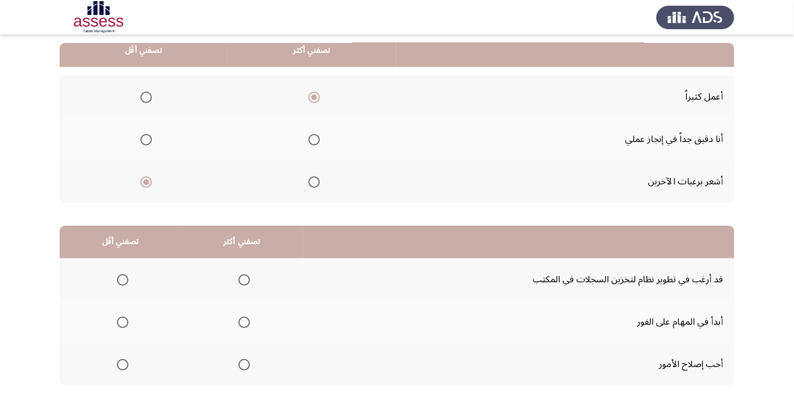
click at [240, 319] on span "Select an option" at bounding box center [243, 322] width 11 height 11
click at [240, 319] on input "Select an option" at bounding box center [243, 322] width 11 height 11
click at [126, 278] on span "Select an option" at bounding box center [122, 279] width 11 height 11
click at [126, 278] on input "Select an option" at bounding box center [122, 279] width 11 height 11
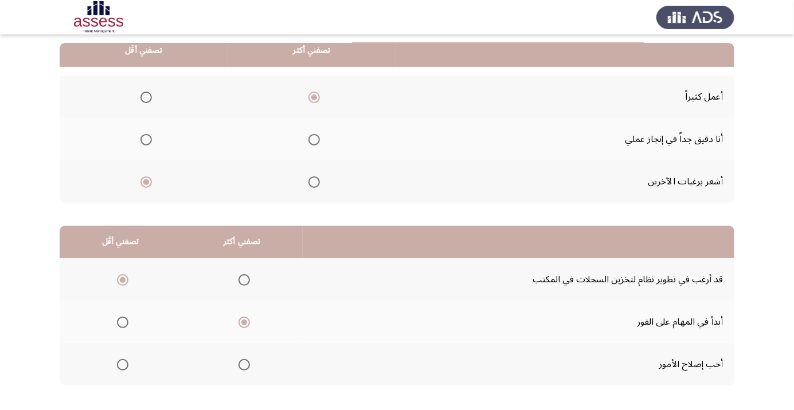
scroll to position [0, 0]
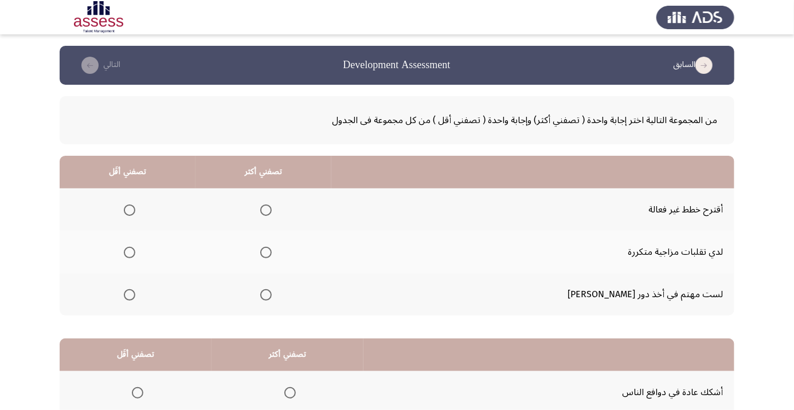
click at [135, 250] on span "Select an option" at bounding box center [129, 252] width 11 height 11
click at [135, 250] on input "Select an option" at bounding box center [129, 252] width 11 height 11
click at [272, 294] on span "Select an option" at bounding box center [265, 294] width 11 height 11
click at [272, 294] on input "Select an option" at bounding box center [265, 294] width 11 height 11
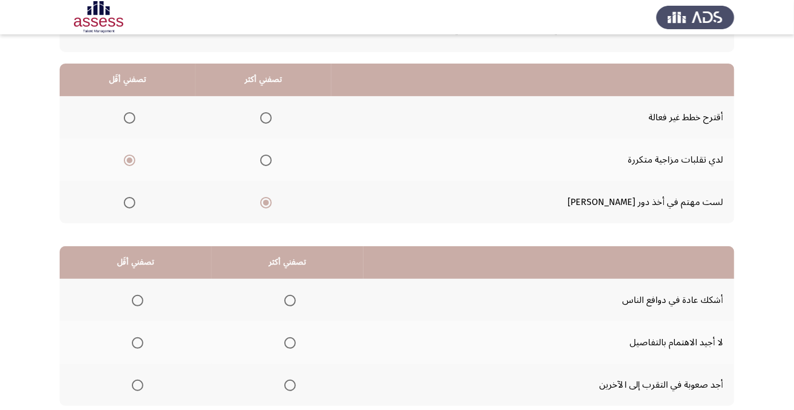
scroll to position [95, 0]
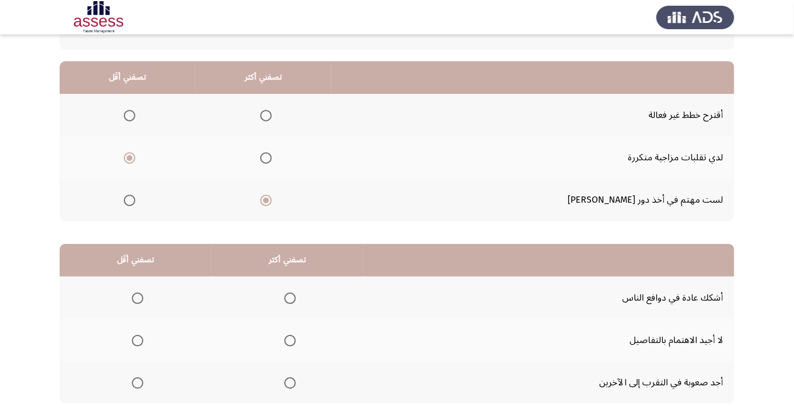
click at [138, 341] on span "Select an option" at bounding box center [138, 341] width 0 height 0
click at [138, 340] on input "Select an option" at bounding box center [137, 340] width 11 height 11
click at [289, 303] on span "Select an option" at bounding box center [289, 298] width 11 height 11
click at [289, 303] on input "Select an option" at bounding box center [289, 298] width 11 height 11
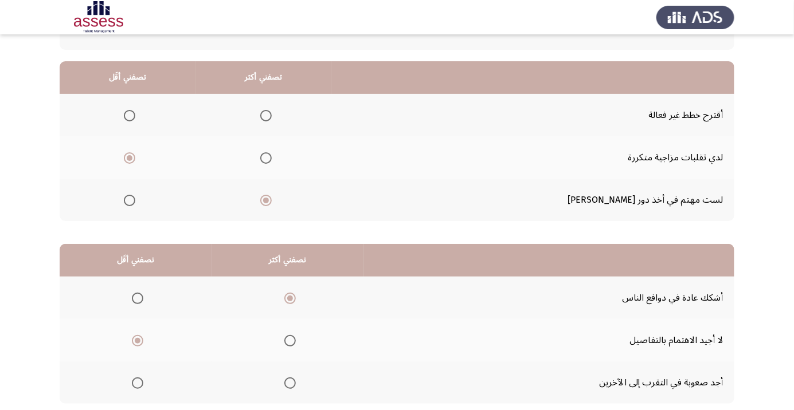
scroll to position [0, 0]
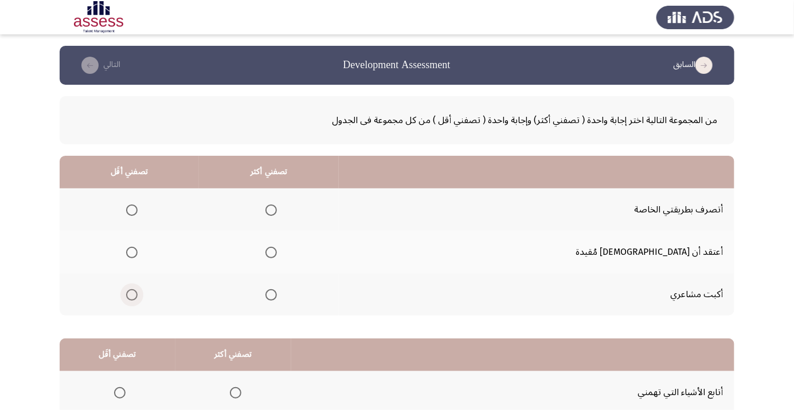
click at [132, 295] on span "Select an option" at bounding box center [132, 295] width 0 height 0
click at [138, 294] on input "Select an option" at bounding box center [131, 294] width 11 height 11
click at [319, 234] on th at bounding box center [269, 252] width 140 height 42
click at [271, 253] on span "Select an option" at bounding box center [271, 253] width 0 height 0
click at [277, 252] on input "Select an option" at bounding box center [270, 252] width 11 height 11
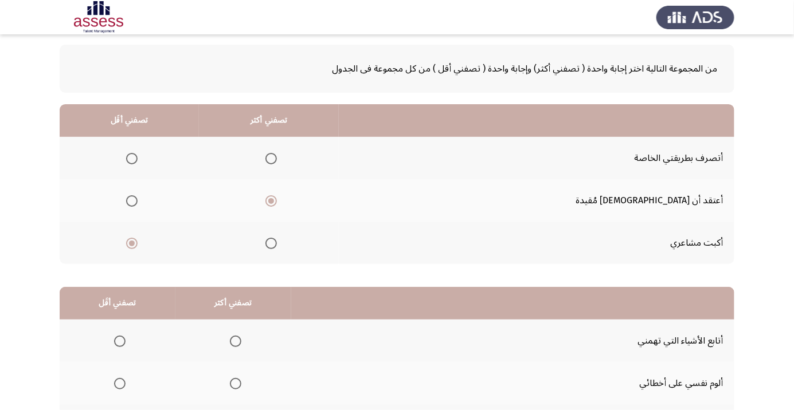
scroll to position [113, 0]
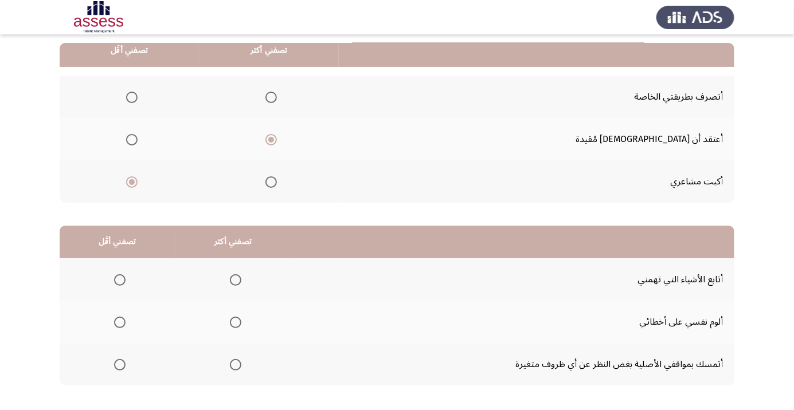
click at [118, 368] on span "Select an option" at bounding box center [119, 364] width 11 height 11
click at [118, 368] on input "Select an option" at bounding box center [119, 364] width 11 height 11
click at [248, 274] on th at bounding box center [233, 279] width 116 height 42
click at [236, 280] on span "Select an option" at bounding box center [236, 280] width 0 height 0
click at [236, 279] on input "Select an option" at bounding box center [235, 279] width 11 height 11
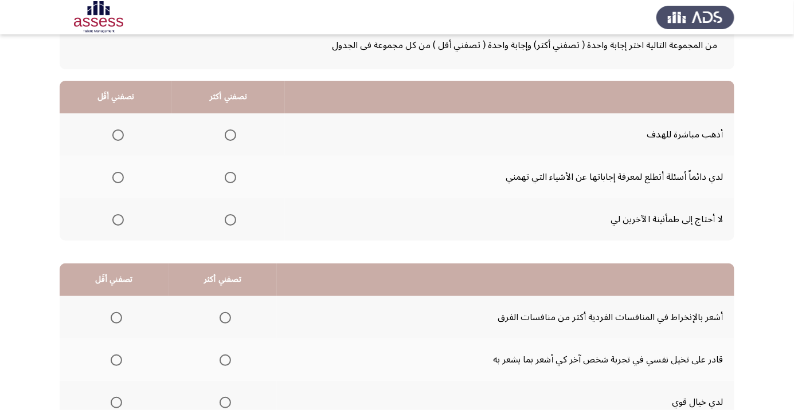
scroll to position [74, 0]
click at [119, 223] on span "Select an option" at bounding box center [117, 220] width 11 height 11
click at [119, 223] on input "Select an option" at bounding box center [117, 220] width 11 height 11
click at [230, 136] on span "Select an option" at bounding box center [230, 136] width 0 height 0
click at [232, 135] on input "Select an option" at bounding box center [230, 135] width 11 height 11
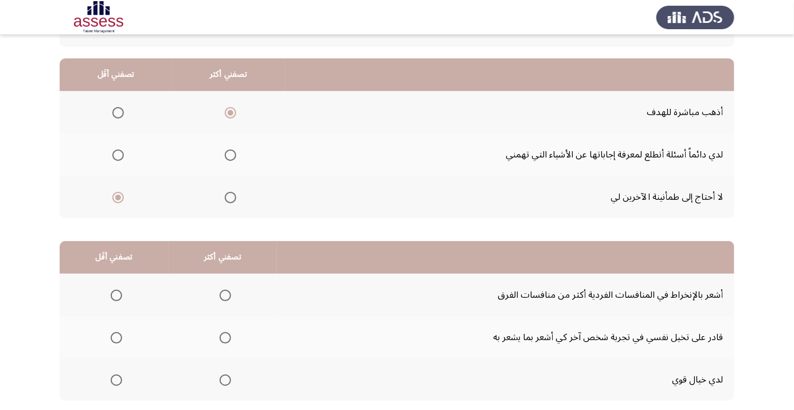
scroll to position [113, 0]
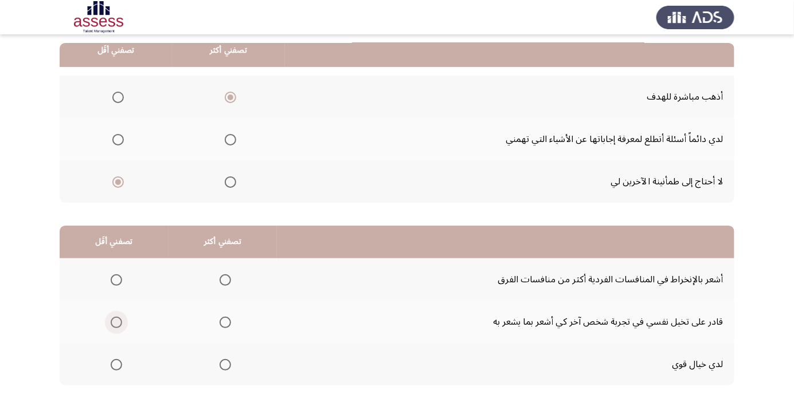
click at [116, 323] on span "Select an option" at bounding box center [116, 323] width 0 height 0
click at [116, 321] on input "Select an option" at bounding box center [116, 322] width 11 height 11
click at [116, 280] on span "Select an option" at bounding box center [116, 280] width 0 height 0
click at [116, 279] on input "Select an option" at bounding box center [116, 279] width 11 height 11
click at [230, 321] on span "Select an option" at bounding box center [224, 322] width 11 height 11
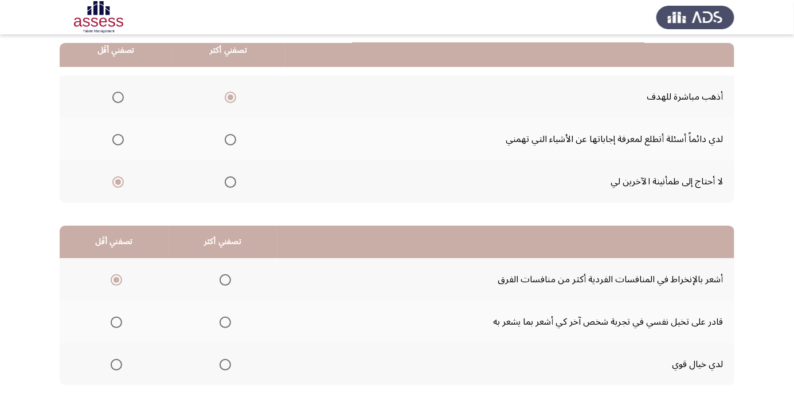
click at [230, 321] on input "Select an option" at bounding box center [224, 322] width 11 height 11
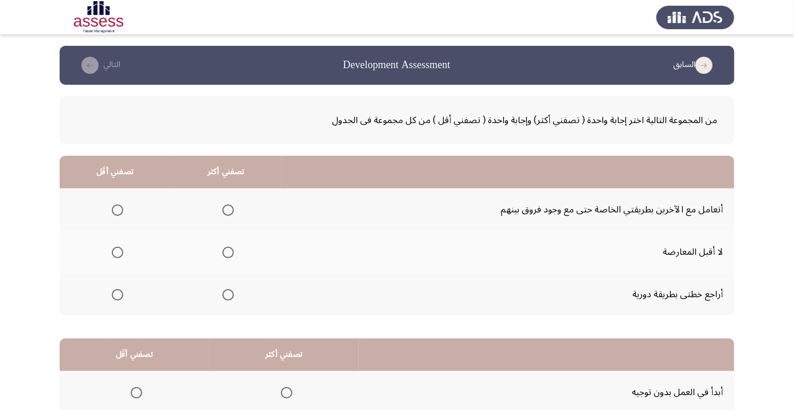
click at [228, 295] on span "Select an option" at bounding box center [228, 295] width 0 height 0
click at [229, 294] on input "Select an option" at bounding box center [227, 294] width 11 height 11
click at [117, 252] on span "Select an option" at bounding box center [117, 252] width 11 height 11
click at [117, 252] on input "Select an option" at bounding box center [117, 252] width 11 height 11
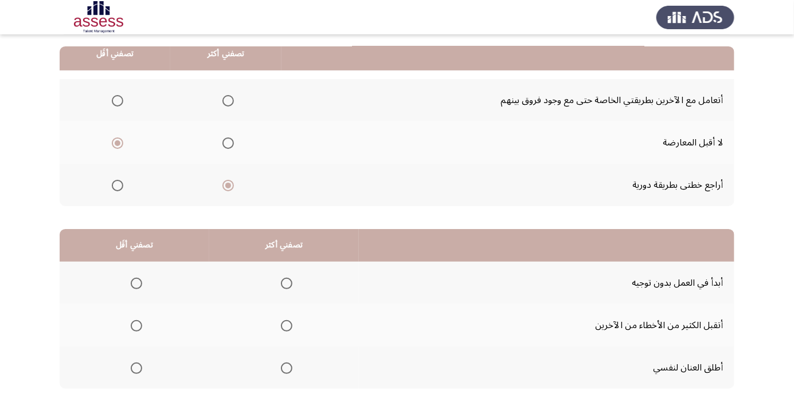
scroll to position [113, 0]
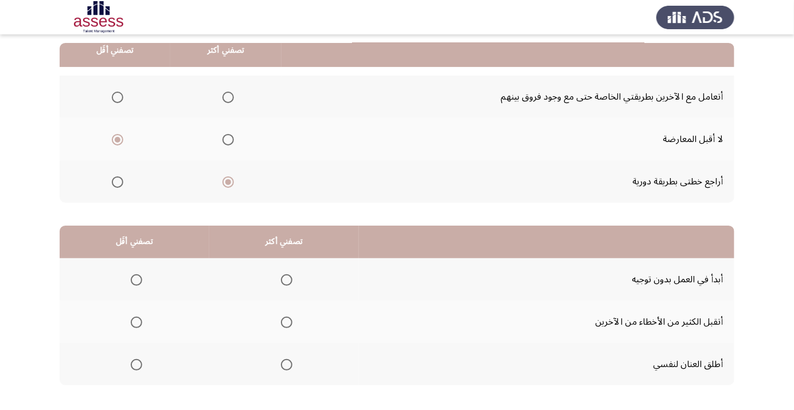
click at [292, 275] on span "Select an option" at bounding box center [286, 279] width 11 height 11
click at [292, 275] on input "Select an option" at bounding box center [286, 279] width 11 height 11
click at [139, 317] on span "Select an option" at bounding box center [136, 322] width 11 height 11
click at [136, 321] on span "Select an option" at bounding box center [136, 322] width 11 height 11
click at [136, 321] on input "Select an option" at bounding box center [136, 322] width 11 height 11
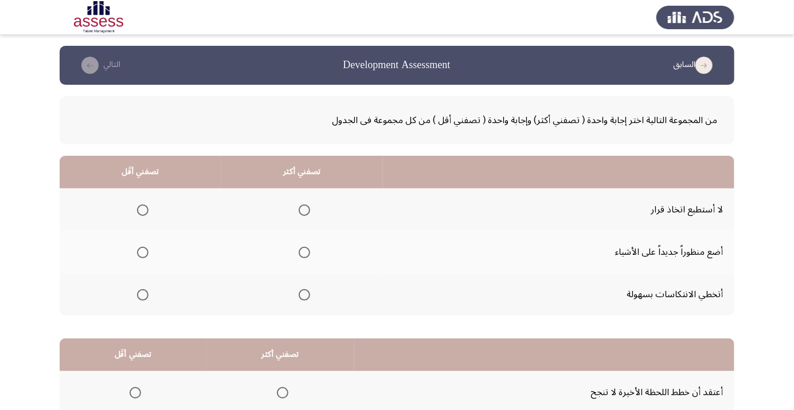
click at [138, 206] on span "Select an option" at bounding box center [142, 210] width 11 height 11
click at [138, 206] on input "Select an option" at bounding box center [142, 210] width 11 height 11
click at [304, 289] on span "Select an option" at bounding box center [304, 294] width 11 height 11
click at [304, 289] on input "Select an option" at bounding box center [304, 294] width 11 height 11
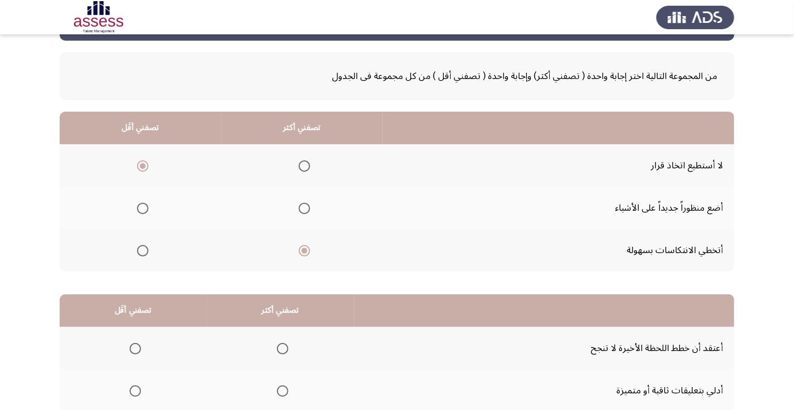
scroll to position [113, 0]
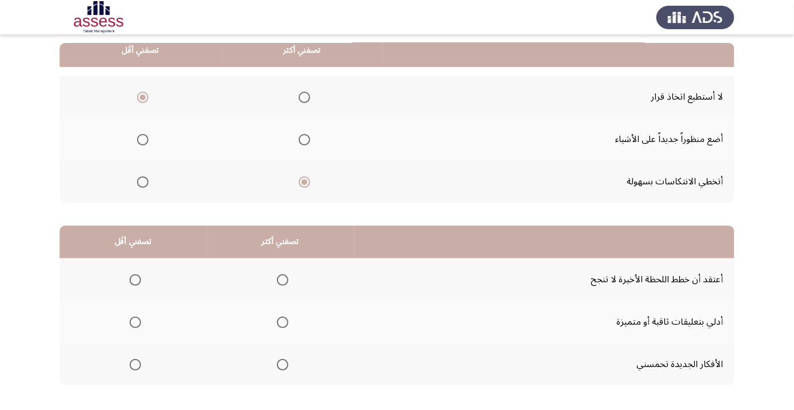
click at [287, 319] on span "Select an option" at bounding box center [282, 322] width 11 height 11
click at [287, 319] on input "Select an option" at bounding box center [282, 322] width 11 height 11
click at [135, 280] on span "Select an option" at bounding box center [135, 280] width 0 height 0
click at [135, 279] on input "Select an option" at bounding box center [135, 279] width 11 height 11
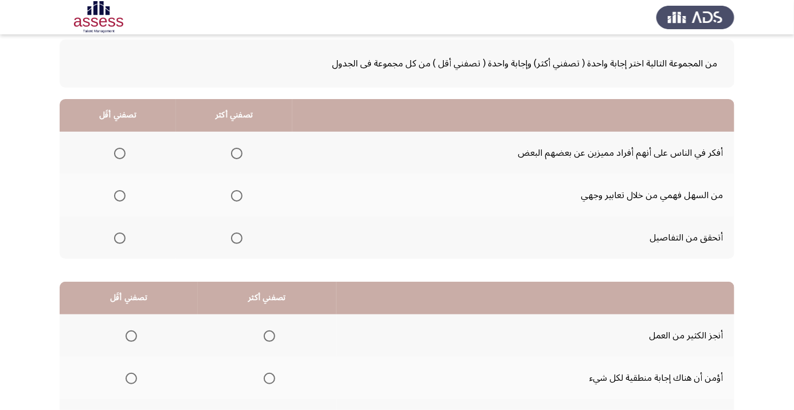
scroll to position [51, 0]
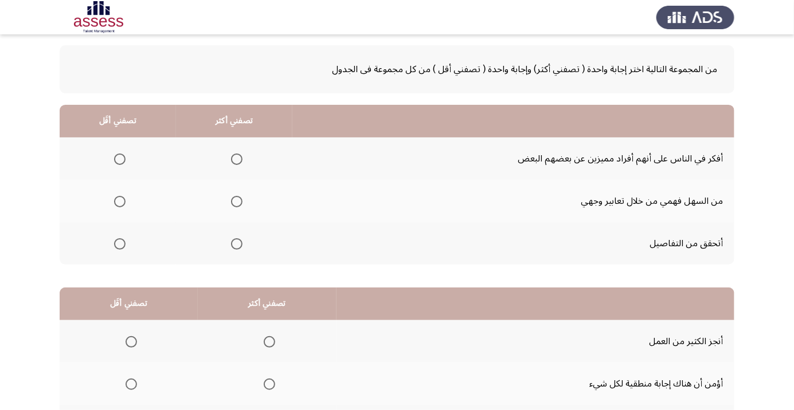
click at [237, 244] on span "Select an option" at bounding box center [237, 244] width 0 height 0
click at [238, 243] on input "Select an option" at bounding box center [236, 243] width 11 height 11
click at [116, 203] on span "Select an option" at bounding box center [119, 201] width 11 height 11
click at [116, 203] on input "Select an option" at bounding box center [119, 201] width 11 height 11
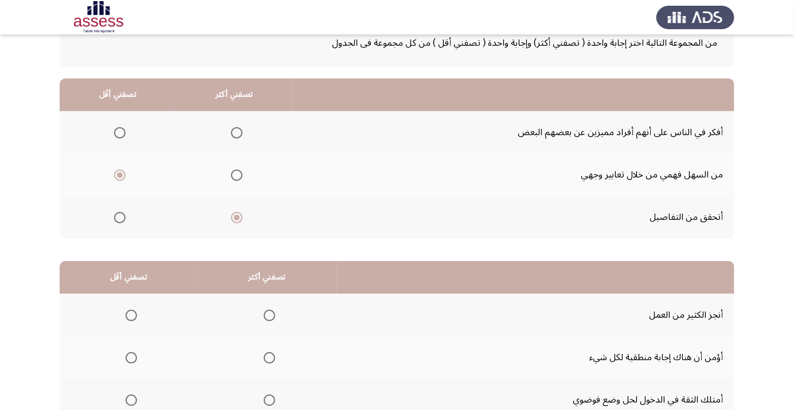
scroll to position [113, 0]
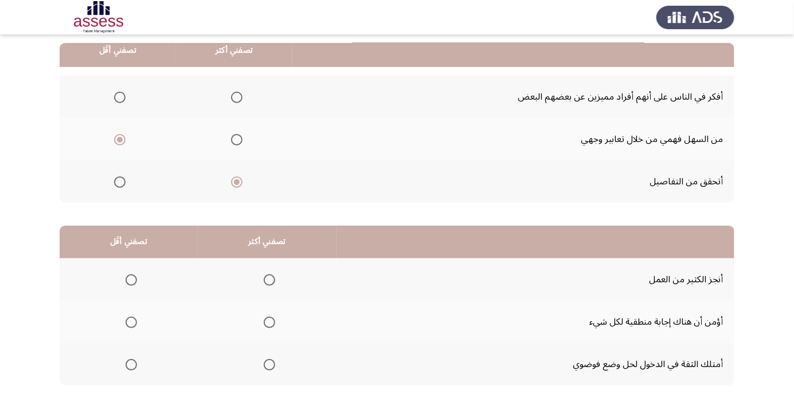
click at [130, 317] on span "Select an option" at bounding box center [130, 322] width 11 height 11
click at [130, 317] on input "Select an option" at bounding box center [130, 322] width 11 height 11
click at [273, 362] on span "Select an option" at bounding box center [269, 364] width 11 height 11
click at [273, 362] on input "Select an option" at bounding box center [269, 364] width 11 height 11
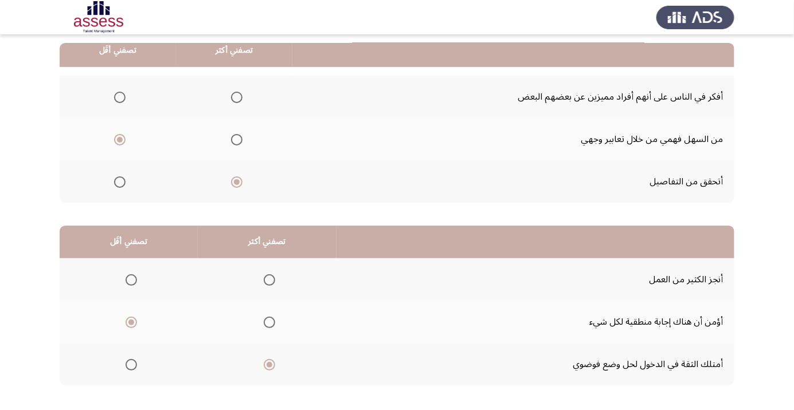
scroll to position [0, 0]
